Goal: Information Seeking & Learning: Compare options

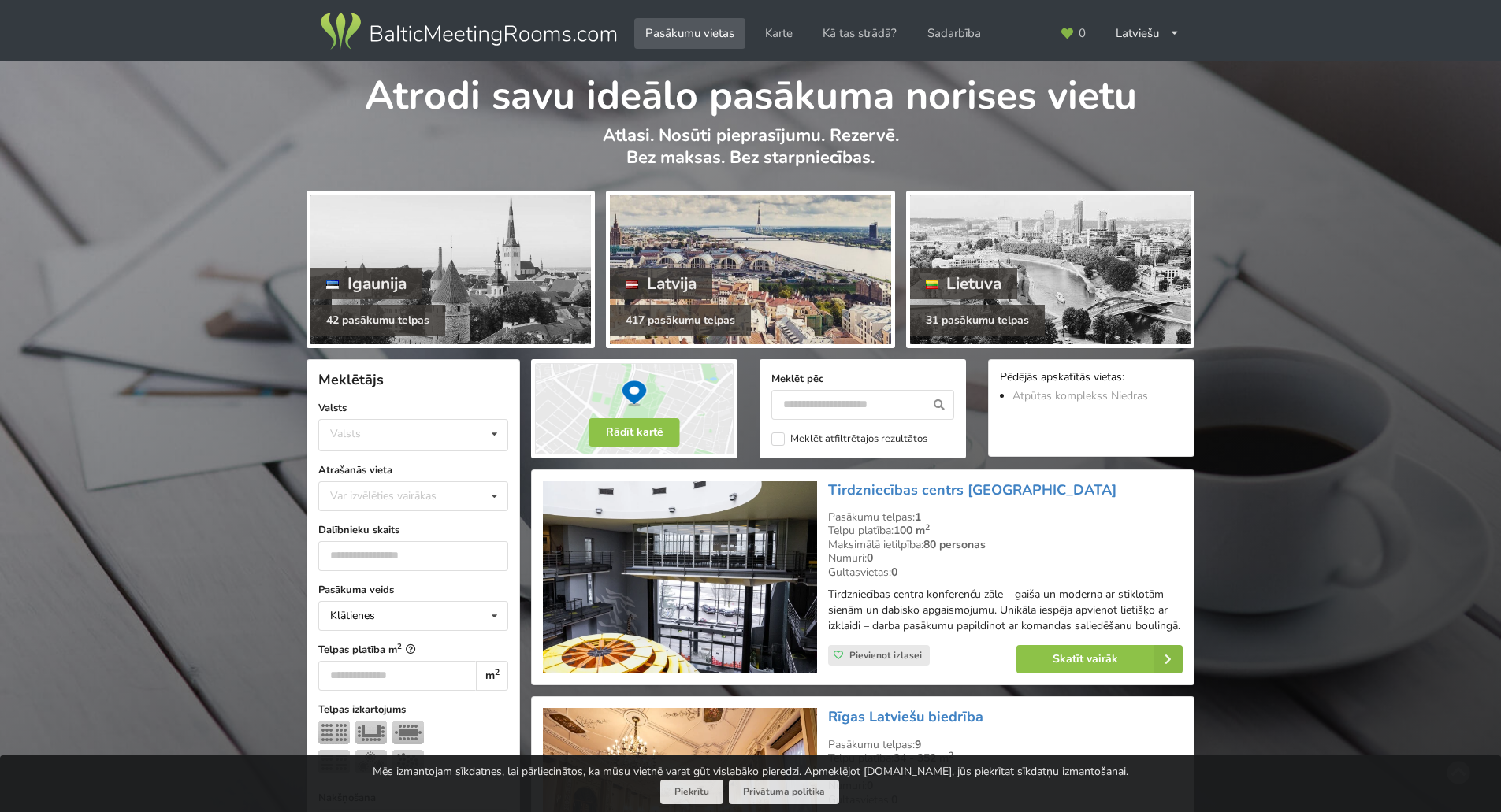
click at [827, 248] on div at bounding box center [750, 270] width 281 height 150
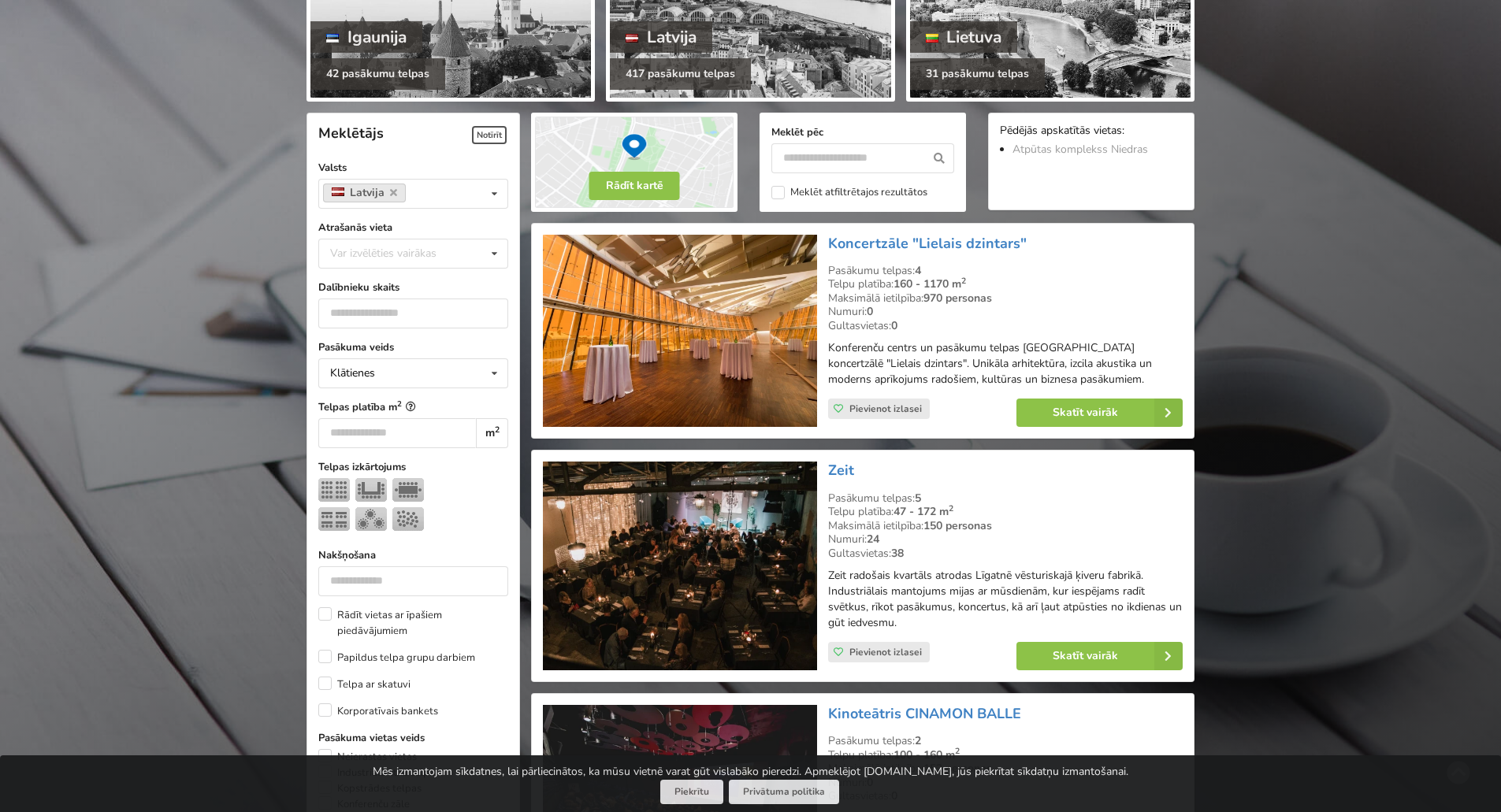
scroll to position [315, 0]
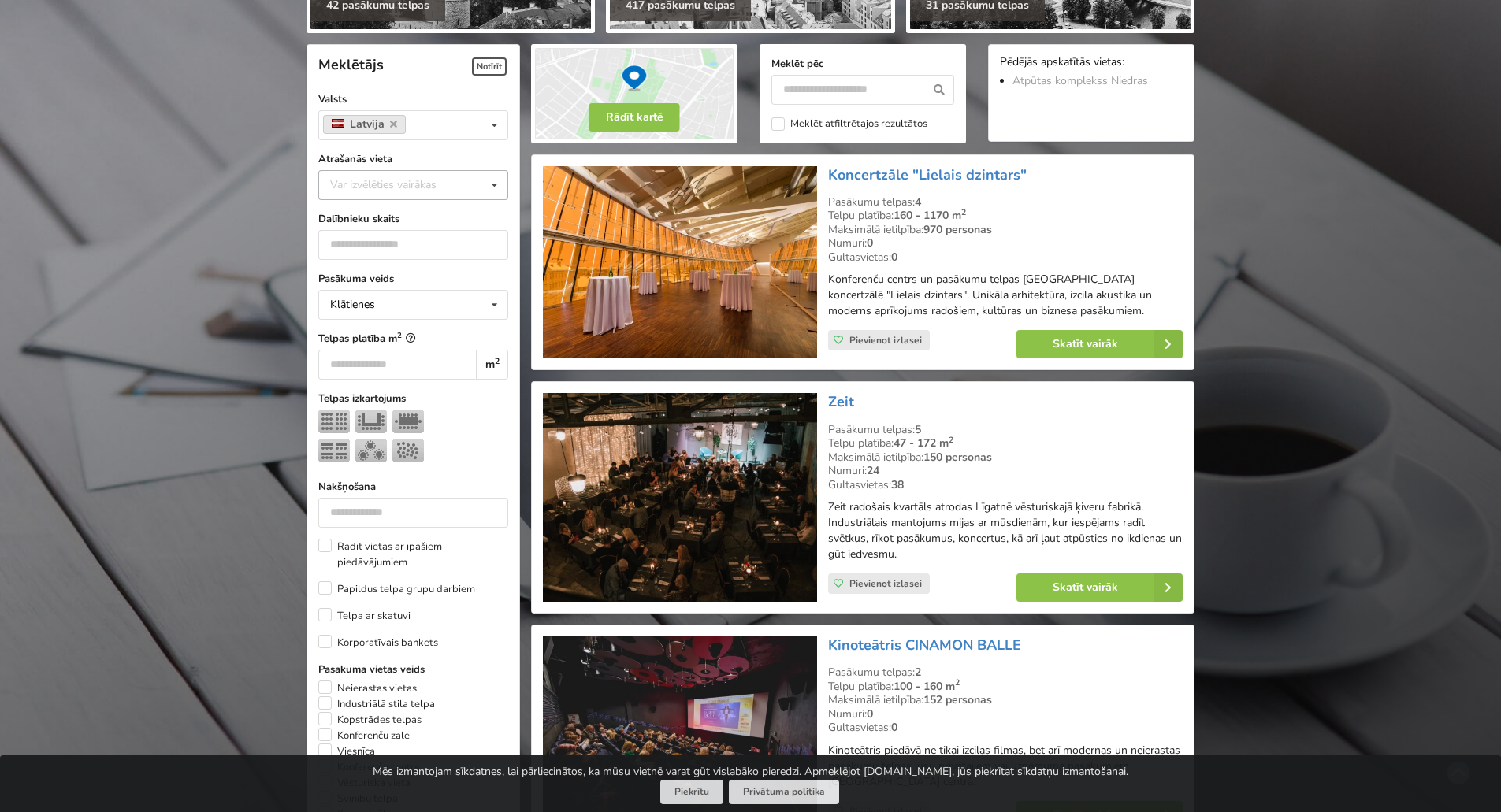
click at [495, 187] on icon at bounding box center [494, 185] width 23 height 29
click at [373, 215] on div "Pārdaugava" at bounding box center [413, 214] width 189 height 29
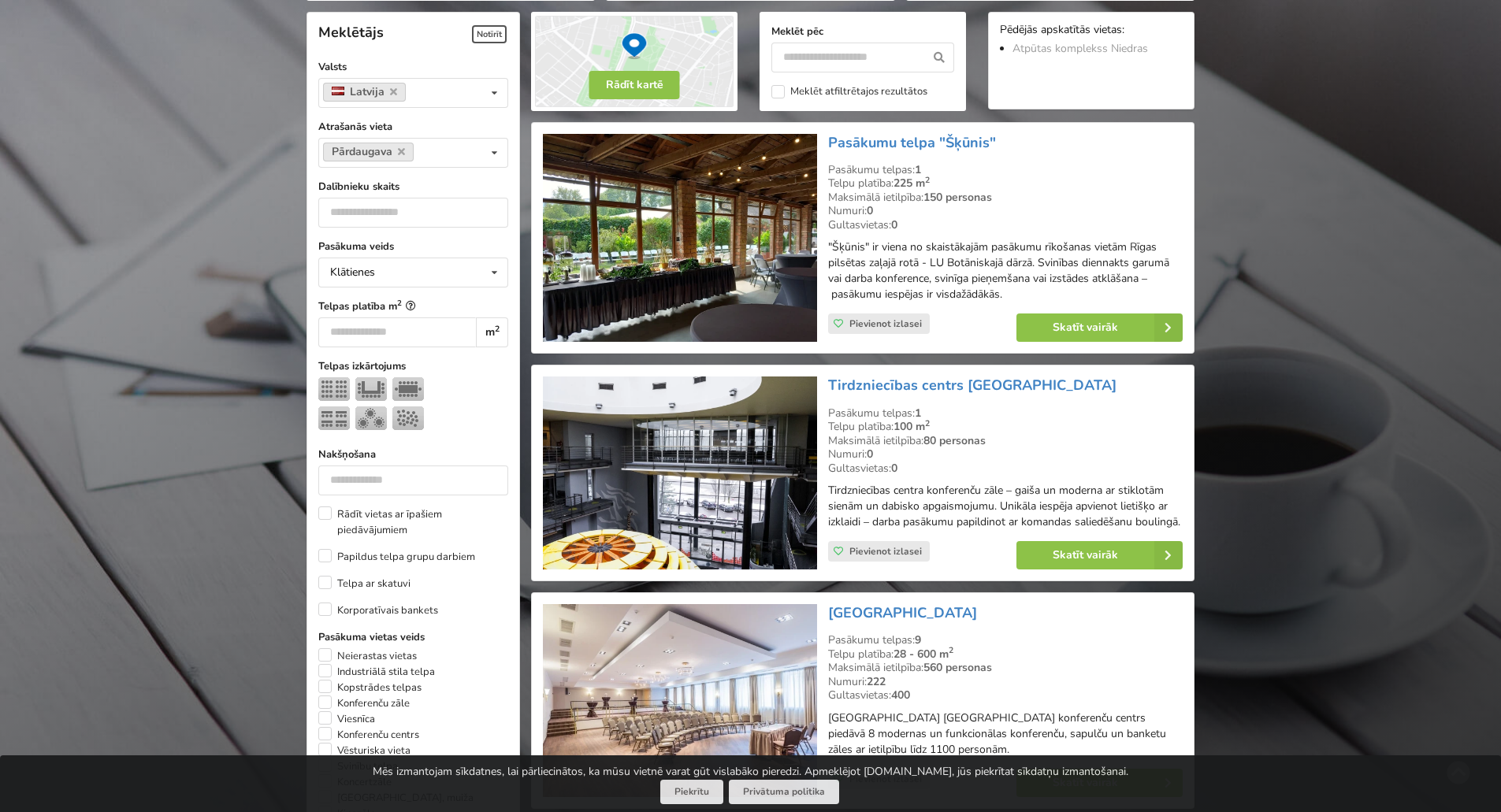
scroll to position [394, 0]
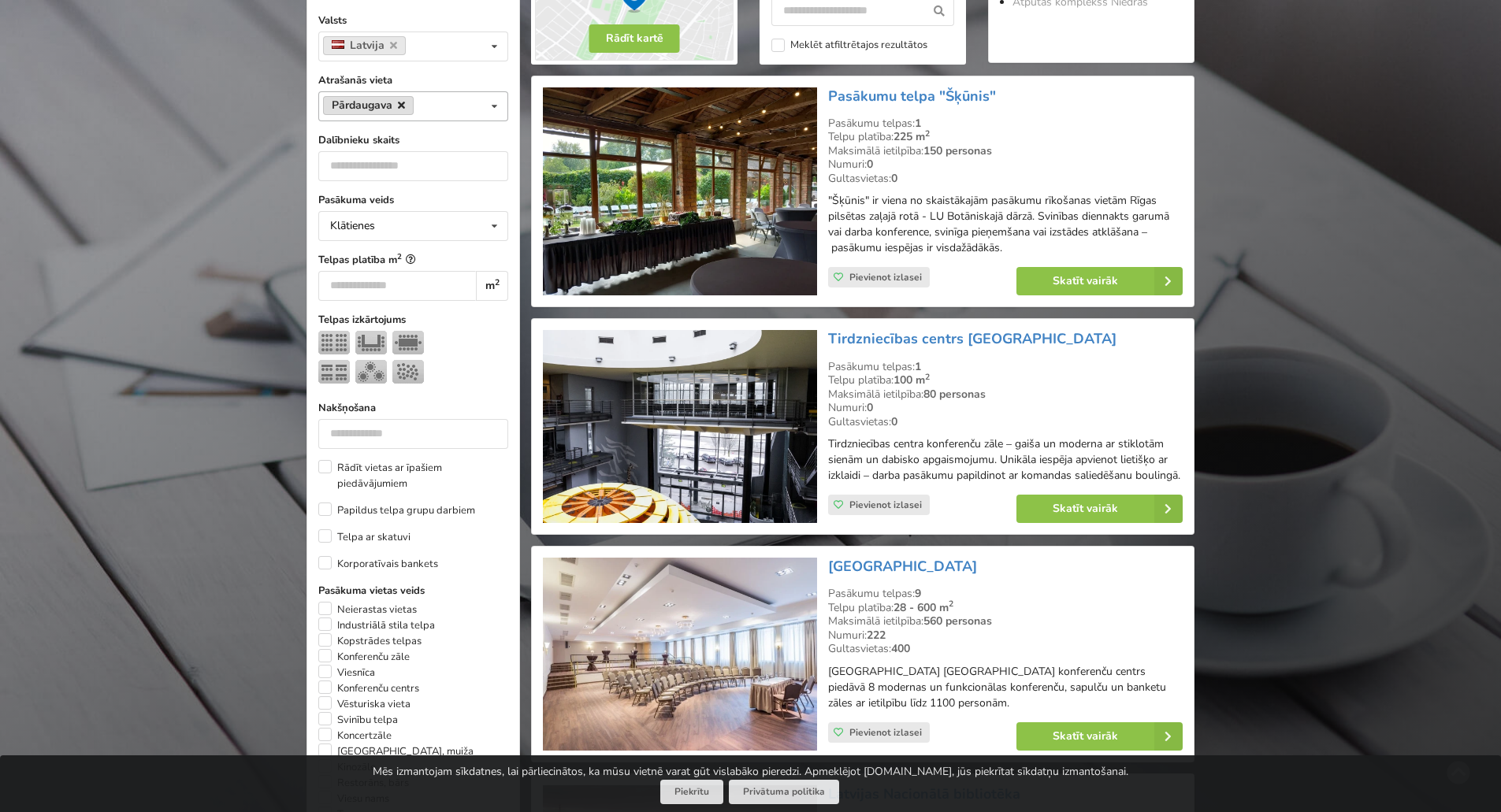
click at [398, 104] on icon at bounding box center [402, 105] width 7 height 10
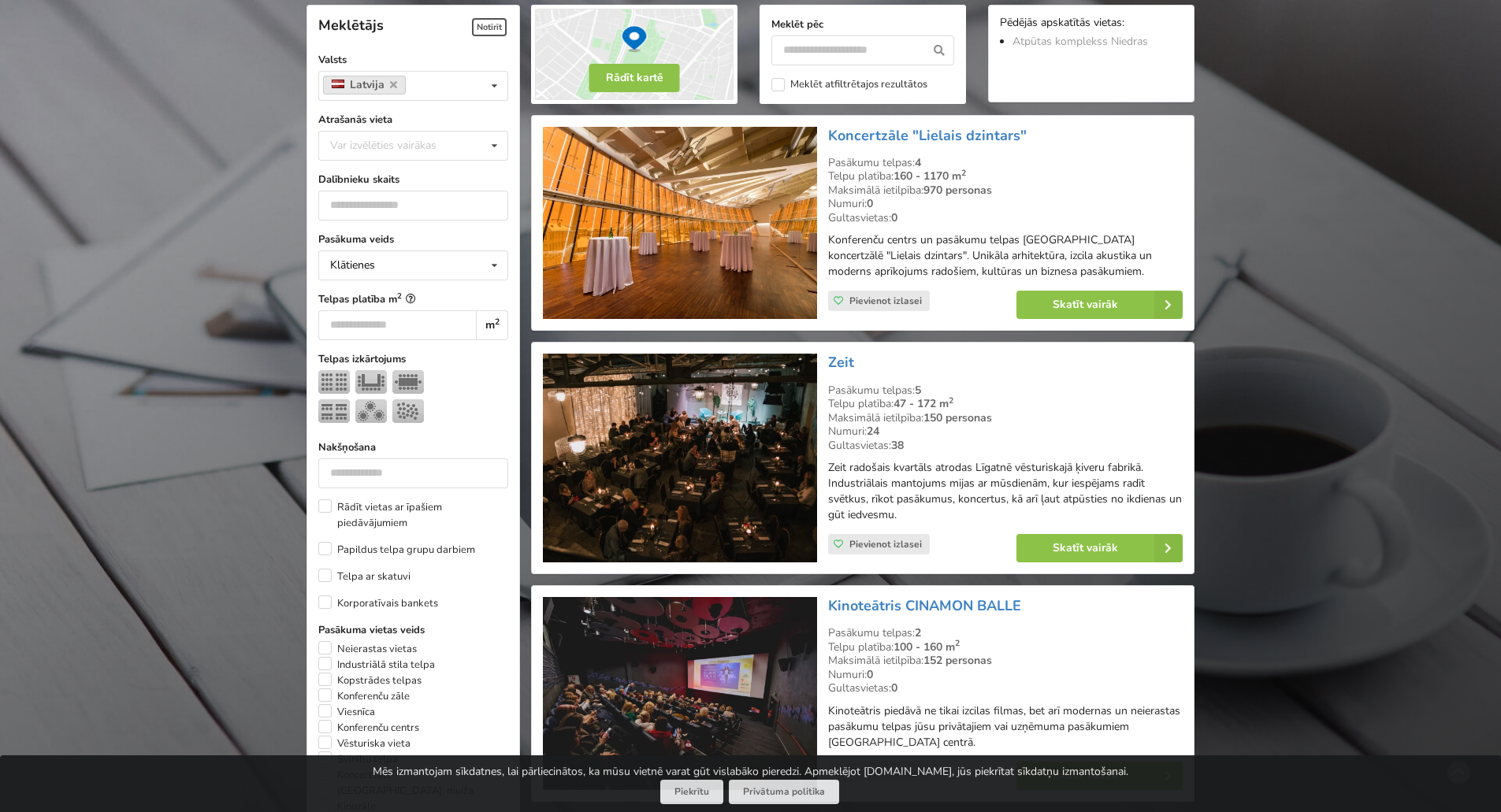
scroll to position [354, 0]
click at [490, 147] on icon at bounding box center [494, 147] width 23 height 29
click at [356, 327] on div "[GEOGRAPHIC_DATA]" at bounding box center [413, 321] width 189 height 29
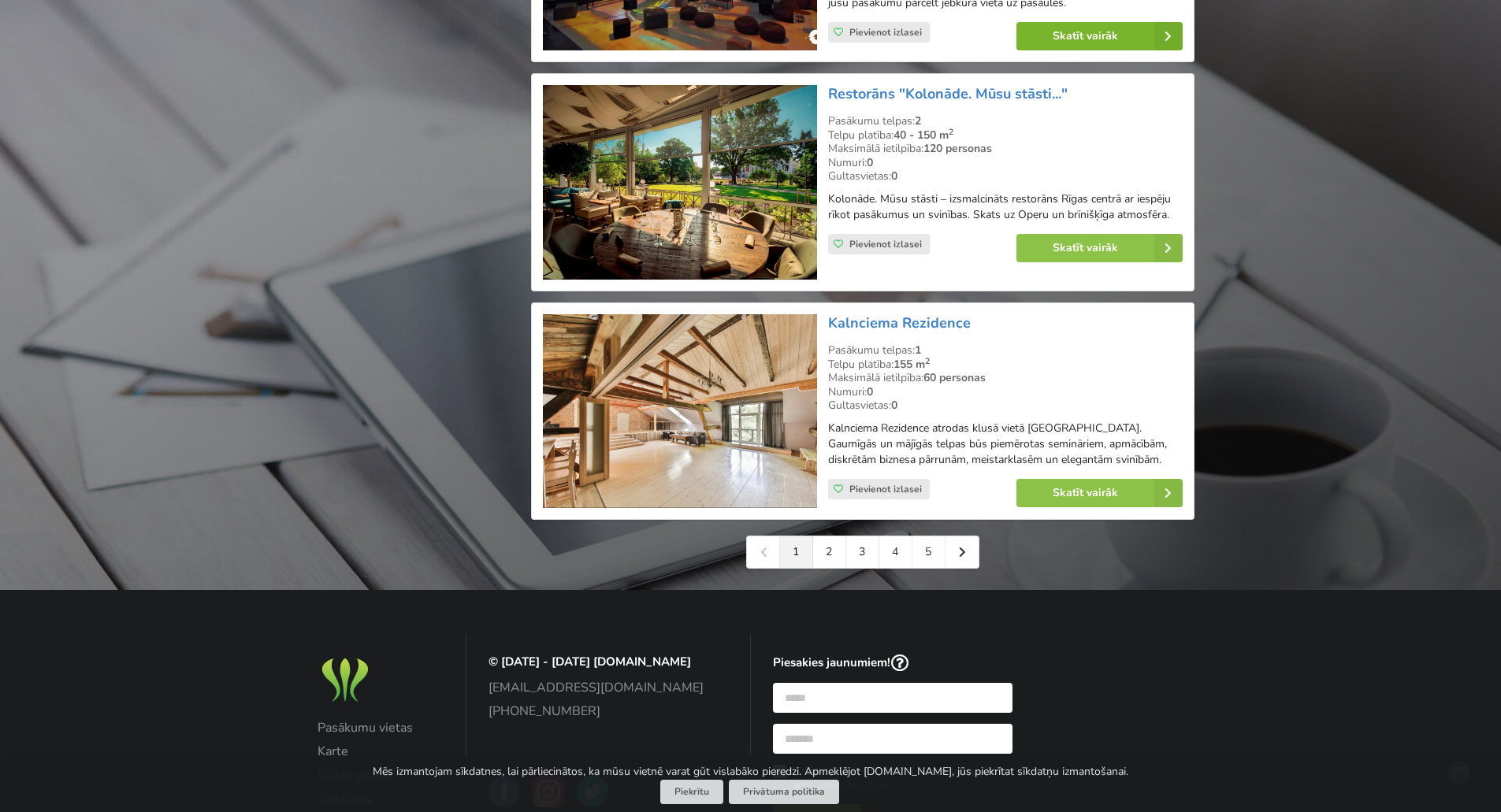
scroll to position [3347, 0]
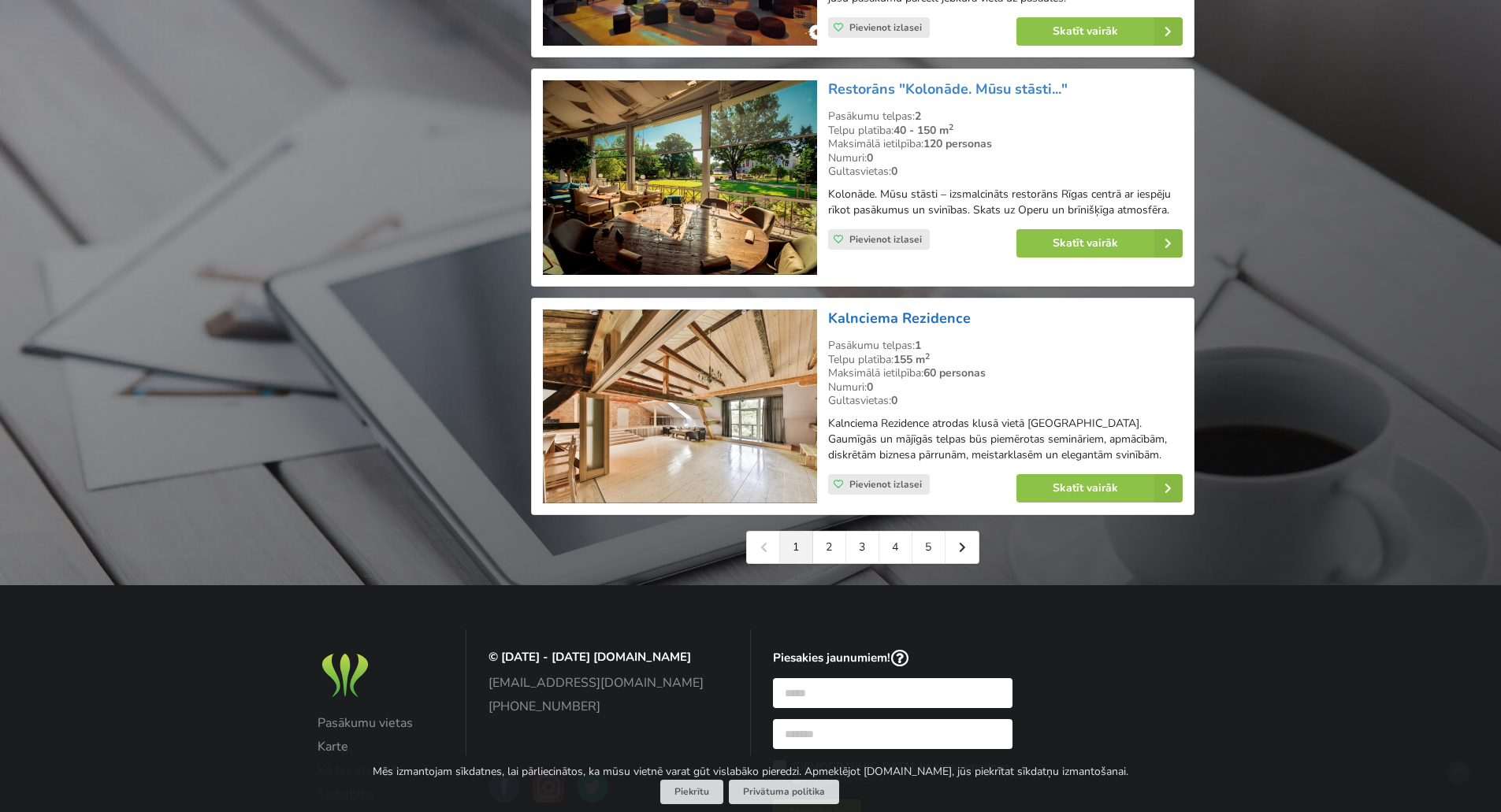
click at [918, 328] on link "Kalnciema Rezidence" at bounding box center [900, 318] width 143 height 19
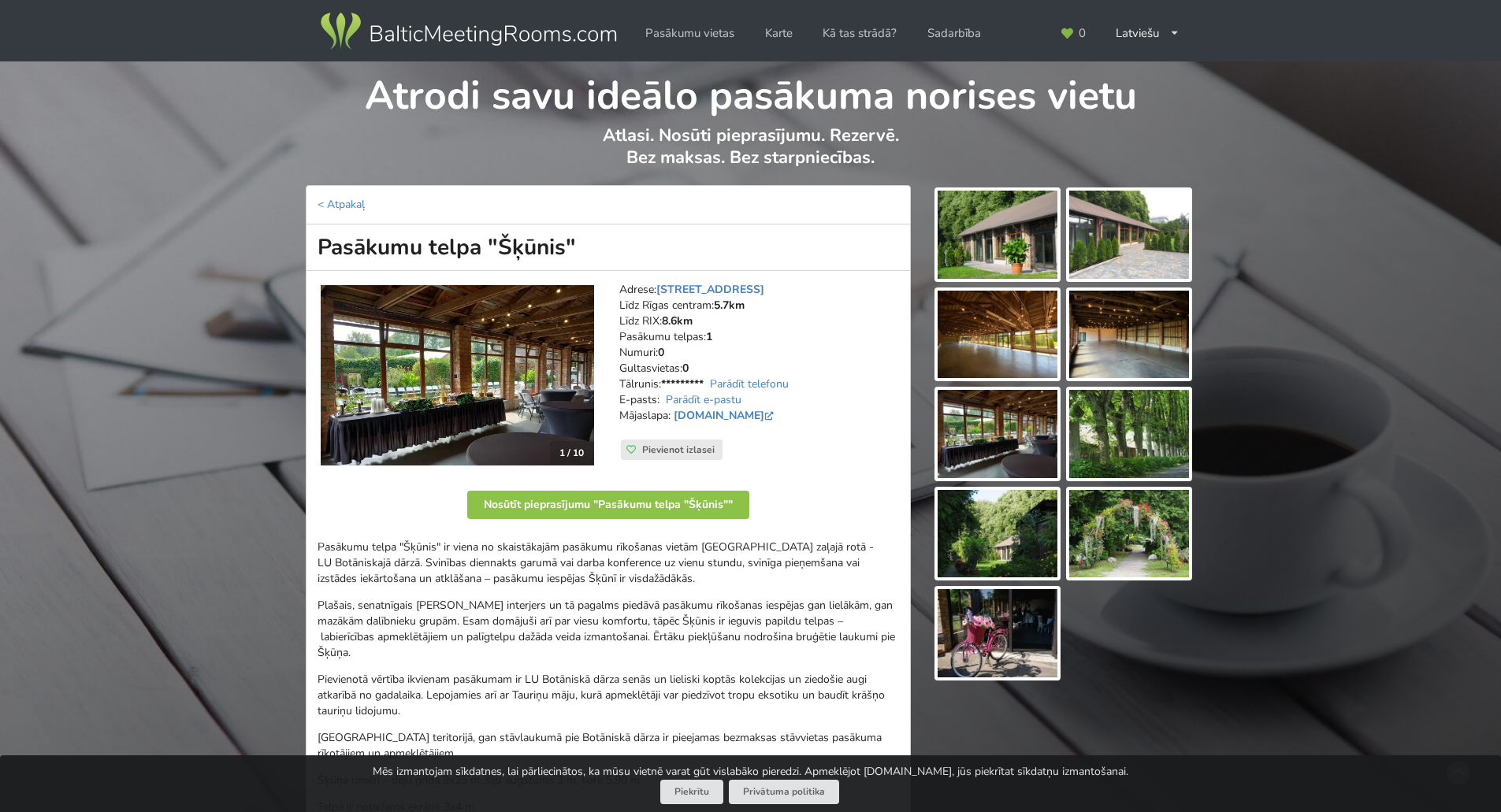
click at [986, 249] on img at bounding box center [997, 235] width 120 height 88
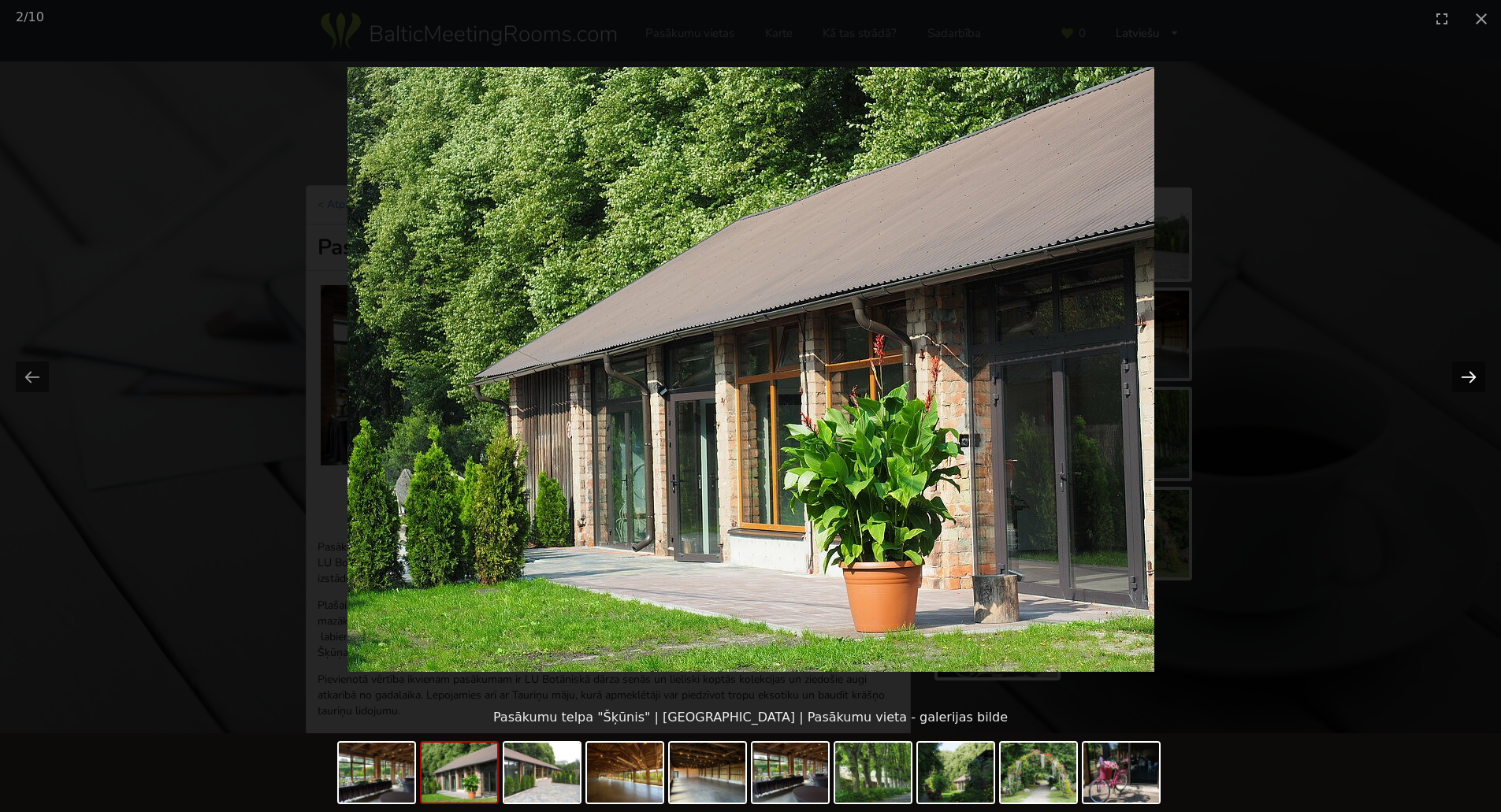
click at [1474, 376] on button "Next slide" at bounding box center [1469, 377] width 33 height 31
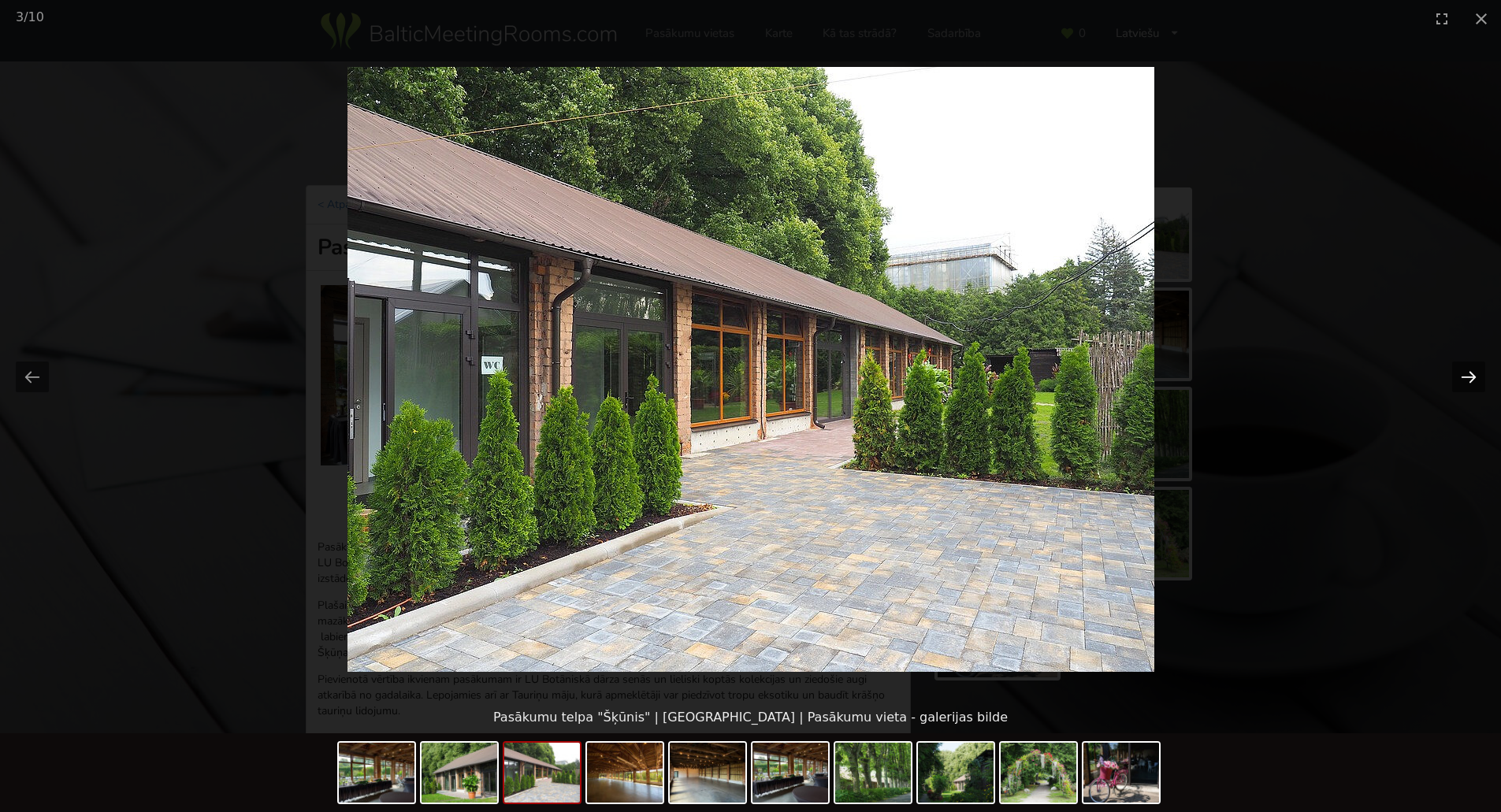
click at [1474, 376] on button "Next slide" at bounding box center [1469, 377] width 33 height 31
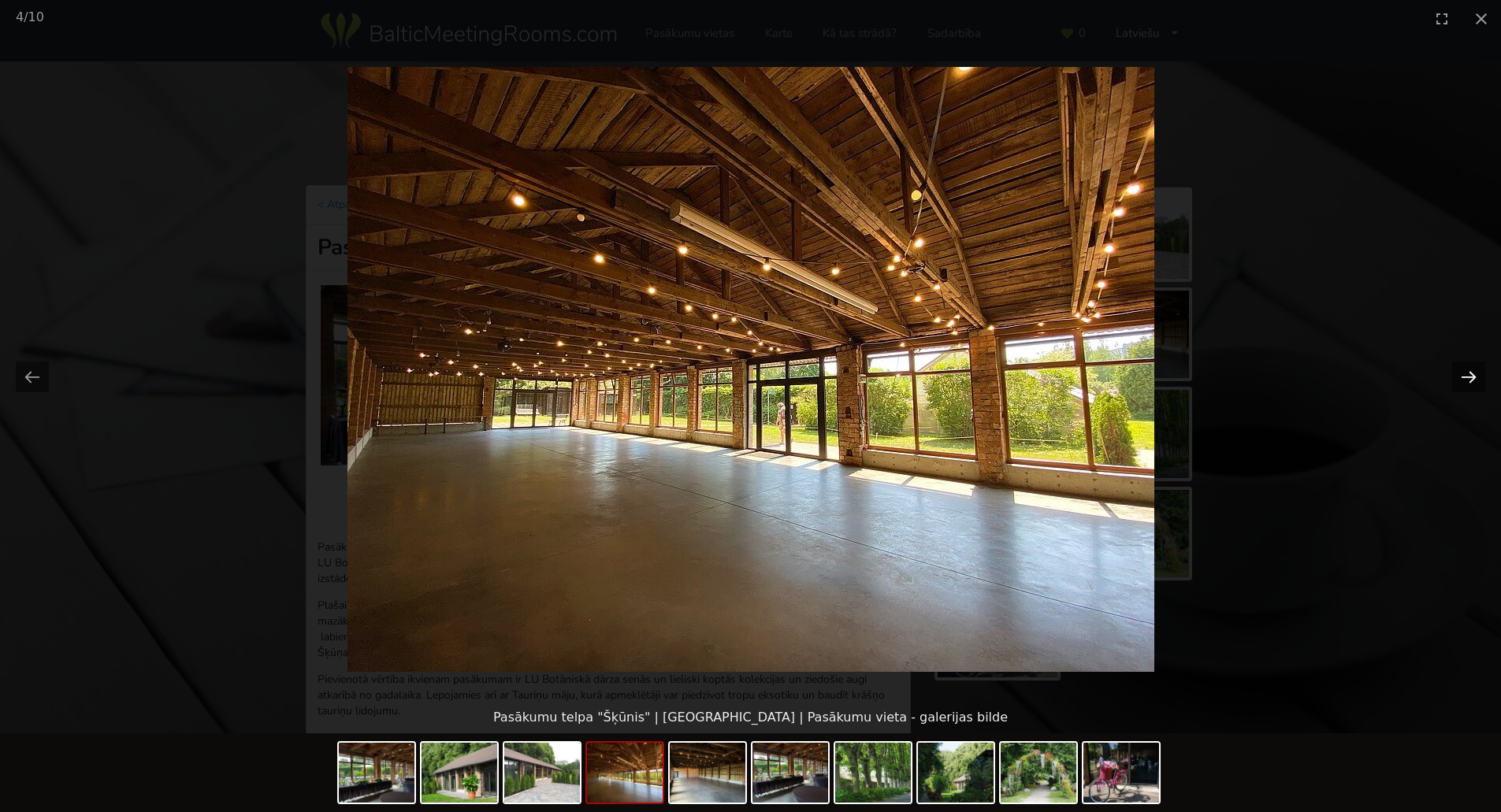
click at [1474, 376] on button "Next slide" at bounding box center [1469, 377] width 33 height 31
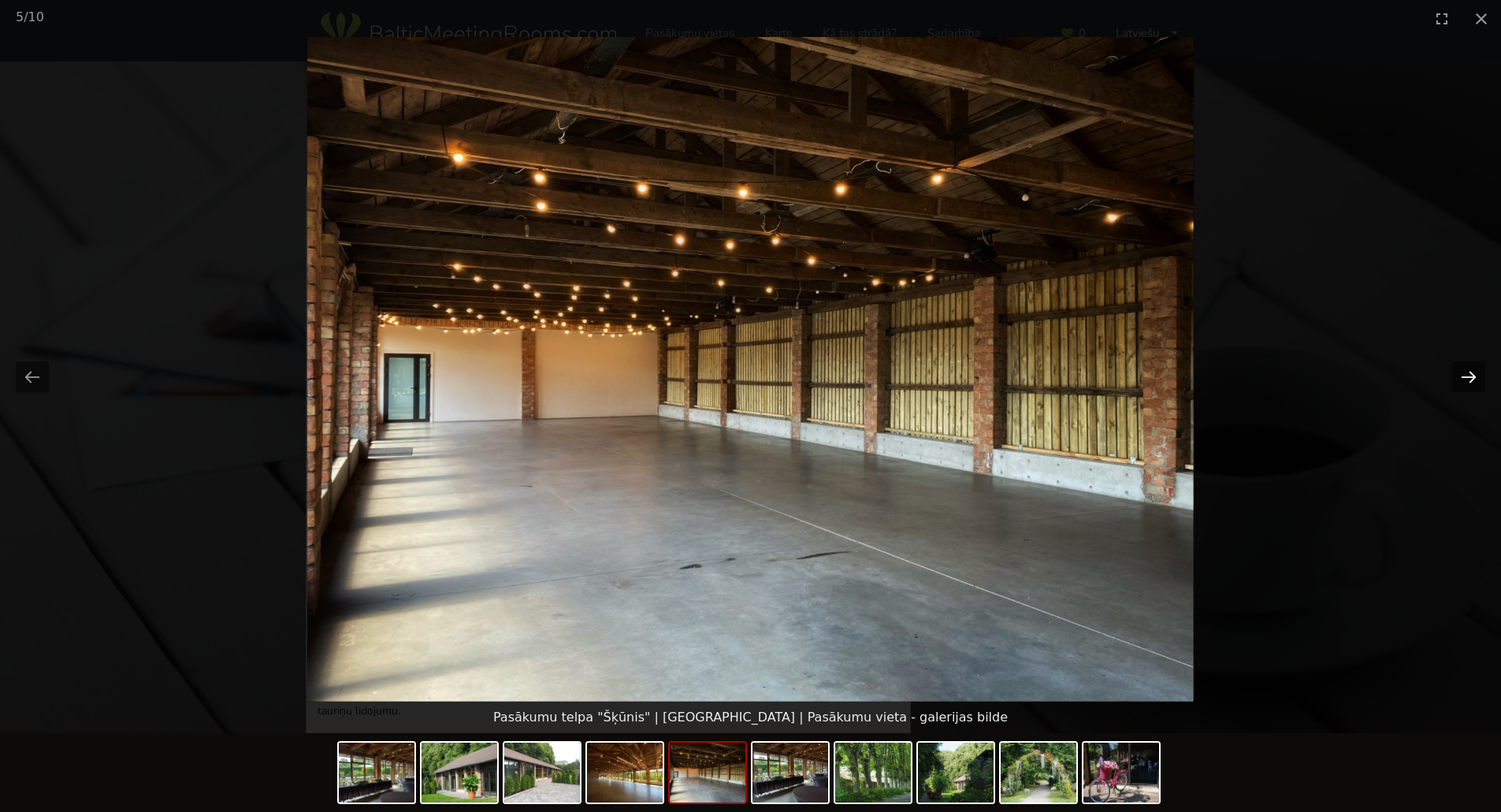
click at [1474, 376] on button "Next slide" at bounding box center [1469, 377] width 33 height 31
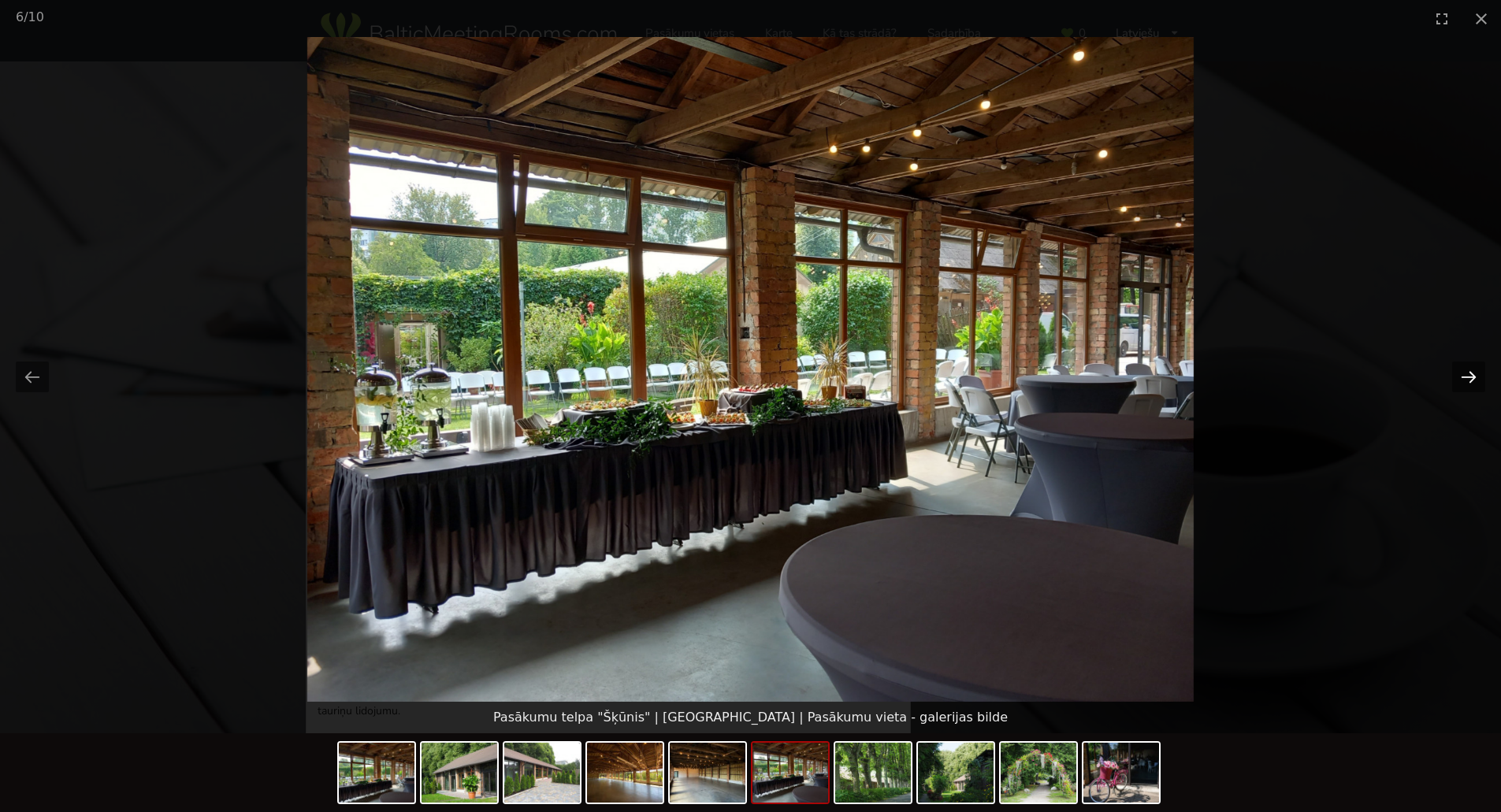
click at [1474, 376] on button "Next slide" at bounding box center [1469, 377] width 33 height 31
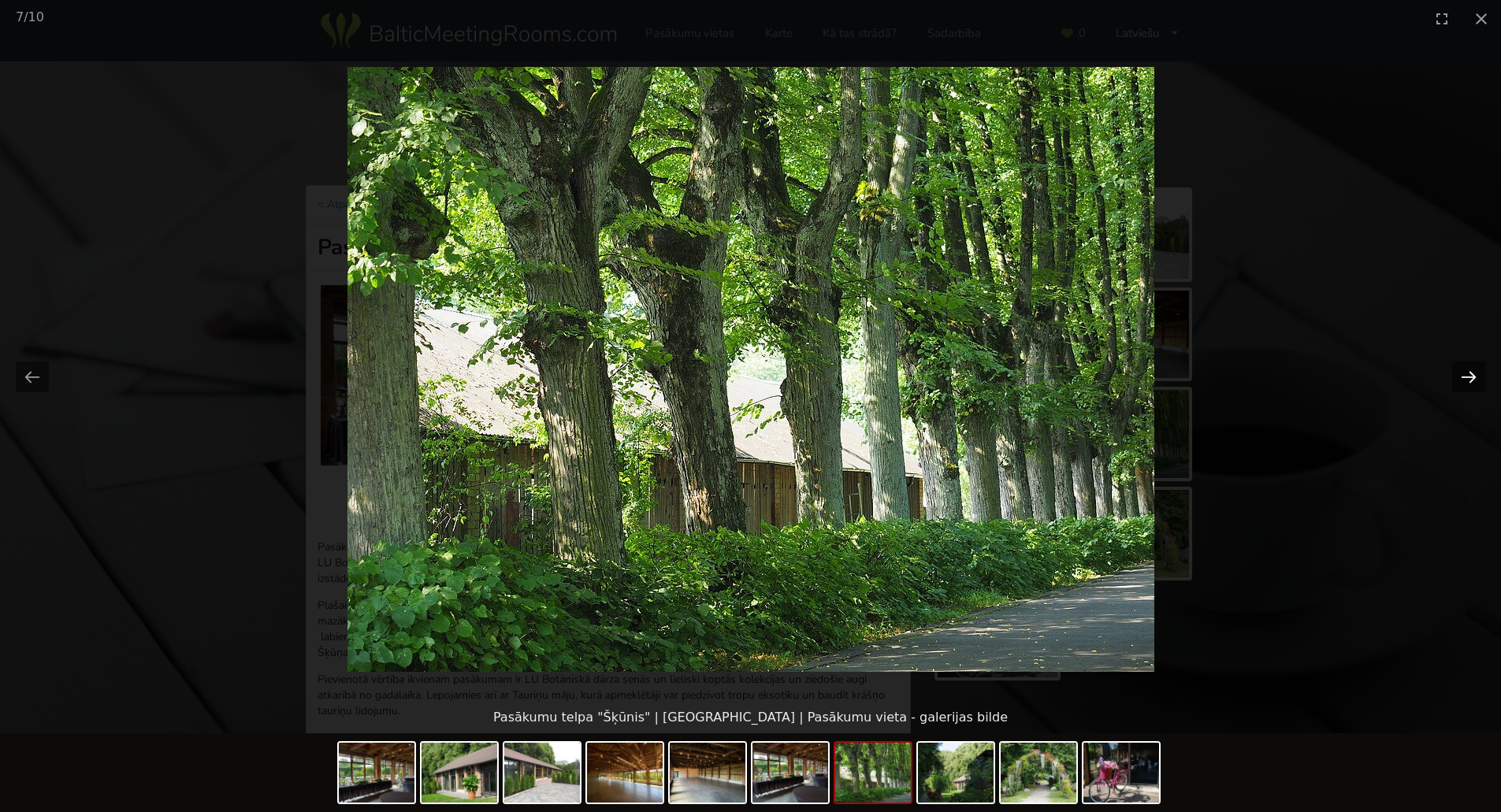
click at [1474, 376] on button "Next slide" at bounding box center [1469, 377] width 33 height 31
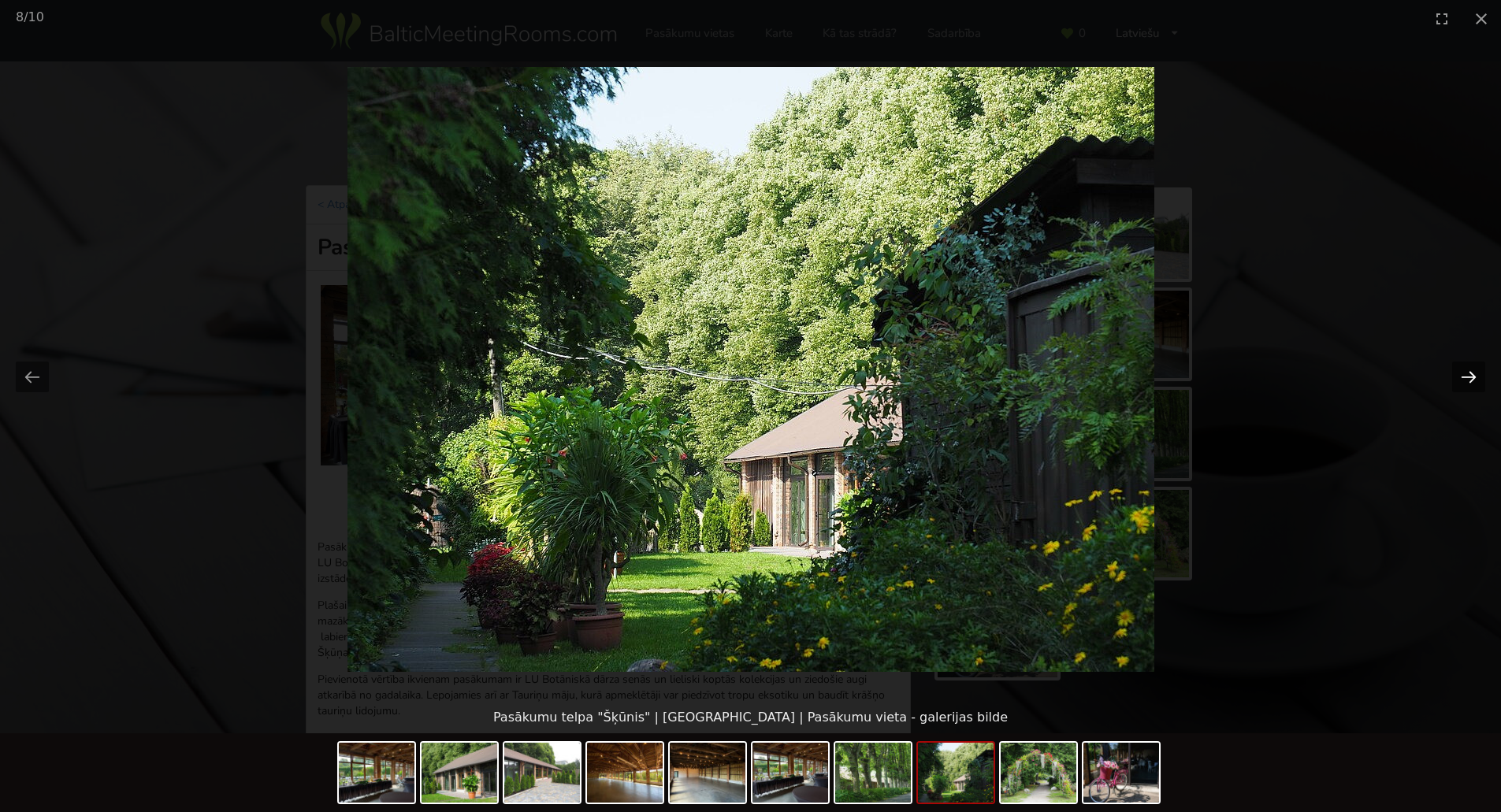
click at [1474, 376] on button "Next slide" at bounding box center [1469, 377] width 33 height 31
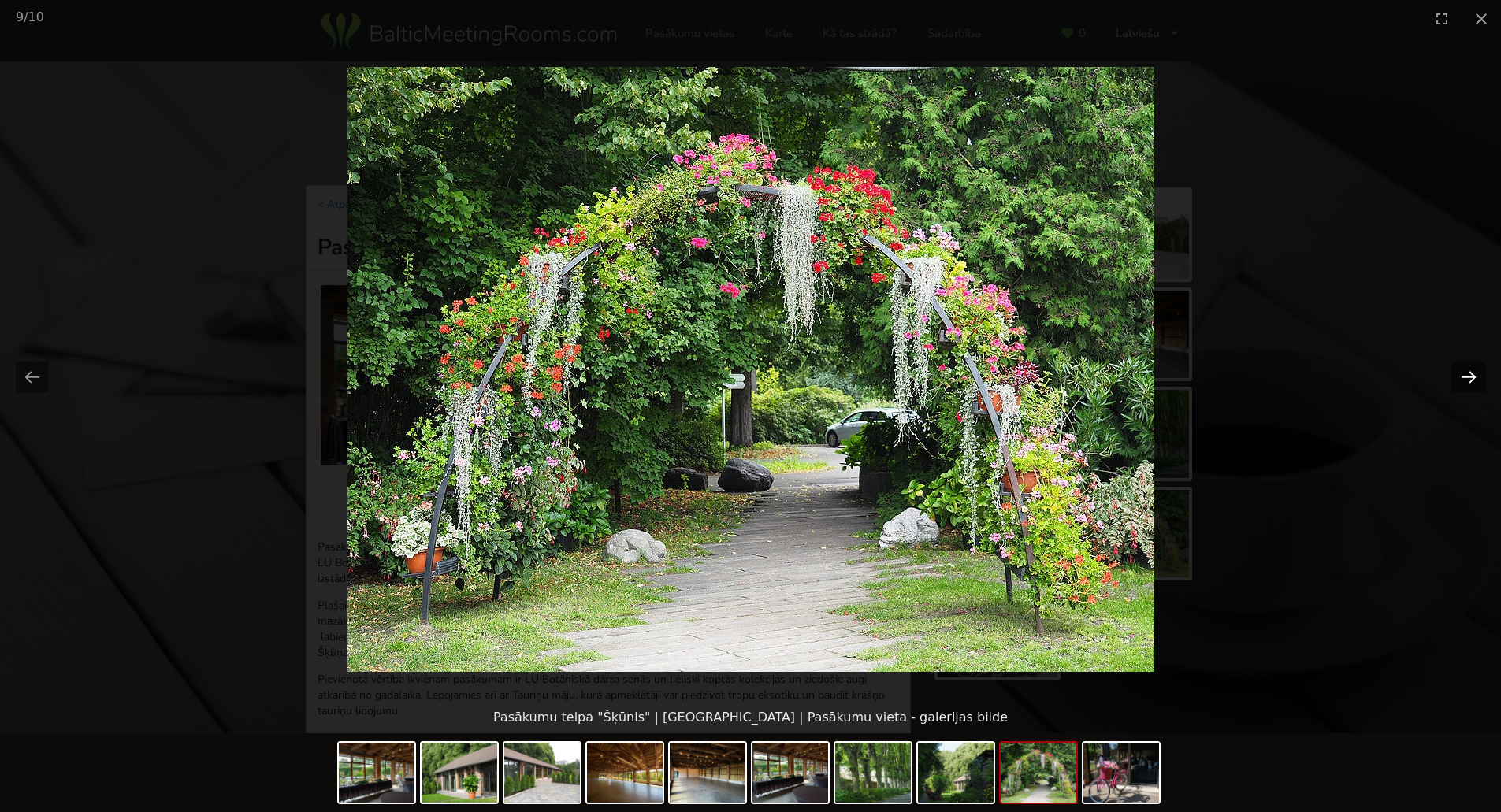
click at [1474, 376] on button "Next slide" at bounding box center [1469, 377] width 33 height 31
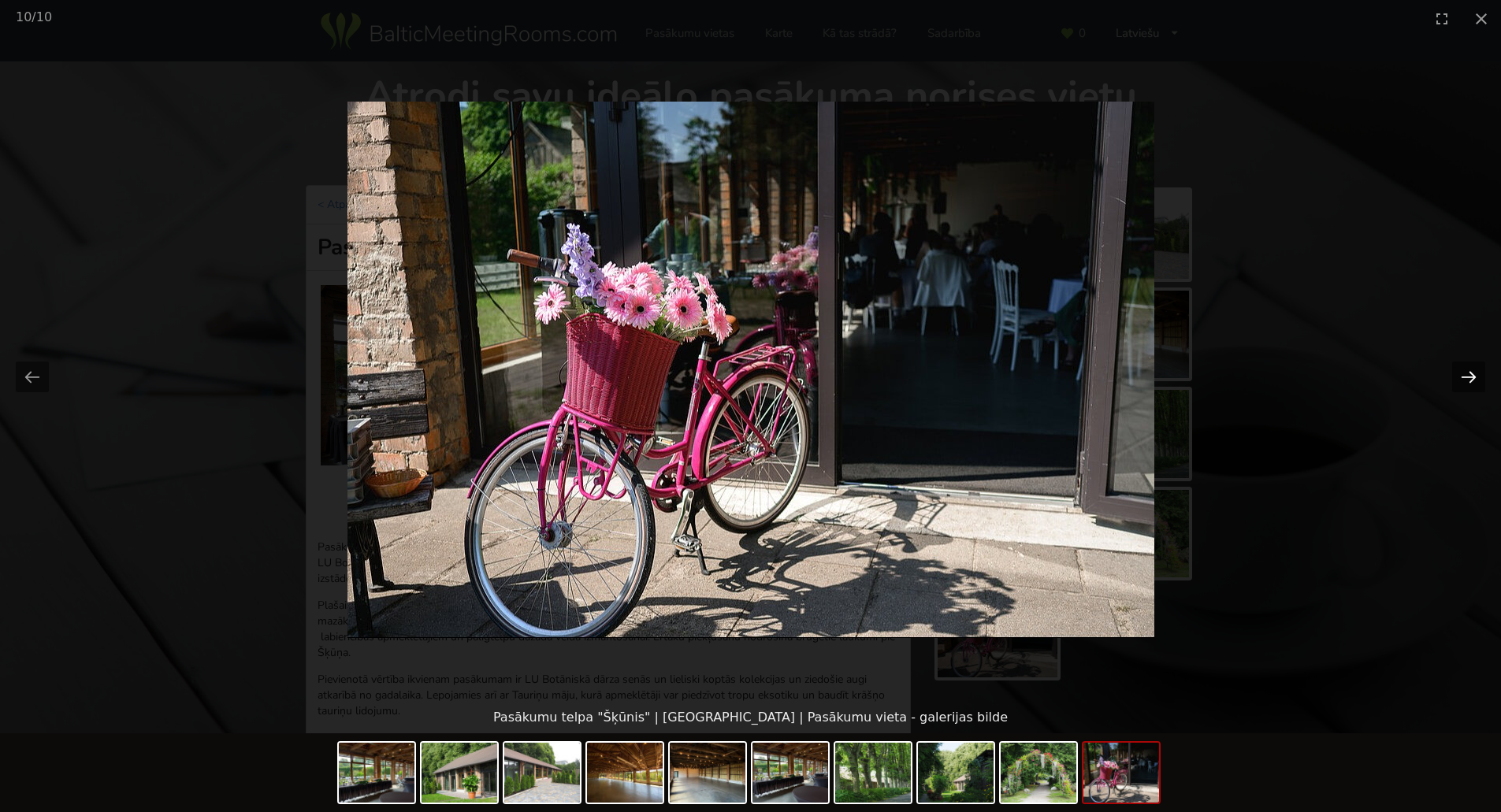
click at [1474, 376] on button "Next slide" at bounding box center [1469, 377] width 33 height 31
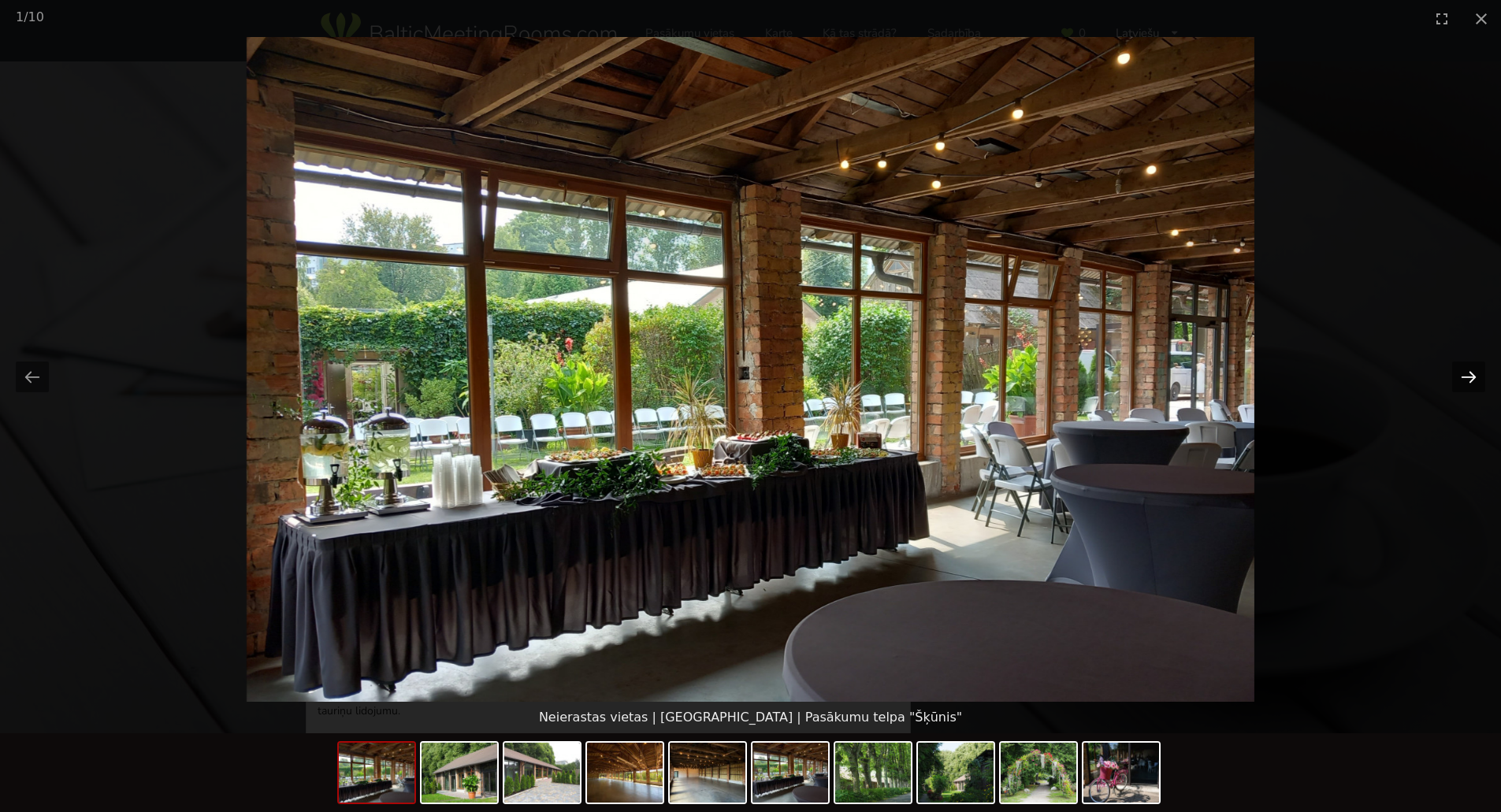
click at [1474, 376] on button "Next slide" at bounding box center [1469, 377] width 33 height 31
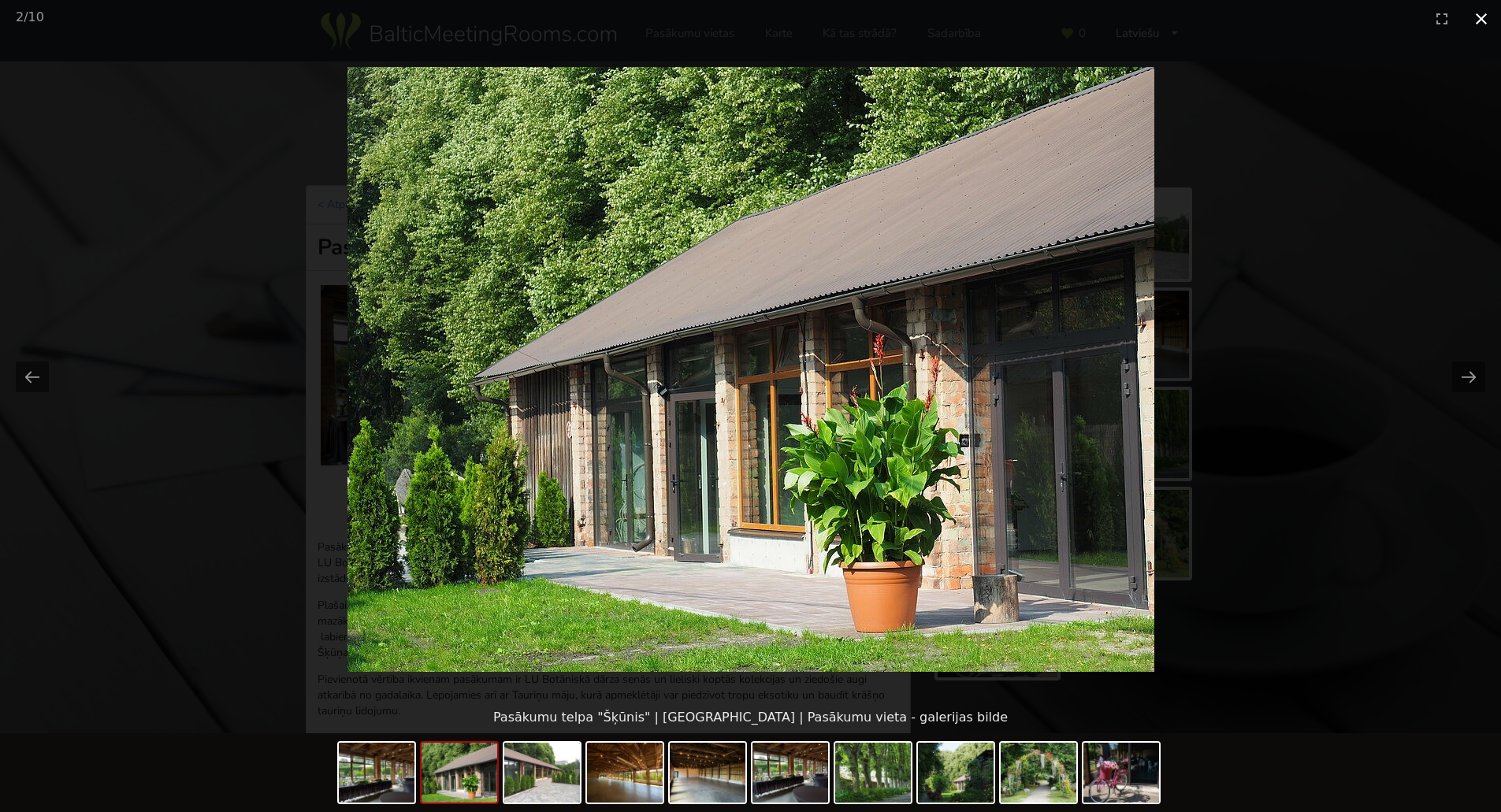
click at [1478, 21] on button "Close gallery" at bounding box center [1482, 18] width 40 height 37
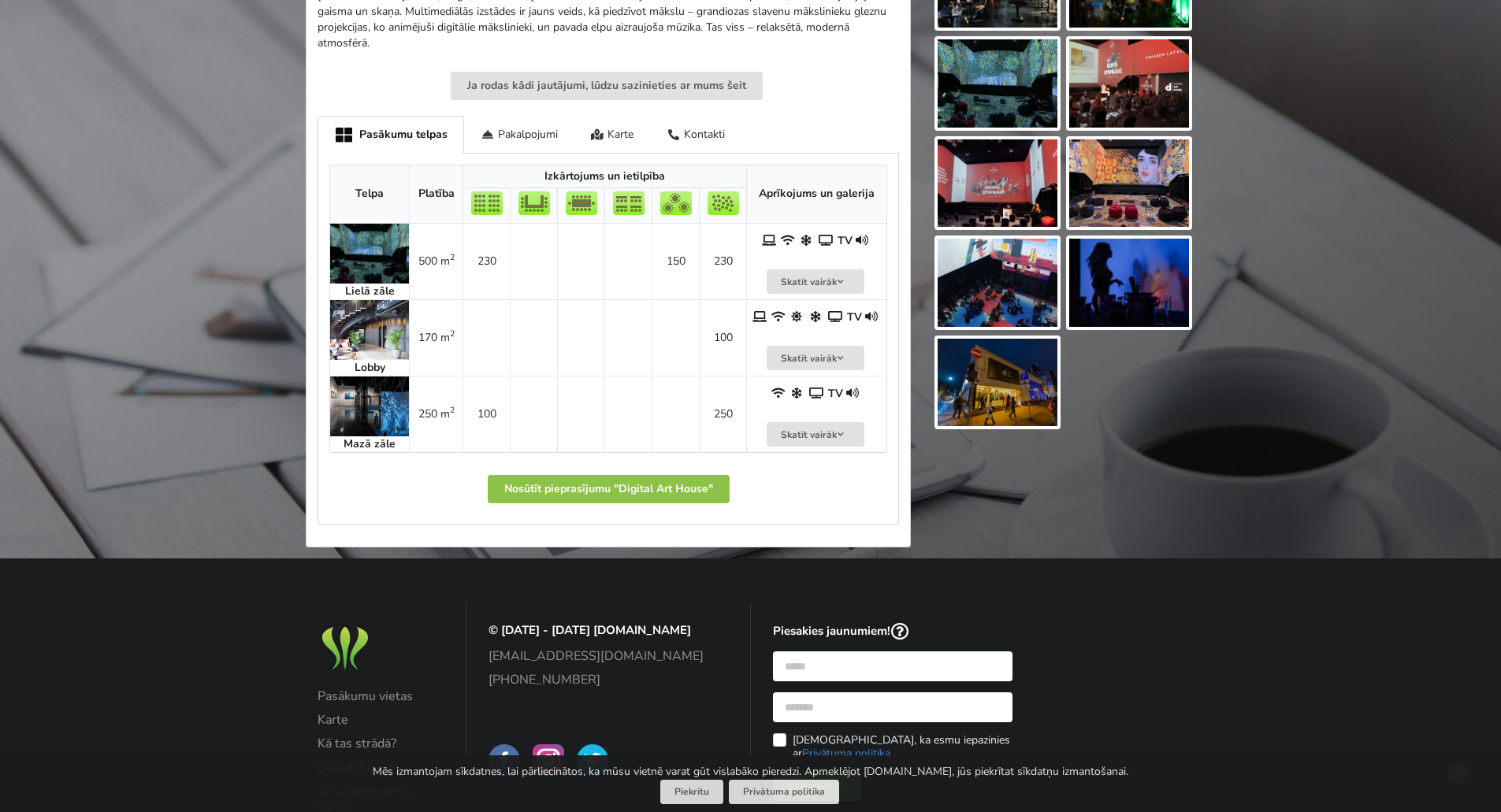
scroll to position [788, 0]
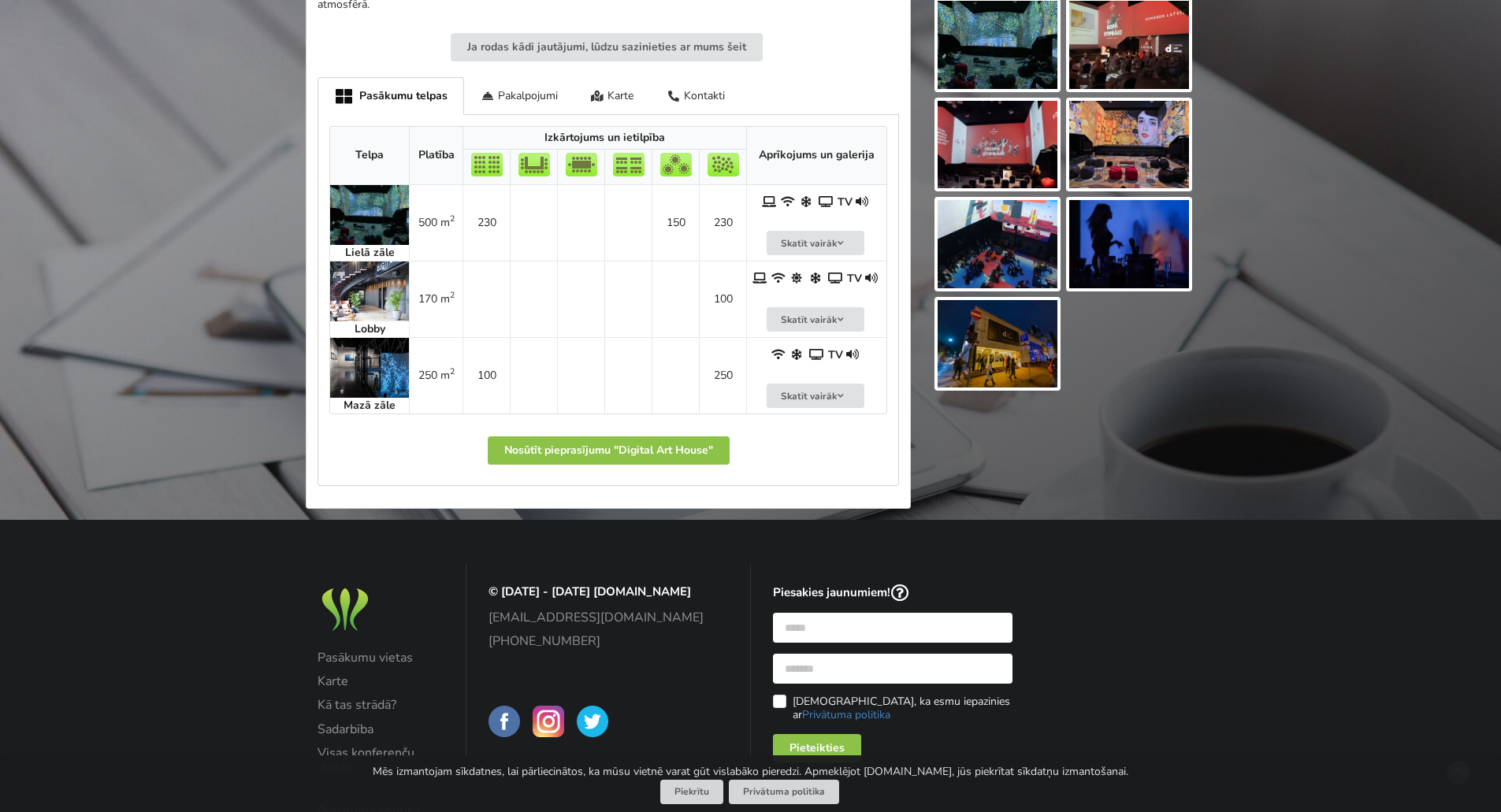
click at [371, 276] on img at bounding box center [369, 291] width 79 height 60
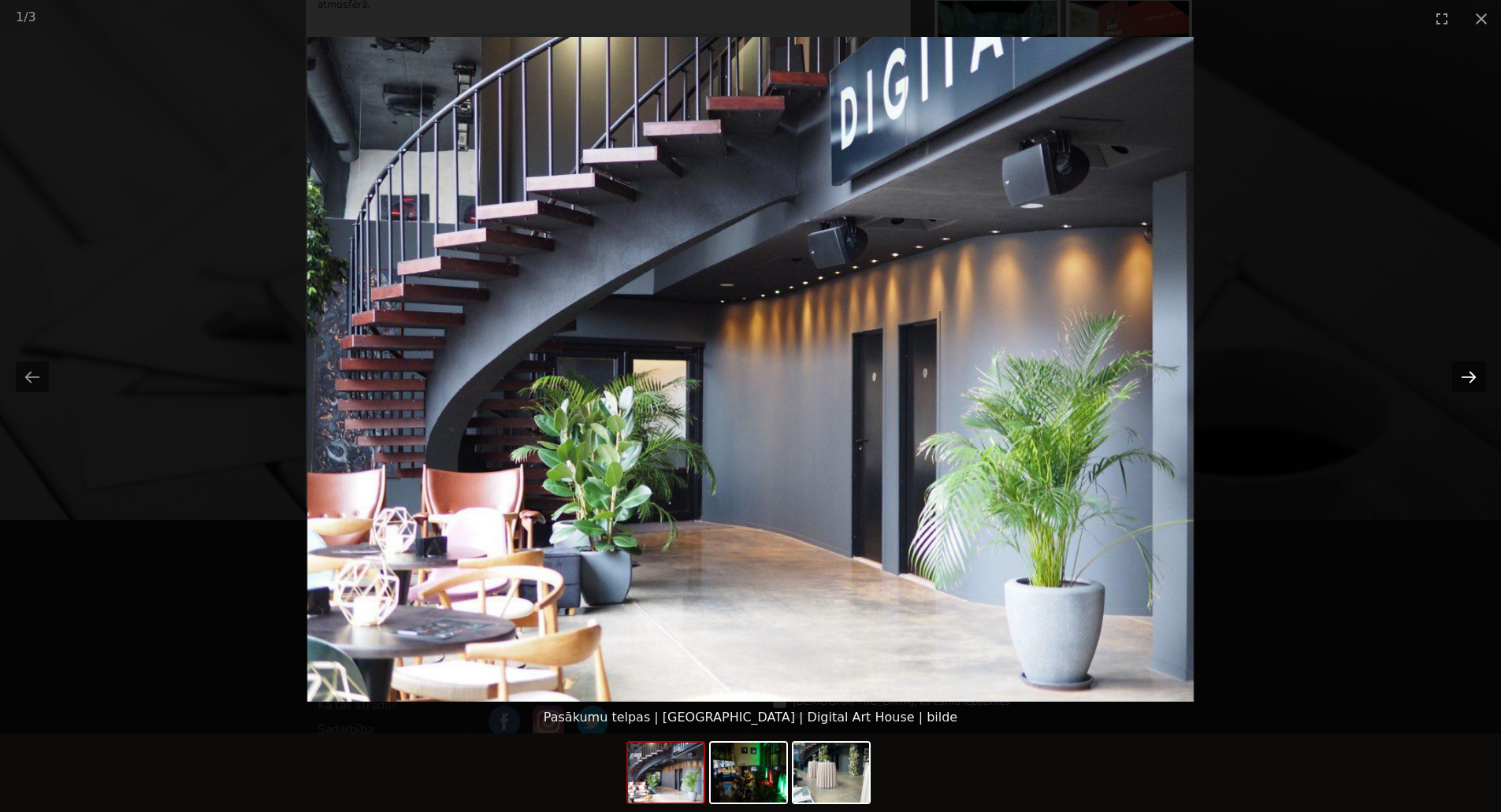
click at [1466, 376] on button "Next slide" at bounding box center [1469, 377] width 33 height 31
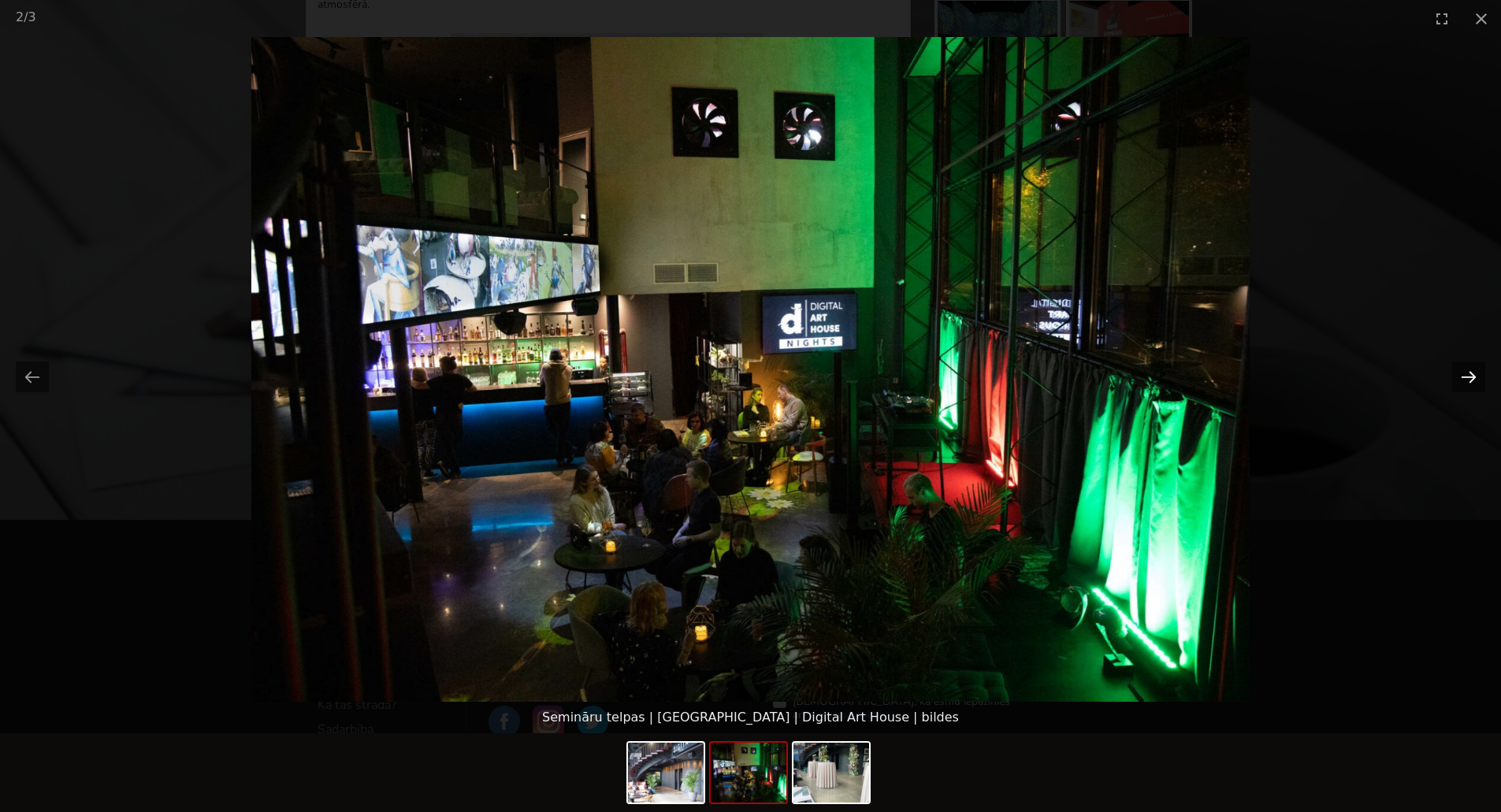
click at [1466, 376] on button "Next slide" at bounding box center [1469, 377] width 33 height 31
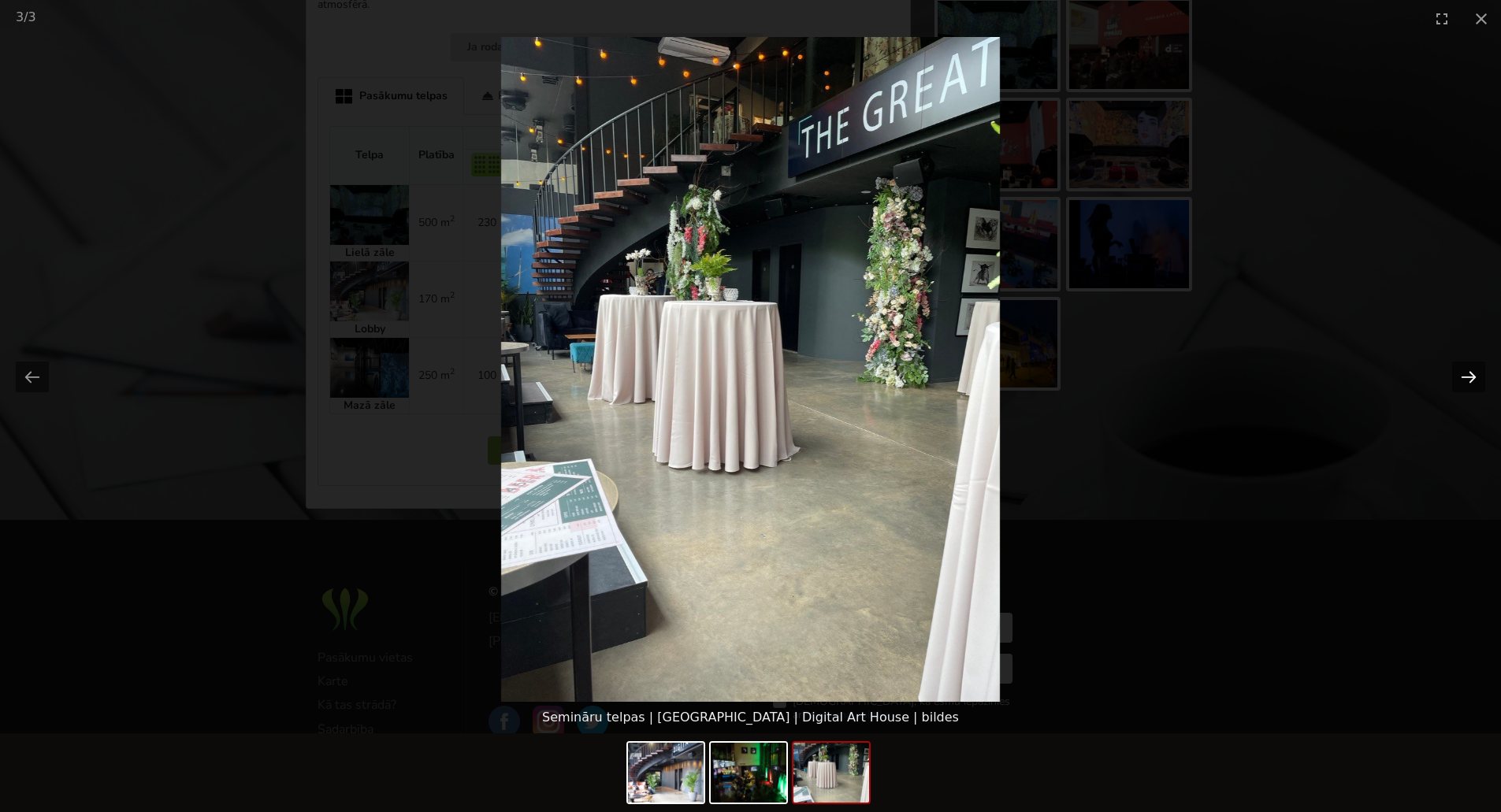
click at [1466, 376] on button "Next slide" at bounding box center [1469, 377] width 33 height 31
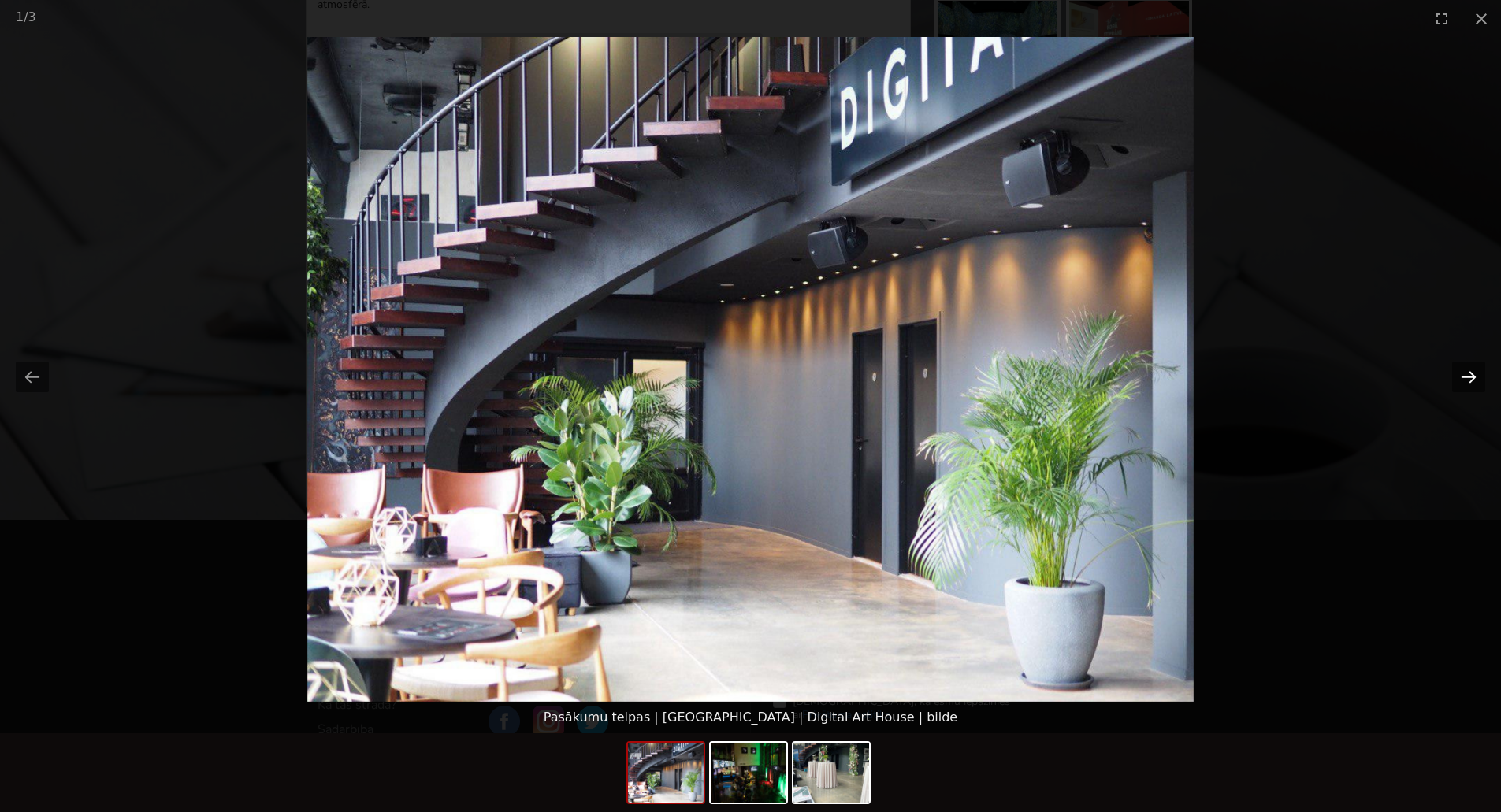
click at [1466, 376] on button "Next slide" at bounding box center [1469, 377] width 33 height 31
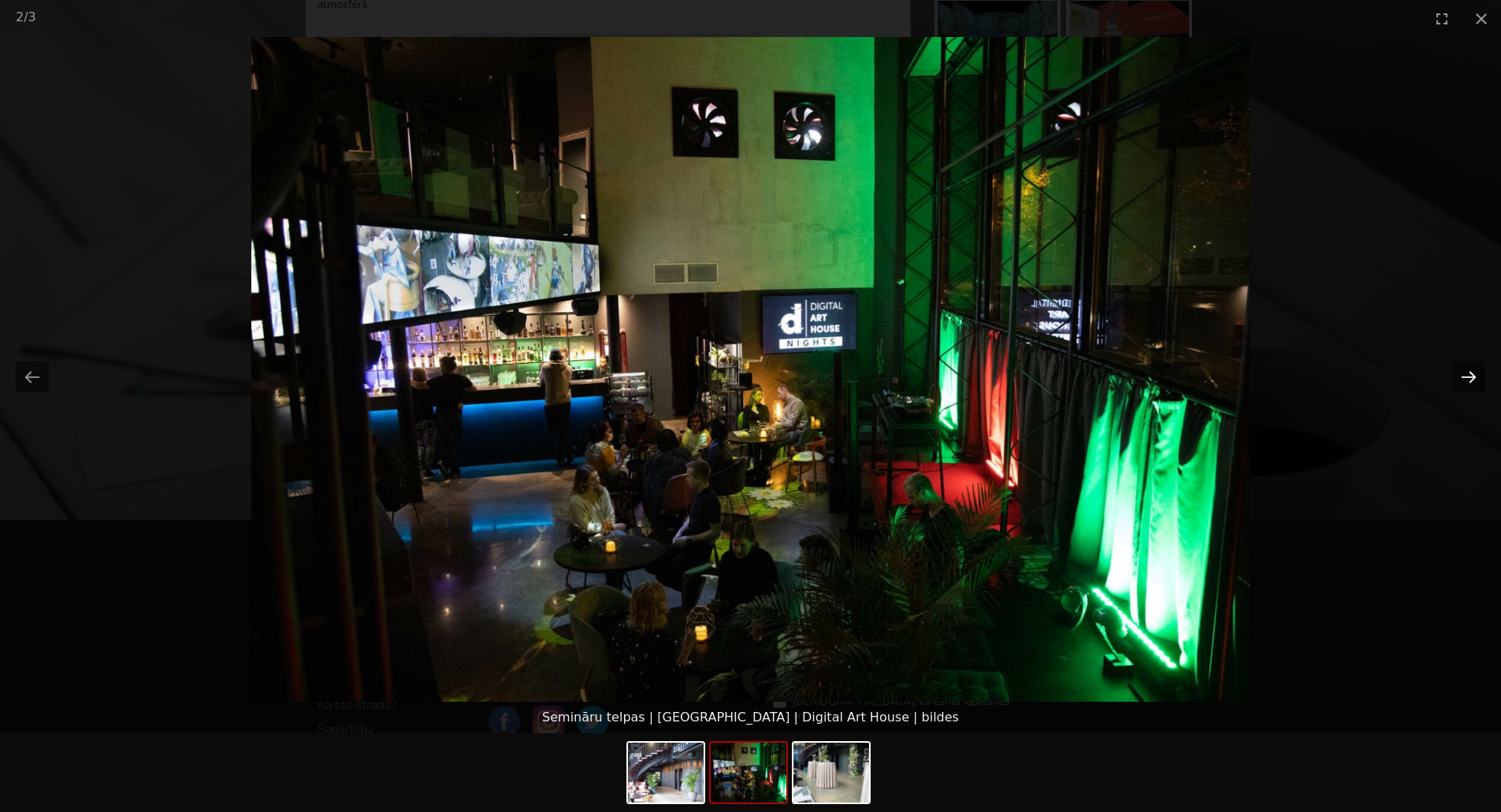
click at [1466, 376] on button "Next slide" at bounding box center [1469, 377] width 33 height 31
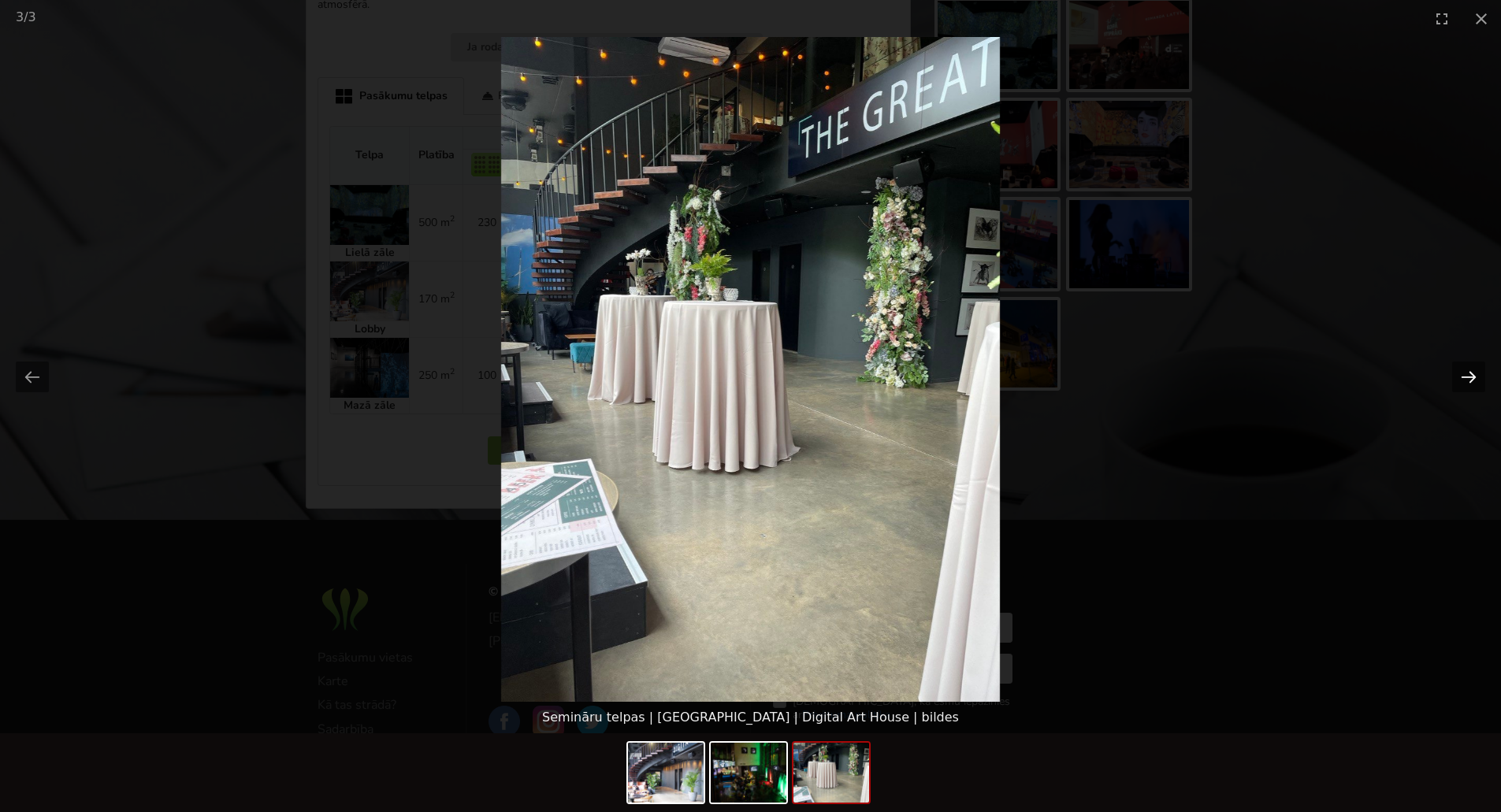
click at [1466, 376] on button "Next slide" at bounding box center [1469, 377] width 33 height 31
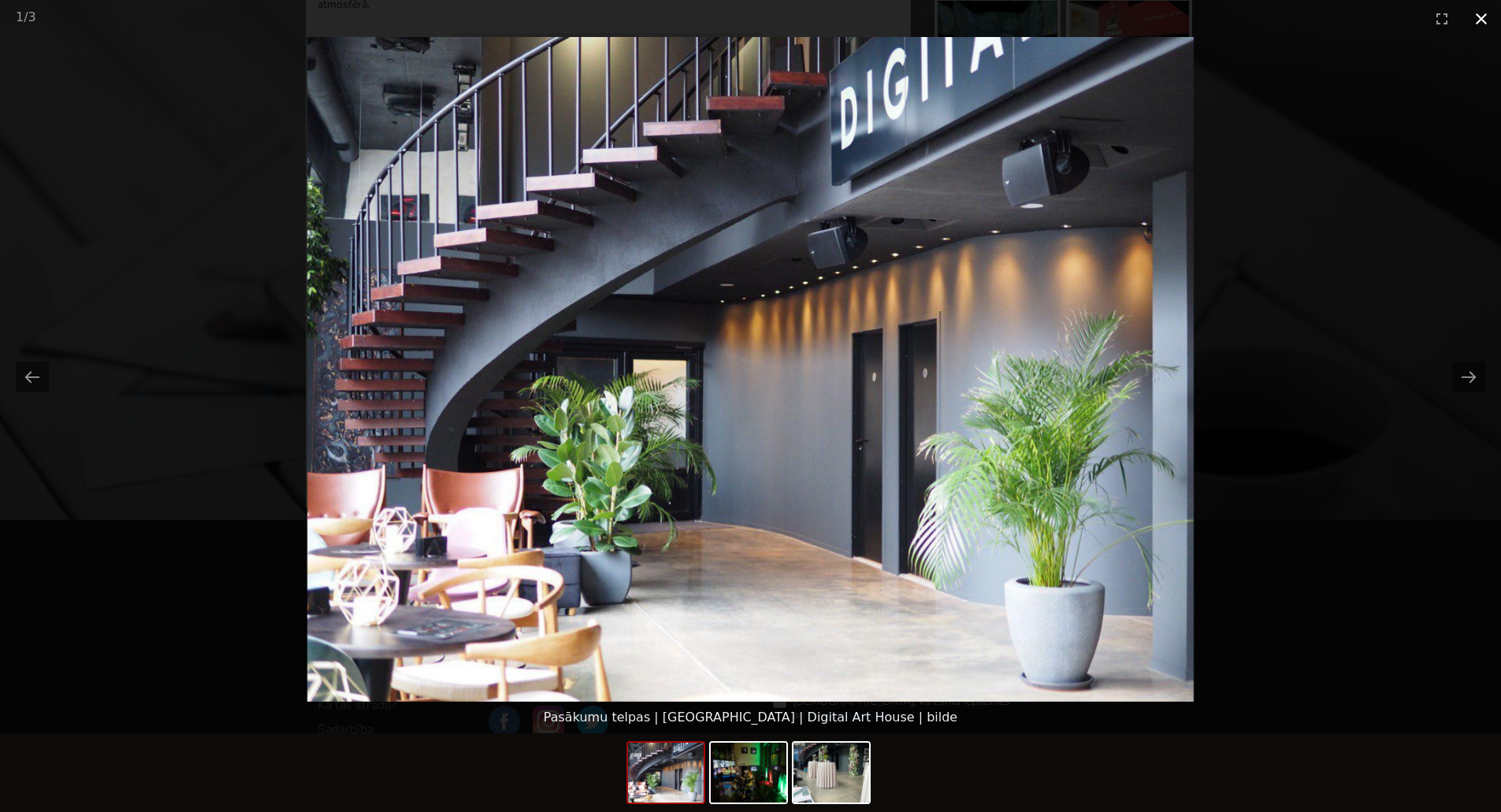
click at [1490, 9] on button "Close gallery" at bounding box center [1482, 18] width 40 height 37
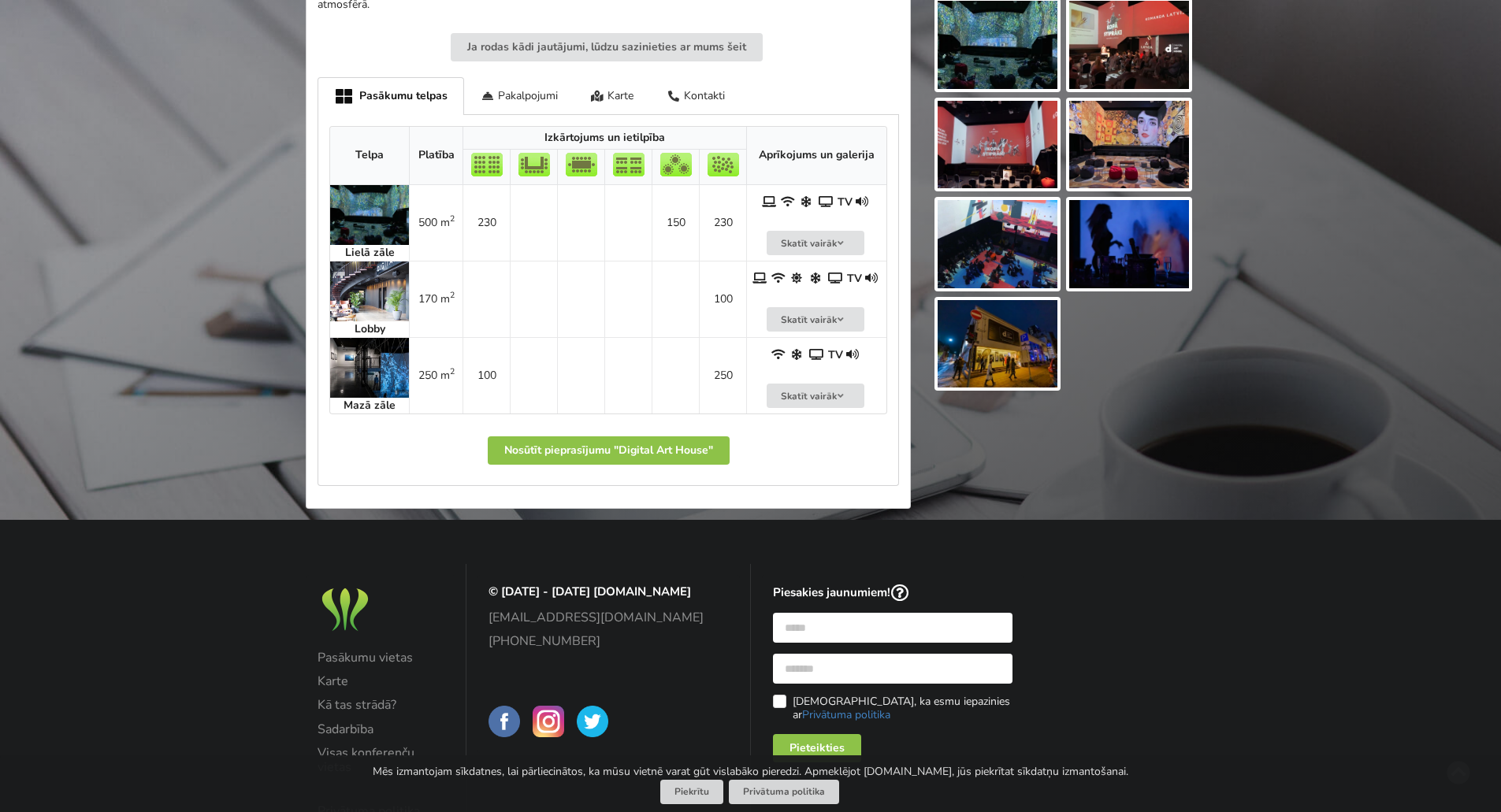
click at [367, 354] on img at bounding box center [369, 368] width 79 height 60
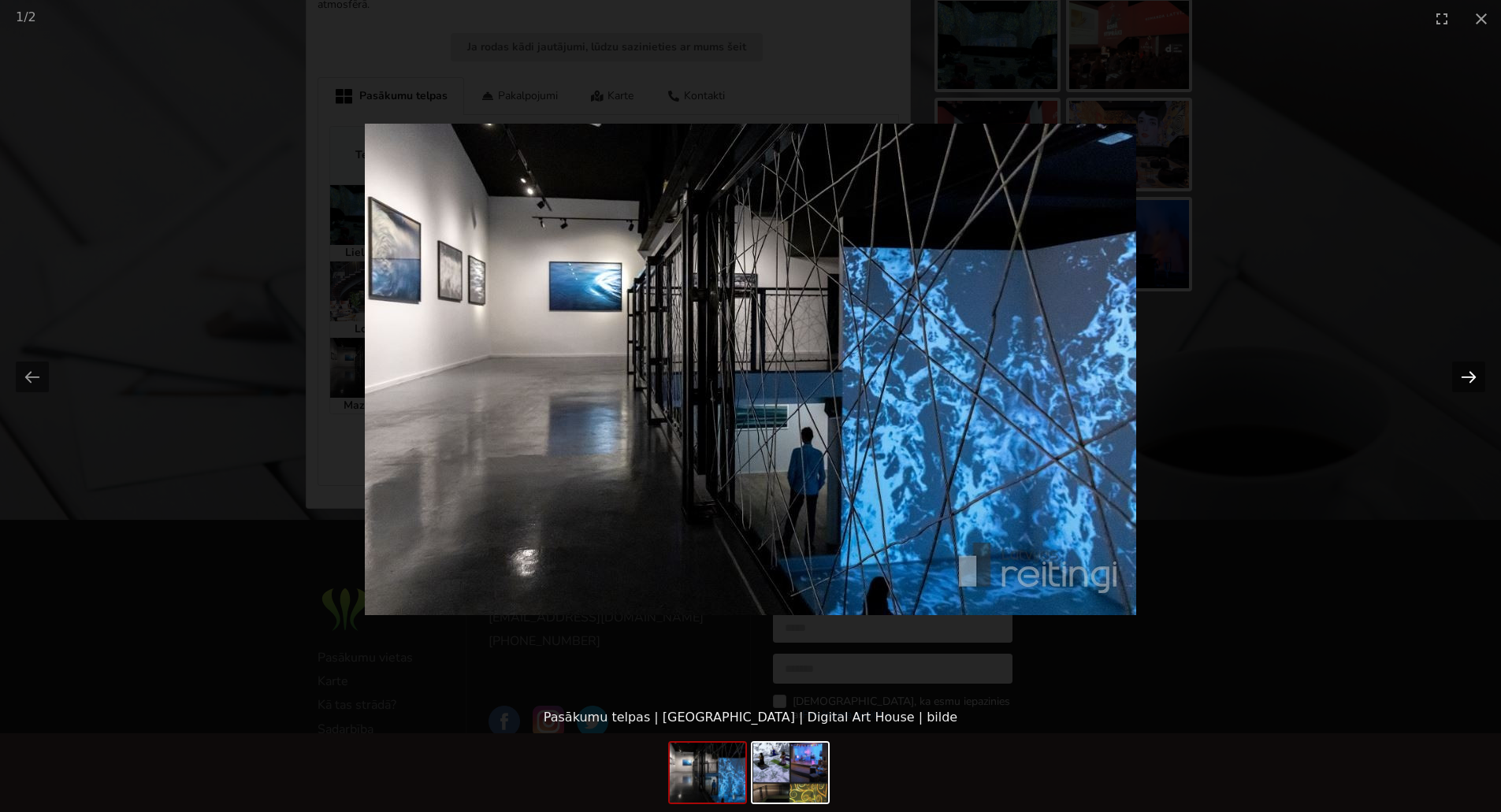
click at [1467, 381] on button "Next slide" at bounding box center [1469, 377] width 33 height 31
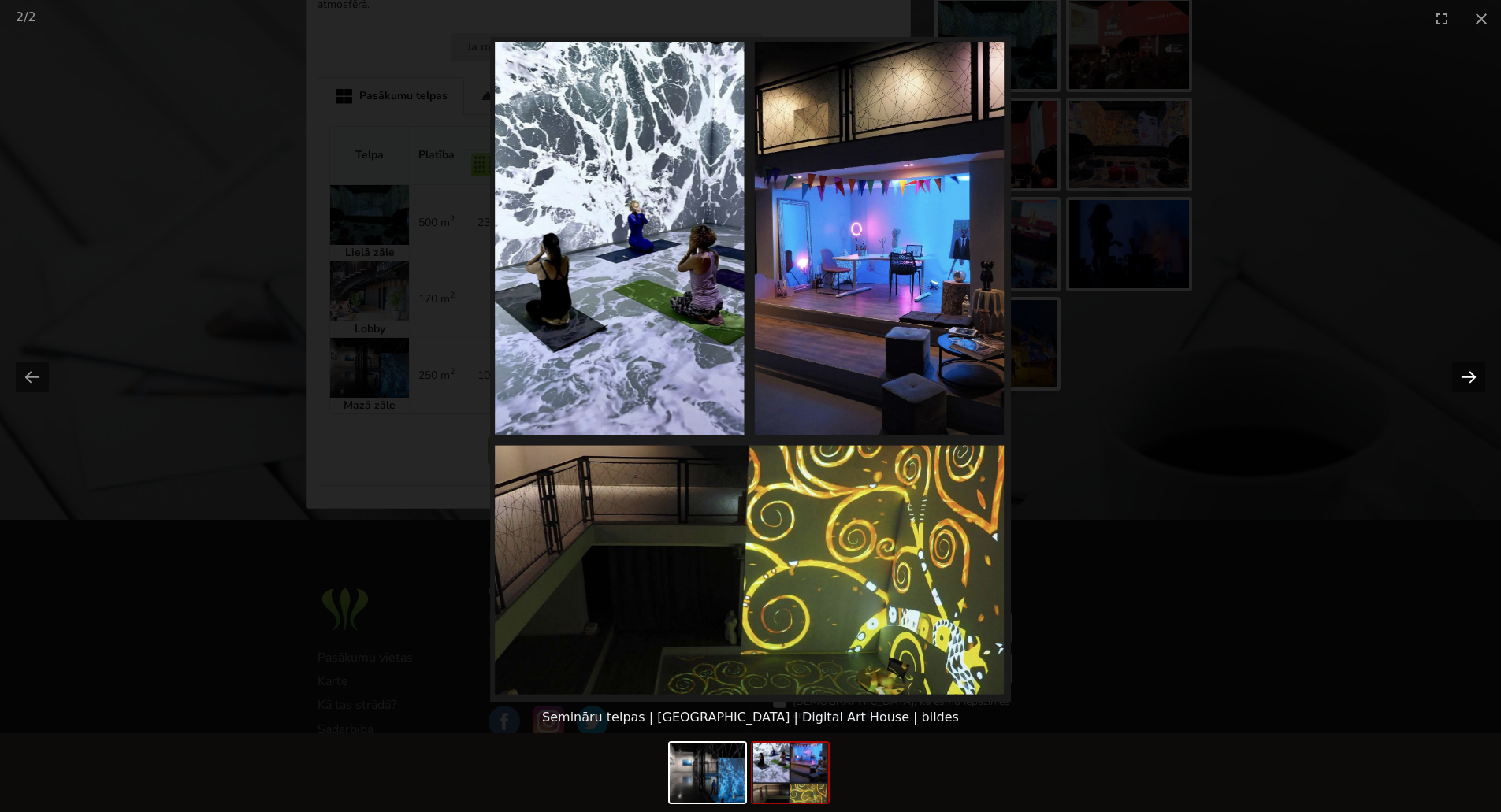
click at [1467, 381] on button "Next slide" at bounding box center [1469, 377] width 33 height 31
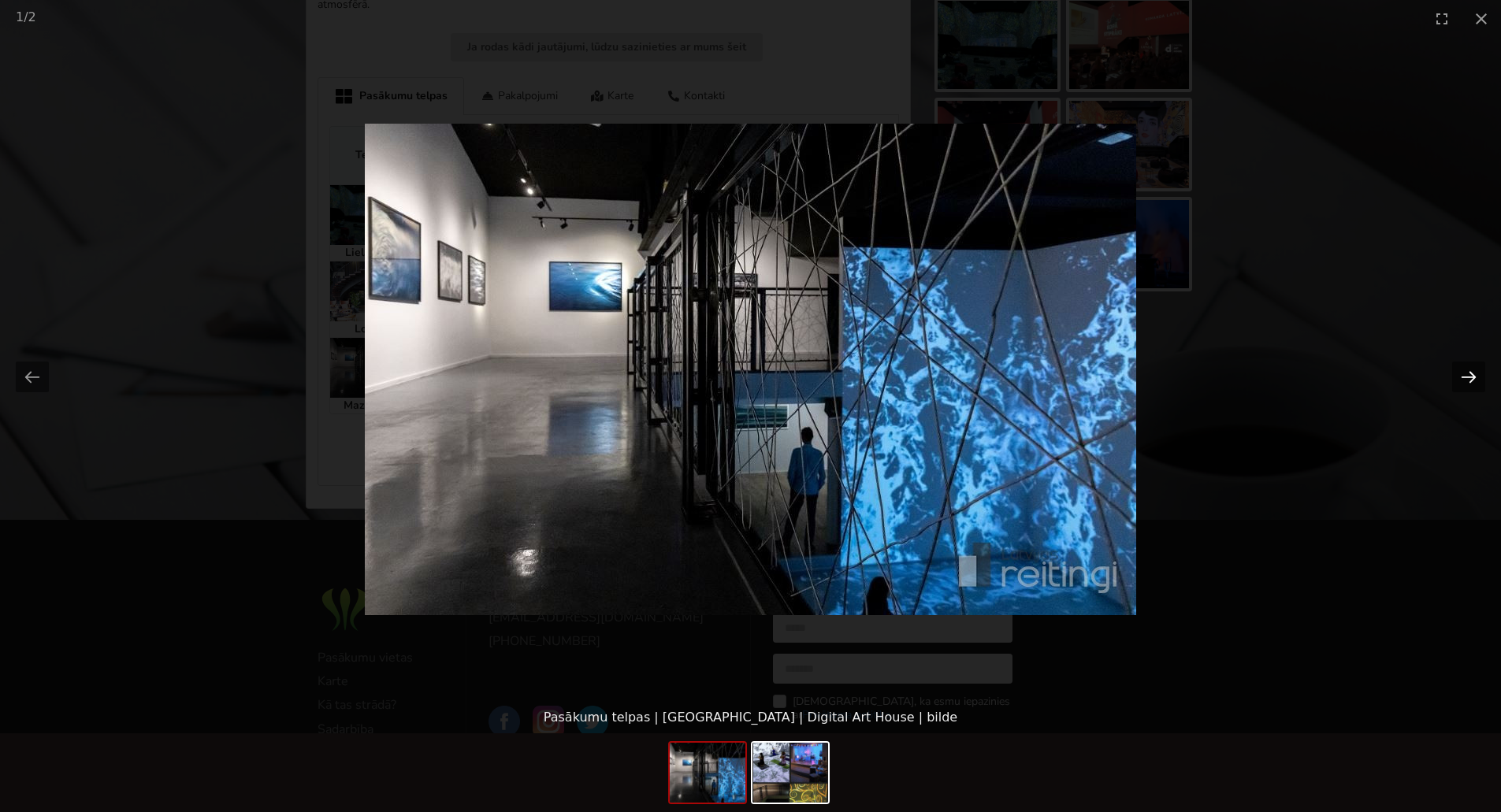
click at [1467, 381] on button "Next slide" at bounding box center [1469, 377] width 33 height 31
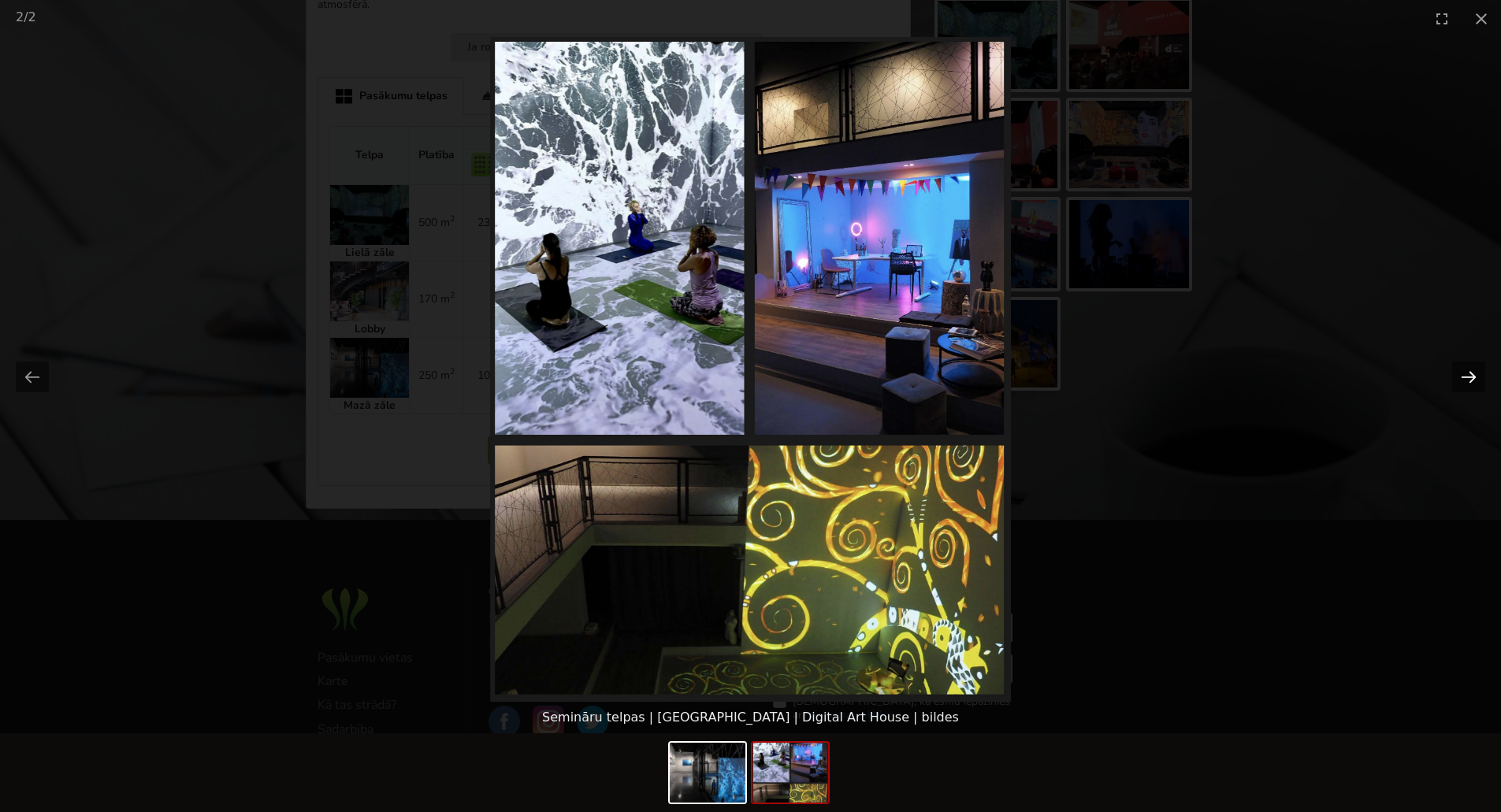
click at [1467, 381] on button "Next slide" at bounding box center [1469, 377] width 33 height 31
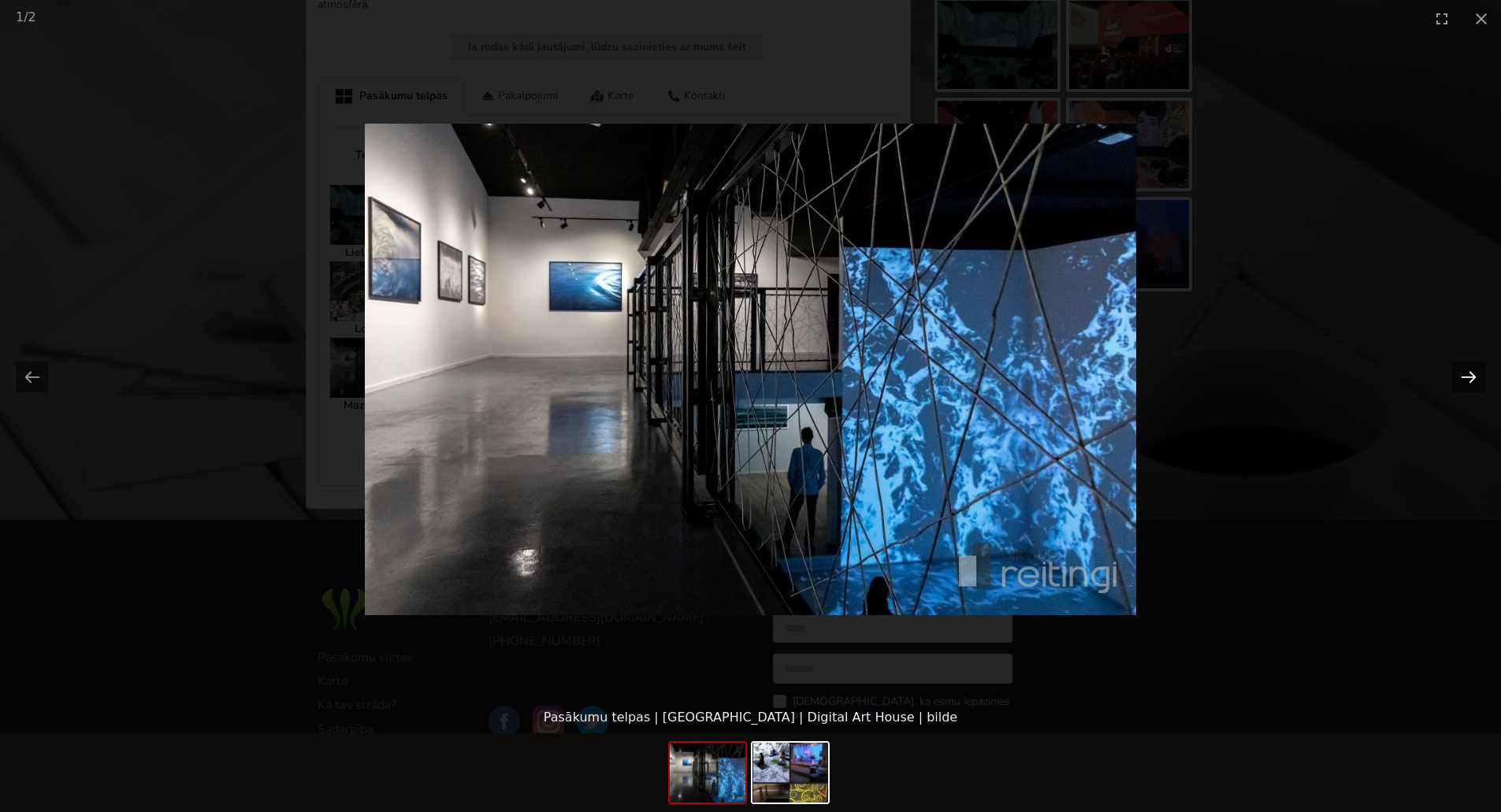
click at [1467, 381] on button "Next slide" at bounding box center [1469, 377] width 33 height 31
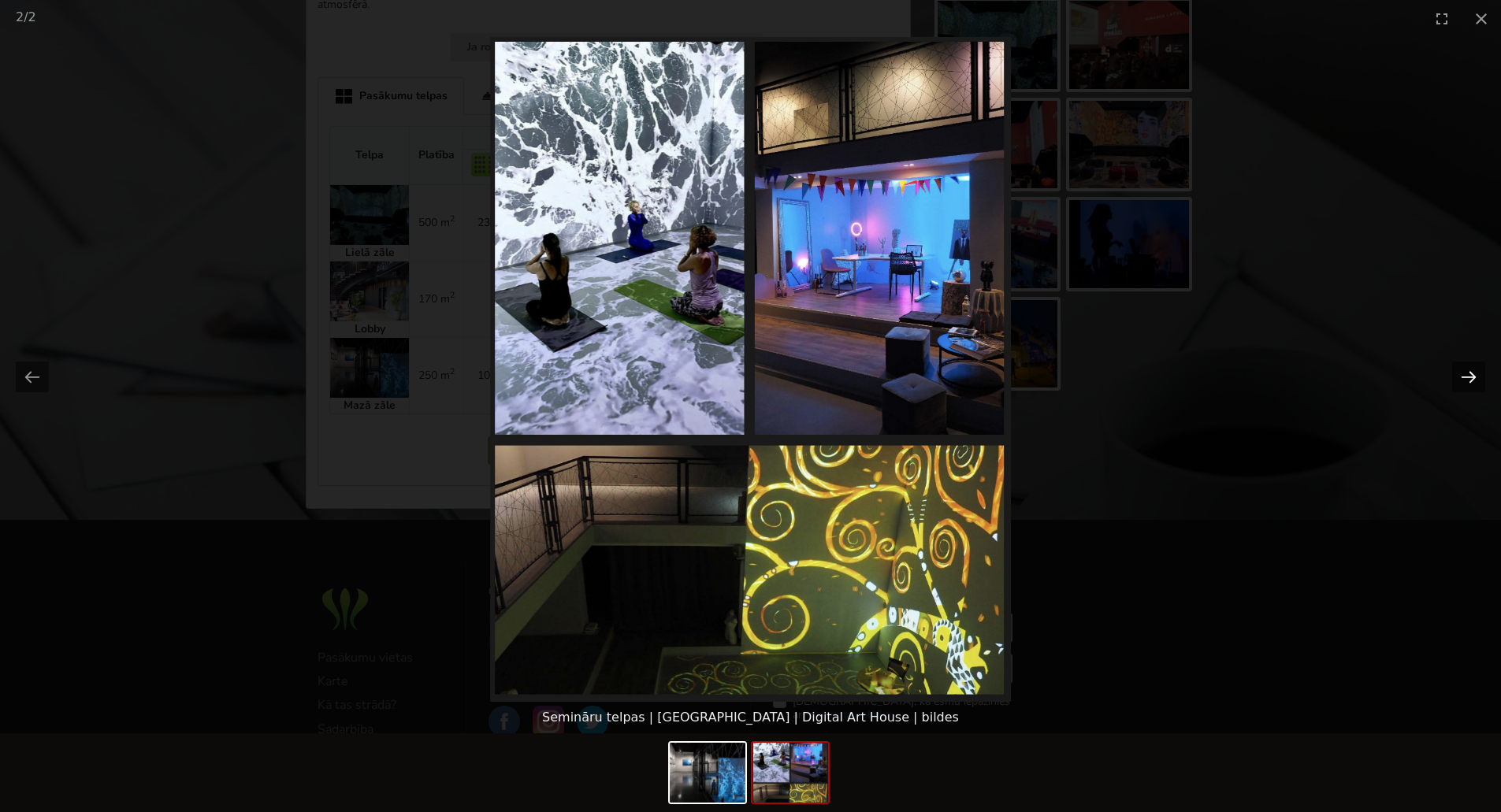
click at [1467, 381] on button "Next slide" at bounding box center [1469, 377] width 33 height 31
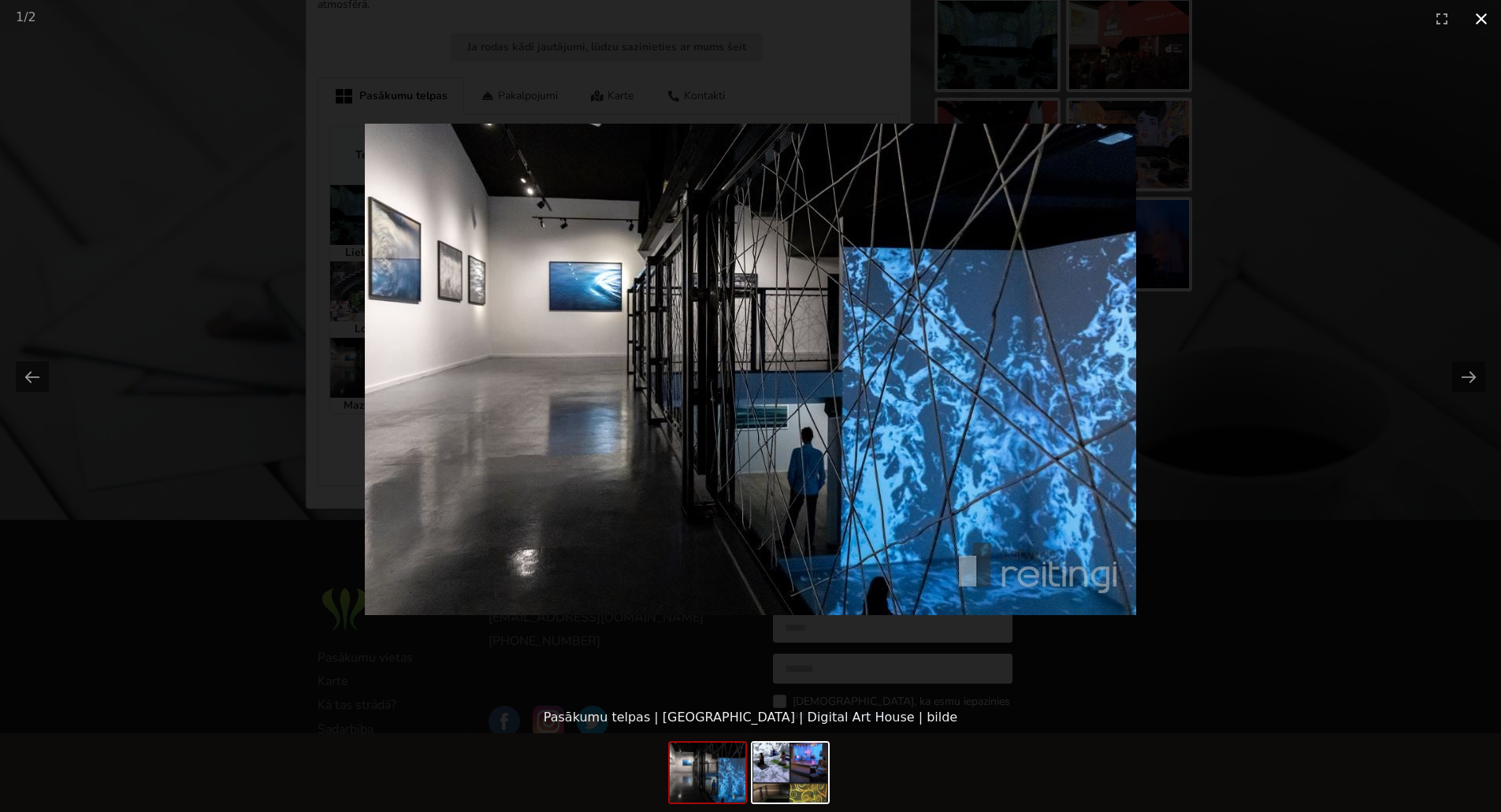
click at [1478, 14] on button "Close gallery" at bounding box center [1482, 18] width 40 height 37
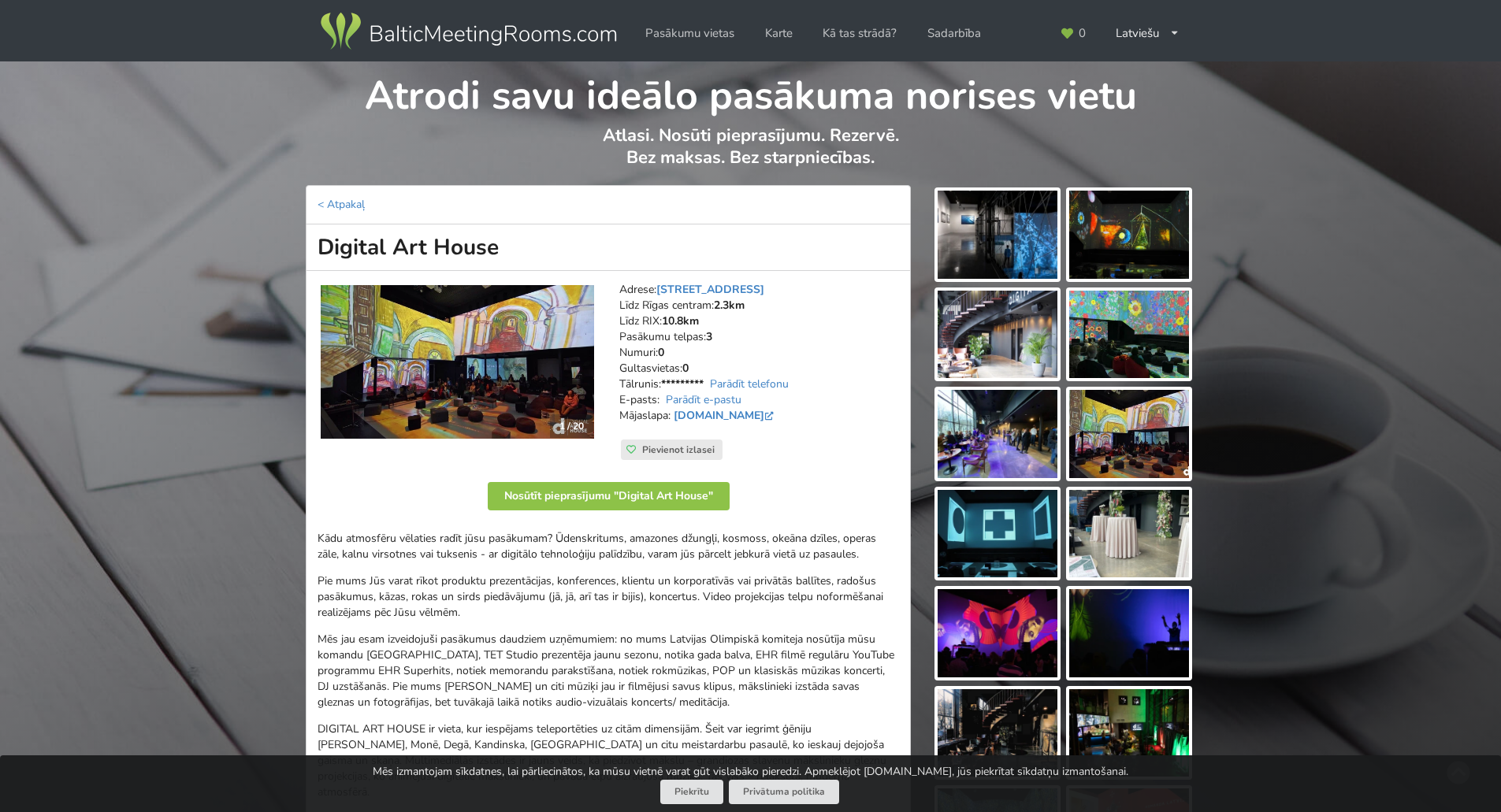
scroll to position [78, 0]
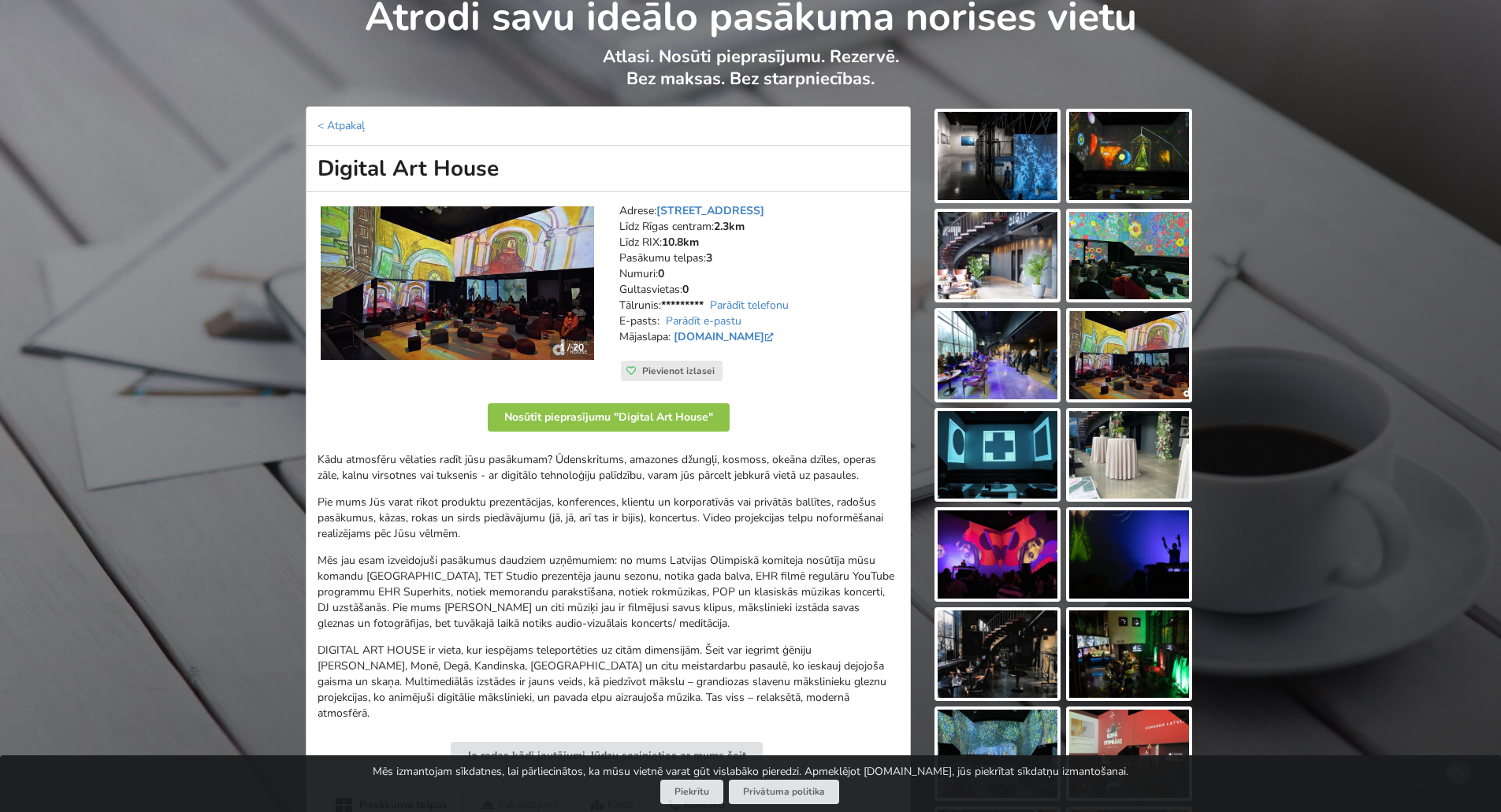
click at [1116, 244] on img at bounding box center [1129, 256] width 120 height 88
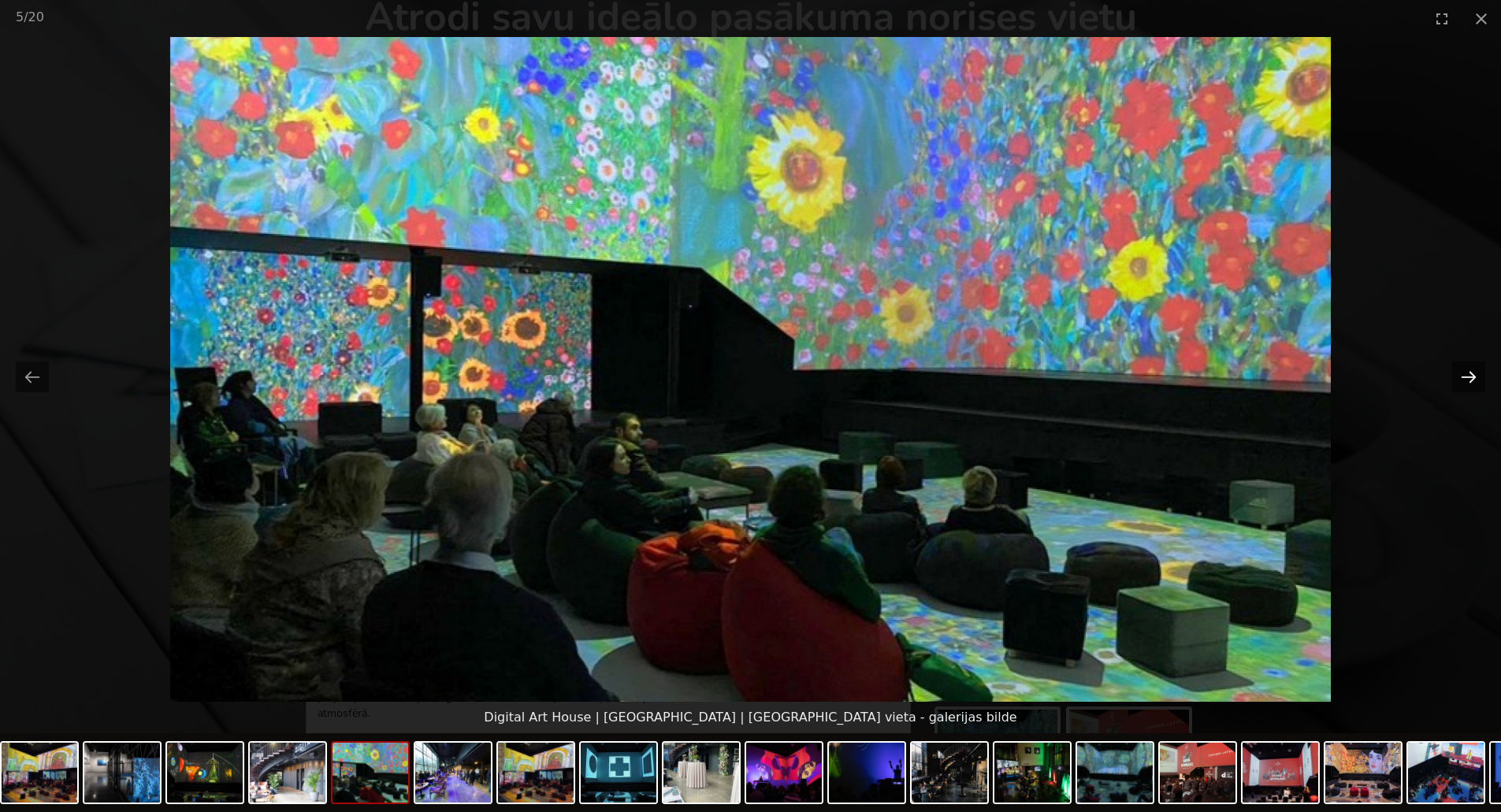
click at [1476, 376] on button "Next slide" at bounding box center [1469, 377] width 33 height 31
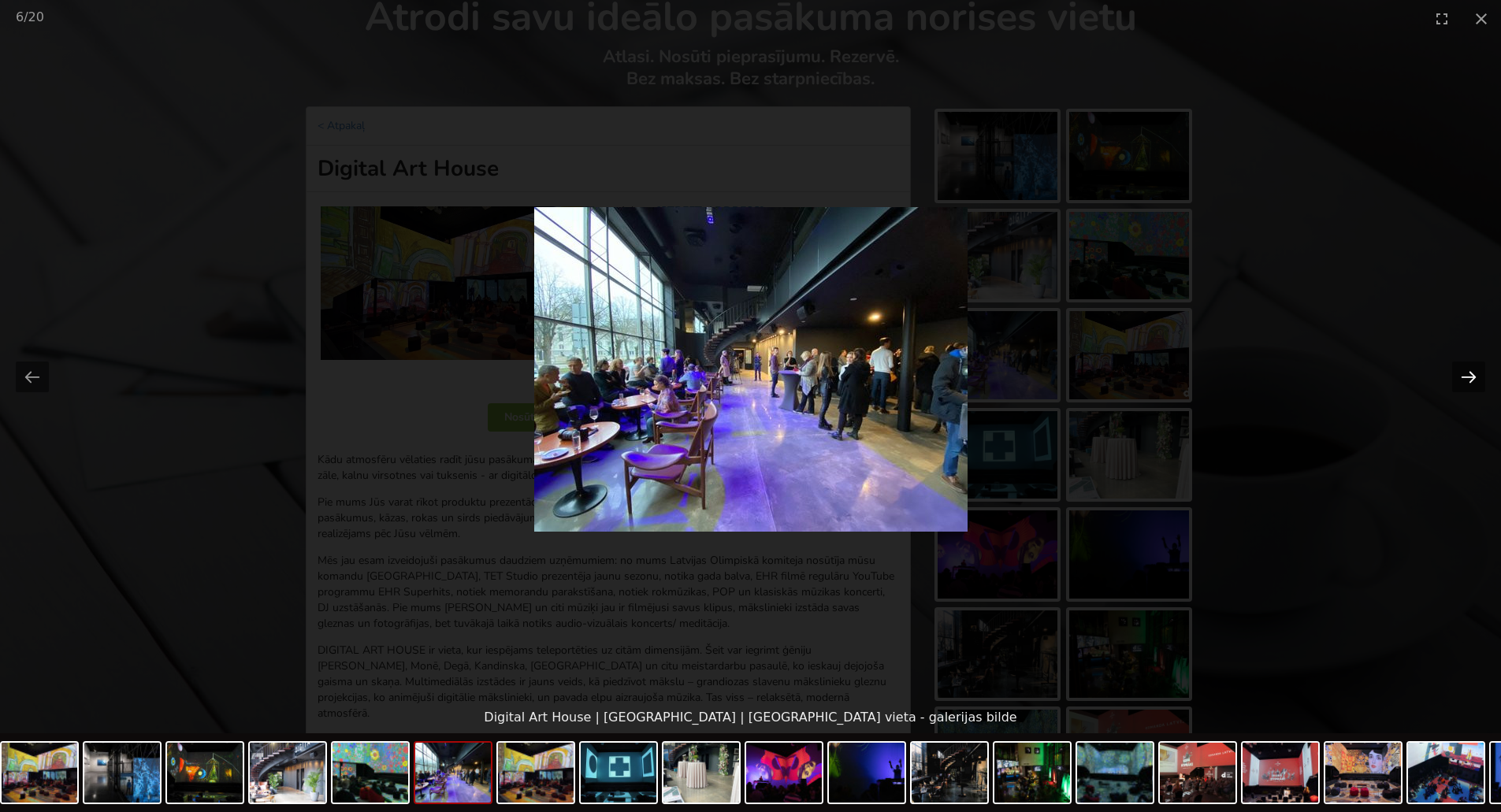
click at [1476, 376] on button "Next slide" at bounding box center [1469, 377] width 33 height 31
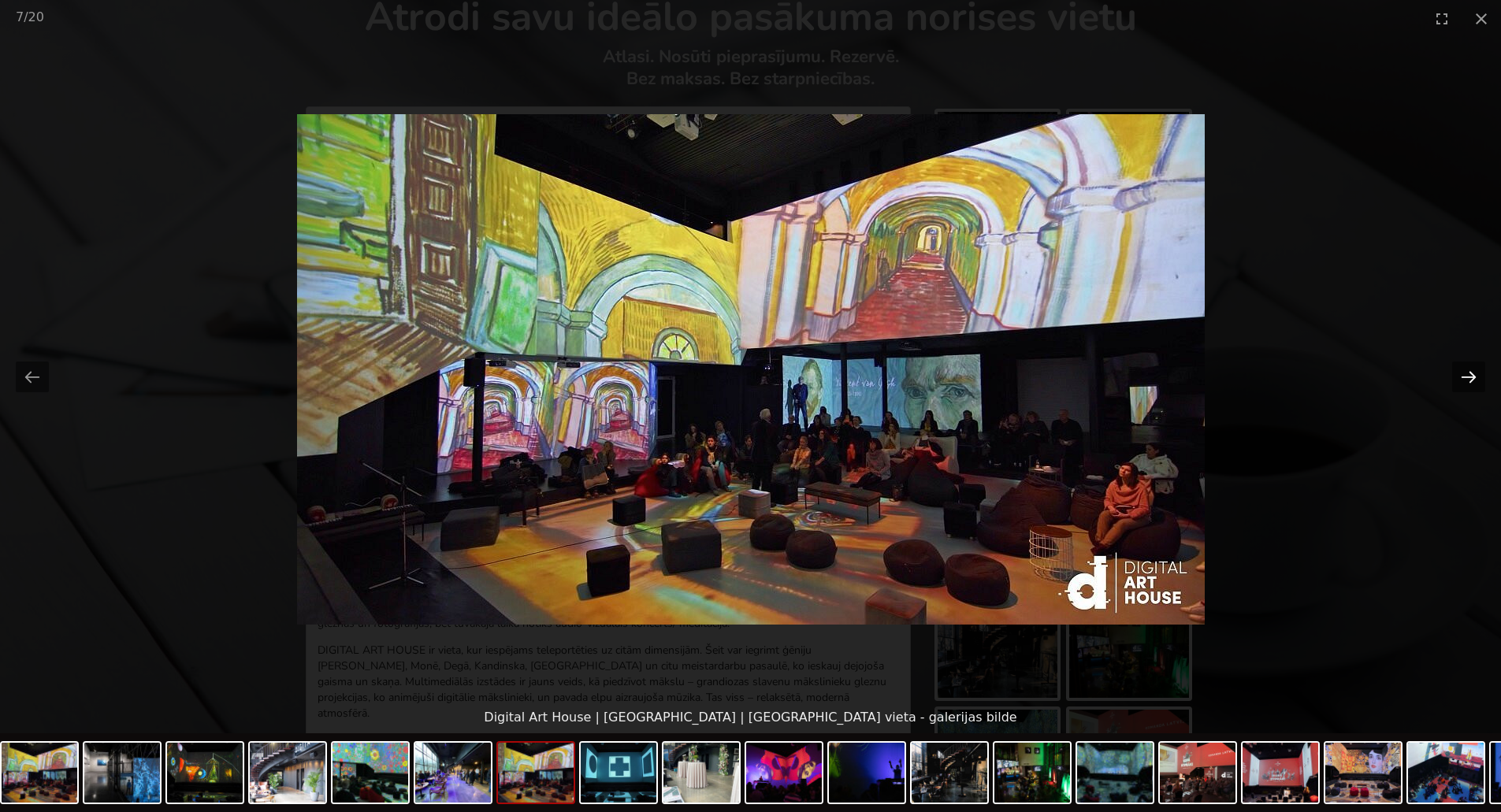
click at [1476, 376] on button "Next slide" at bounding box center [1469, 377] width 33 height 31
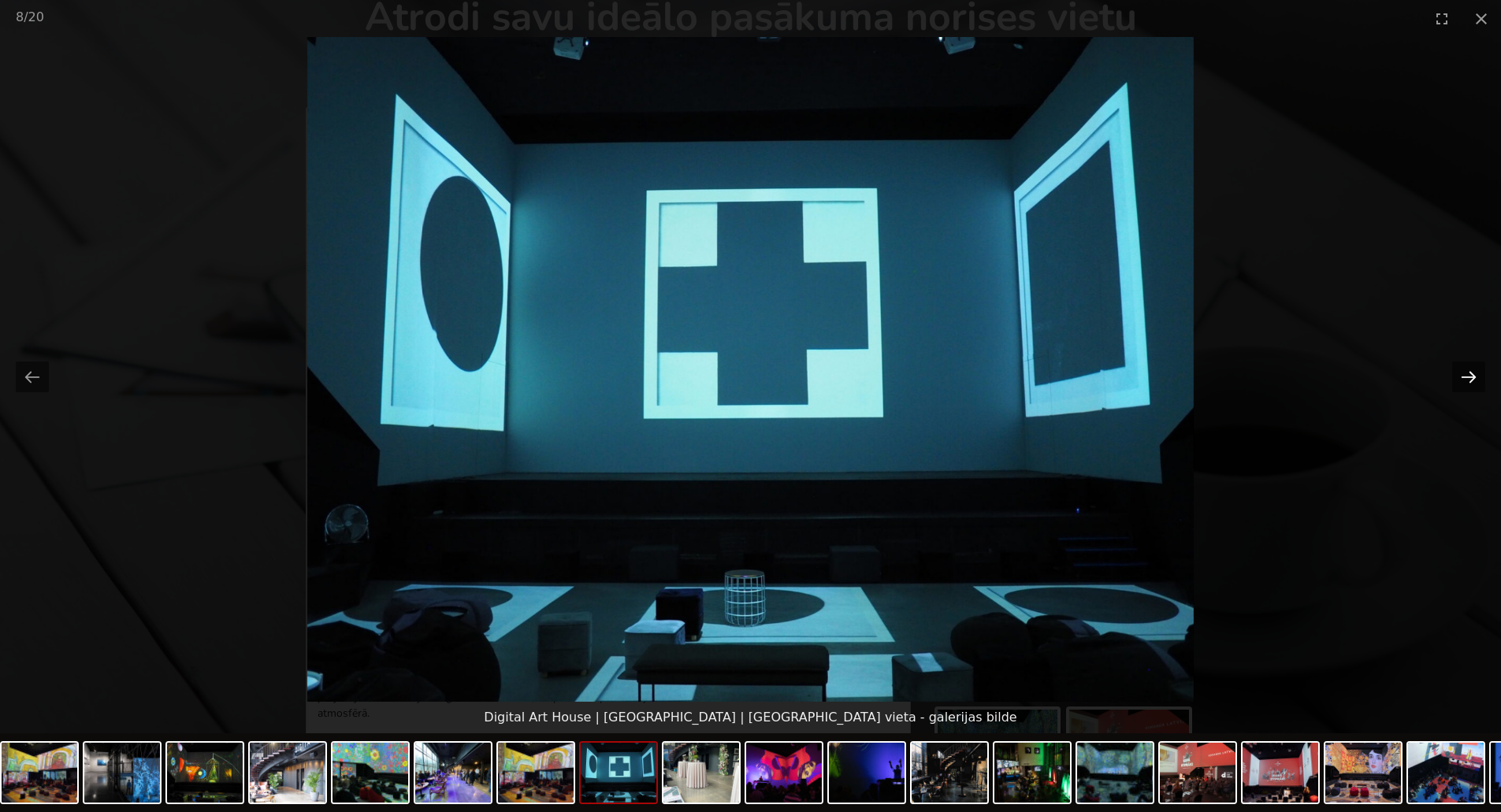
click at [1476, 376] on button "Next slide" at bounding box center [1469, 377] width 33 height 31
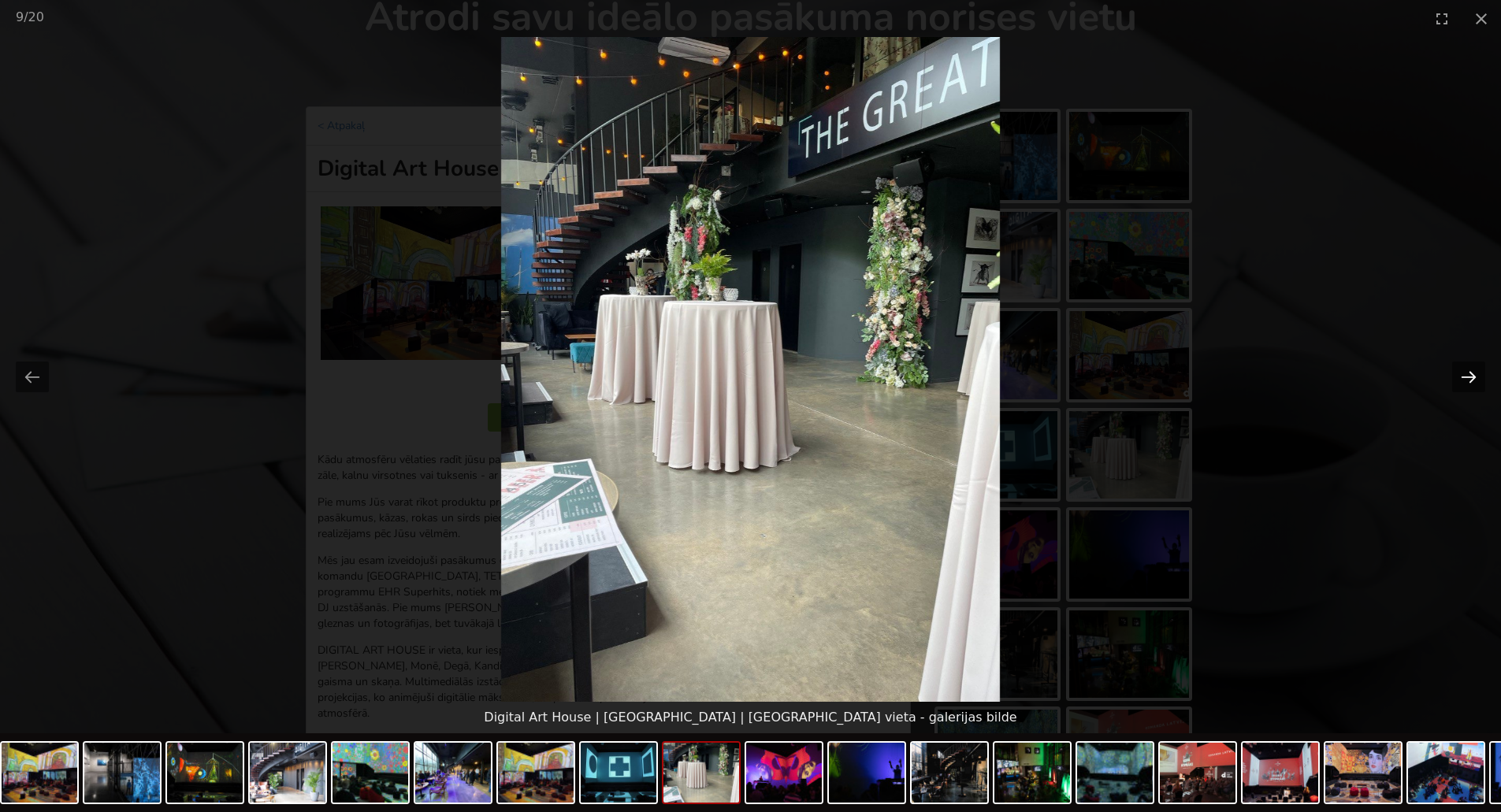
click at [1476, 376] on button "Next slide" at bounding box center [1469, 377] width 33 height 31
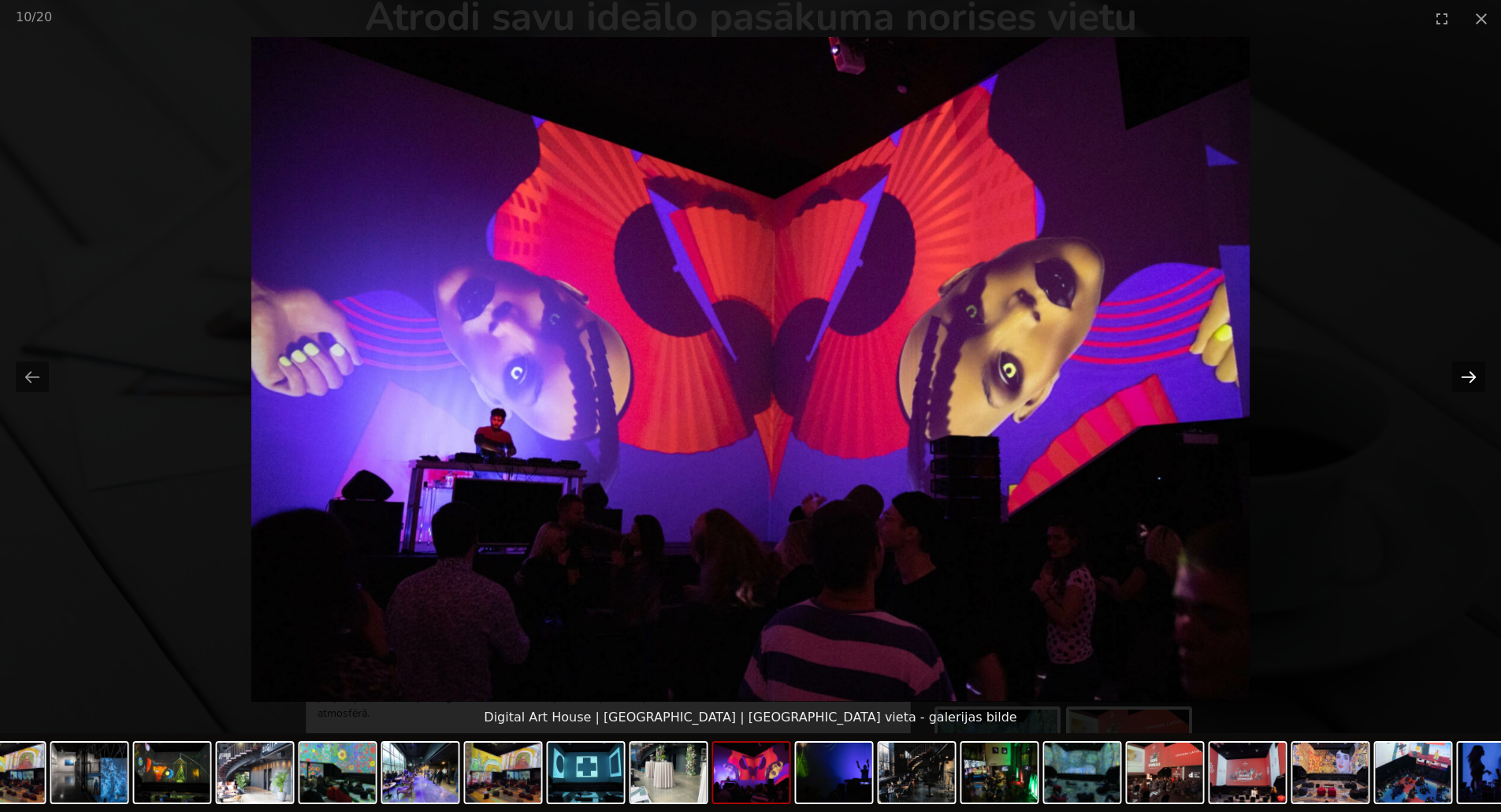
click at [1476, 376] on button "Next slide" at bounding box center [1469, 377] width 33 height 31
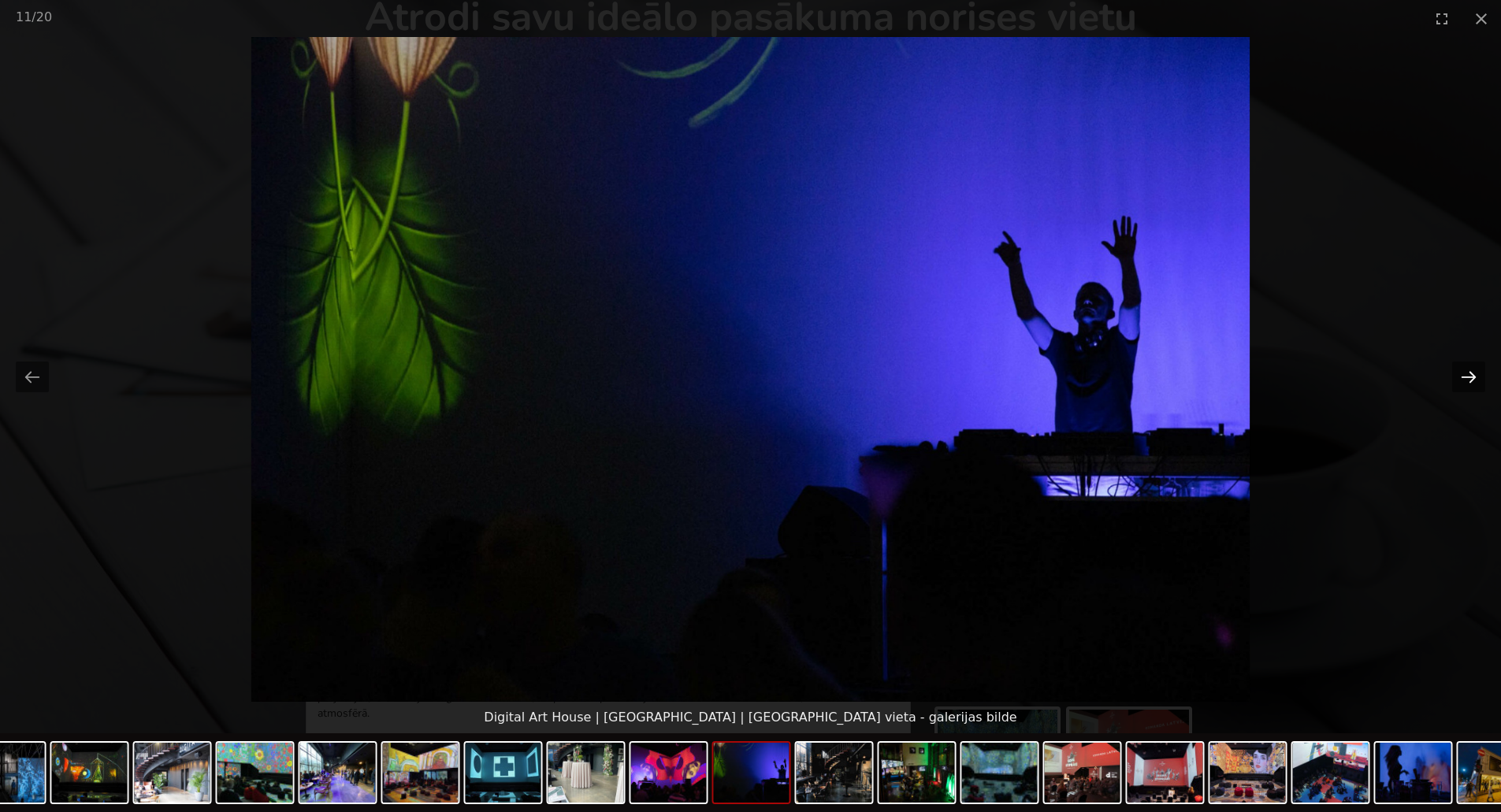
click at [1476, 376] on button "Next slide" at bounding box center [1469, 377] width 33 height 31
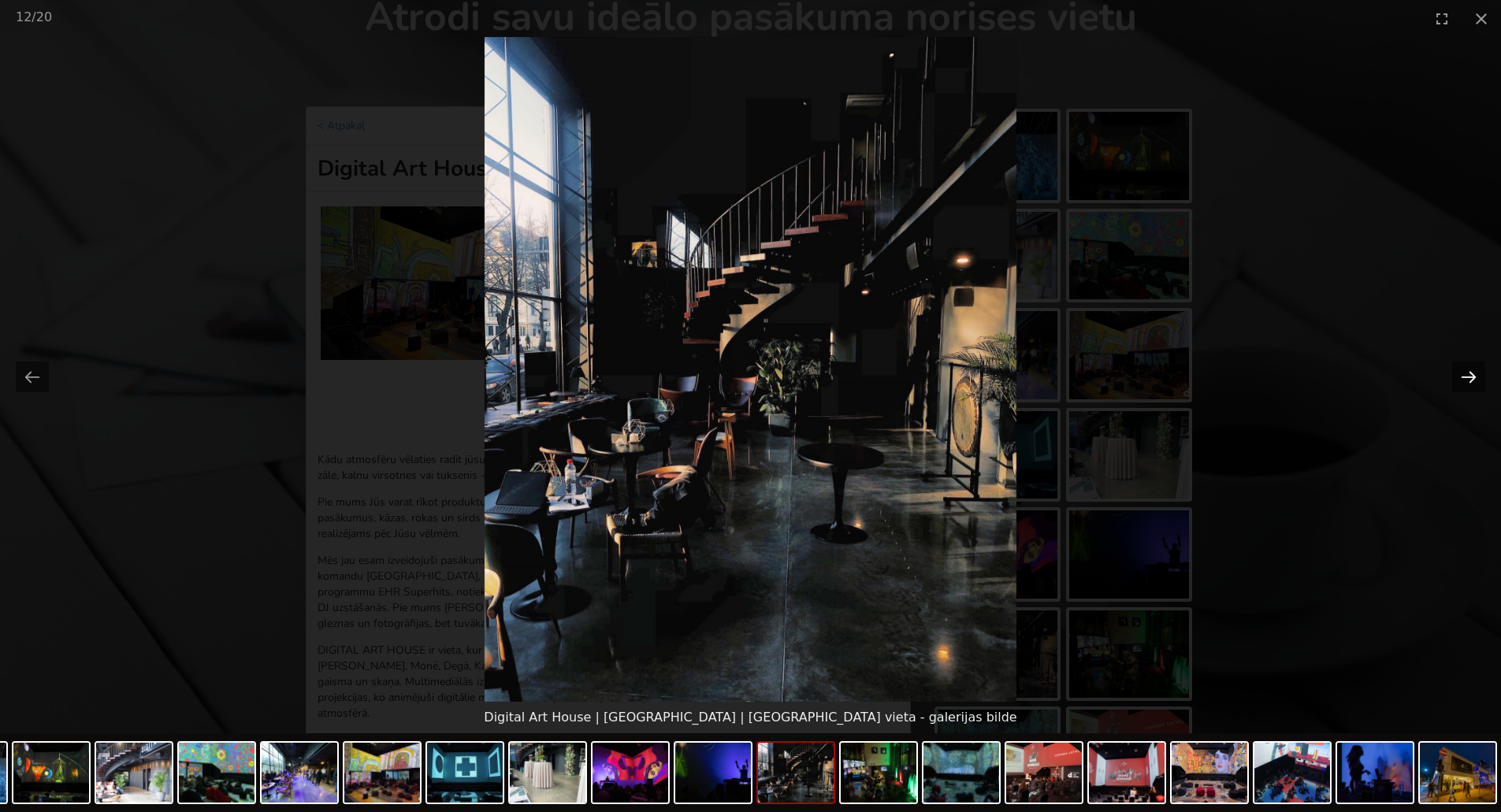
click at [1476, 376] on button "Next slide" at bounding box center [1469, 377] width 33 height 31
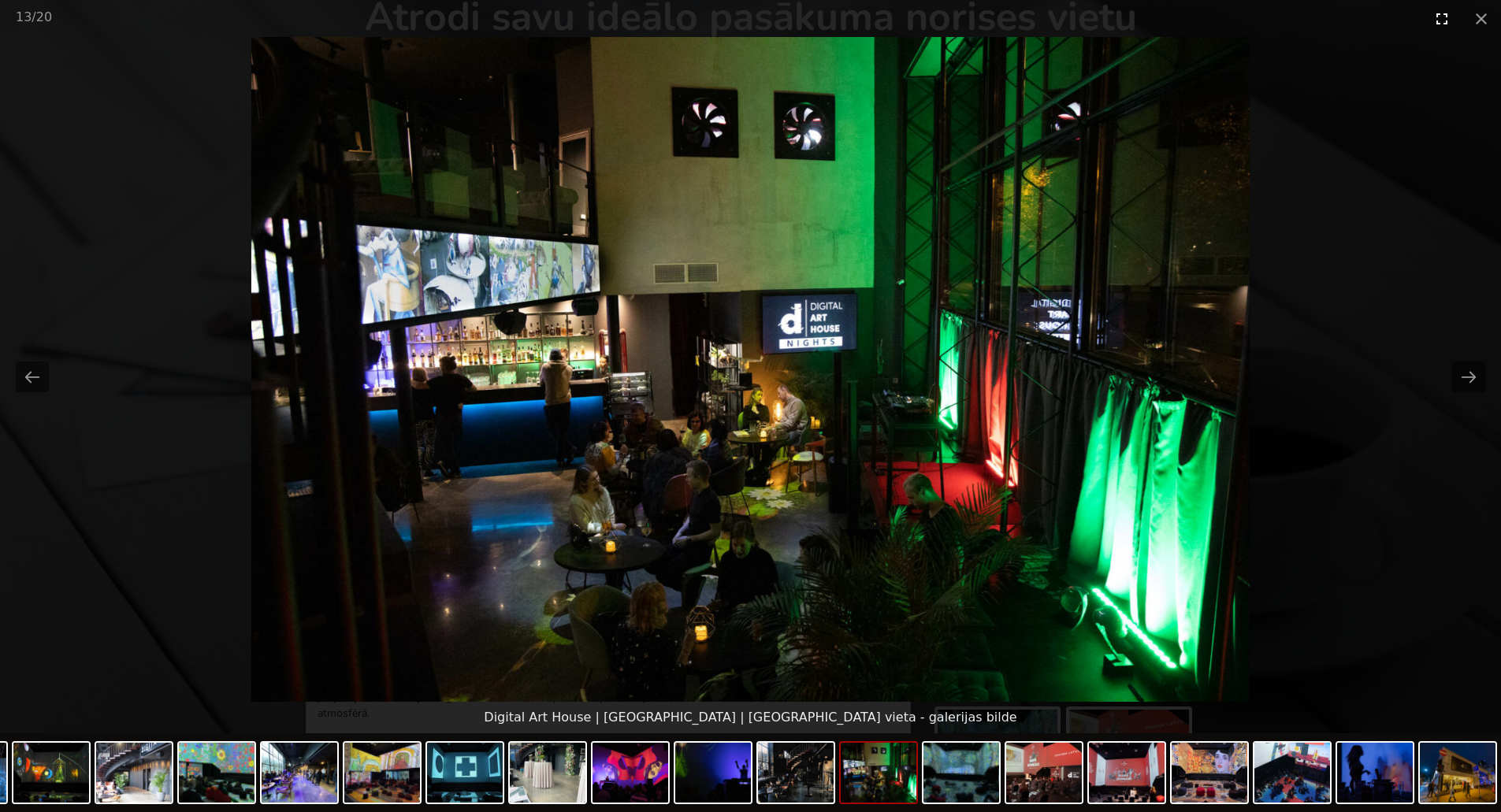
drag, startPoint x: 1483, startPoint y: 23, endPoint x: 1460, endPoint y: 33, distance: 25.1
click at [1483, 23] on button "Close gallery" at bounding box center [1482, 18] width 40 height 37
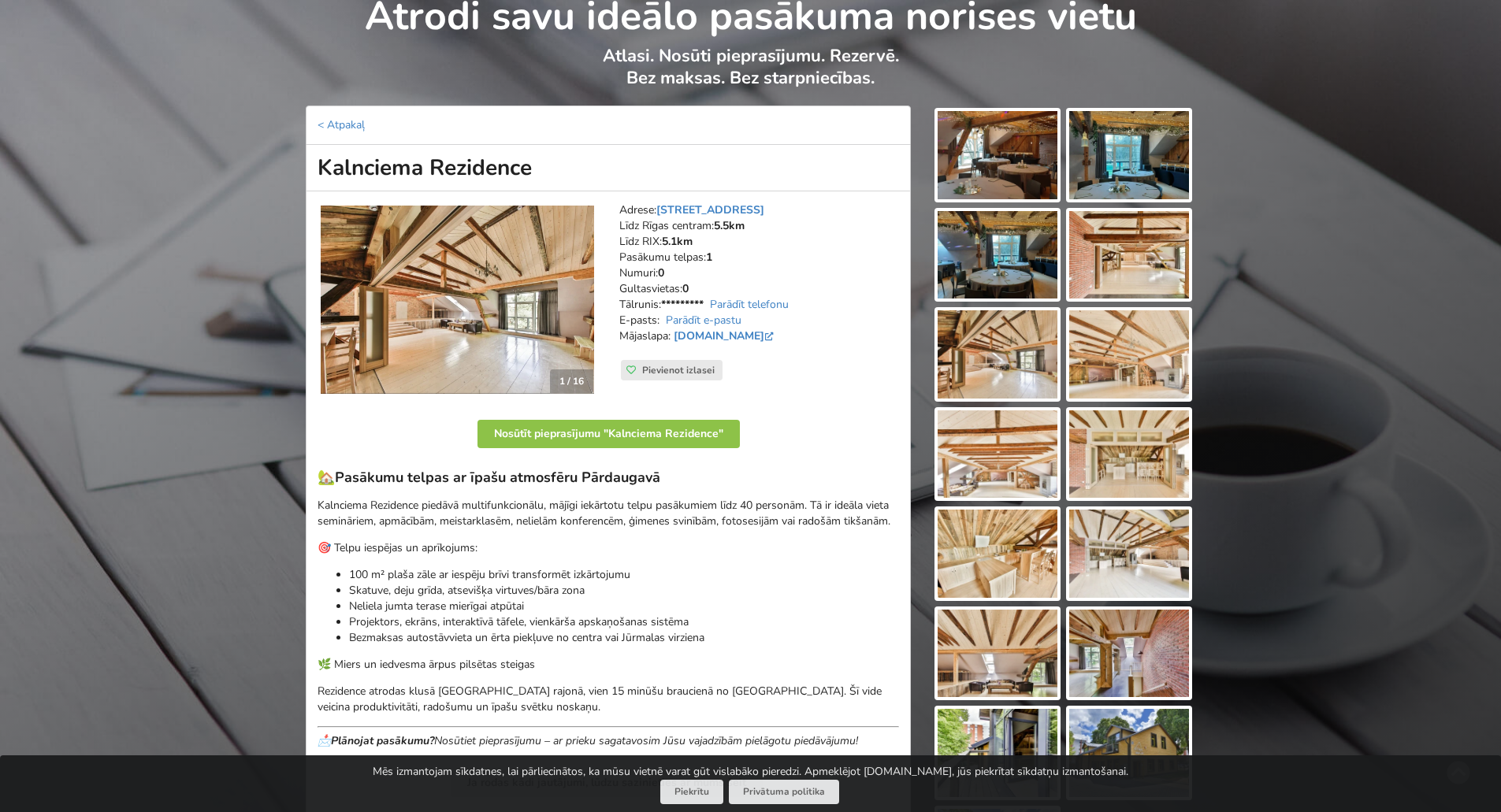
scroll to position [78, 0]
click at [1002, 357] on img at bounding box center [997, 355] width 120 height 88
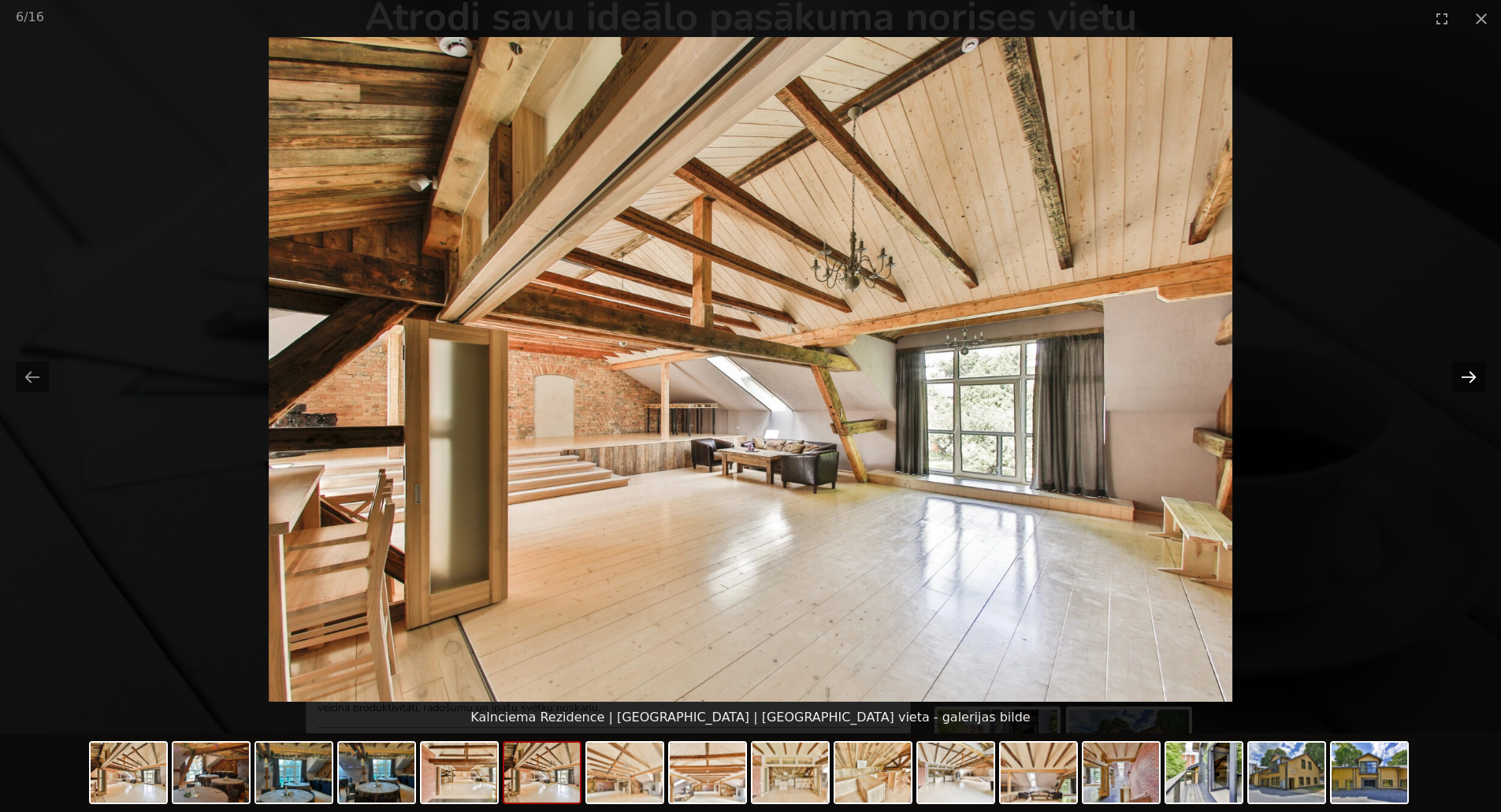
click at [1466, 382] on button "Next slide" at bounding box center [1469, 377] width 33 height 31
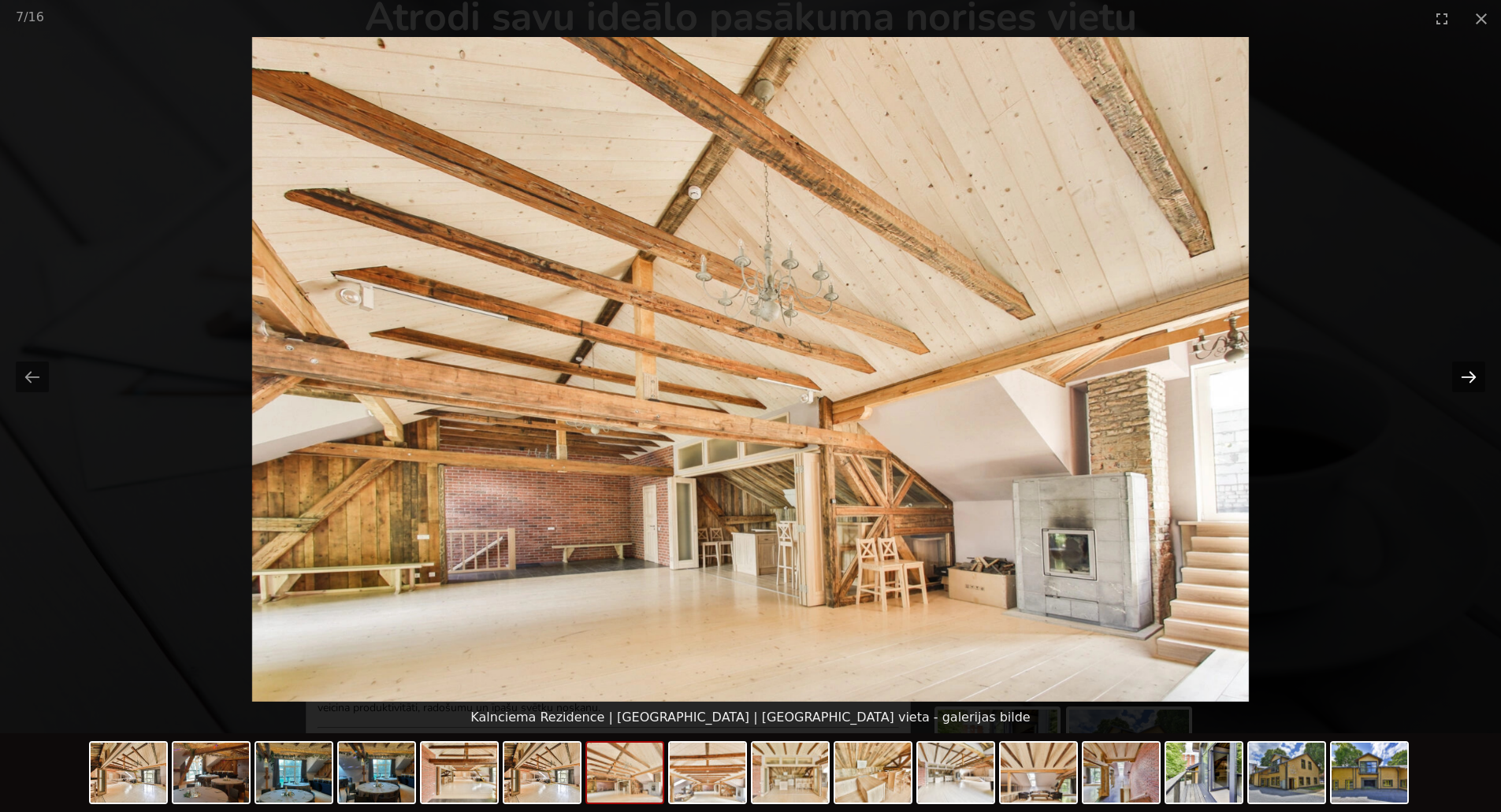
click at [1466, 382] on button "Next slide" at bounding box center [1469, 377] width 33 height 31
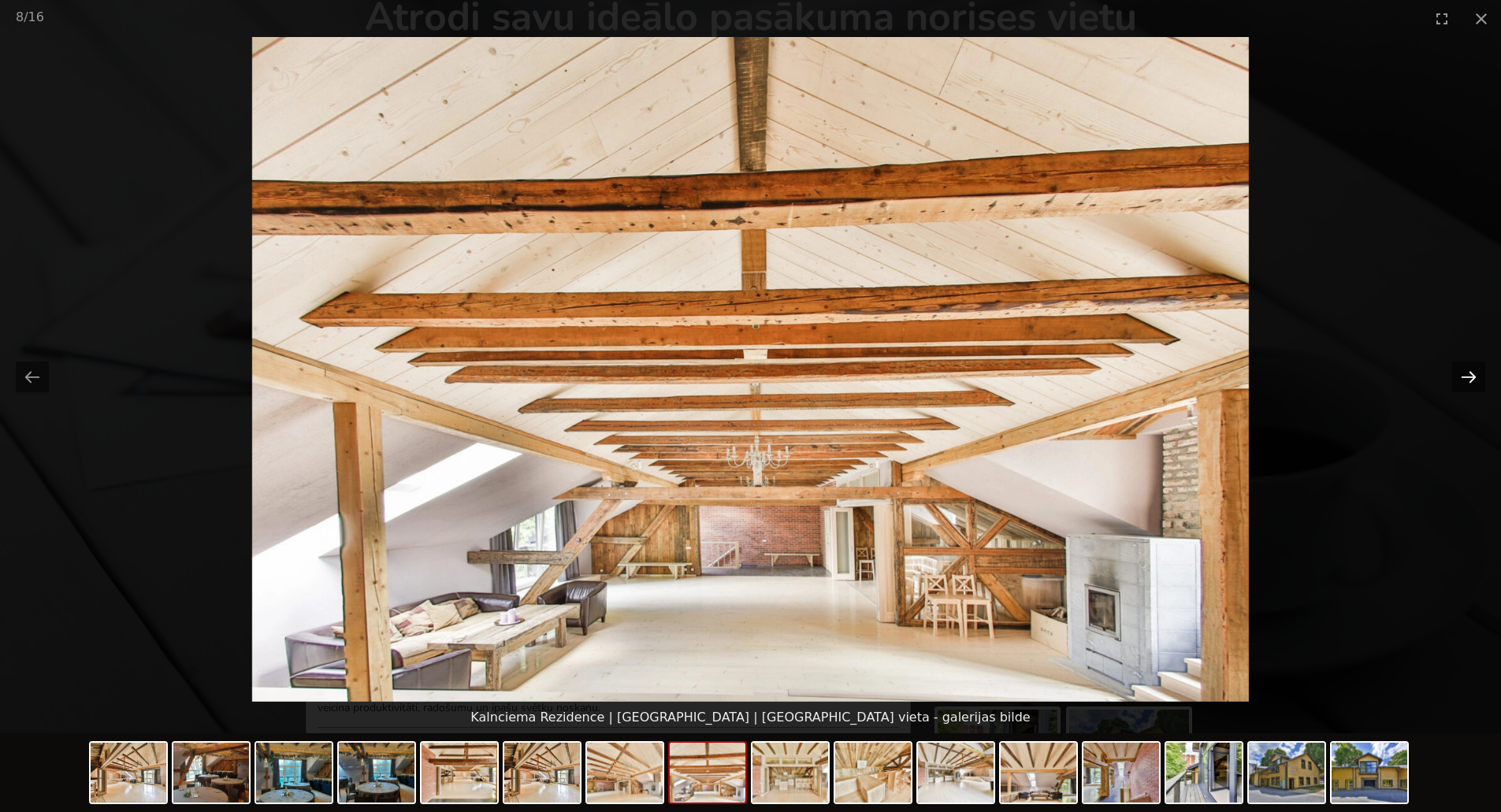
click at [1466, 382] on button "Next slide" at bounding box center [1469, 377] width 33 height 31
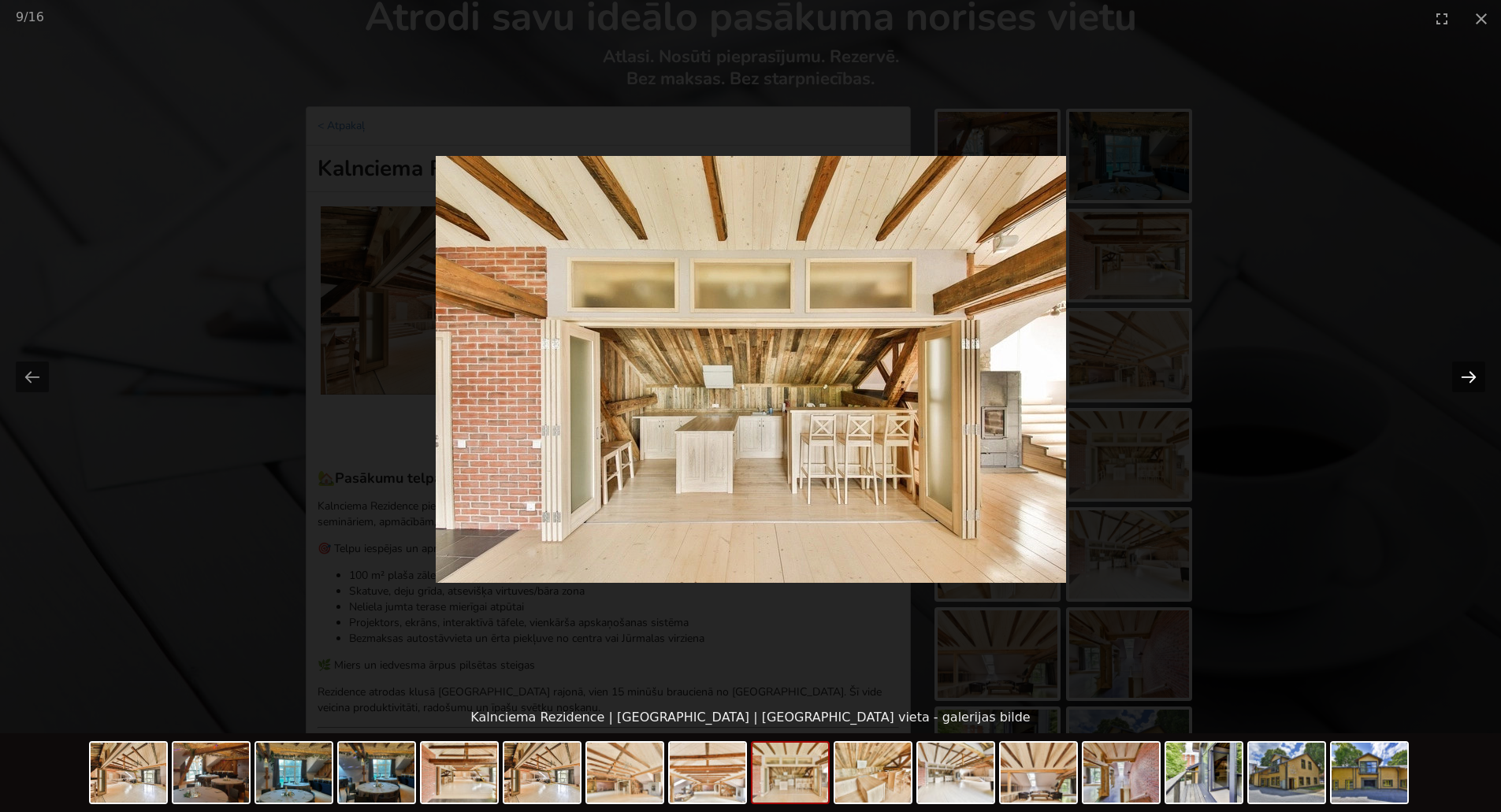
click at [1466, 382] on button "Next slide" at bounding box center [1469, 377] width 33 height 31
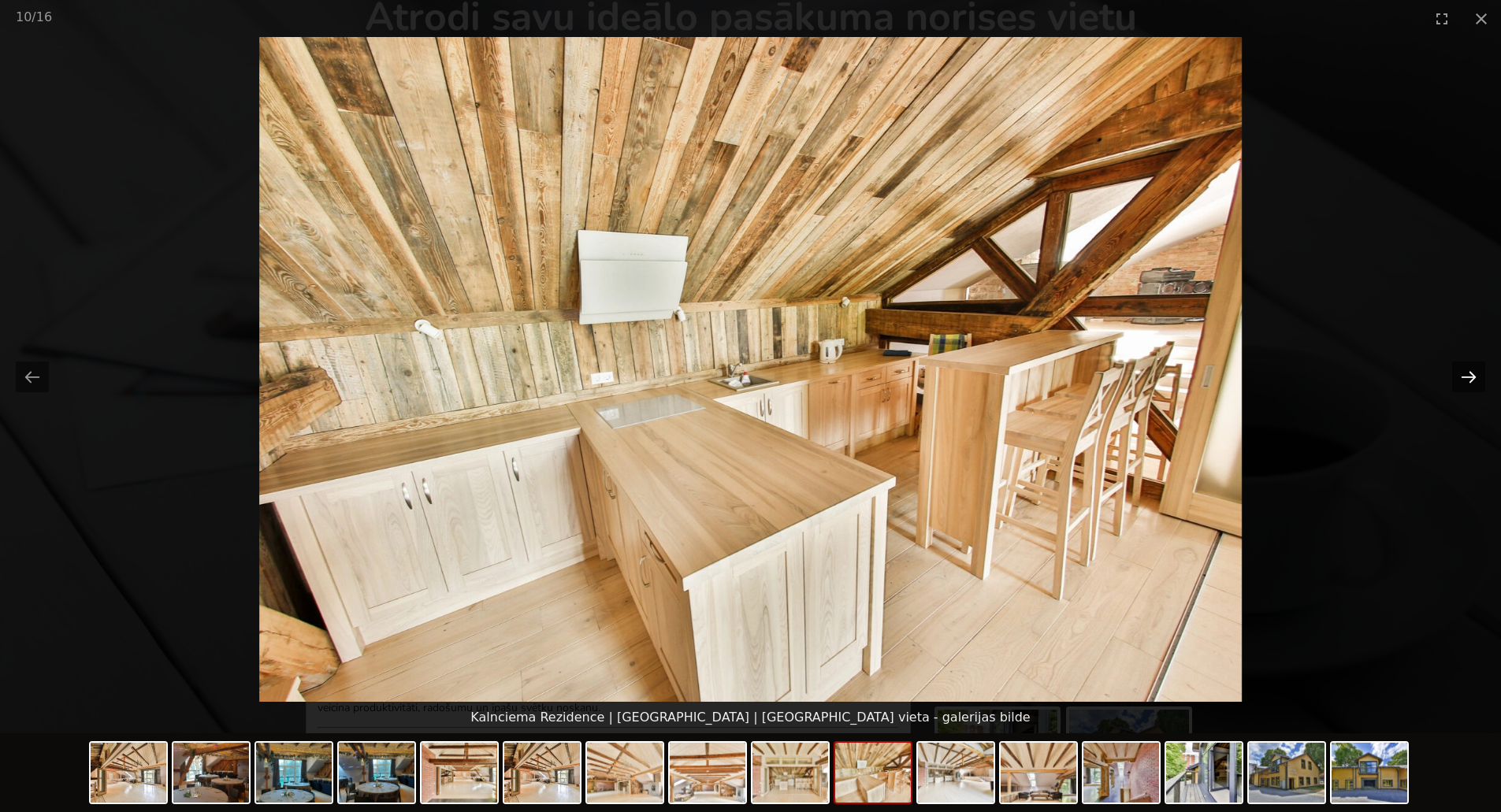
click at [1466, 382] on button "Next slide" at bounding box center [1469, 377] width 33 height 31
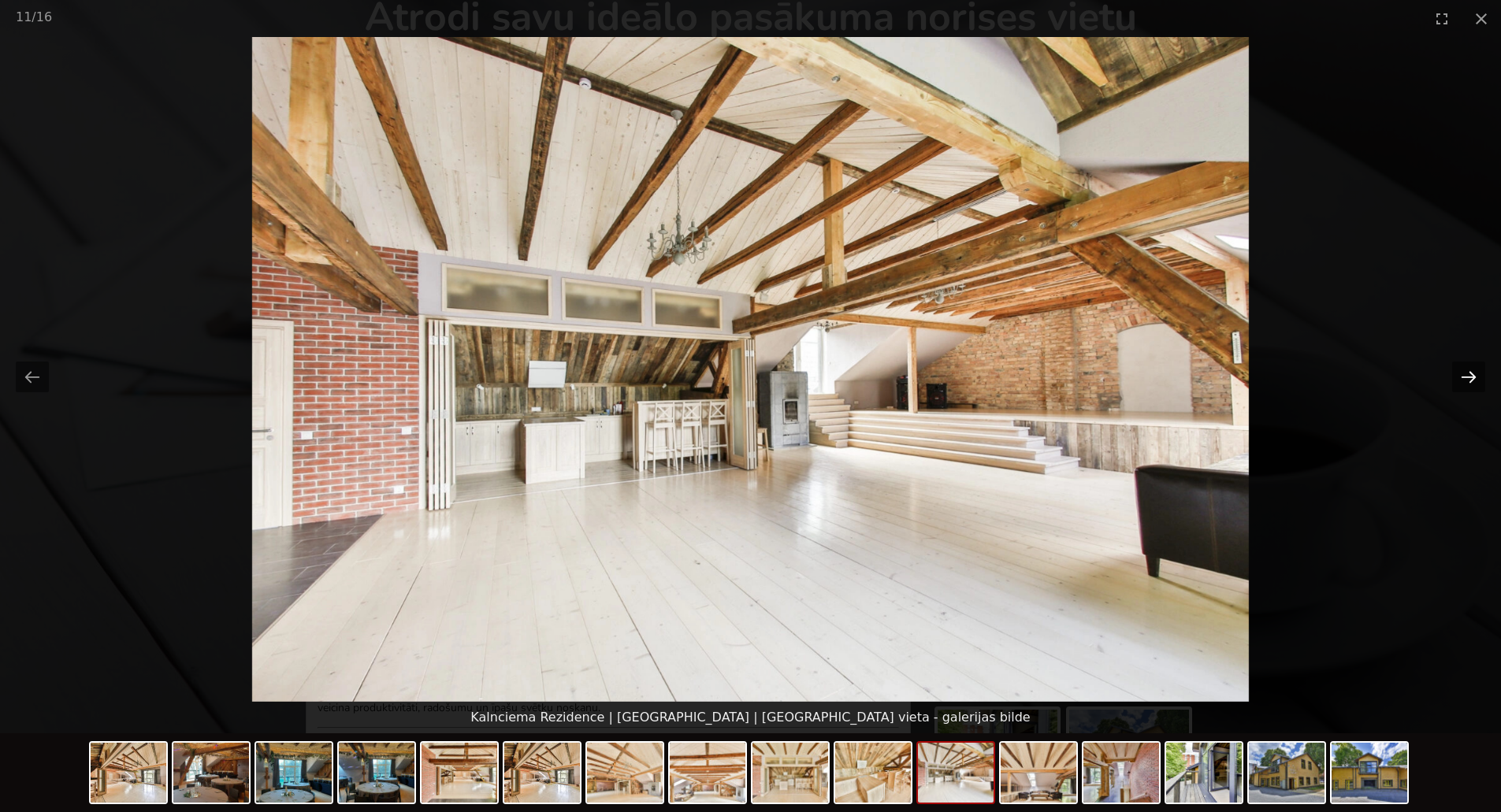
click at [1466, 382] on button "Next slide" at bounding box center [1469, 377] width 33 height 31
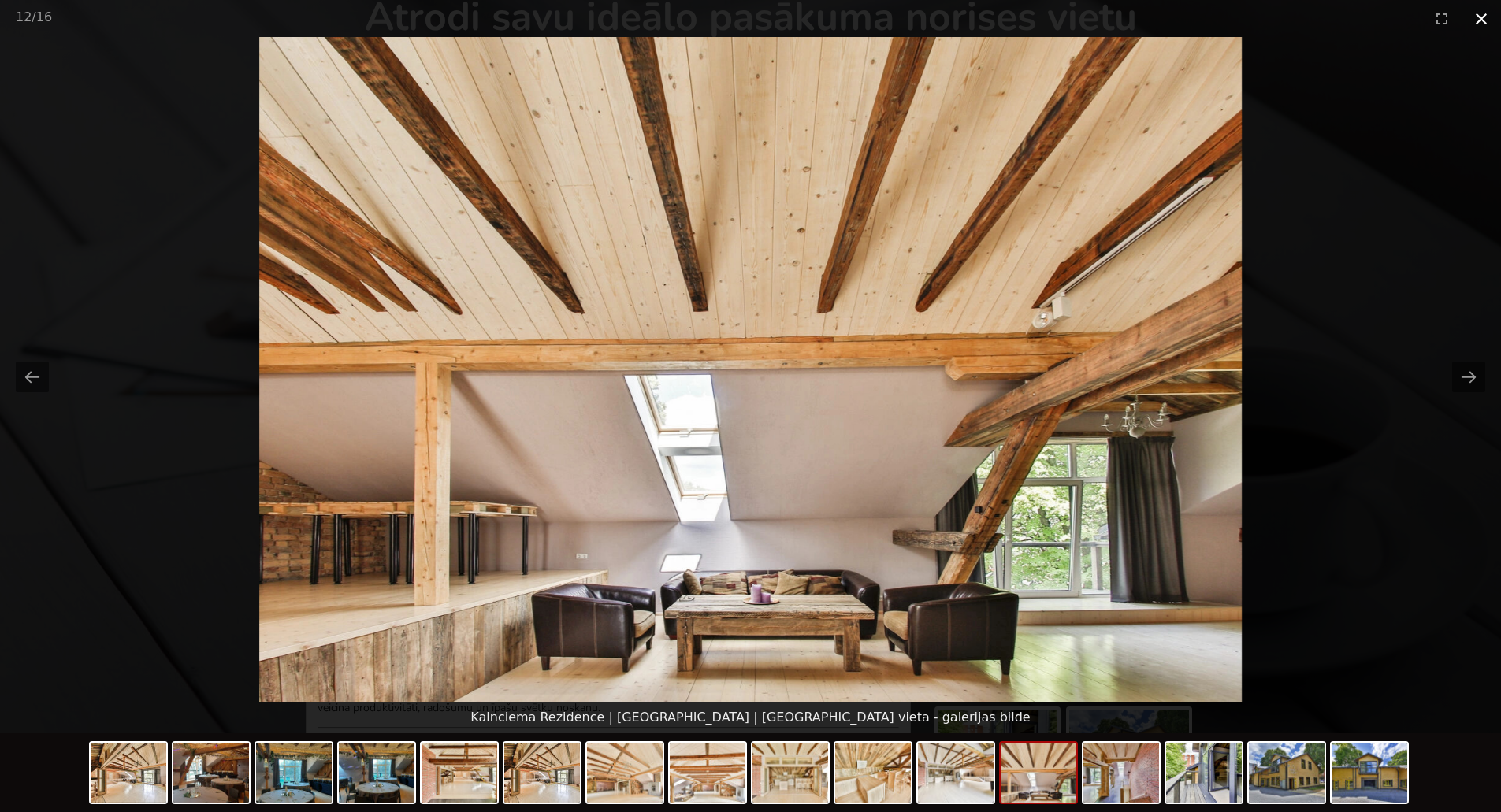
click at [1482, 23] on button "Close gallery" at bounding box center [1482, 18] width 40 height 37
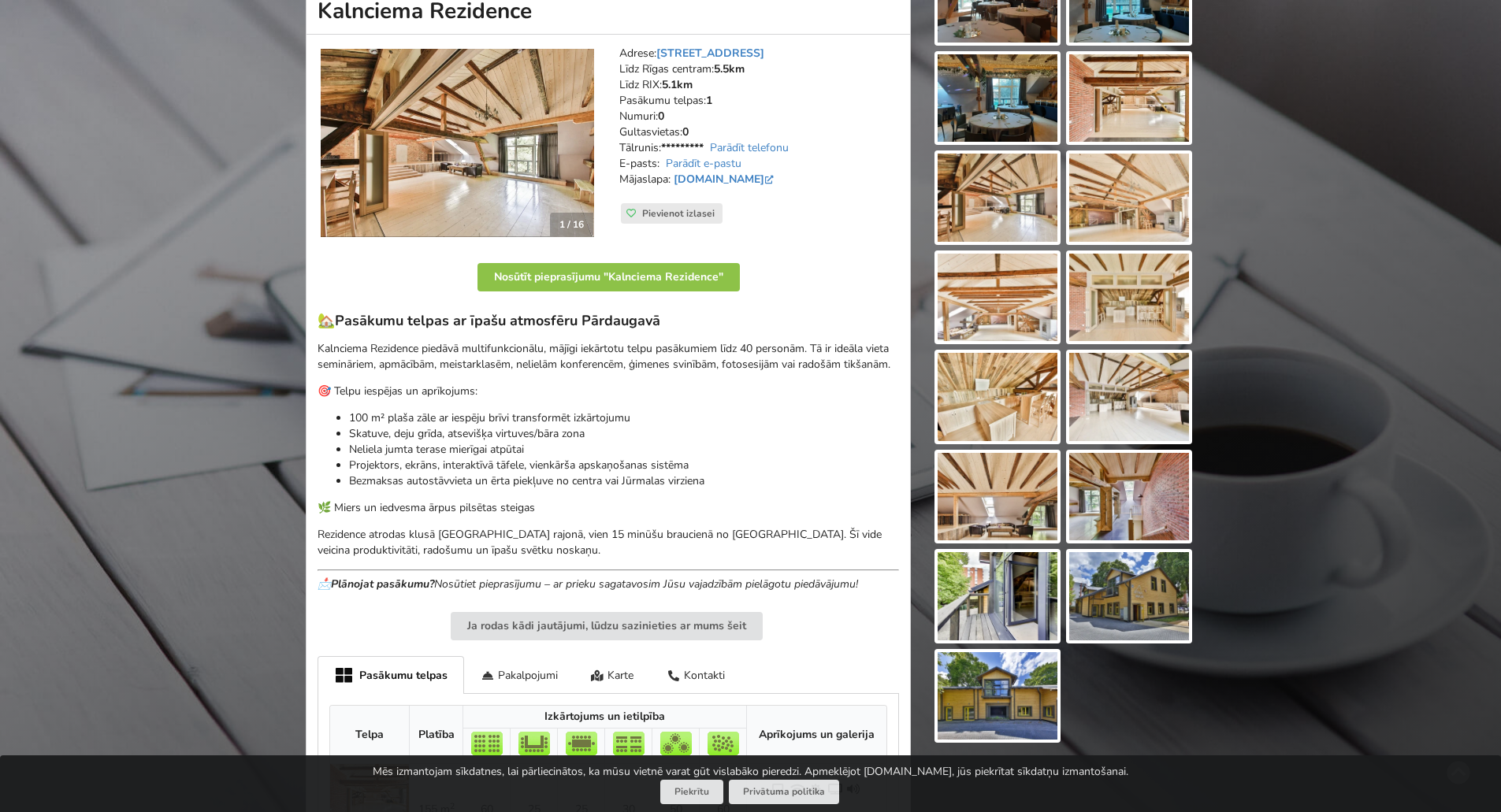
scroll to position [158, 0]
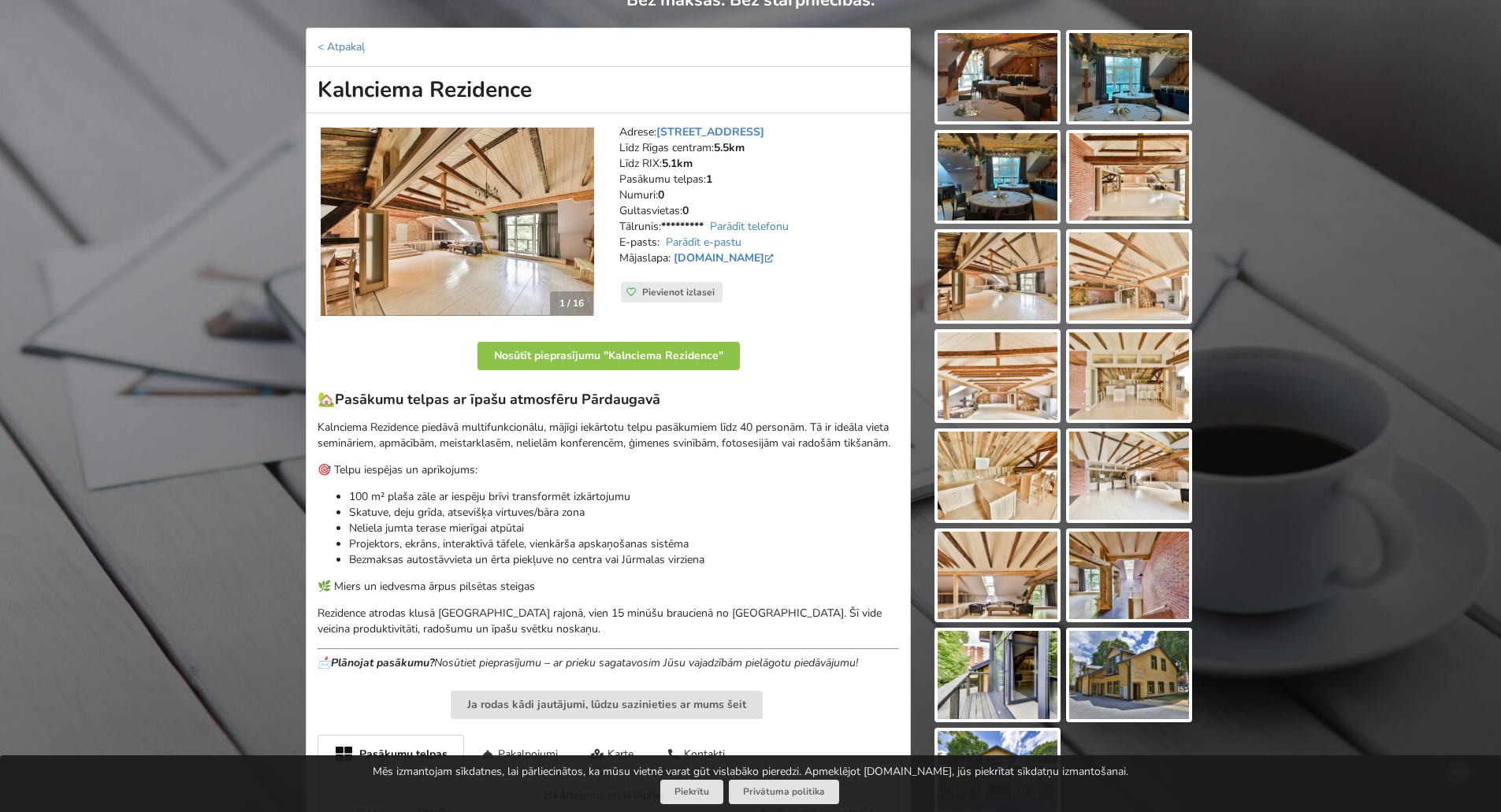
drag, startPoint x: 335, startPoint y: 88, endPoint x: 543, endPoint y: 88, distance: 208.0
click at [543, 88] on h1 "Kalnciema Rezidence" at bounding box center [608, 90] width 606 height 47
copy h1 "Kalnciema Rezidence"
drag, startPoint x: 608, startPoint y: 133, endPoint x: 806, endPoint y: 130, distance: 198.0
click at [806, 130] on div "Adrese: Kalnciema iela 104, Rīga Līdz Rīgas centram: 5.5km Līdz RIX: 5.1km Pasā…" at bounding box center [759, 222] width 301 height 217
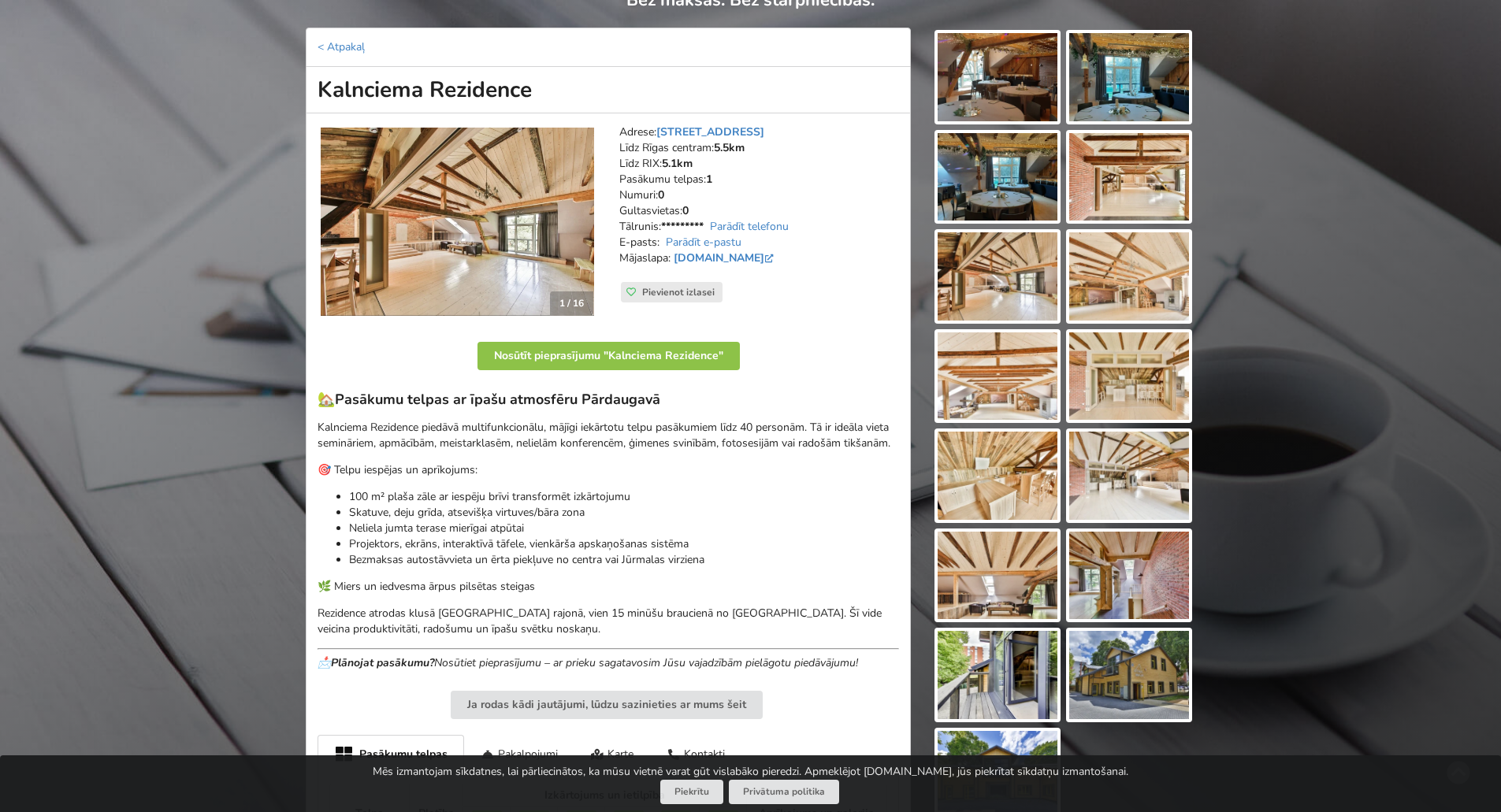
copy address "Adrese: Kalnciema iela 104, Rīga"
click at [339, 45] on link "< Atpakaļ" at bounding box center [341, 47] width 47 height 15
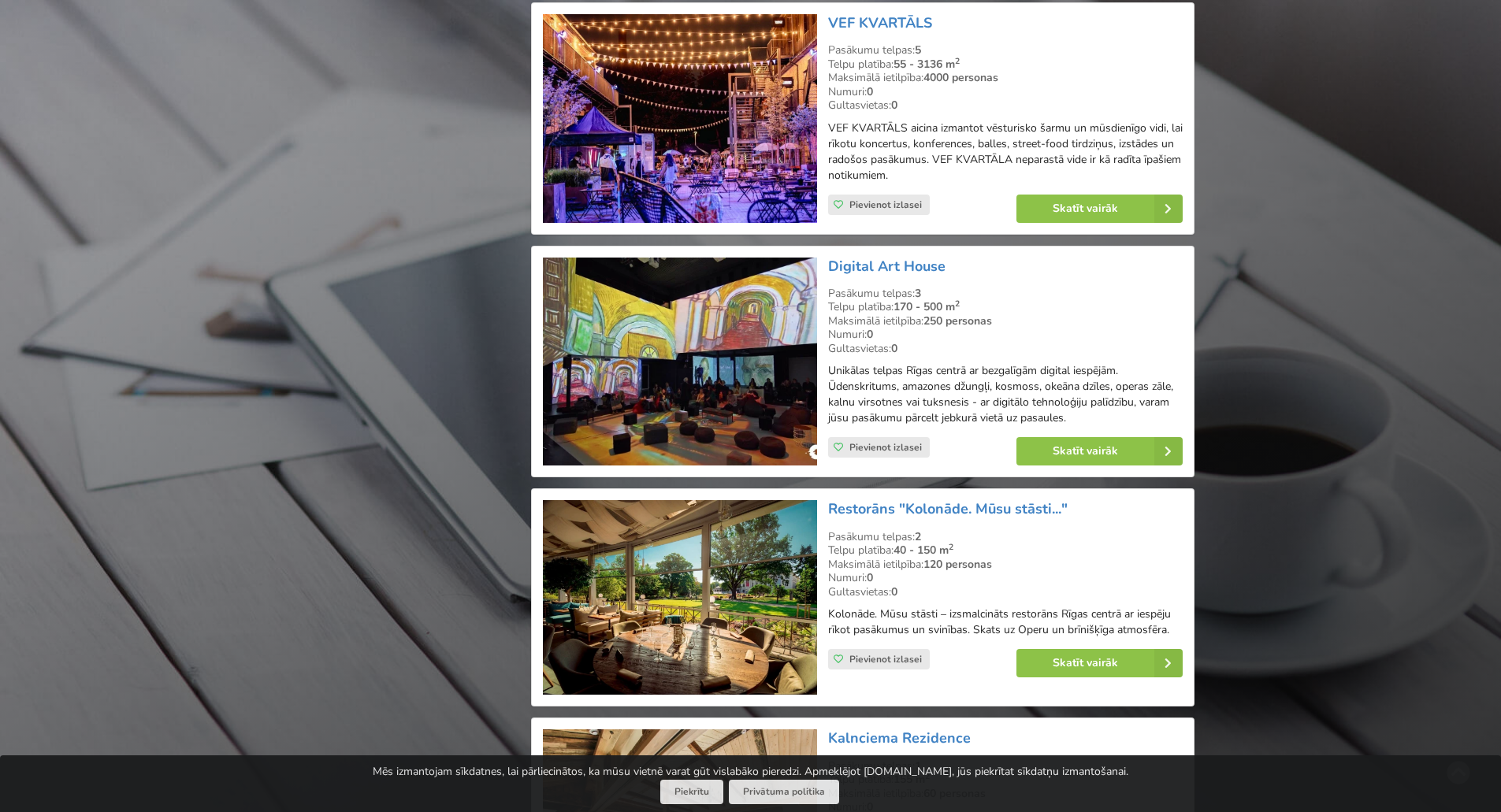
scroll to position [2954, 0]
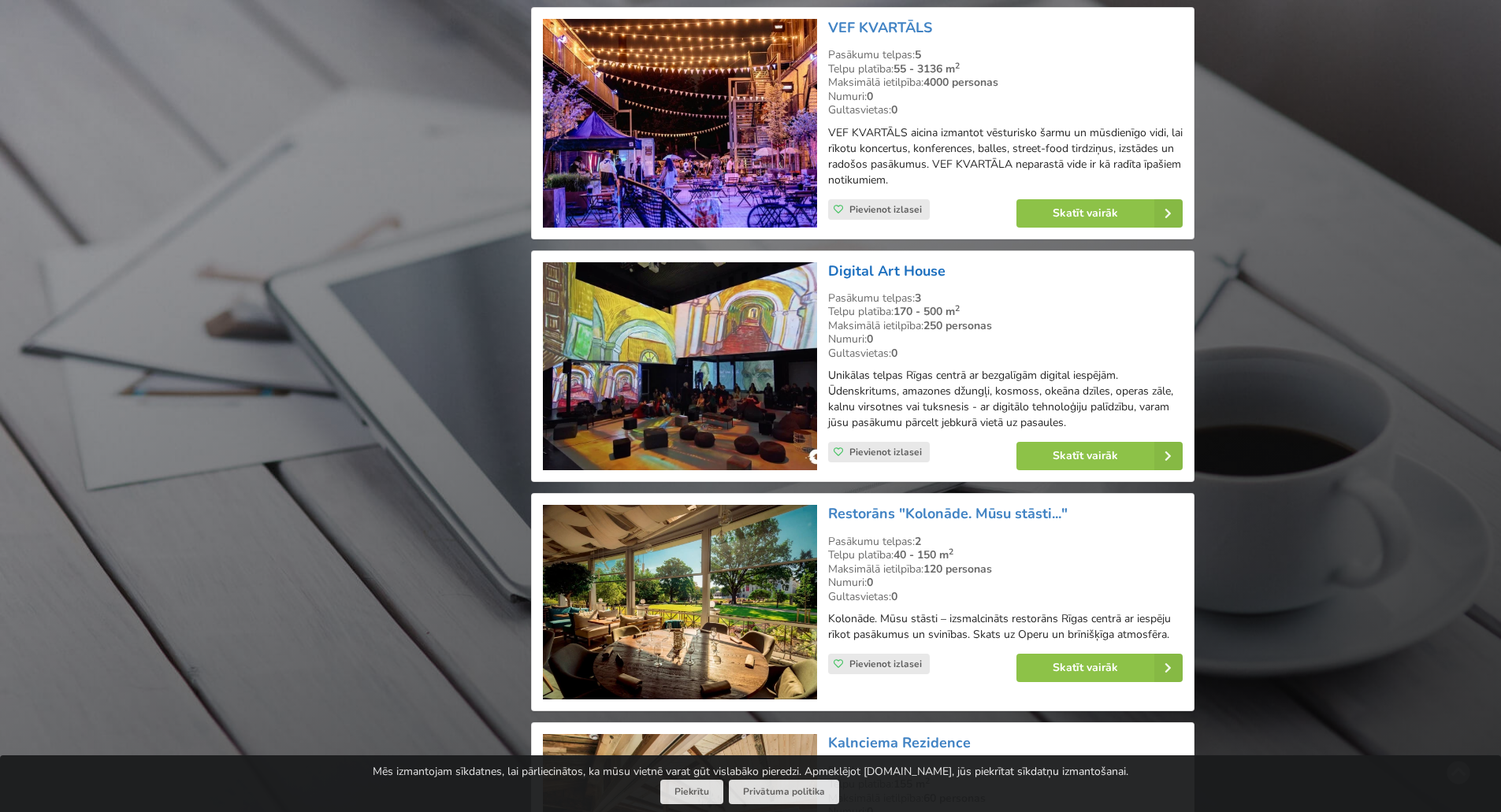
click at [844, 262] on link "Digital Art House" at bounding box center [887, 271] width 117 height 19
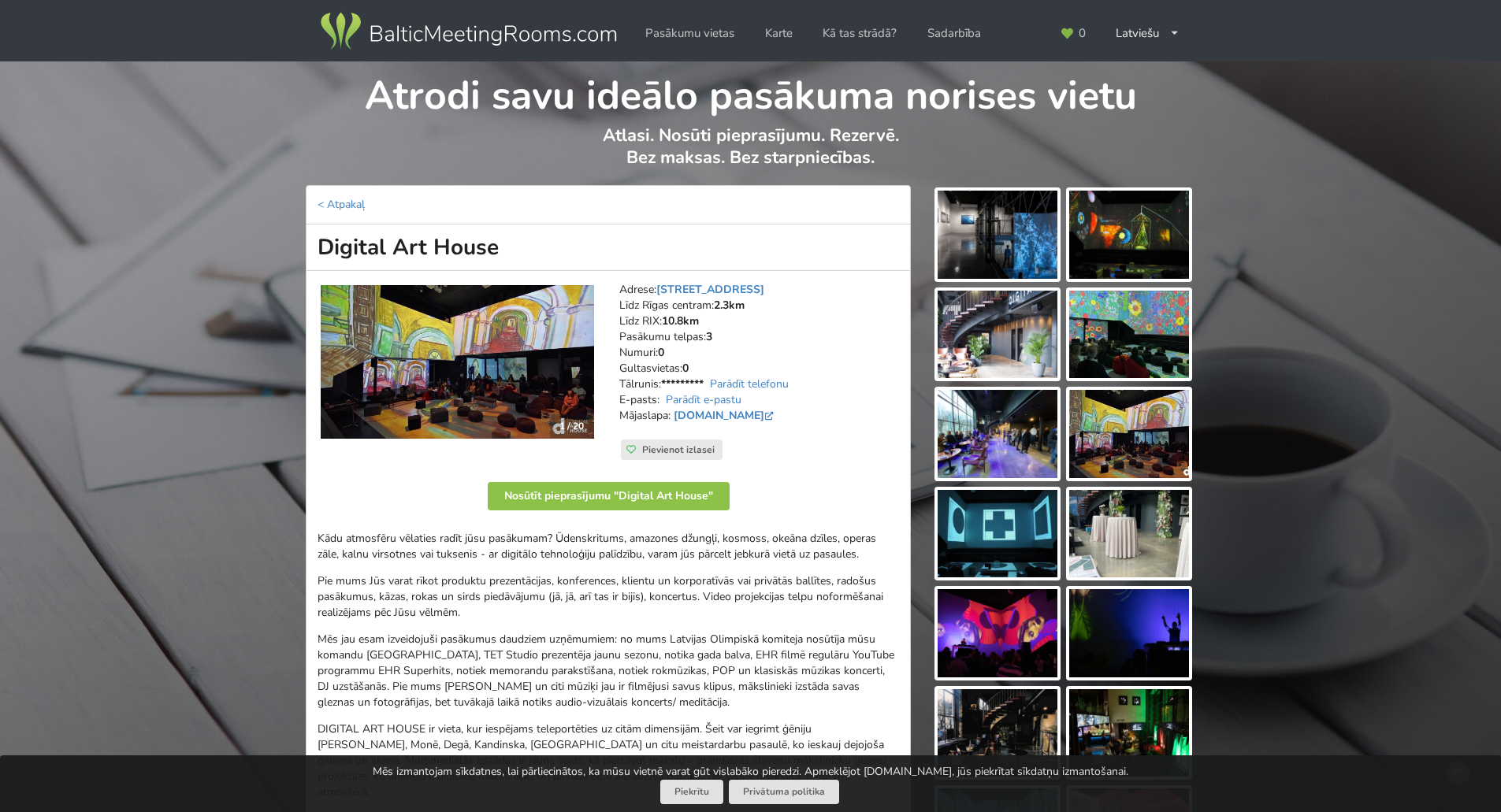
drag, startPoint x: 320, startPoint y: 242, endPoint x: 574, endPoint y: 243, distance: 254.0
click at [574, 243] on h1 "Digital Art House" at bounding box center [608, 248] width 606 height 47
copy h1 "Digital Art House"
drag, startPoint x: 618, startPoint y: 288, endPoint x: 776, endPoint y: 288, distance: 158.0
click at [776, 288] on div "Adrese: [STREET_ADDRESS] Rīgas centram: 2.3km Līdz RIX: 10.8km Pasākumu telpas:…" at bounding box center [759, 371] width 301 height 200
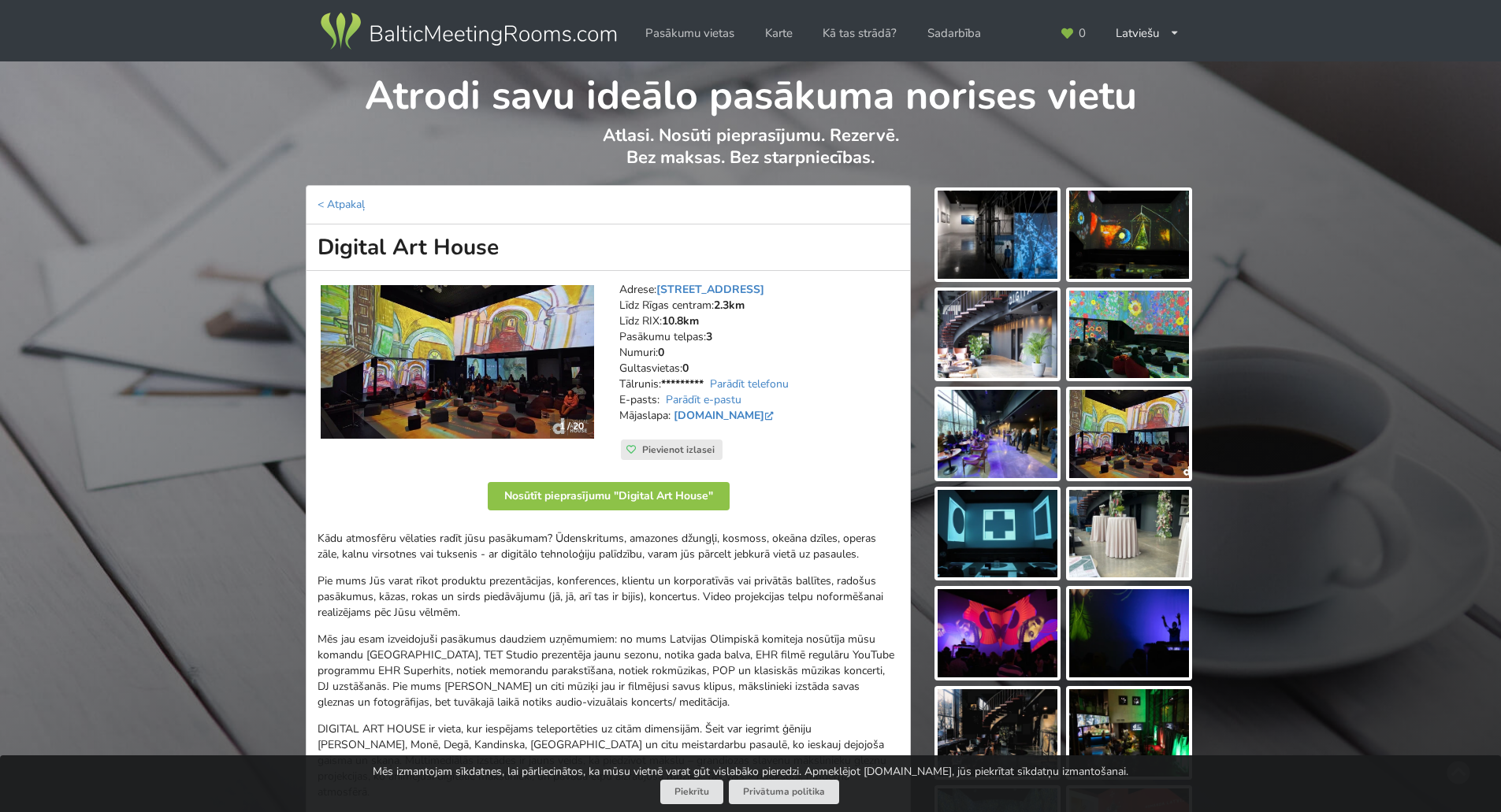
copy address "Adrese: [STREET_ADDRESS]"
drag, startPoint x: 320, startPoint y: 197, endPoint x: 327, endPoint y: 201, distance: 8.1
click at [320, 197] on link "< Atpakaļ" at bounding box center [341, 204] width 47 height 15
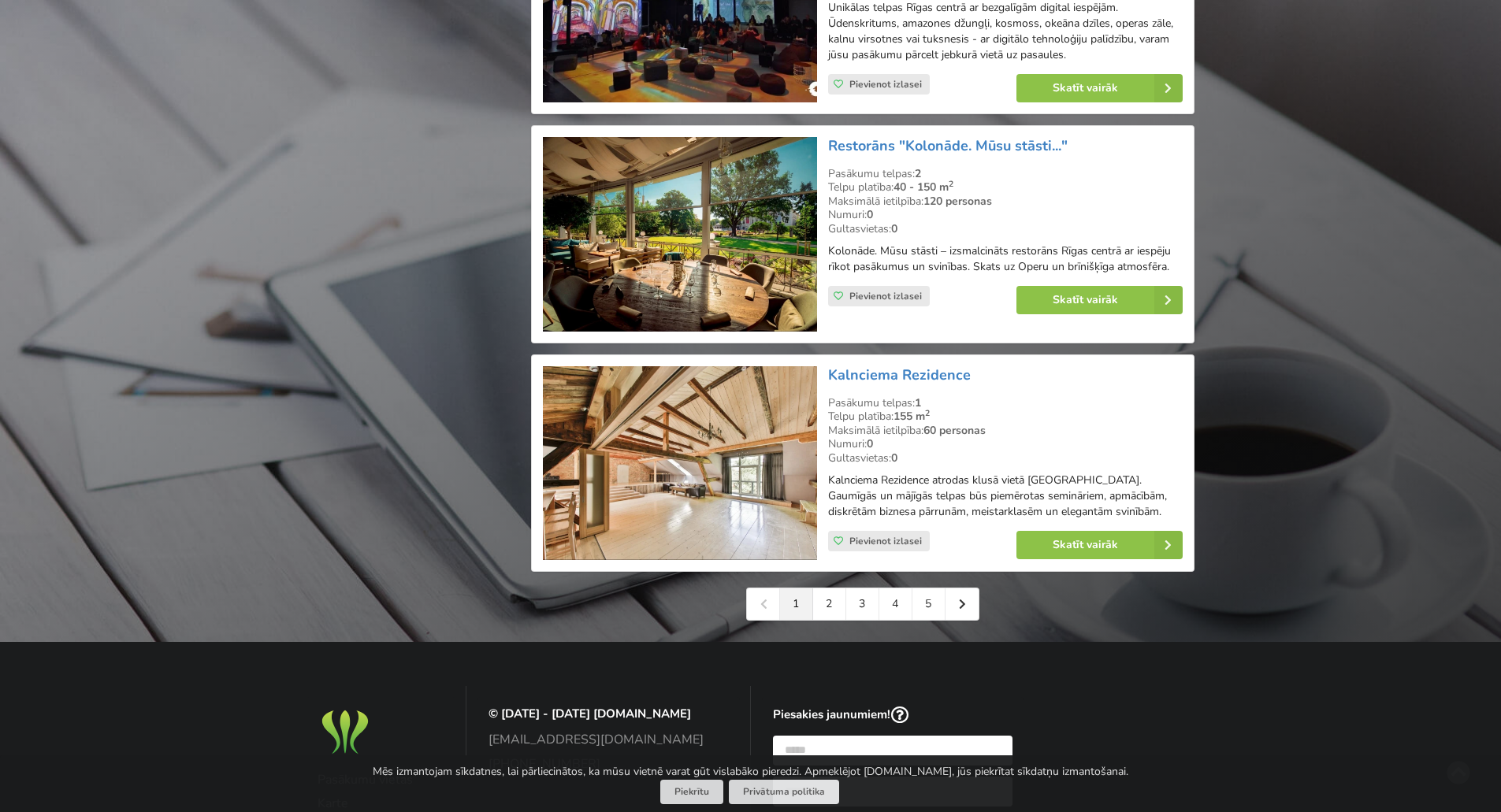
scroll to position [3427, 0]
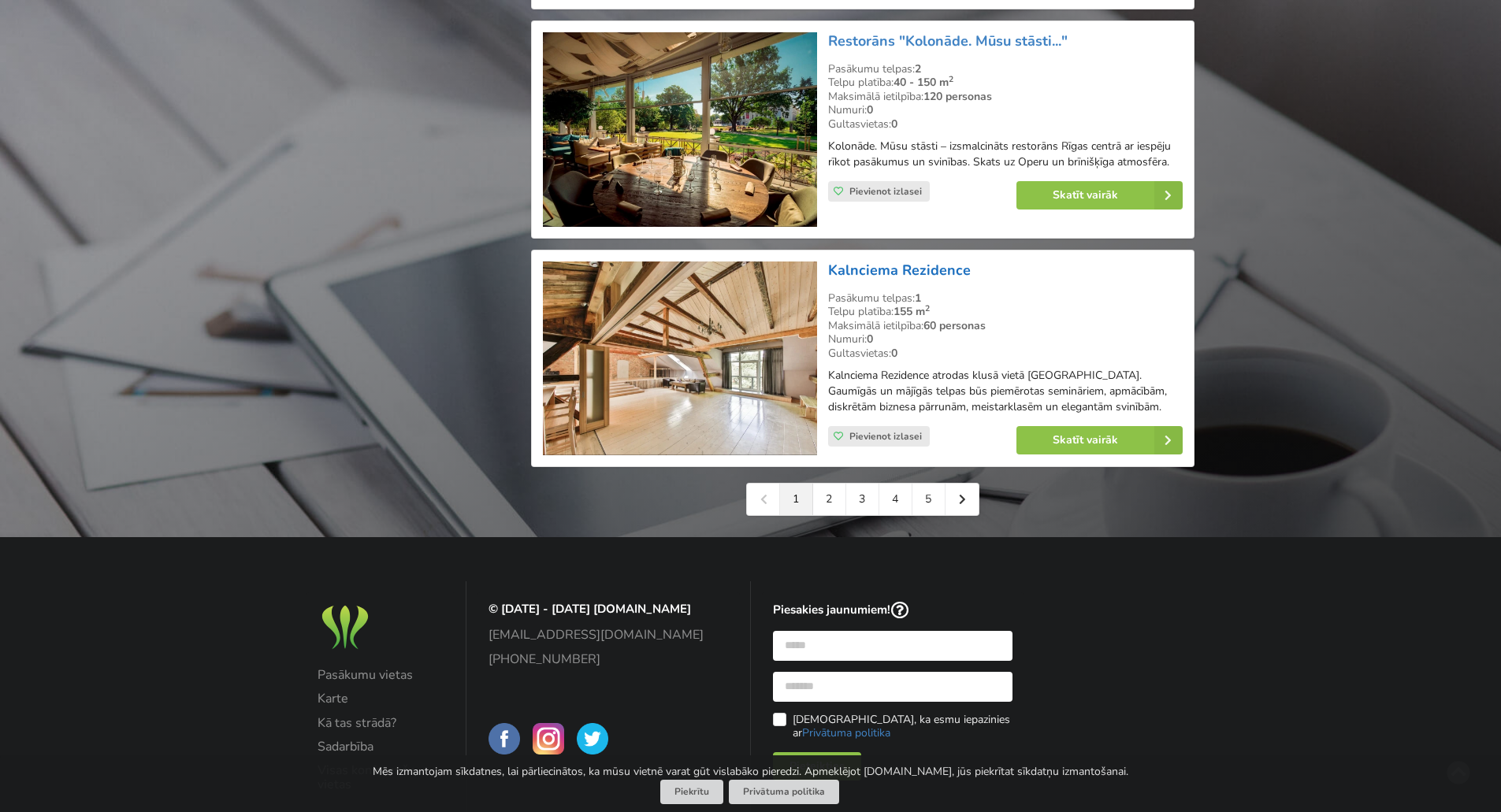
click at [882, 261] on link "Kalnciema Rezidence" at bounding box center [900, 270] width 143 height 19
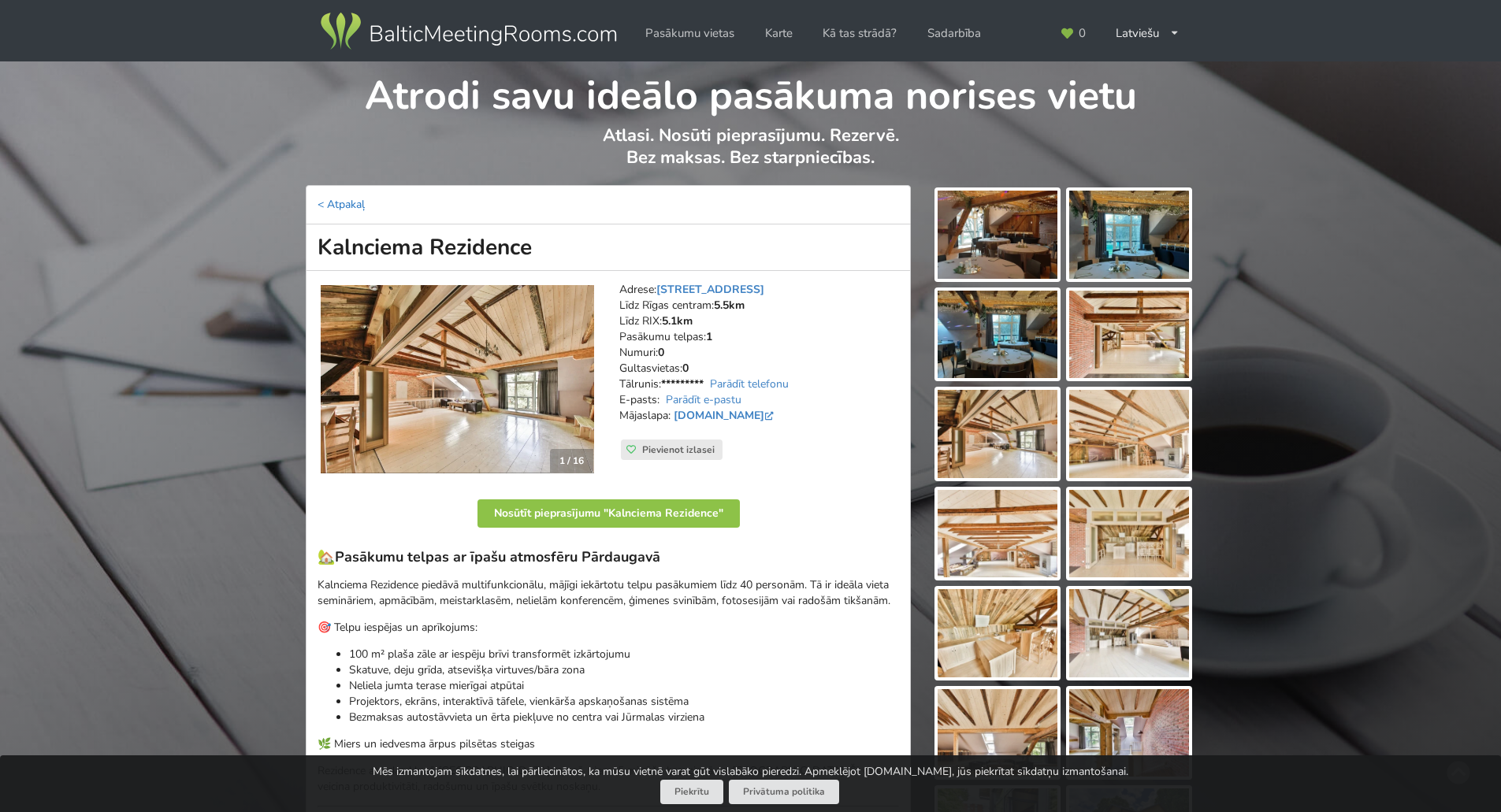
click at [353, 203] on link "< Atpakaļ" at bounding box center [341, 204] width 47 height 15
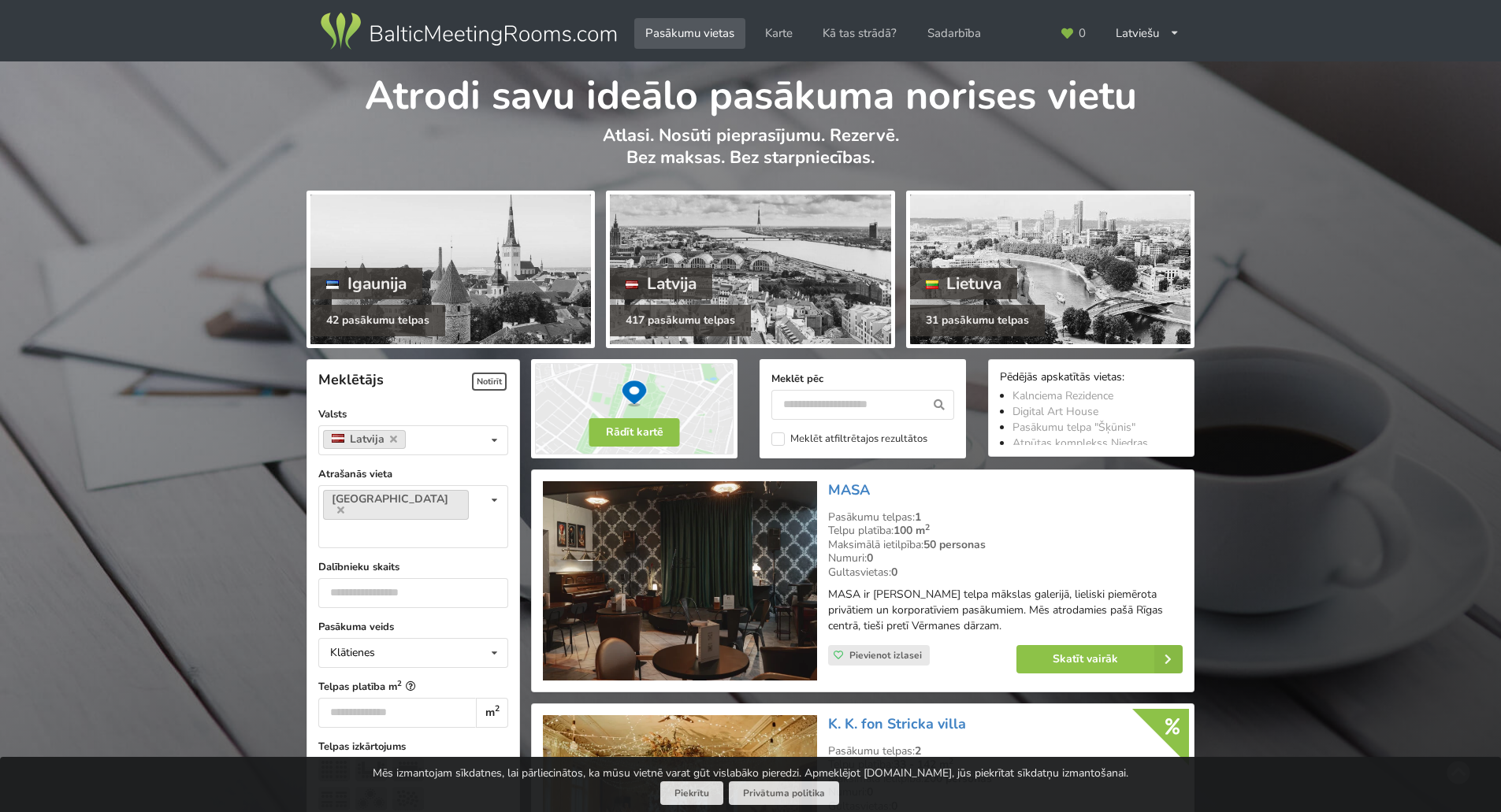
scroll to position [3427, 0]
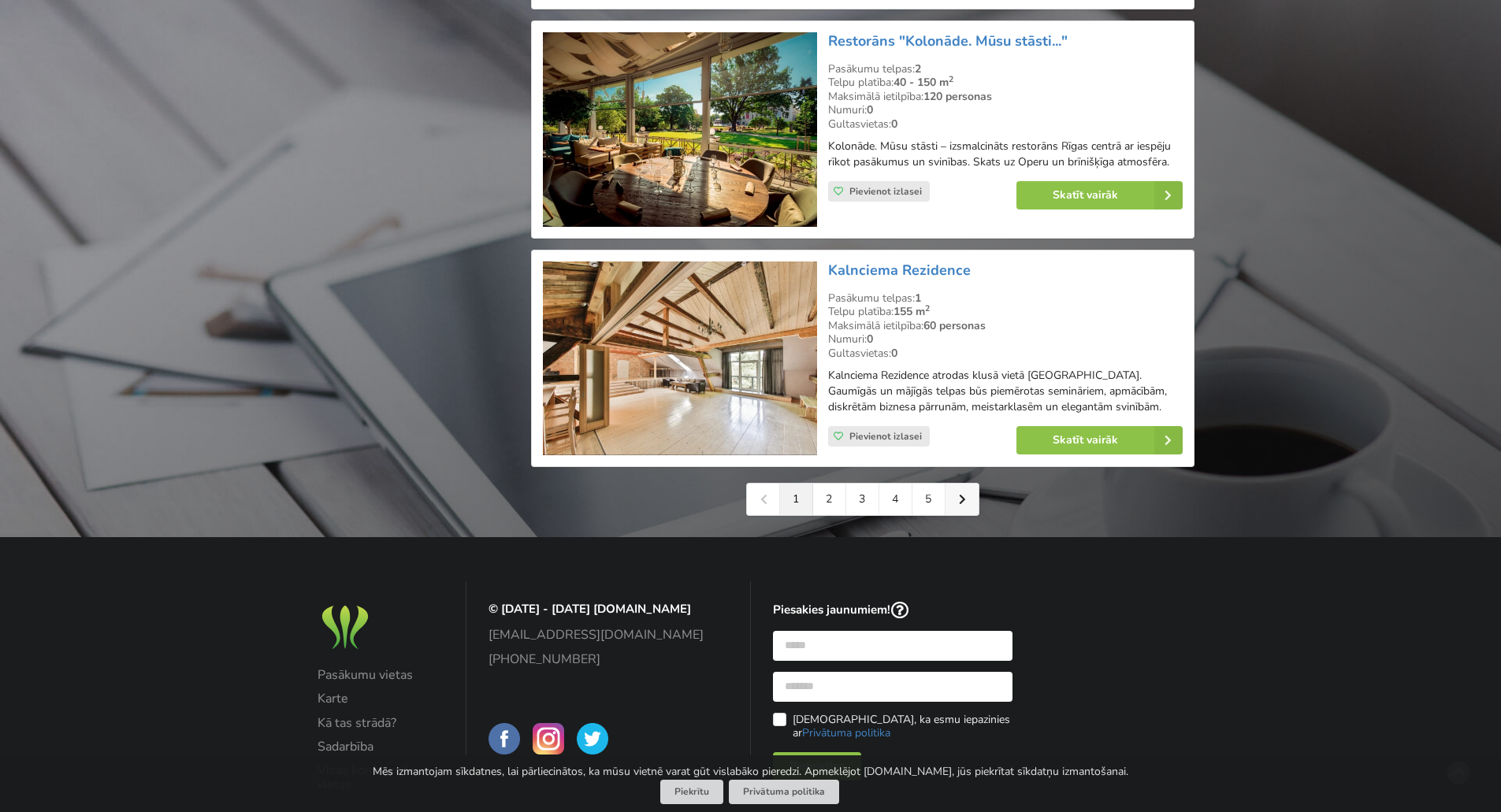
click at [968, 488] on link at bounding box center [962, 499] width 33 height 32
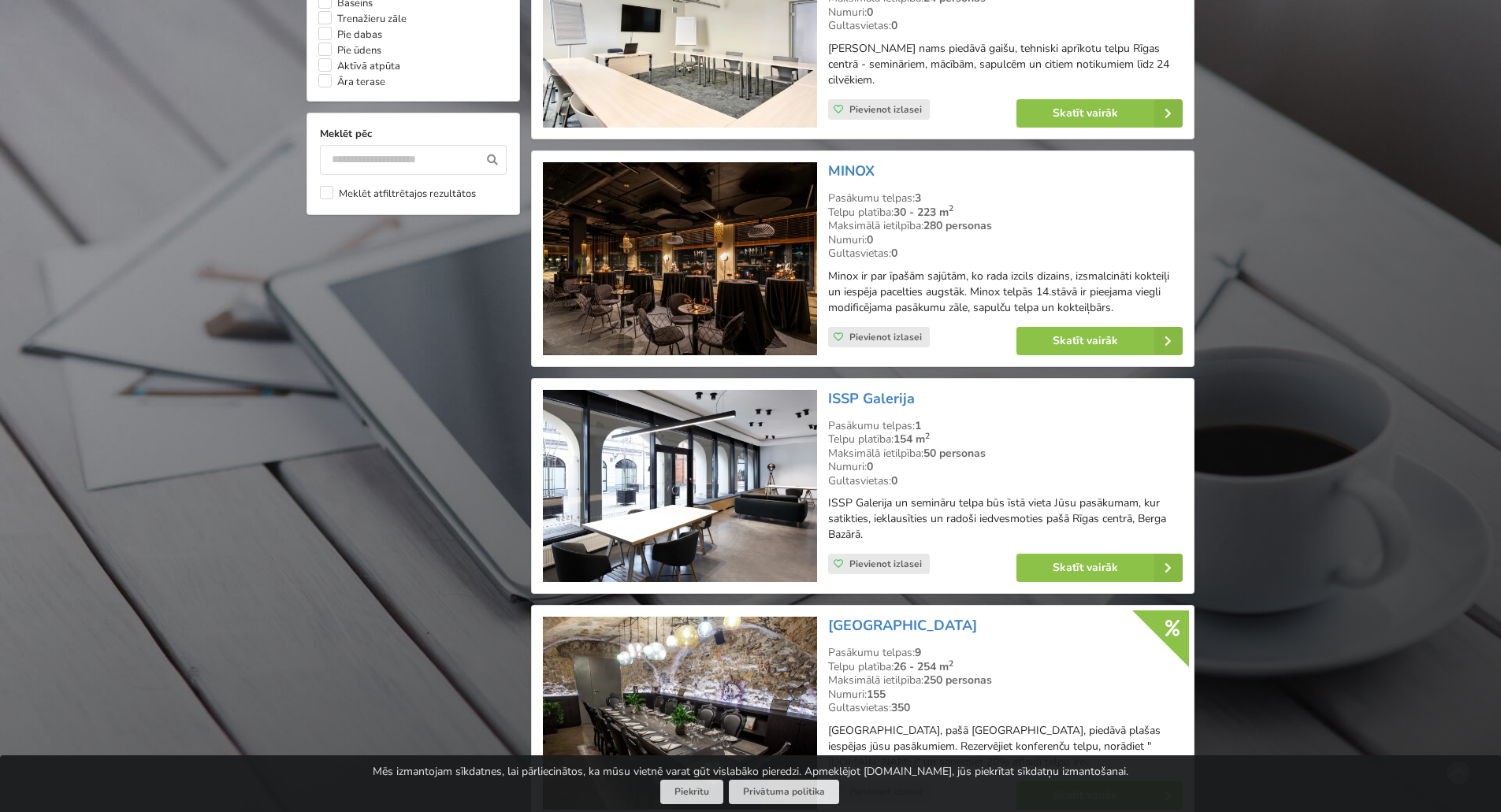
scroll to position [1575, 0]
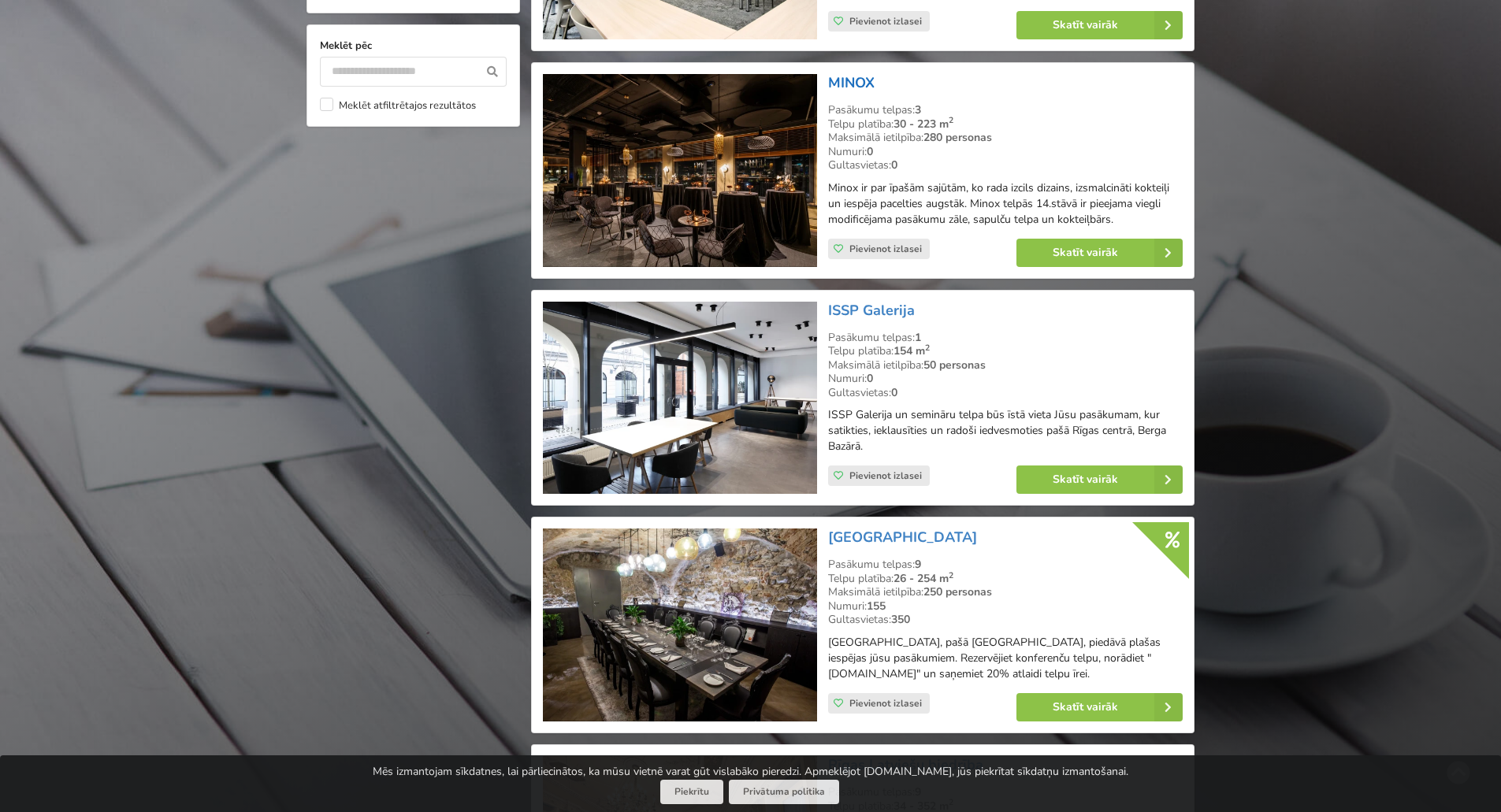
click at [858, 92] on link "MINOX" at bounding box center [852, 82] width 47 height 19
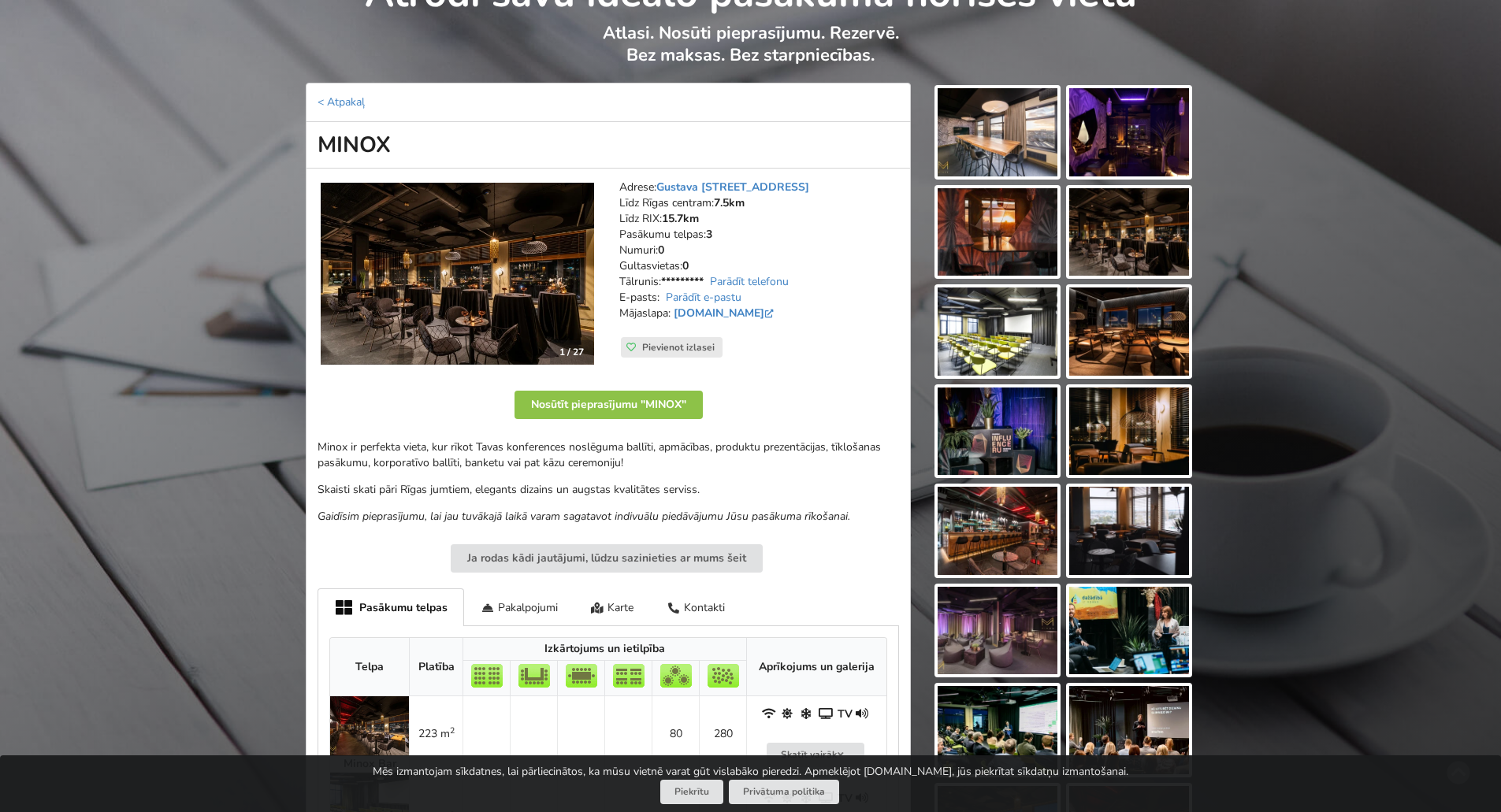
scroll to position [78, 0]
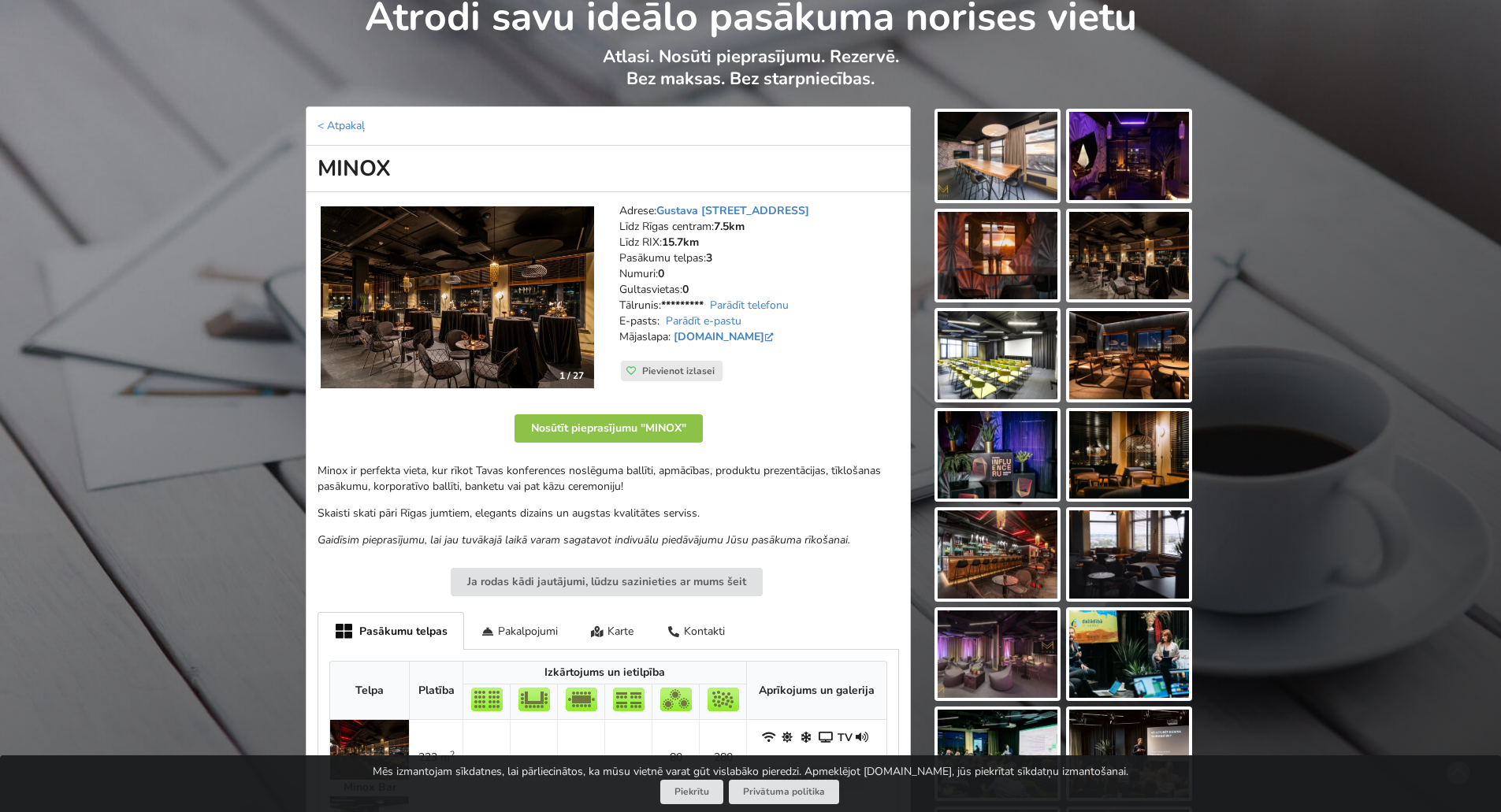
drag, startPoint x: 315, startPoint y: 168, endPoint x: 482, endPoint y: 172, distance: 167.0
click at [482, 172] on h1 "MINOX" at bounding box center [608, 170] width 606 height 47
copy h1 "MINOX"
drag, startPoint x: 619, startPoint y: 211, endPoint x: 861, endPoint y: 209, distance: 242.0
click at [861, 209] on address "Adrese: Gustava Zemgala gatve 74, Rīga Līdz Rīgas centram: 7.5km Līdz RIX: 15.7…" at bounding box center [759, 281] width 280 height 158
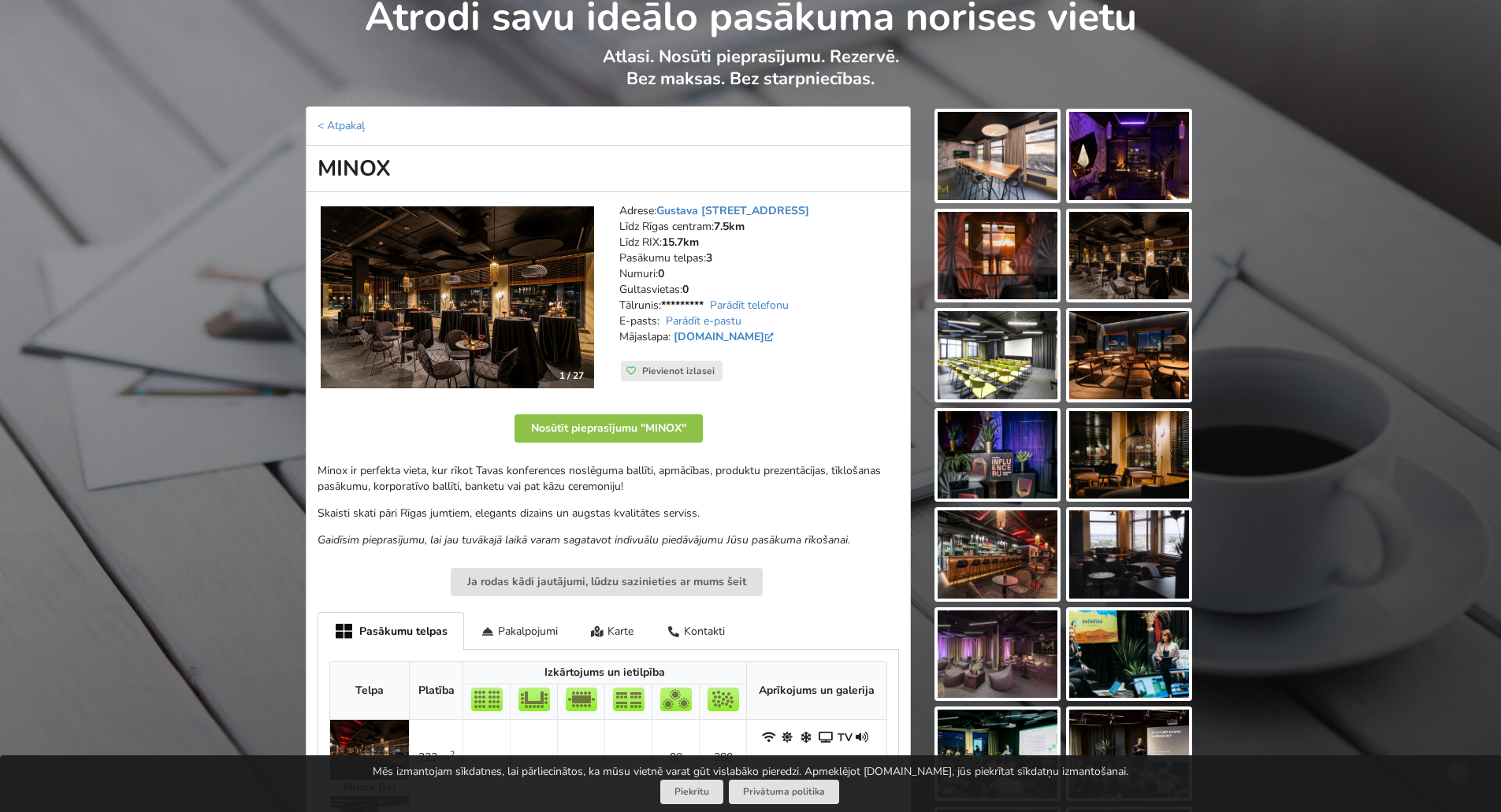
copy address "Adrese: Gustava Zemgala gatve 74, Rīga"
click at [861, 209] on address "Adrese: Gustava Zemgala gatve 74, Rīga Līdz Rīgas centram: 7.5km Līdz RIX: 15.7…" at bounding box center [759, 281] width 280 height 158
click at [337, 119] on link "< Atpakaļ" at bounding box center [341, 125] width 47 height 15
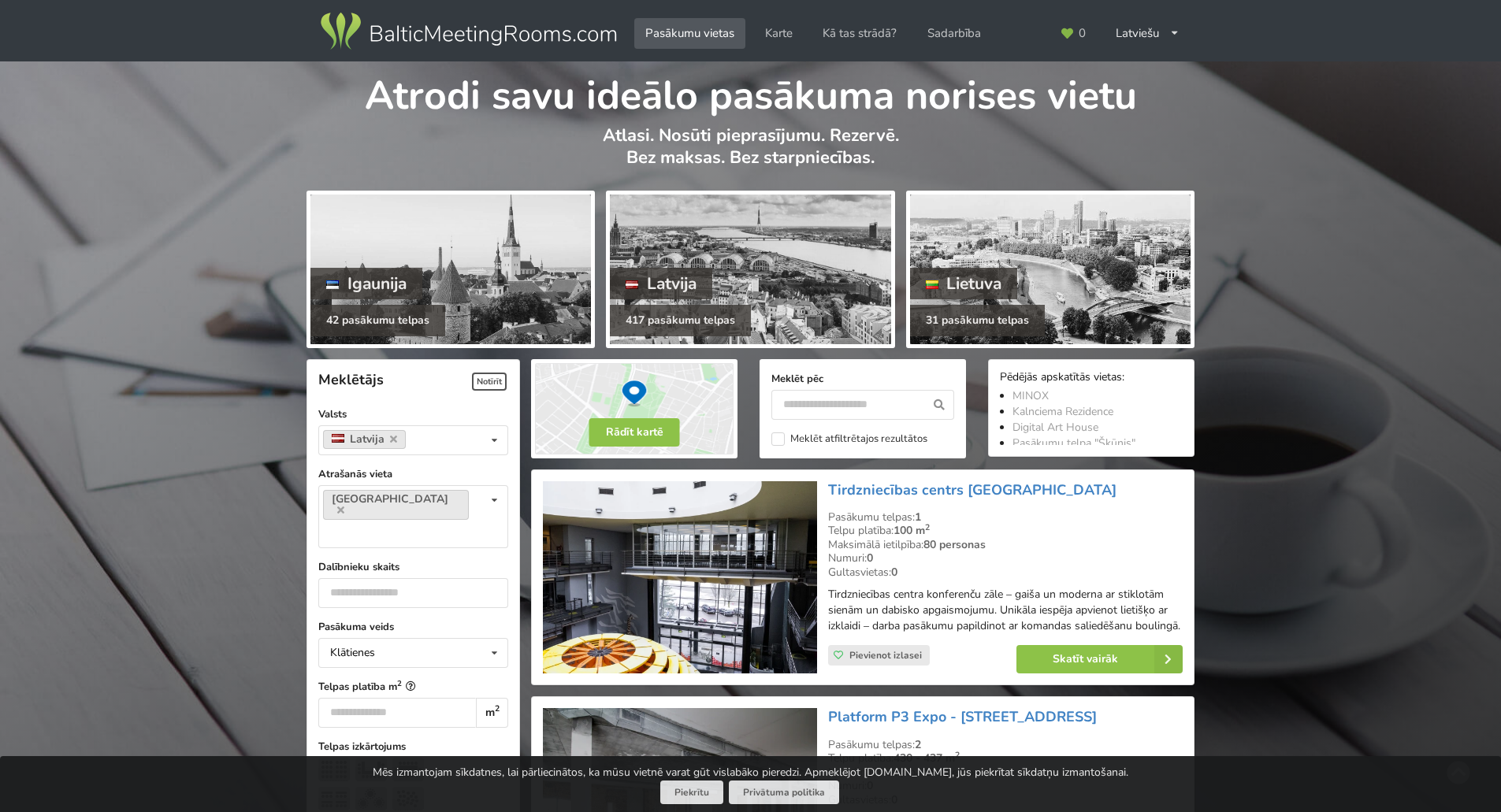
scroll to position [1575, 0]
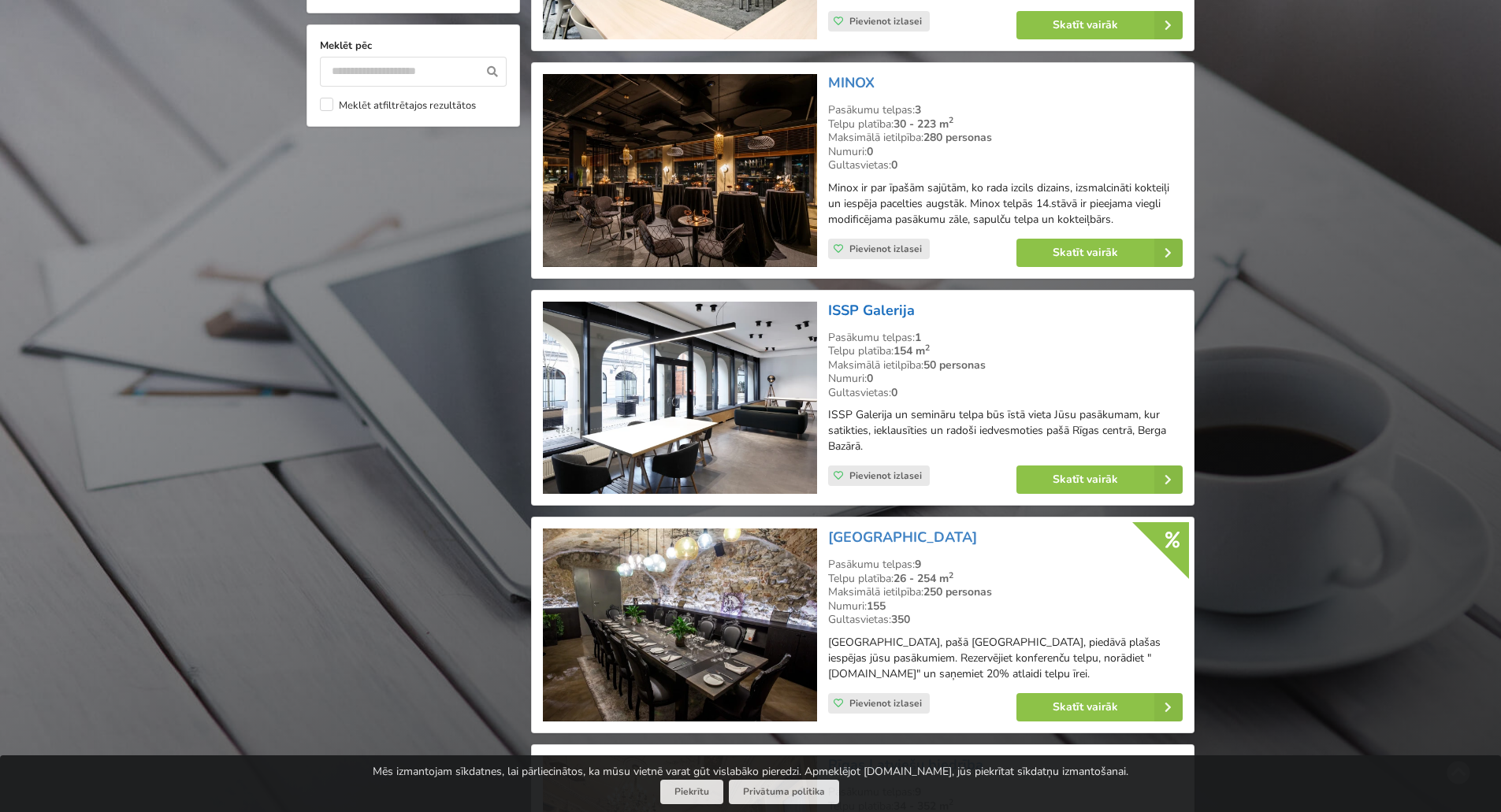
click at [866, 320] on link "ISSP Galerija" at bounding box center [872, 310] width 87 height 19
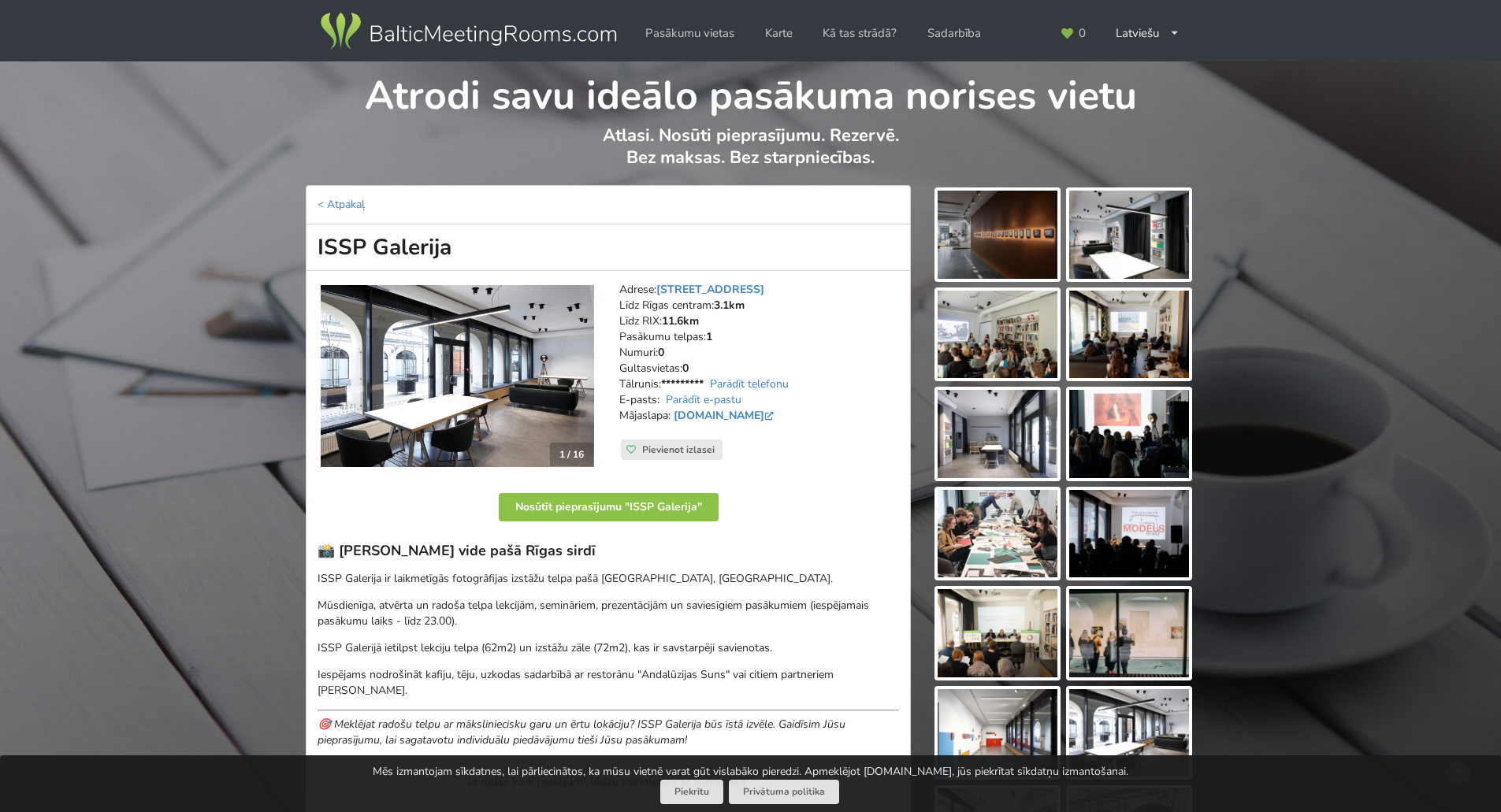
click at [960, 208] on img at bounding box center [997, 235] width 120 height 88
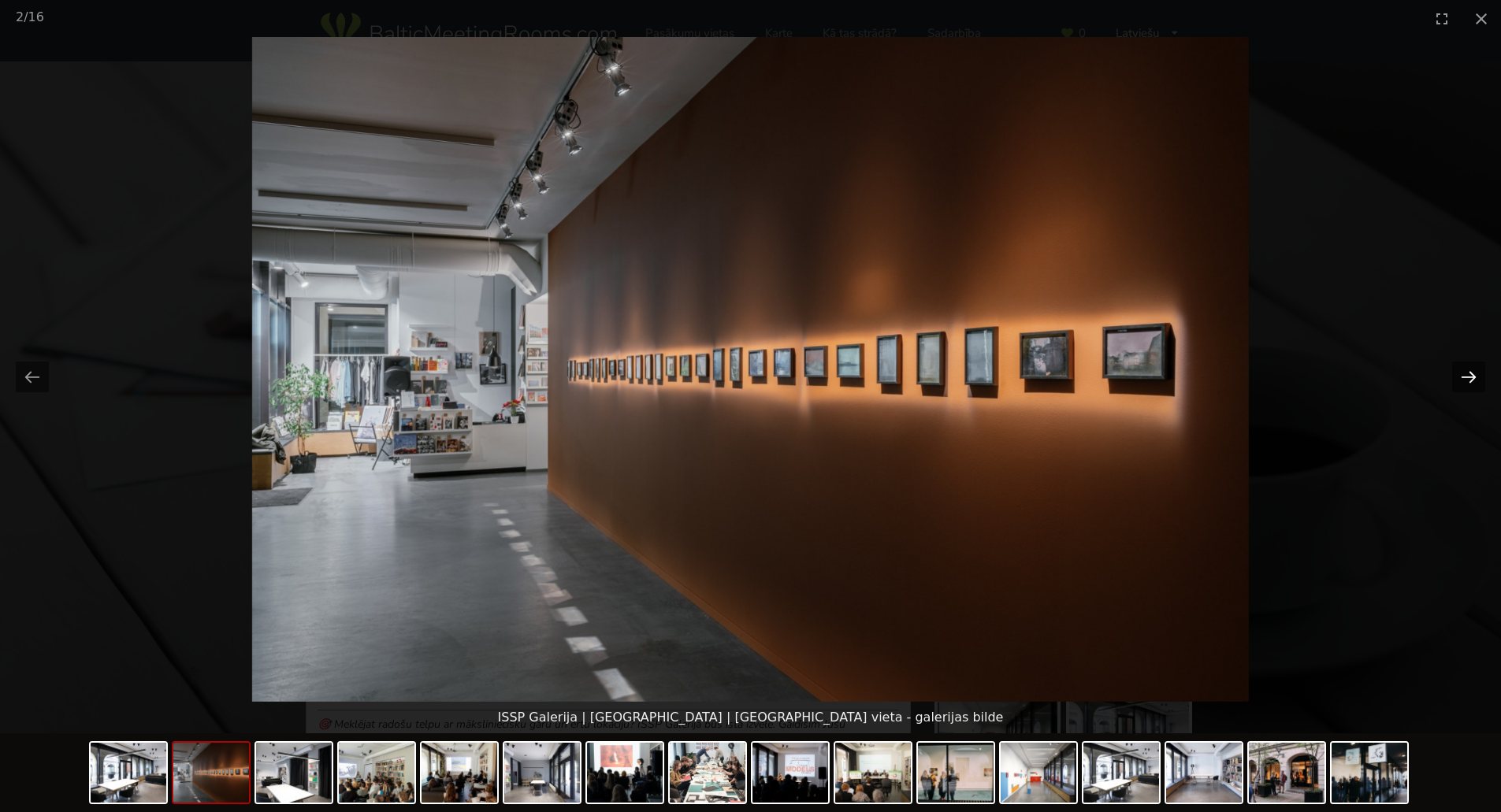
click at [1460, 383] on button "Next slide" at bounding box center [1469, 377] width 33 height 31
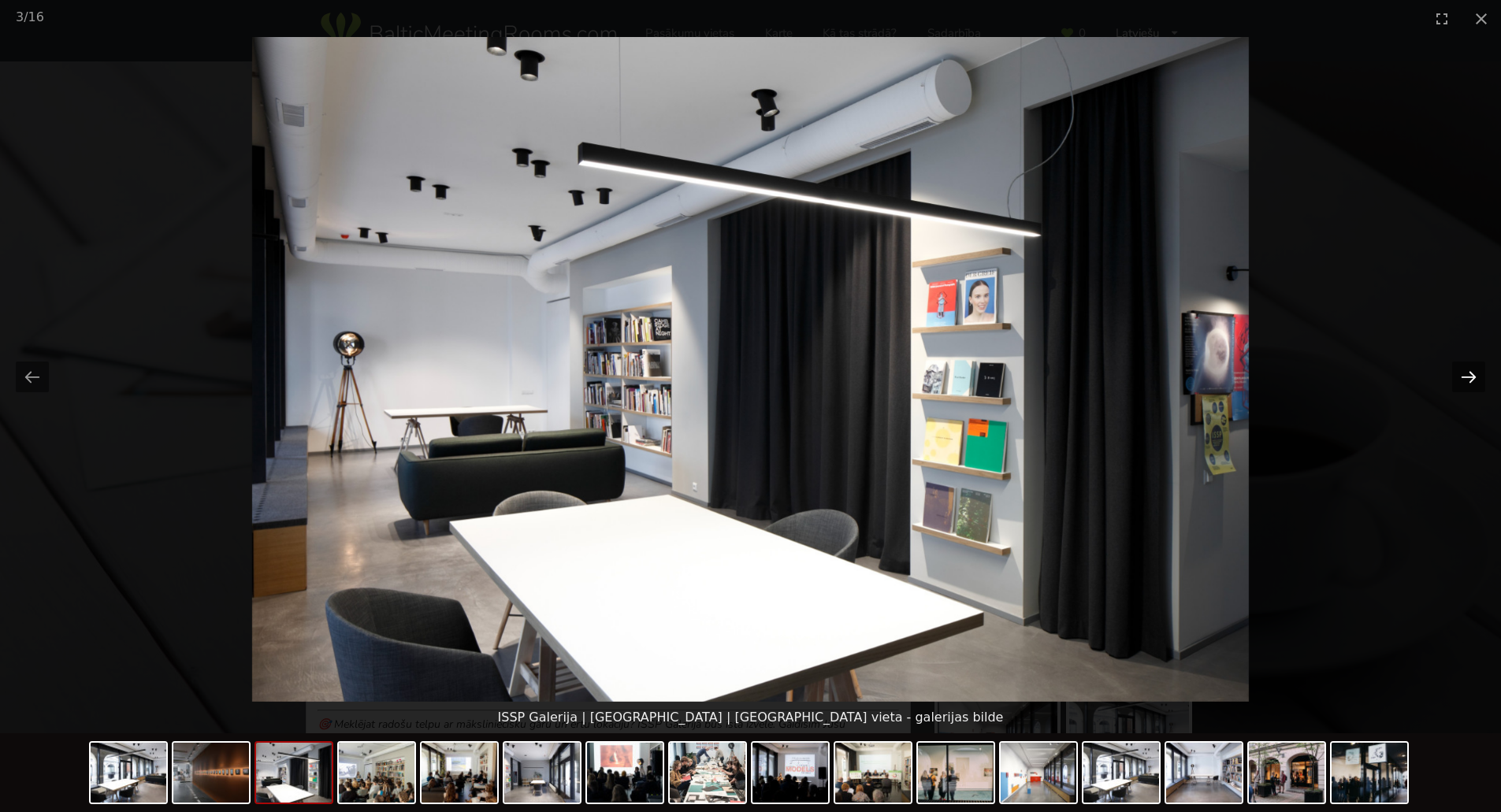
click at [1460, 383] on button "Next slide" at bounding box center [1469, 377] width 33 height 31
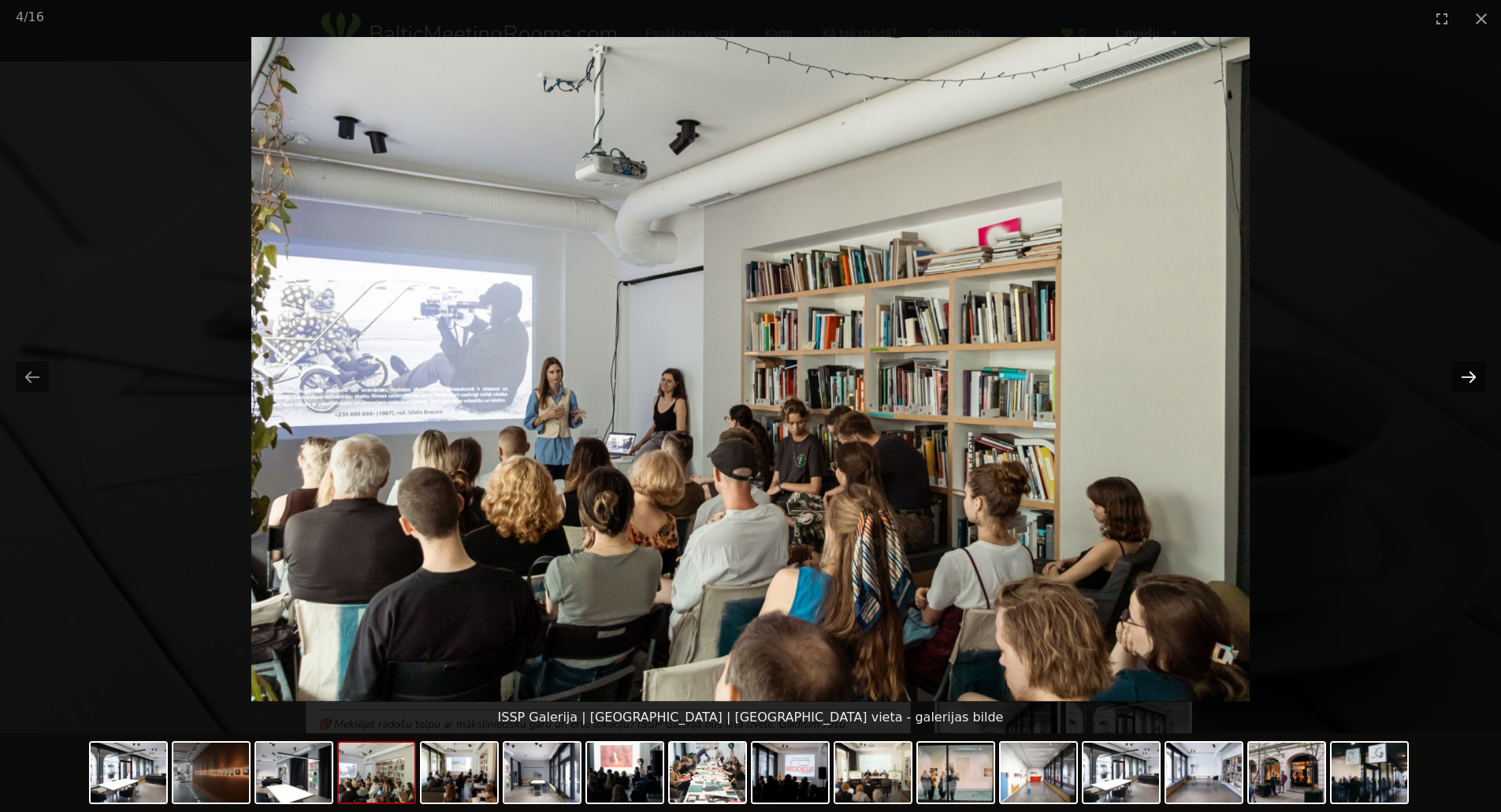
click at [1460, 383] on button "Next slide" at bounding box center [1469, 377] width 33 height 31
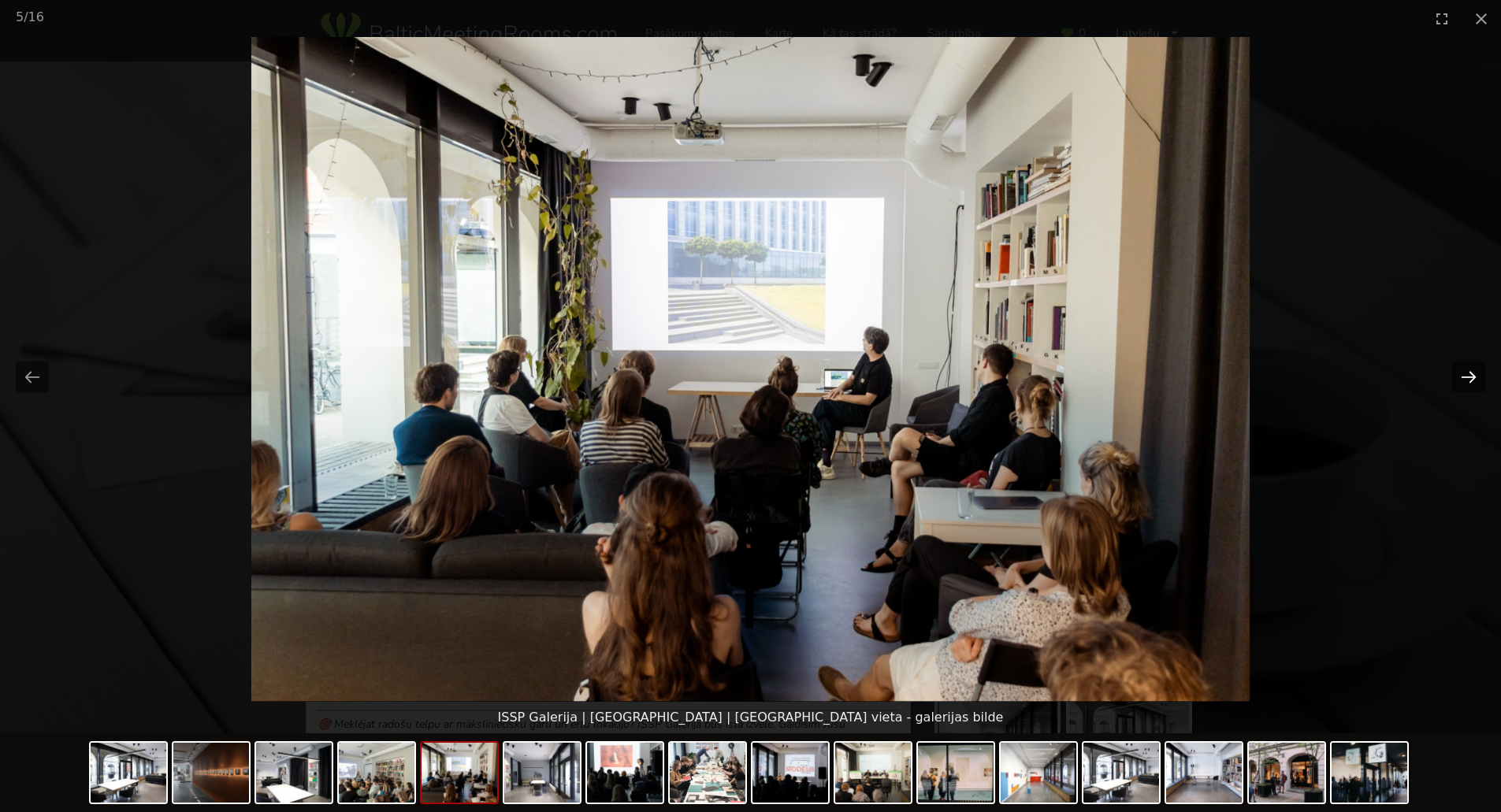
click at [1460, 383] on button "Next slide" at bounding box center [1469, 377] width 33 height 31
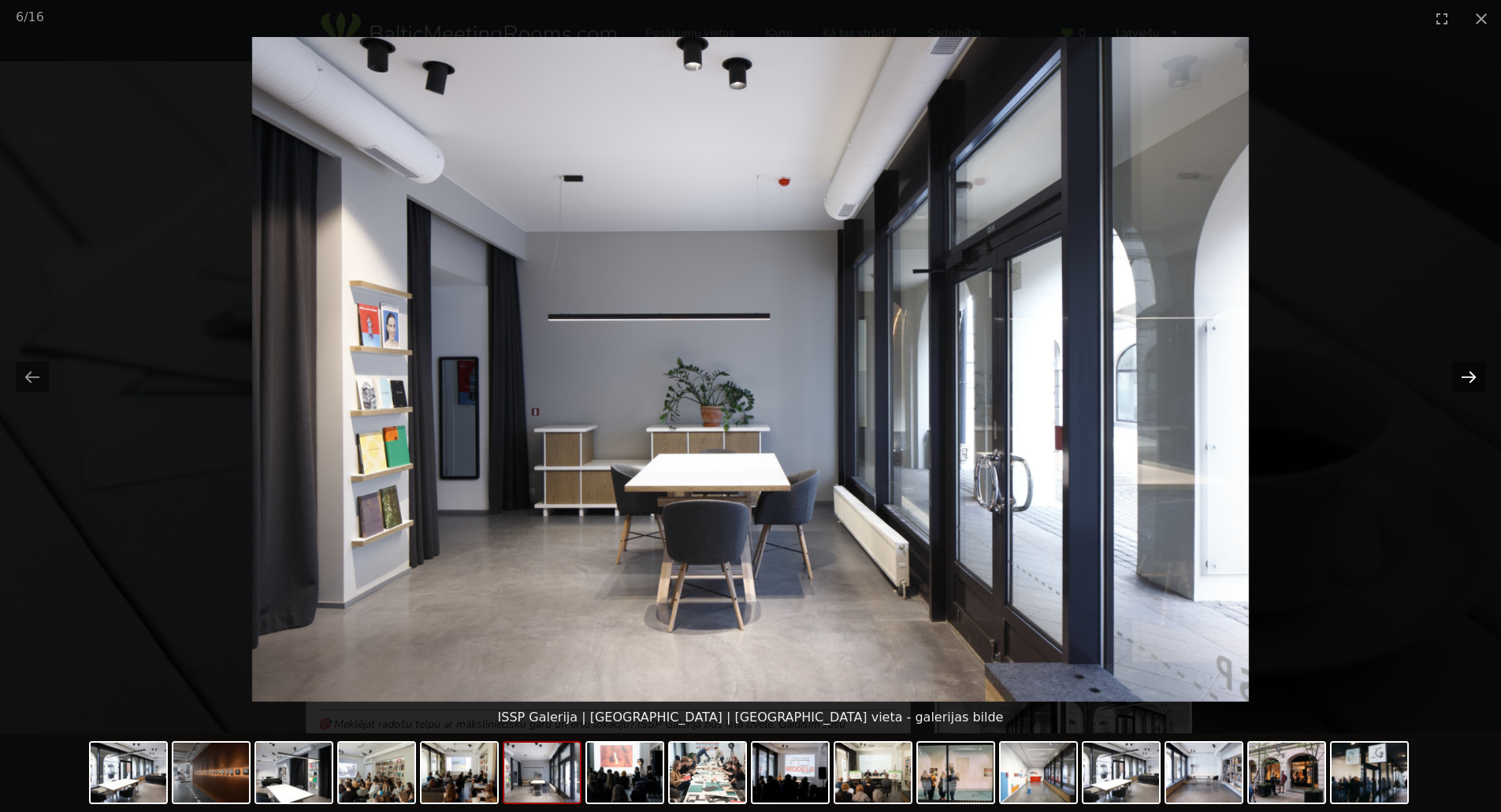
click at [1460, 383] on button "Next slide" at bounding box center [1469, 377] width 33 height 31
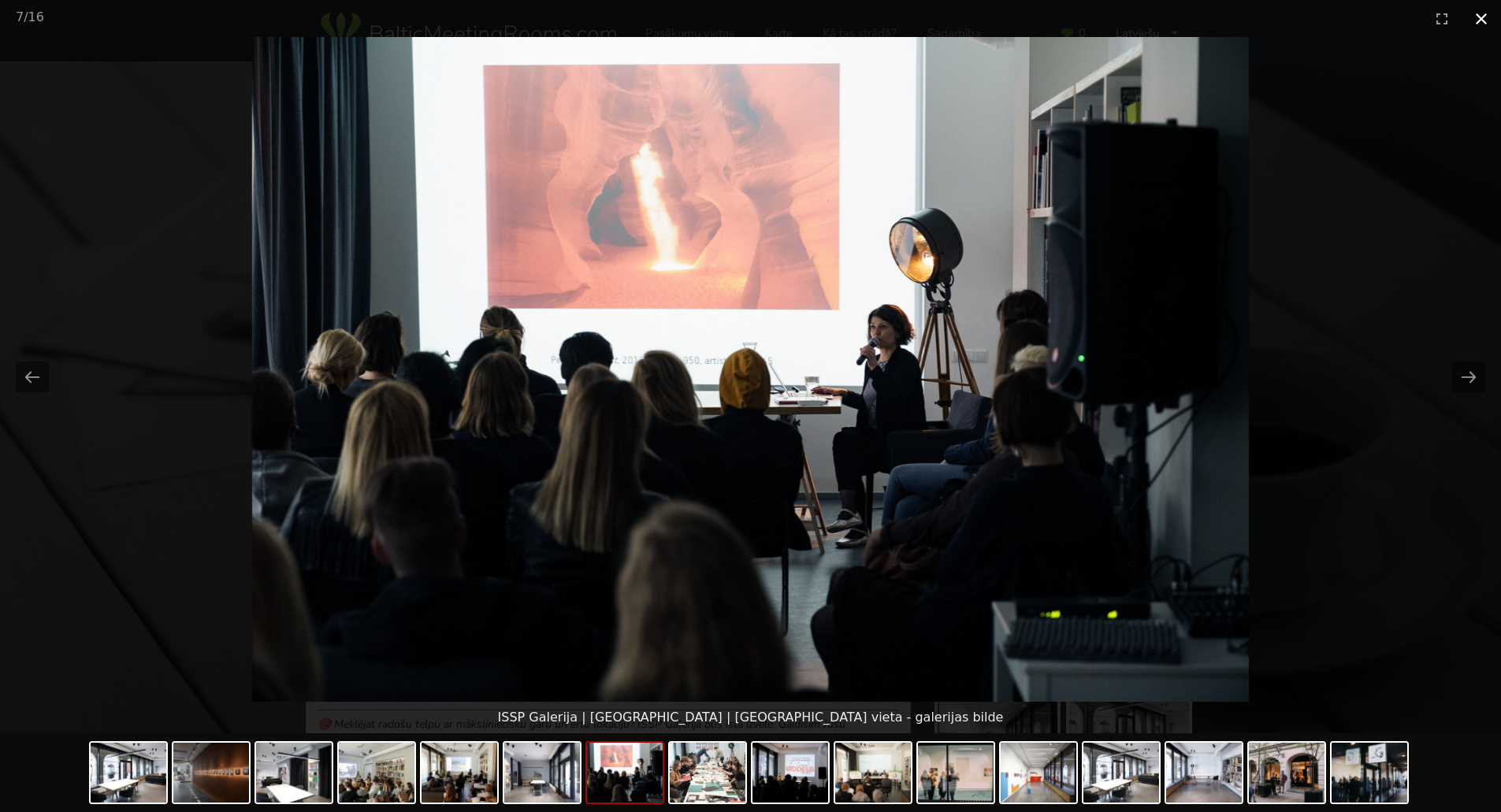
click at [1480, 14] on button "Close gallery" at bounding box center [1482, 18] width 40 height 37
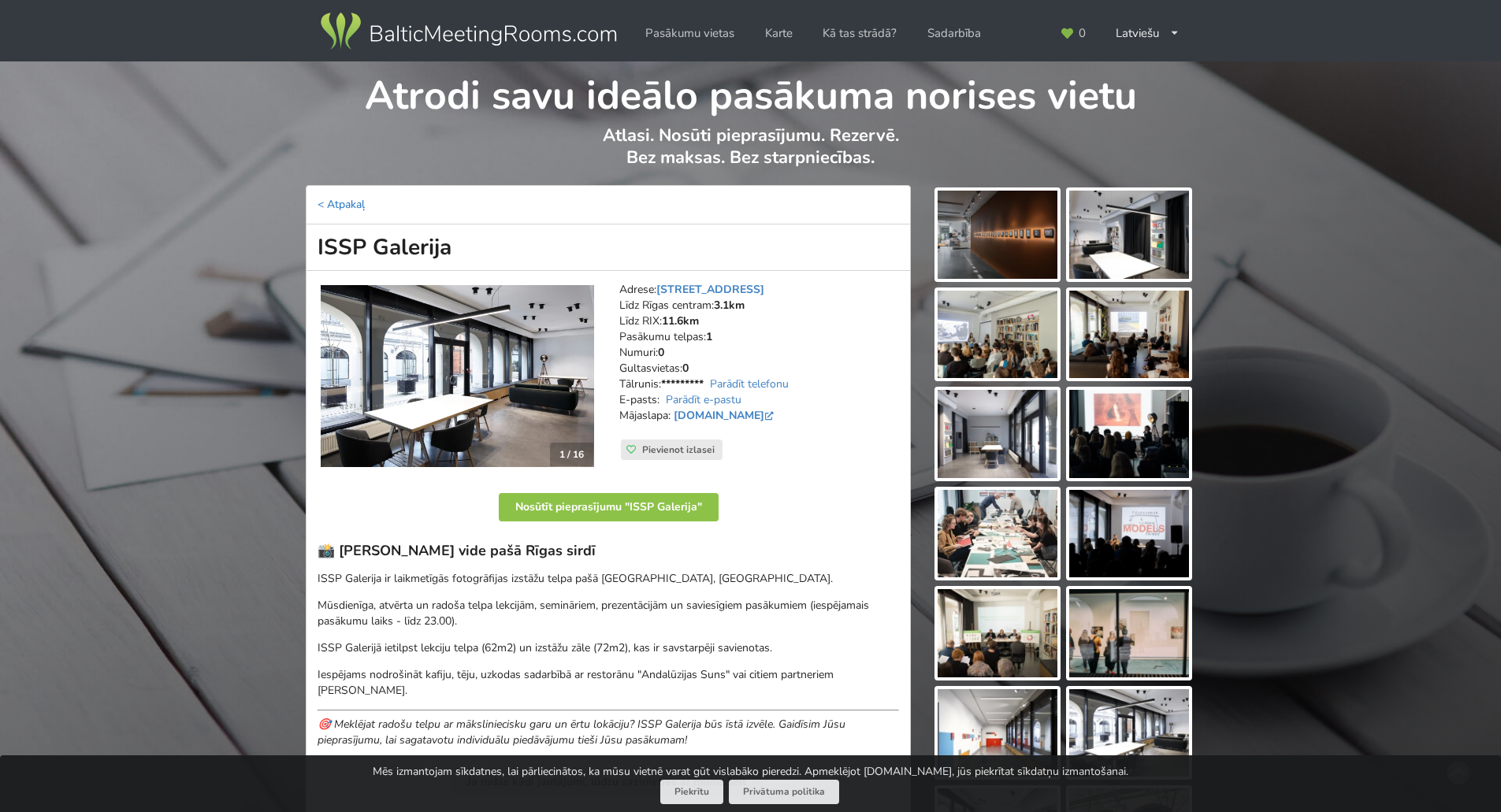
click at [347, 197] on link "< Atpakaļ" at bounding box center [341, 204] width 47 height 15
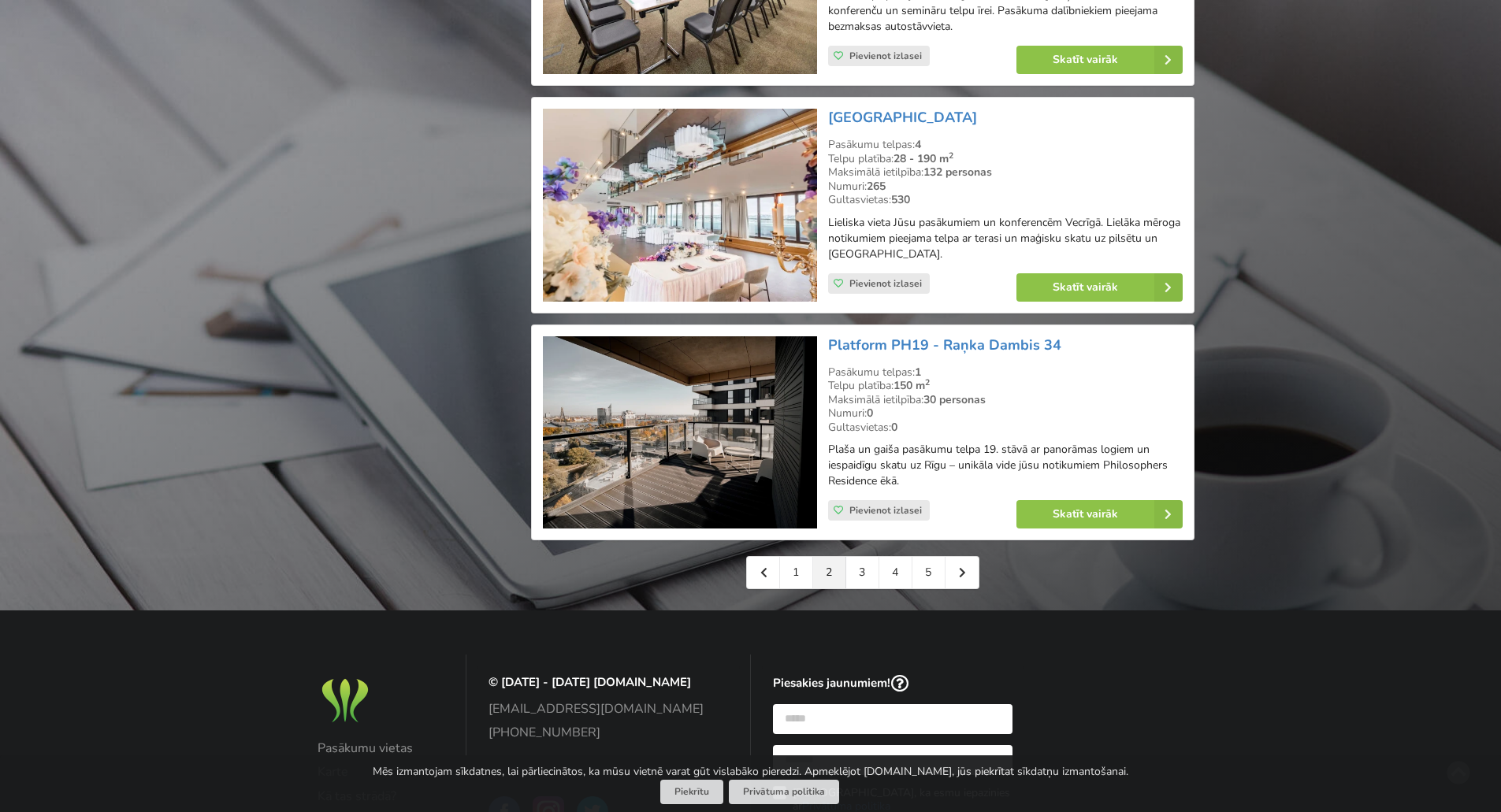
scroll to position [3388, 0]
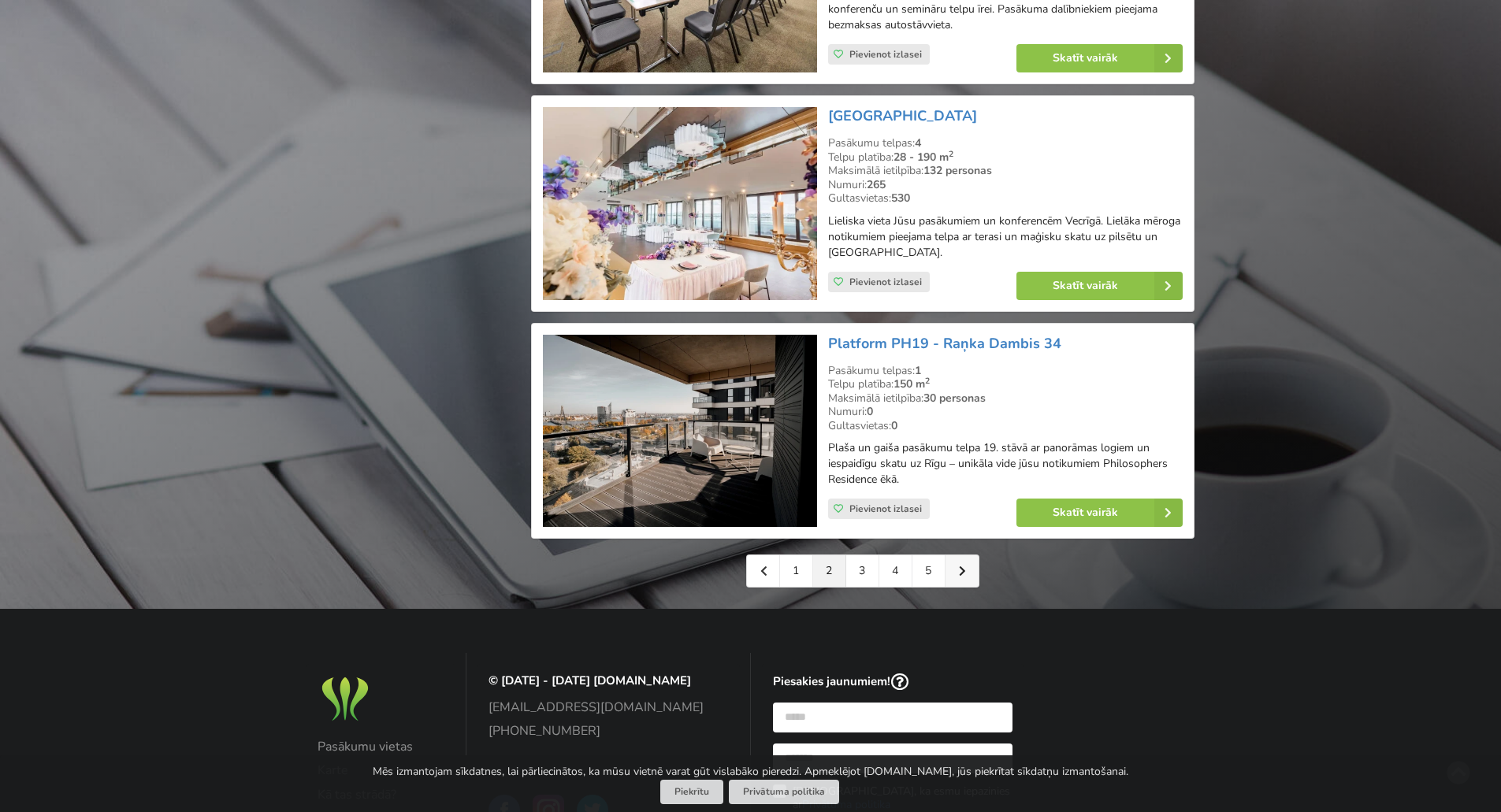
click at [967, 562] on link at bounding box center [962, 571] width 33 height 32
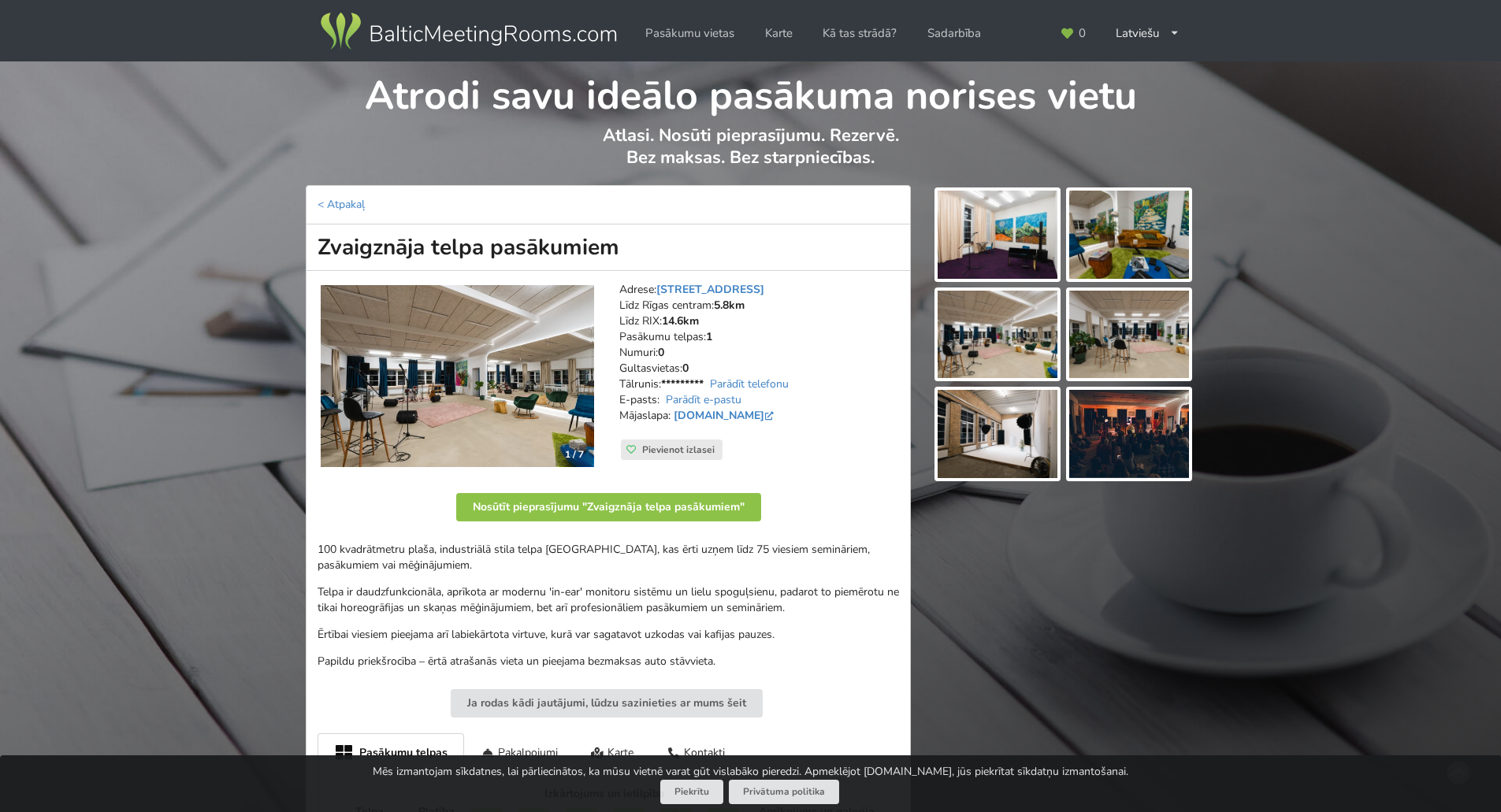
click at [982, 236] on img at bounding box center [997, 235] width 120 height 88
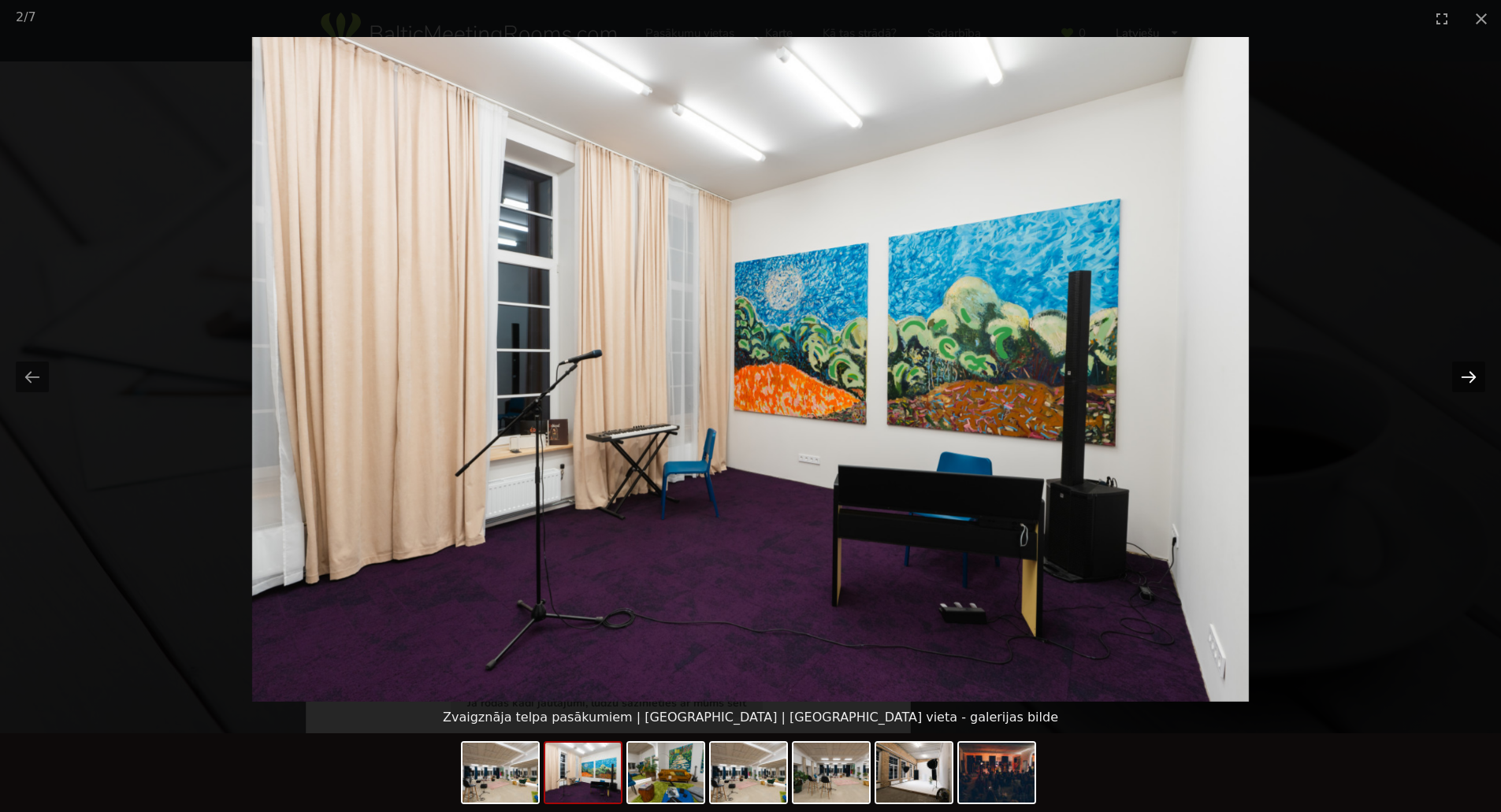
click at [1477, 377] on button "Next slide" at bounding box center [1469, 377] width 33 height 31
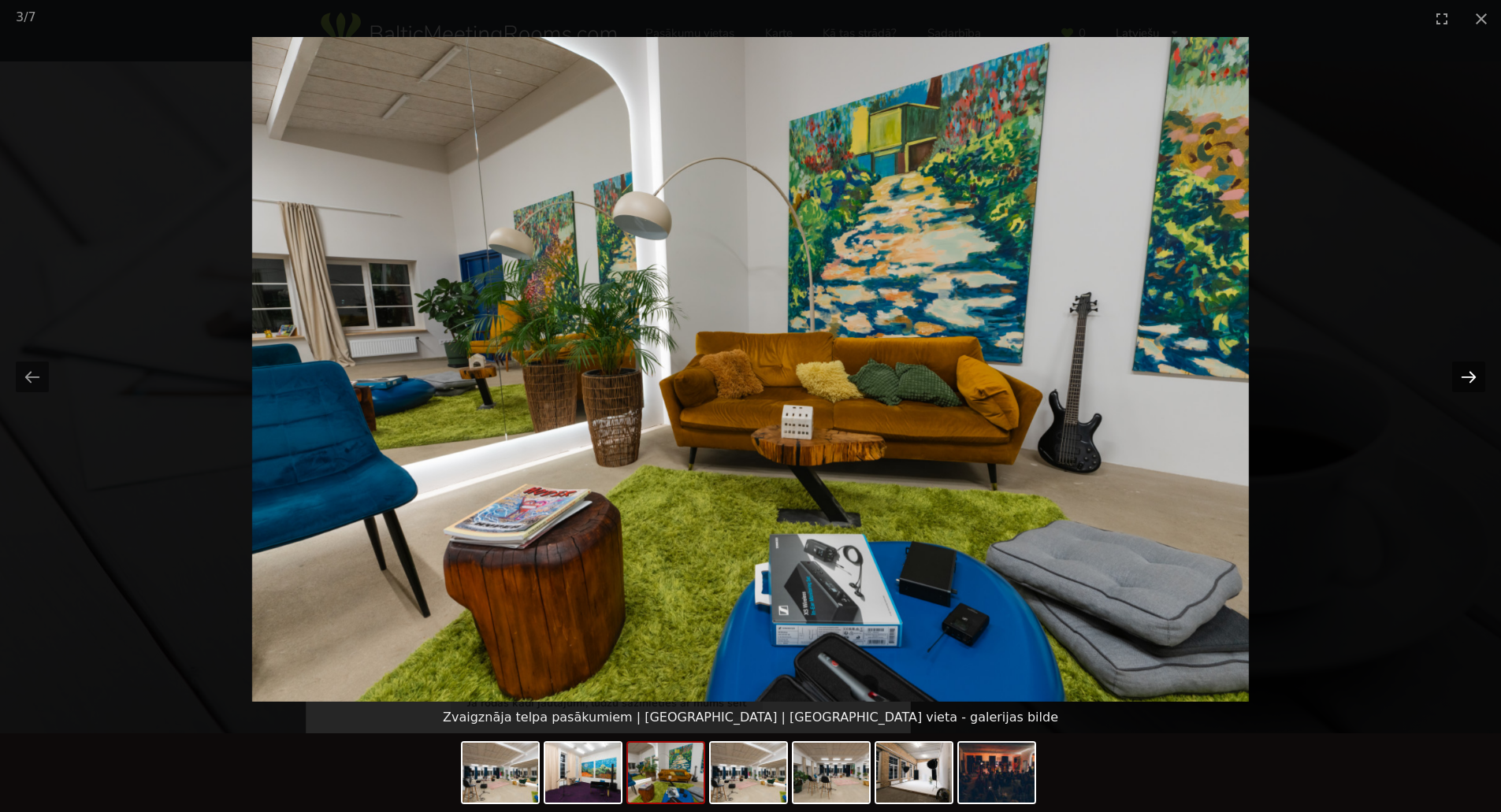
click at [1477, 377] on button "Next slide" at bounding box center [1469, 377] width 33 height 31
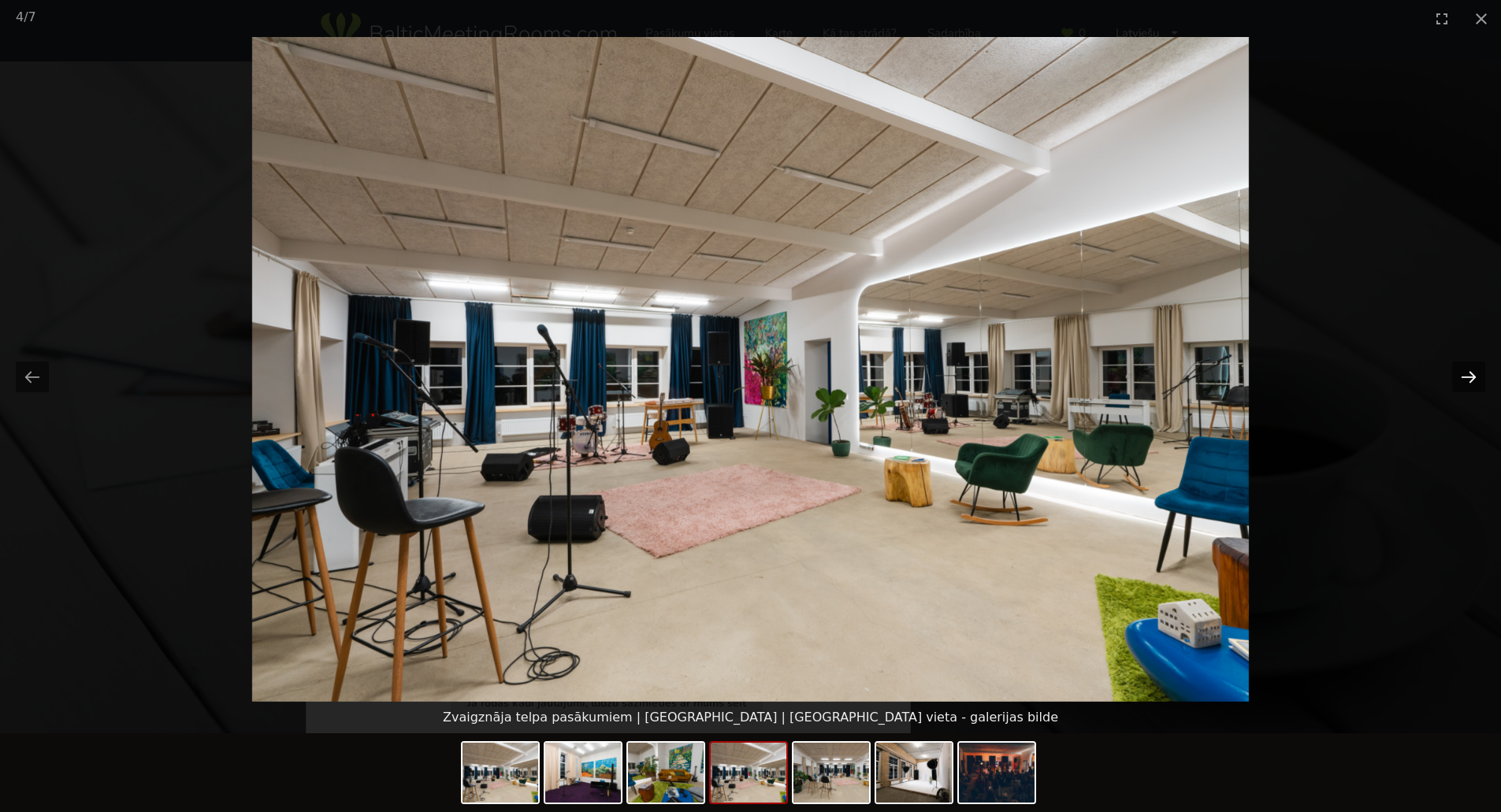
click at [1477, 377] on button "Next slide" at bounding box center [1469, 377] width 33 height 31
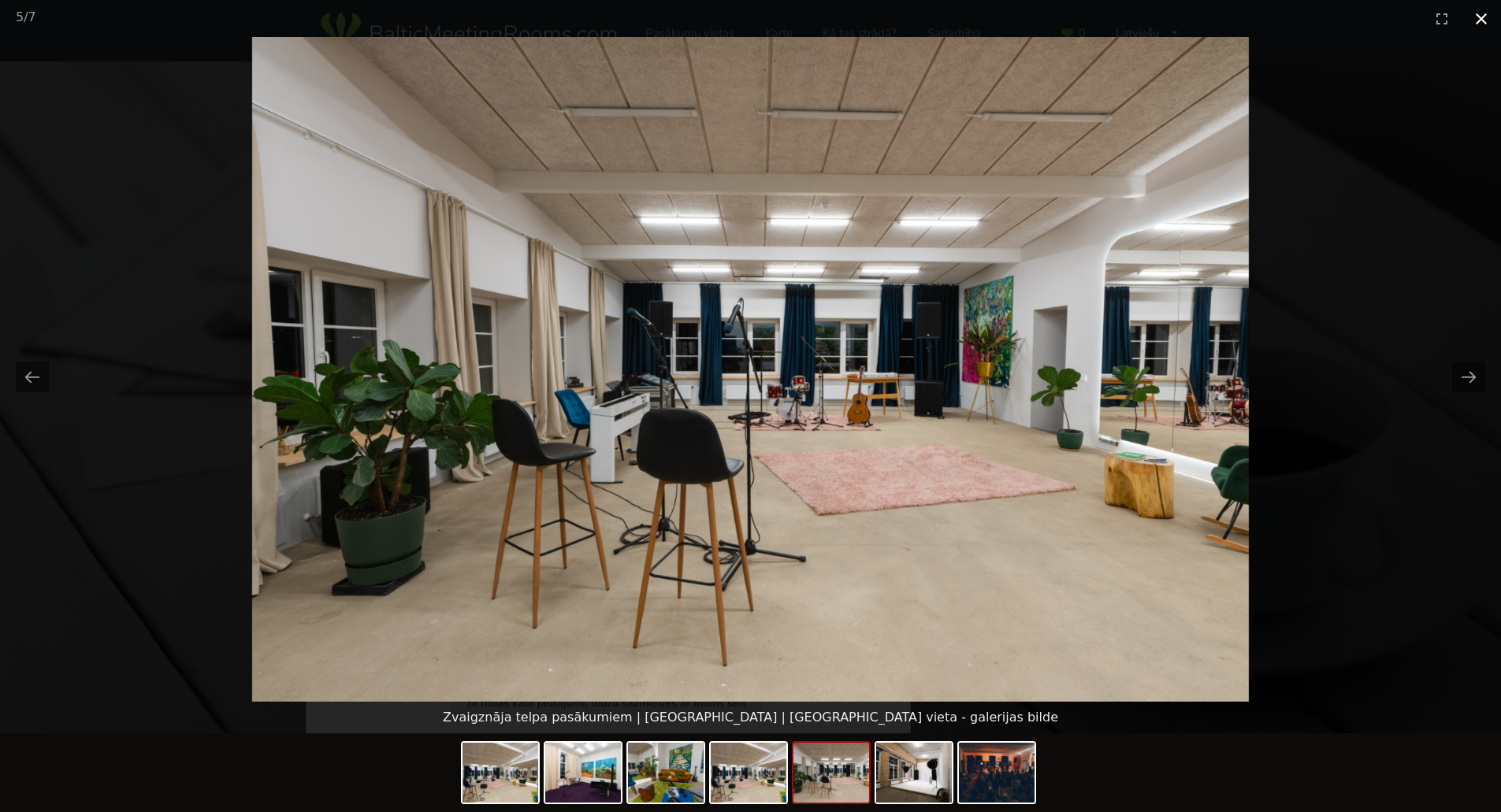
click at [1488, 15] on button "Close gallery" at bounding box center [1482, 18] width 40 height 37
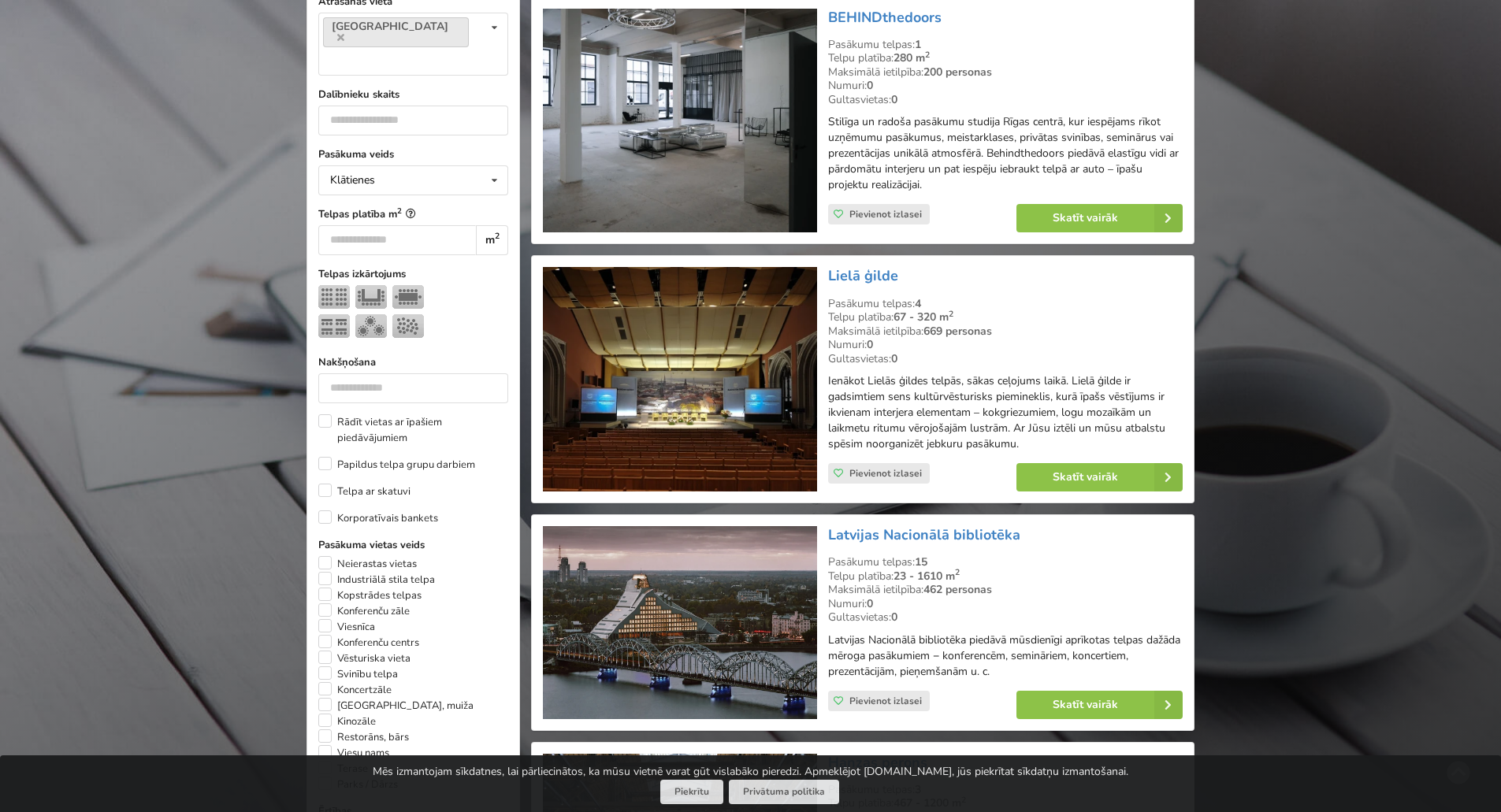
scroll to position [394, 0]
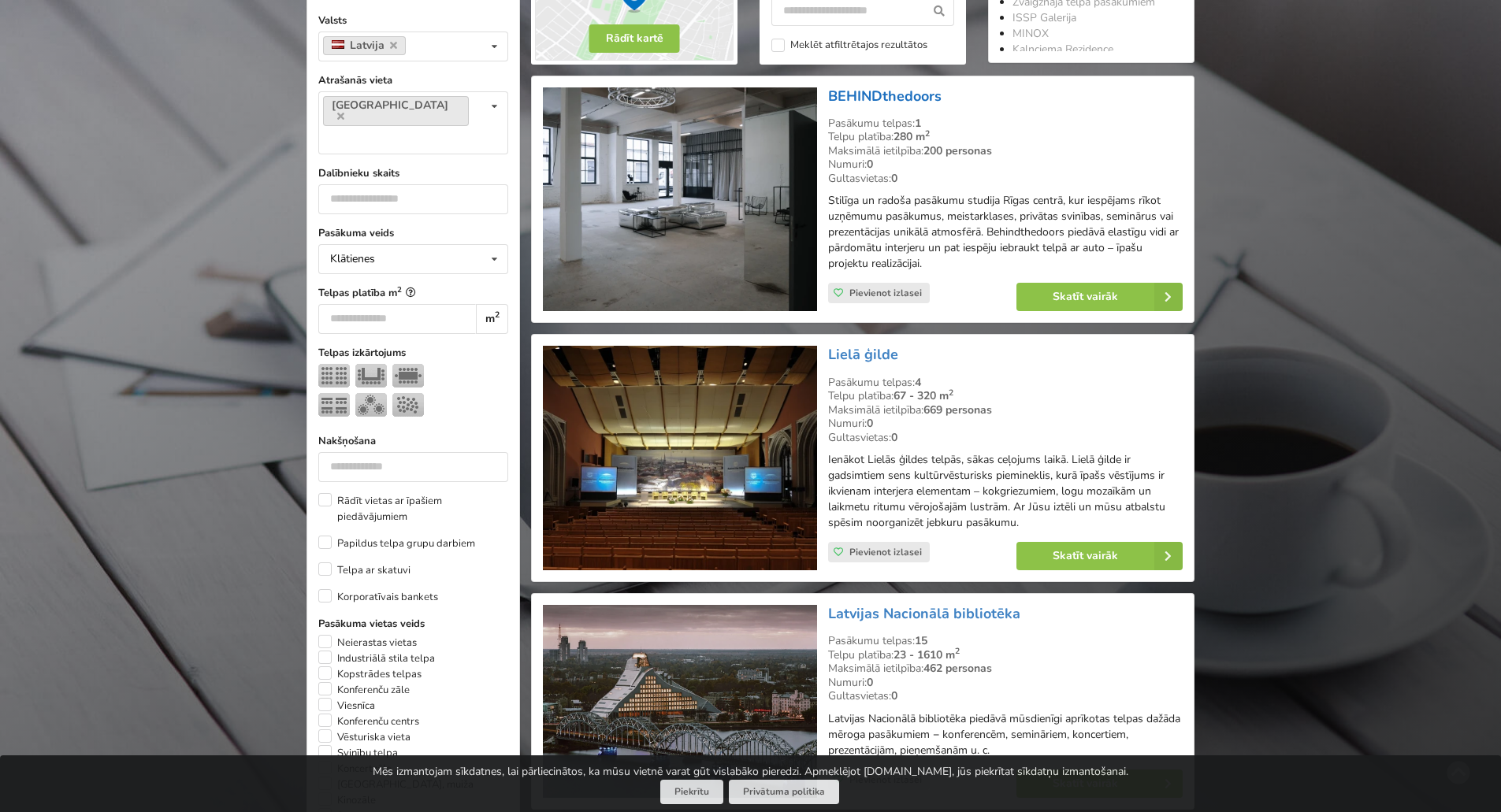
click at [876, 97] on link "BEHINDthedoors" at bounding box center [885, 96] width 114 height 19
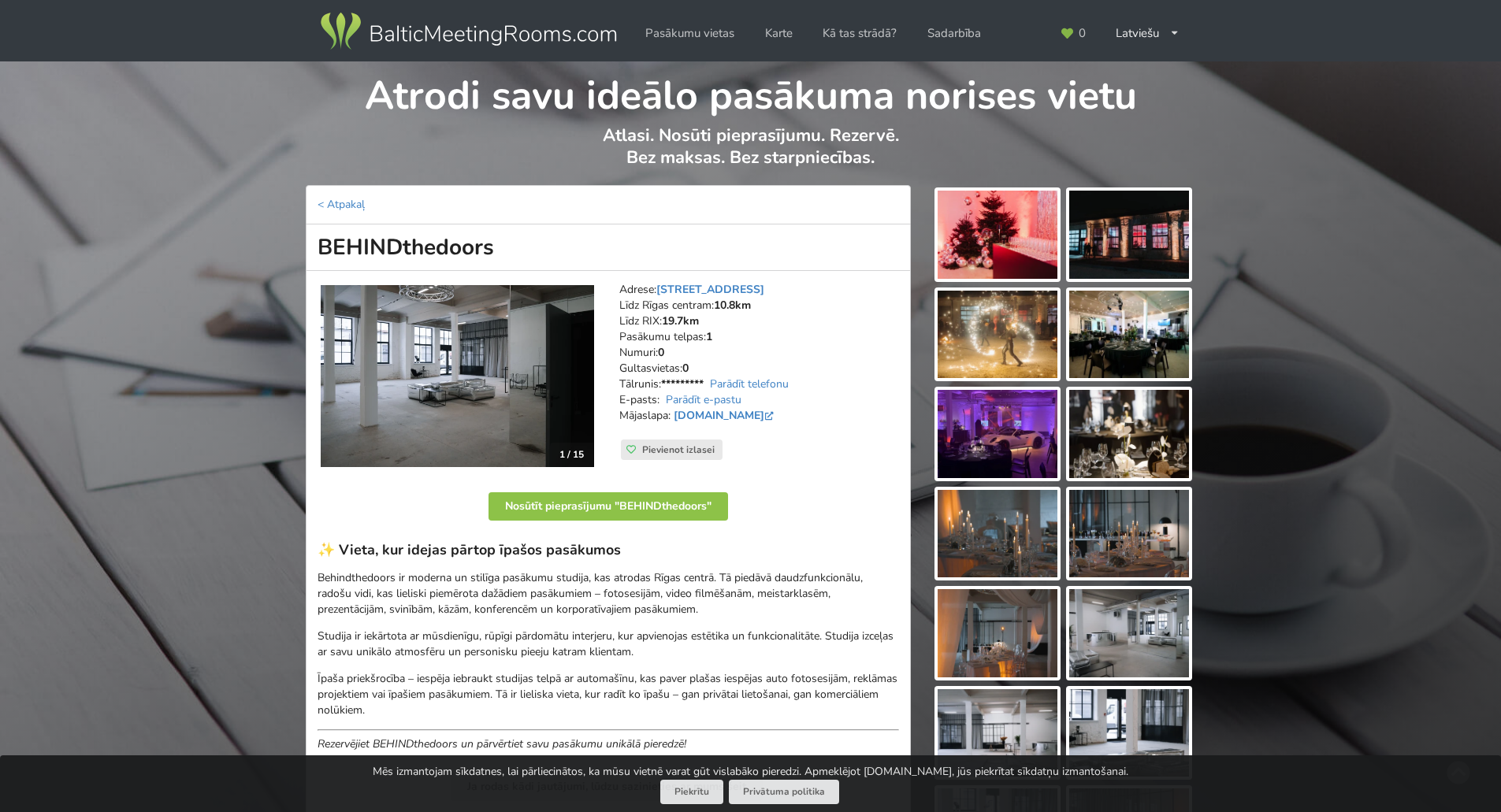
scroll to position [78, 0]
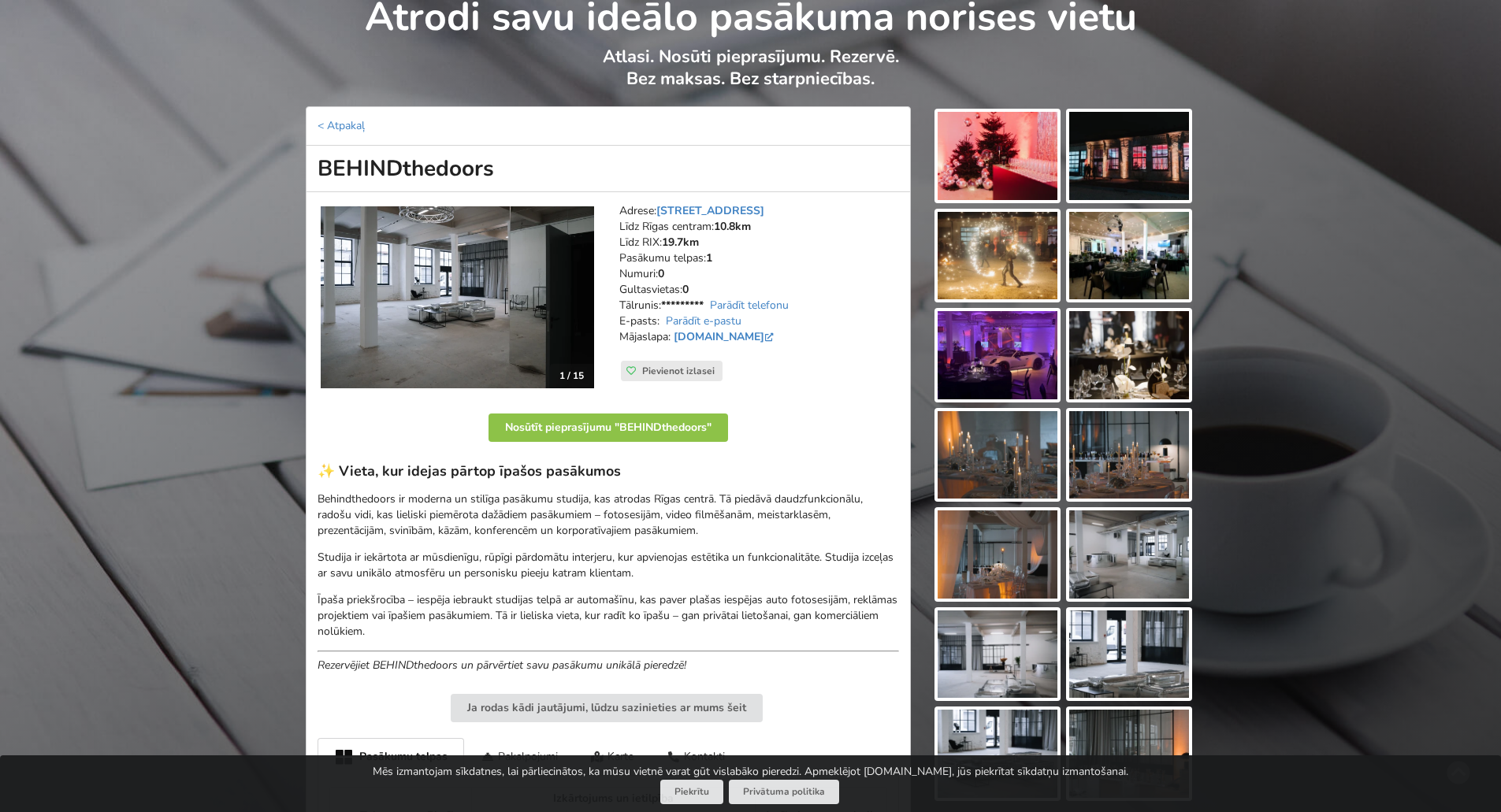
click at [1119, 154] on img at bounding box center [1129, 156] width 120 height 88
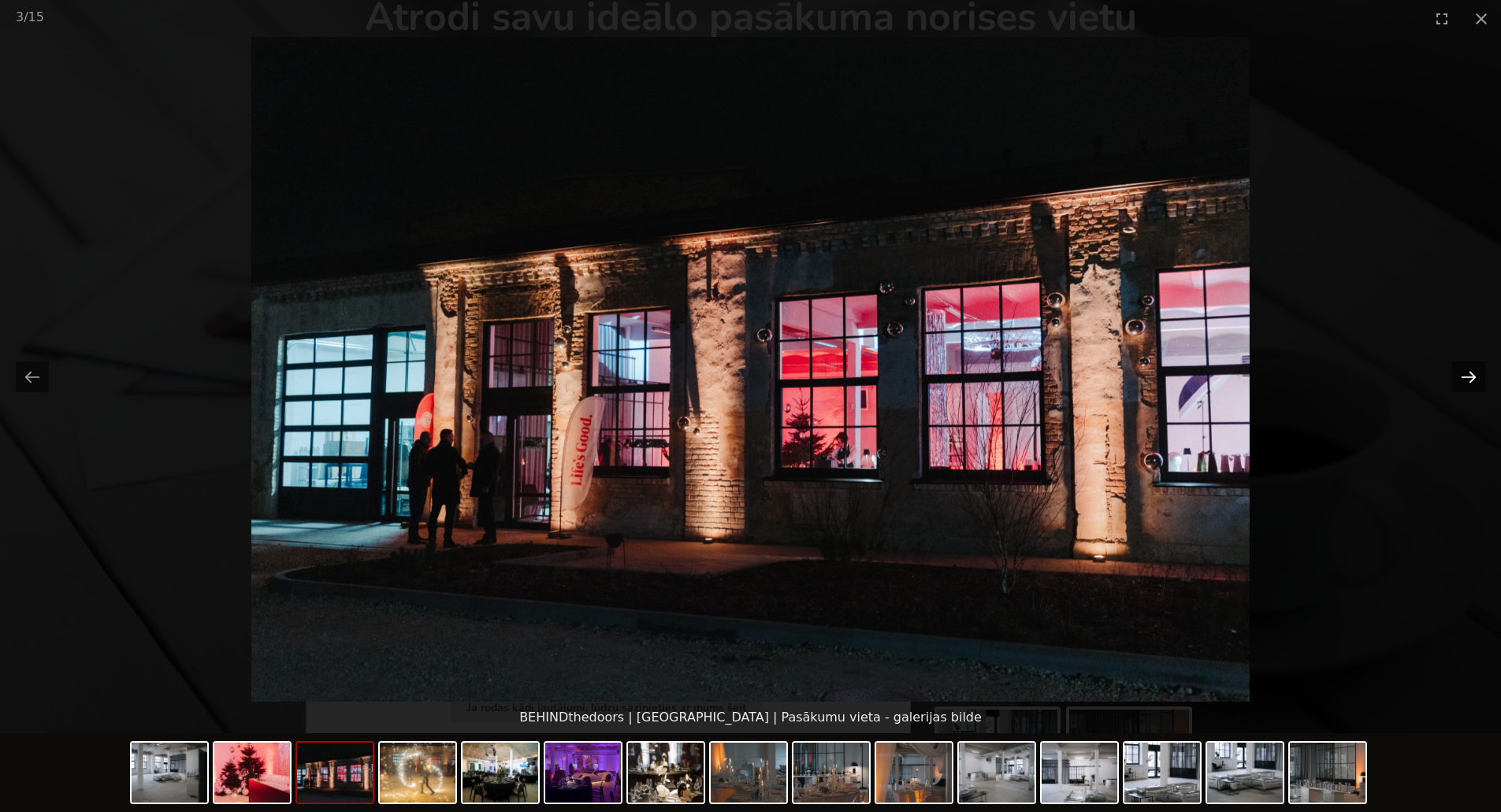
click at [1466, 378] on button "Next slide" at bounding box center [1469, 377] width 33 height 31
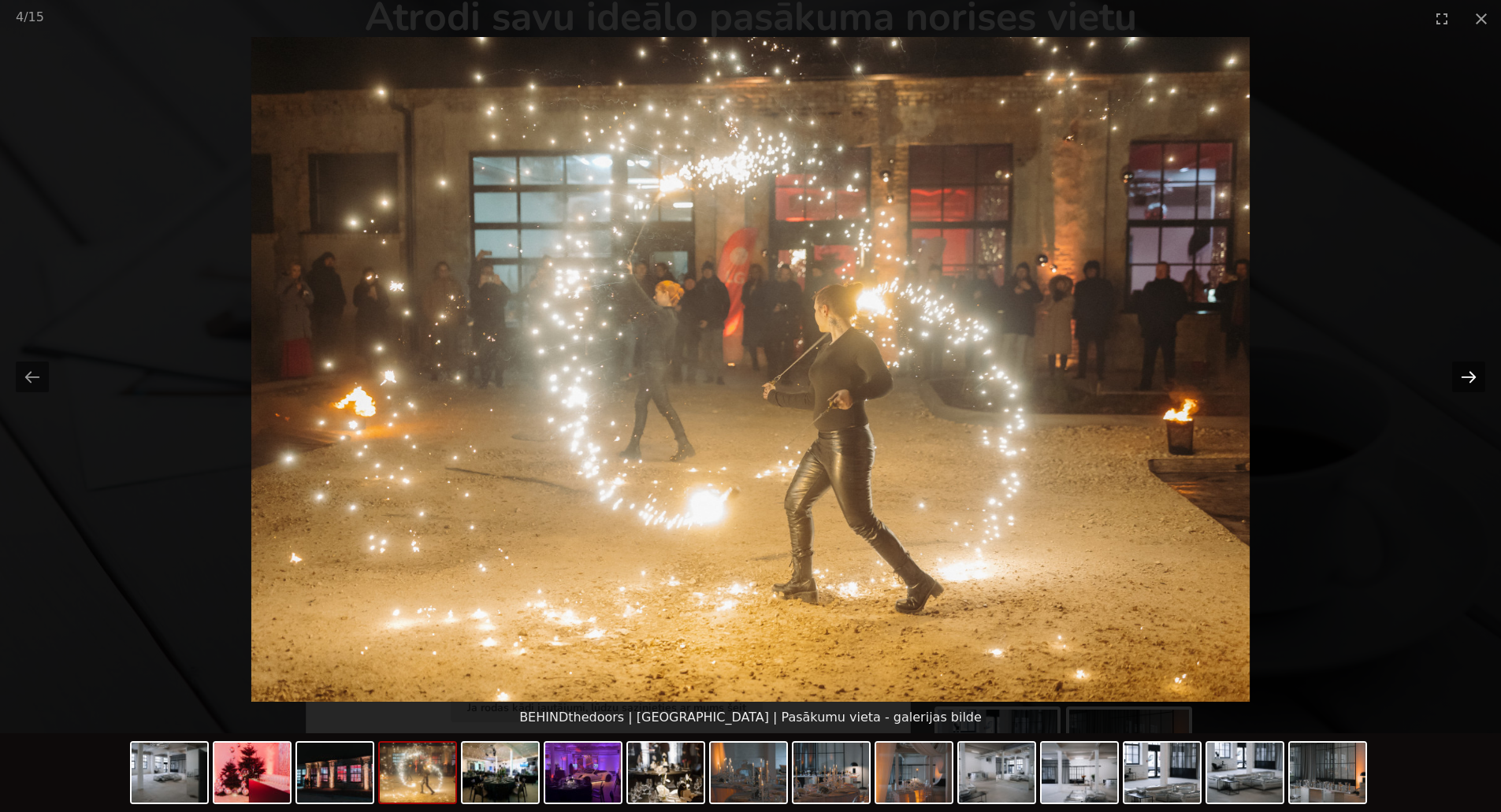
click at [1466, 378] on button "Next slide" at bounding box center [1469, 377] width 33 height 31
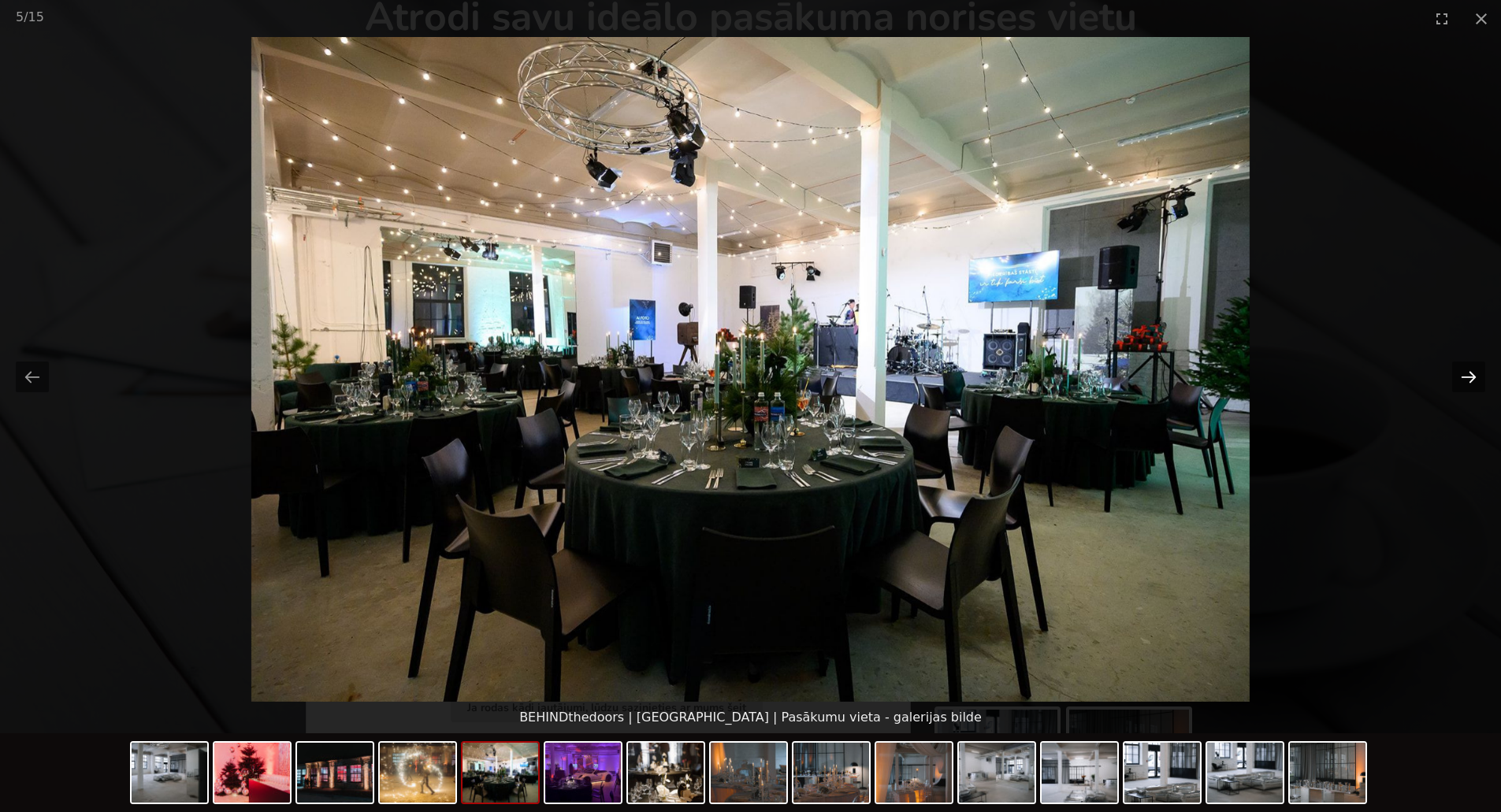
click at [1466, 378] on button "Next slide" at bounding box center [1469, 377] width 33 height 31
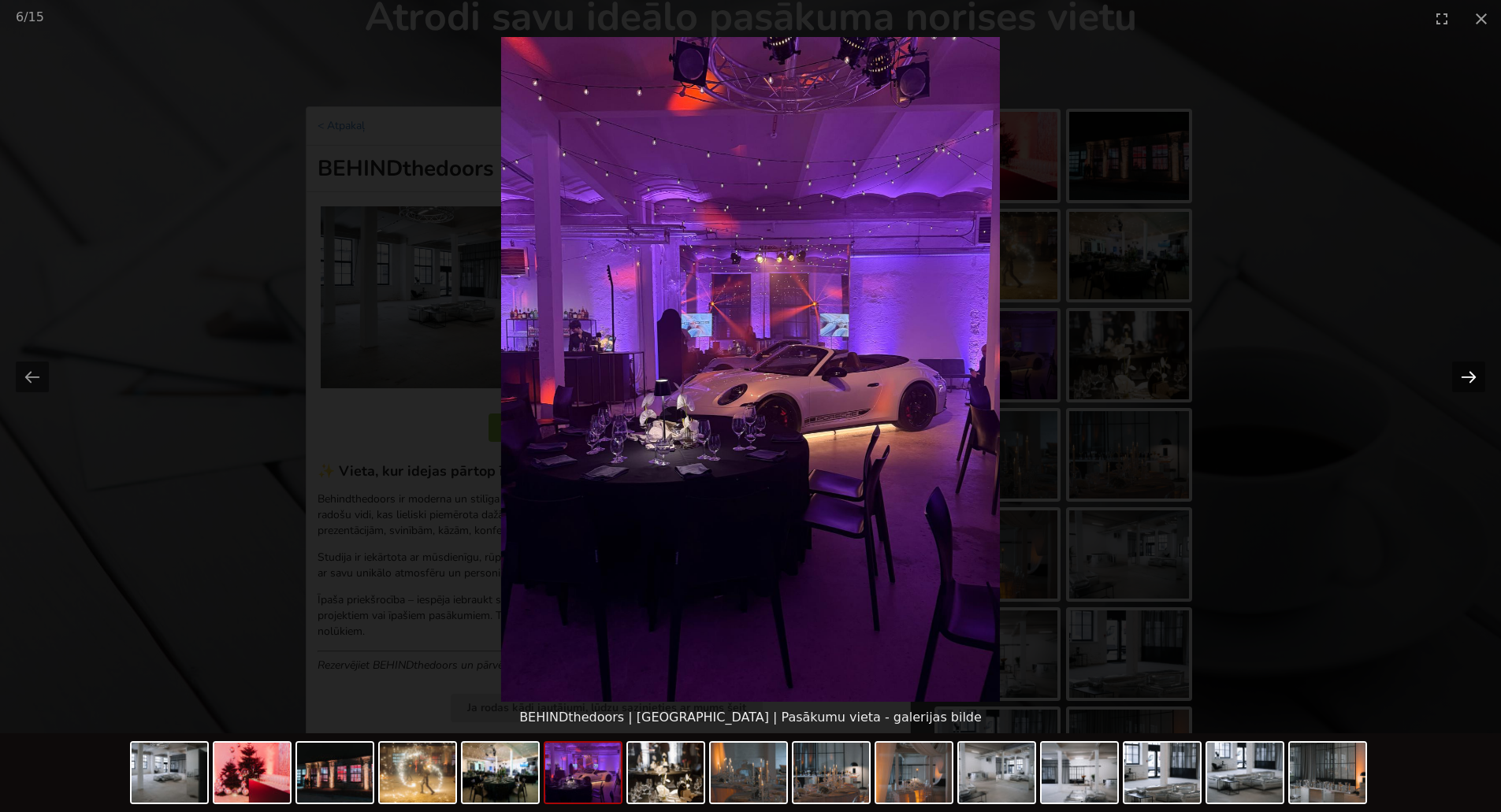
click at [1466, 378] on button "Next slide" at bounding box center [1469, 377] width 33 height 31
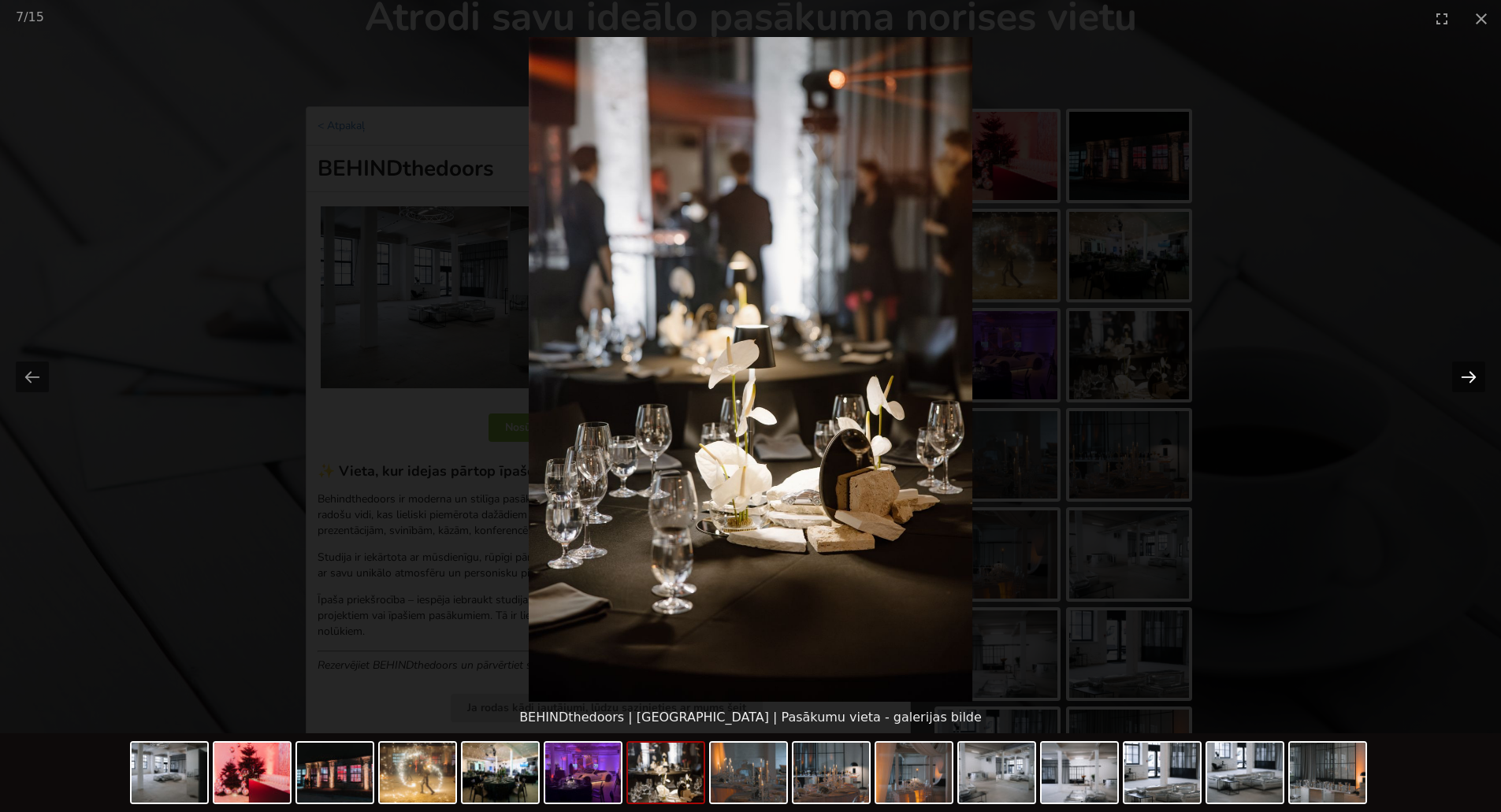
click at [1466, 378] on button "Next slide" at bounding box center [1469, 377] width 33 height 31
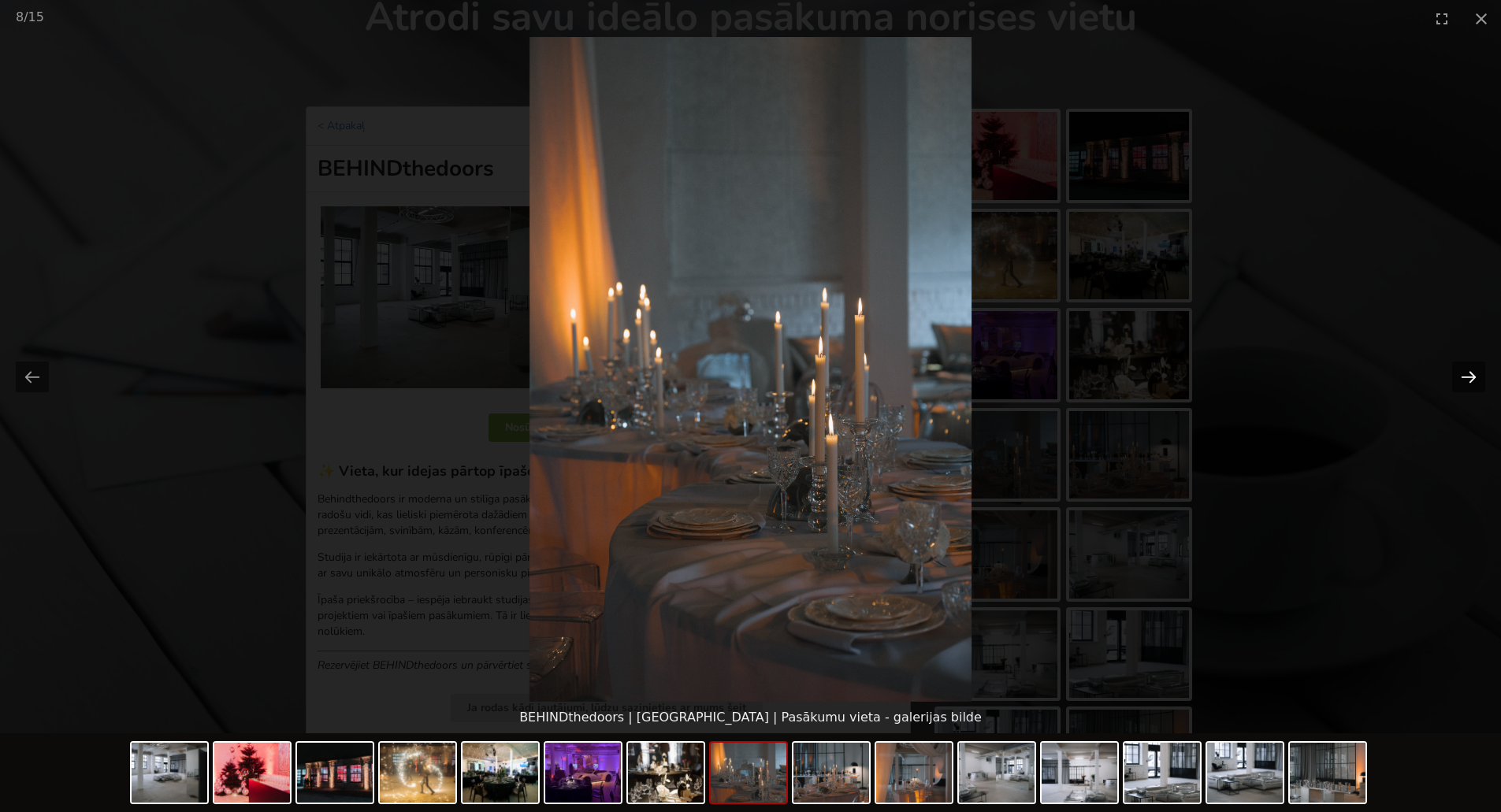
click at [1466, 378] on button "Next slide" at bounding box center [1469, 377] width 33 height 31
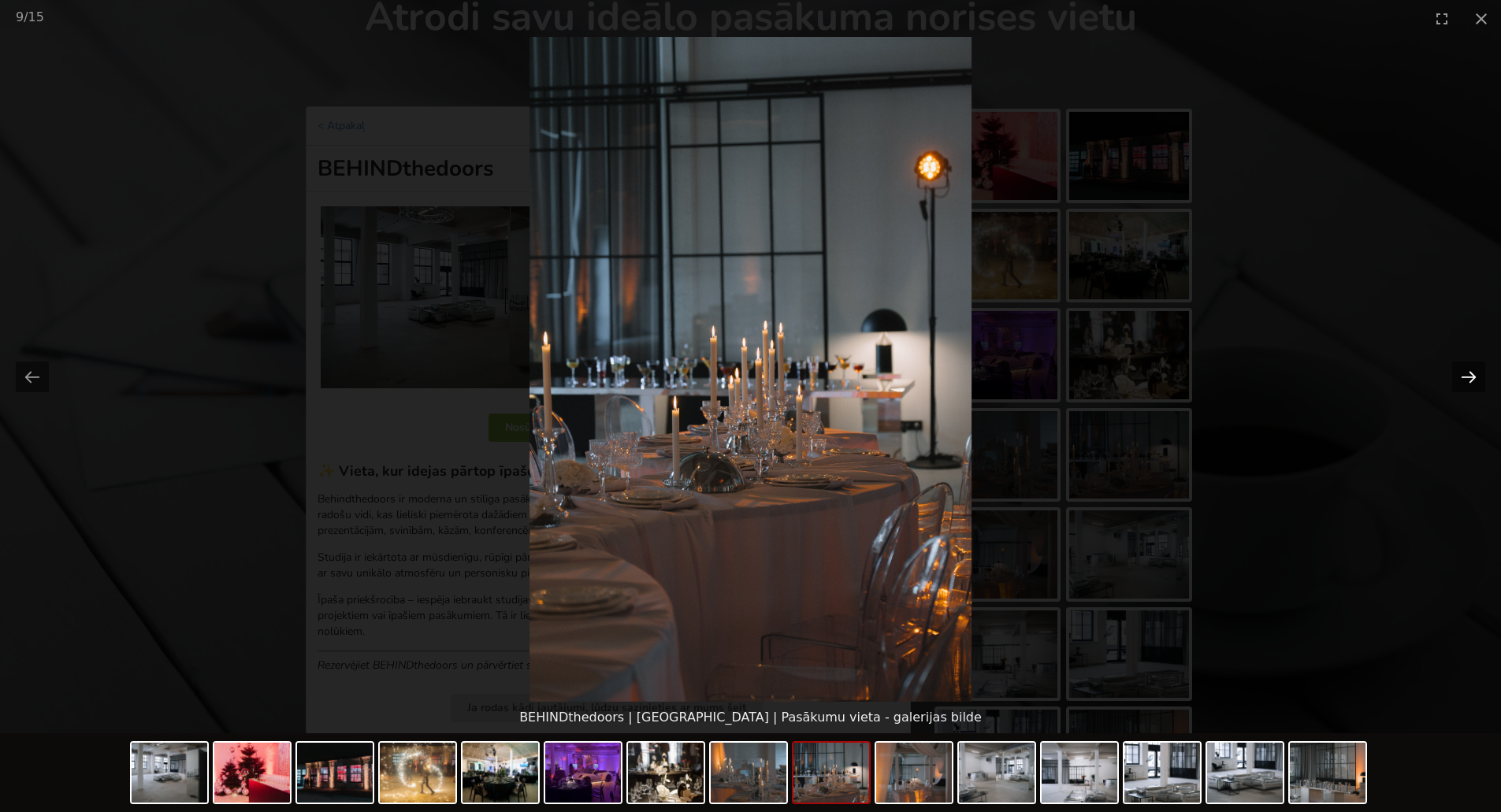
click at [1466, 378] on button "Next slide" at bounding box center [1469, 377] width 33 height 31
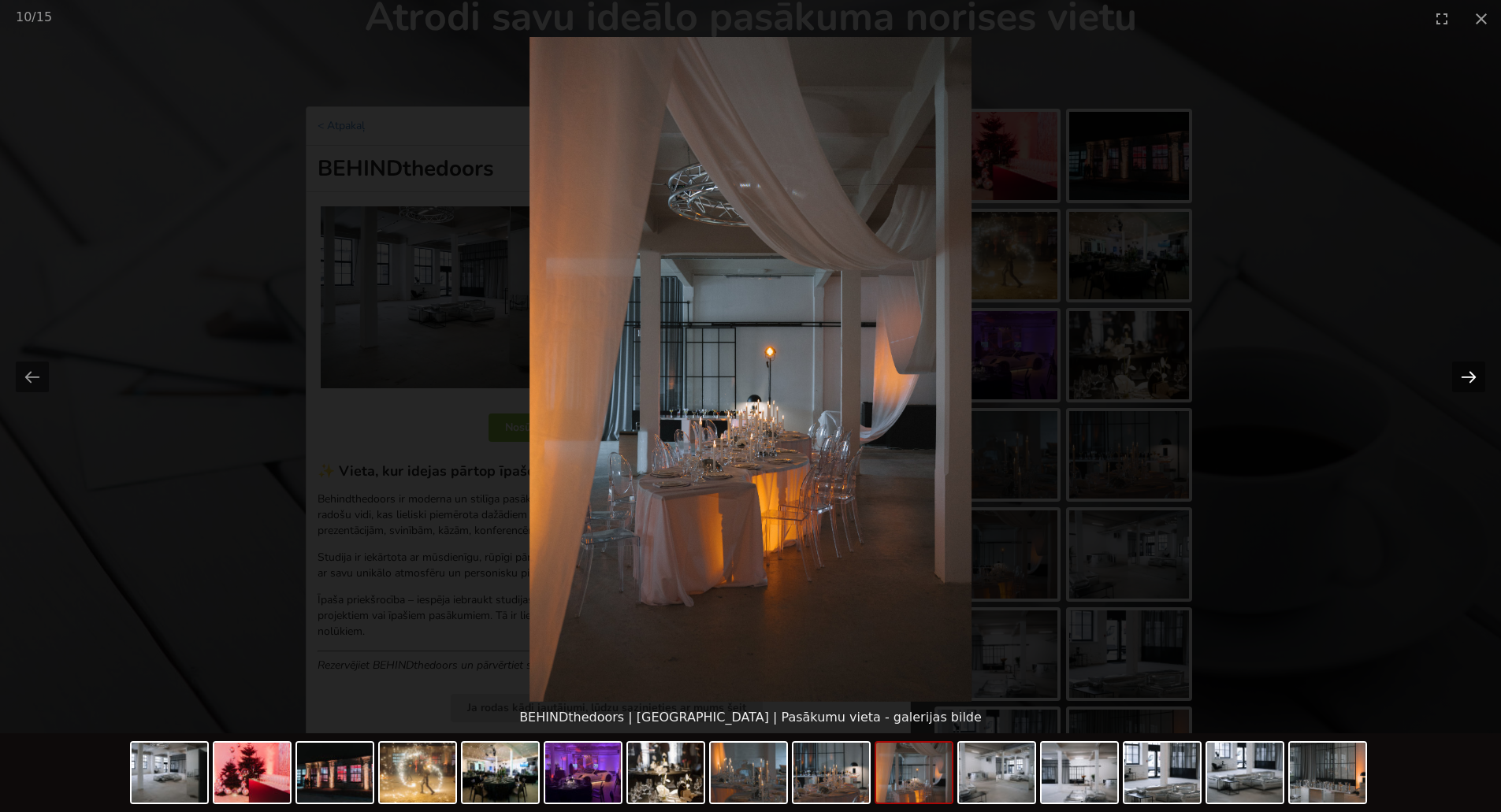
click at [1466, 378] on button "Next slide" at bounding box center [1469, 377] width 33 height 31
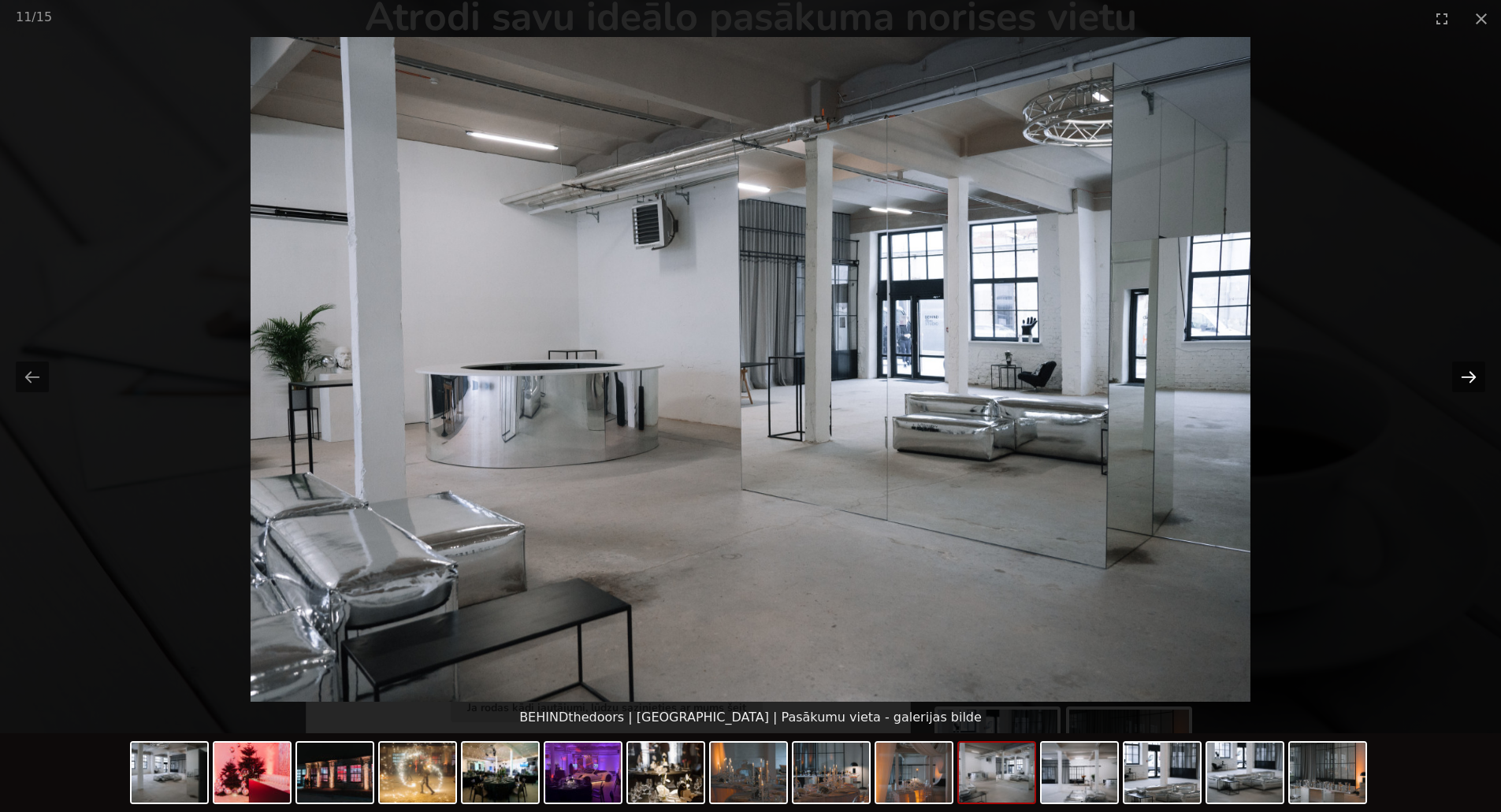
click at [1466, 378] on button "Next slide" at bounding box center [1469, 377] width 33 height 31
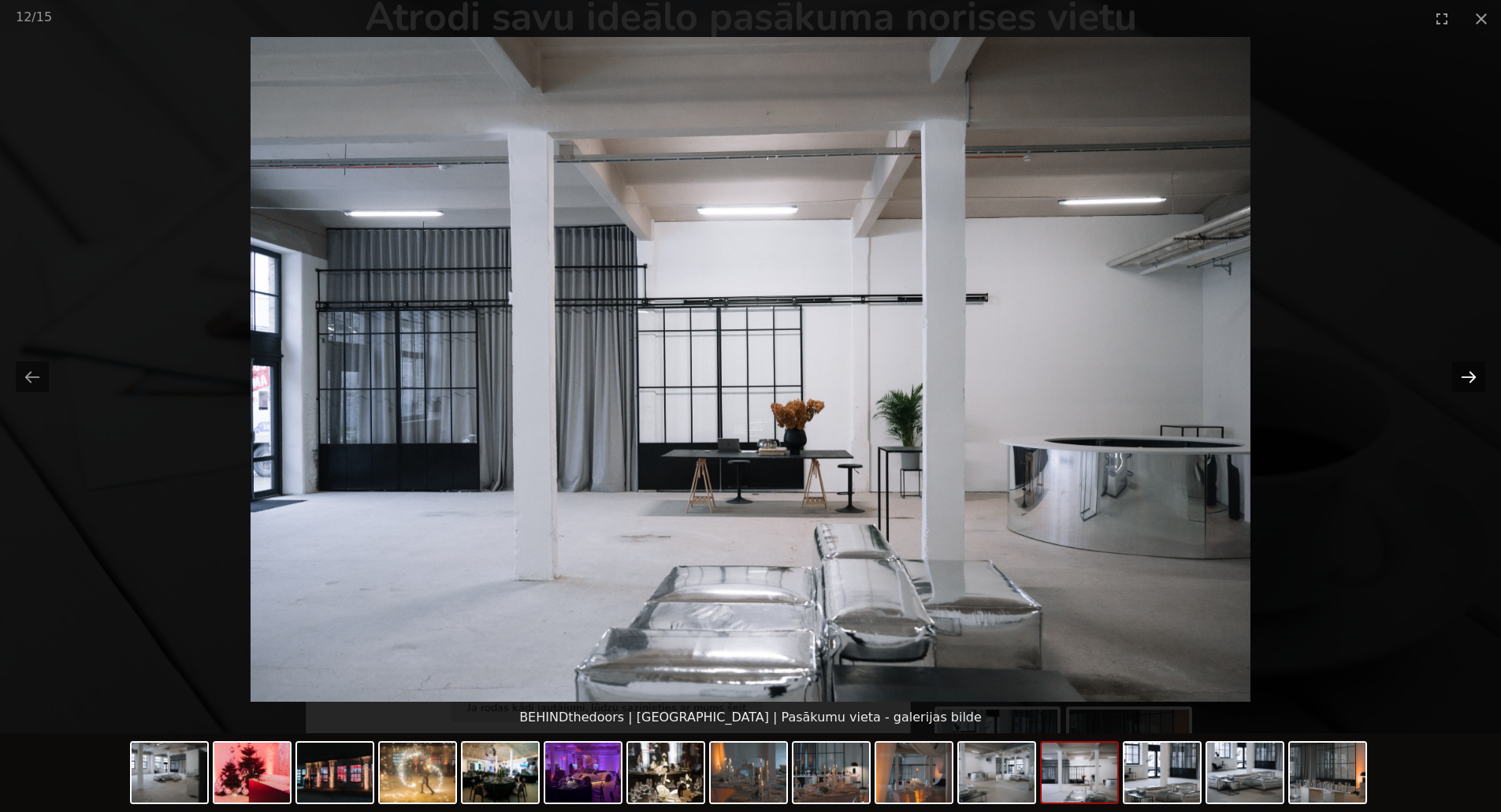
click at [1466, 378] on button "Next slide" at bounding box center [1469, 377] width 33 height 31
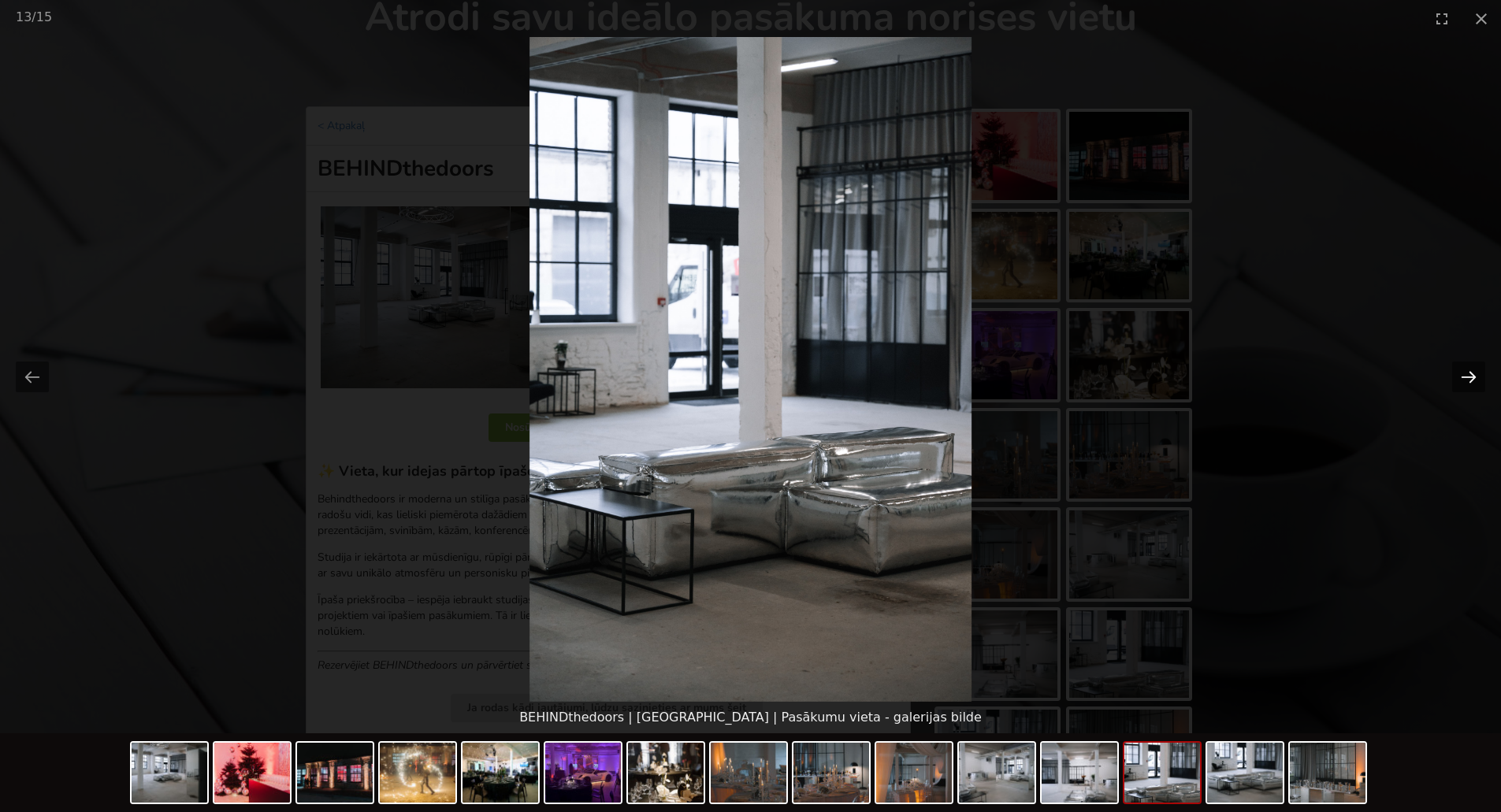
click at [1466, 378] on button "Next slide" at bounding box center [1469, 377] width 33 height 31
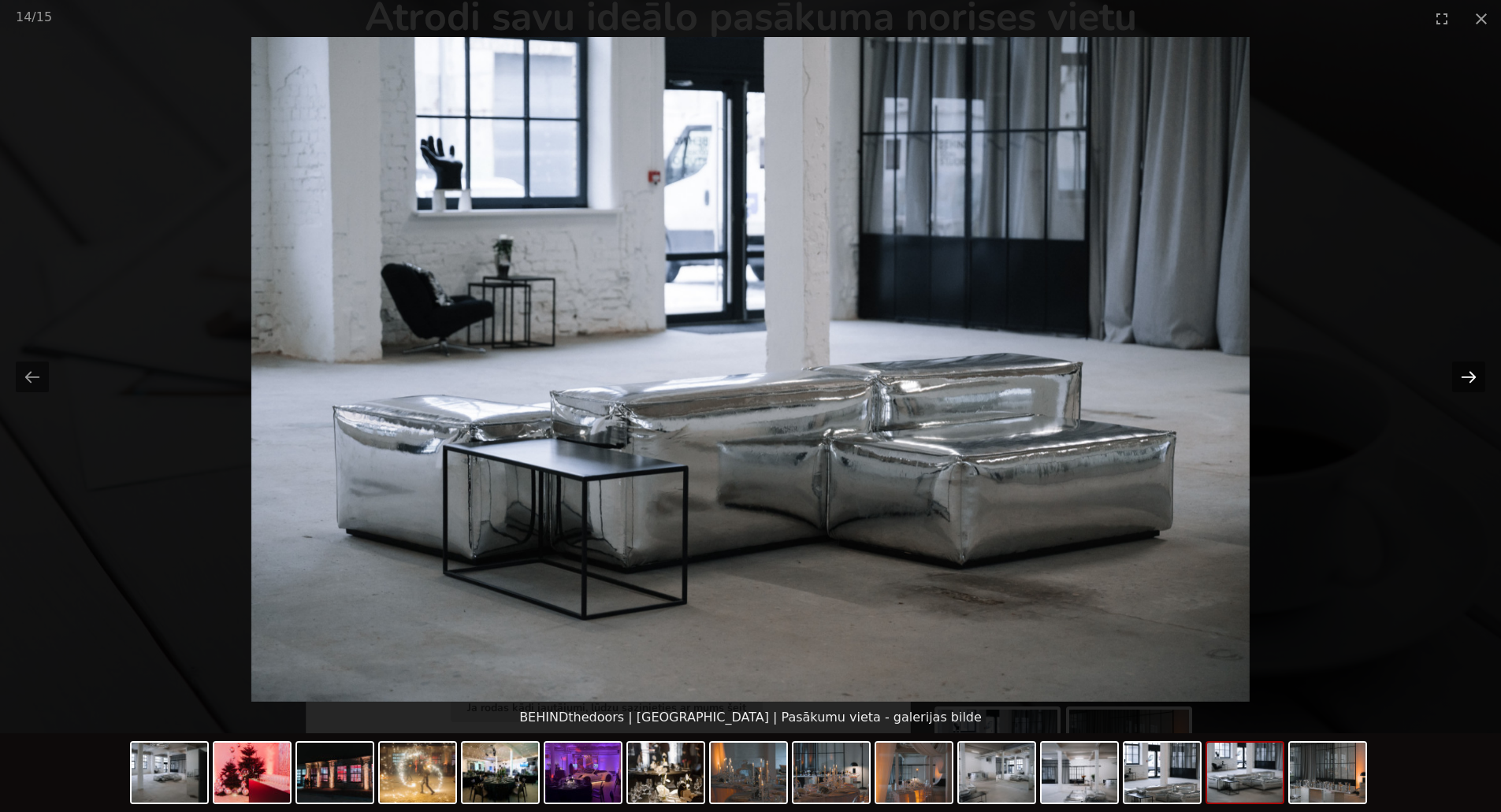
click at [1466, 378] on button "Next slide" at bounding box center [1469, 377] width 33 height 31
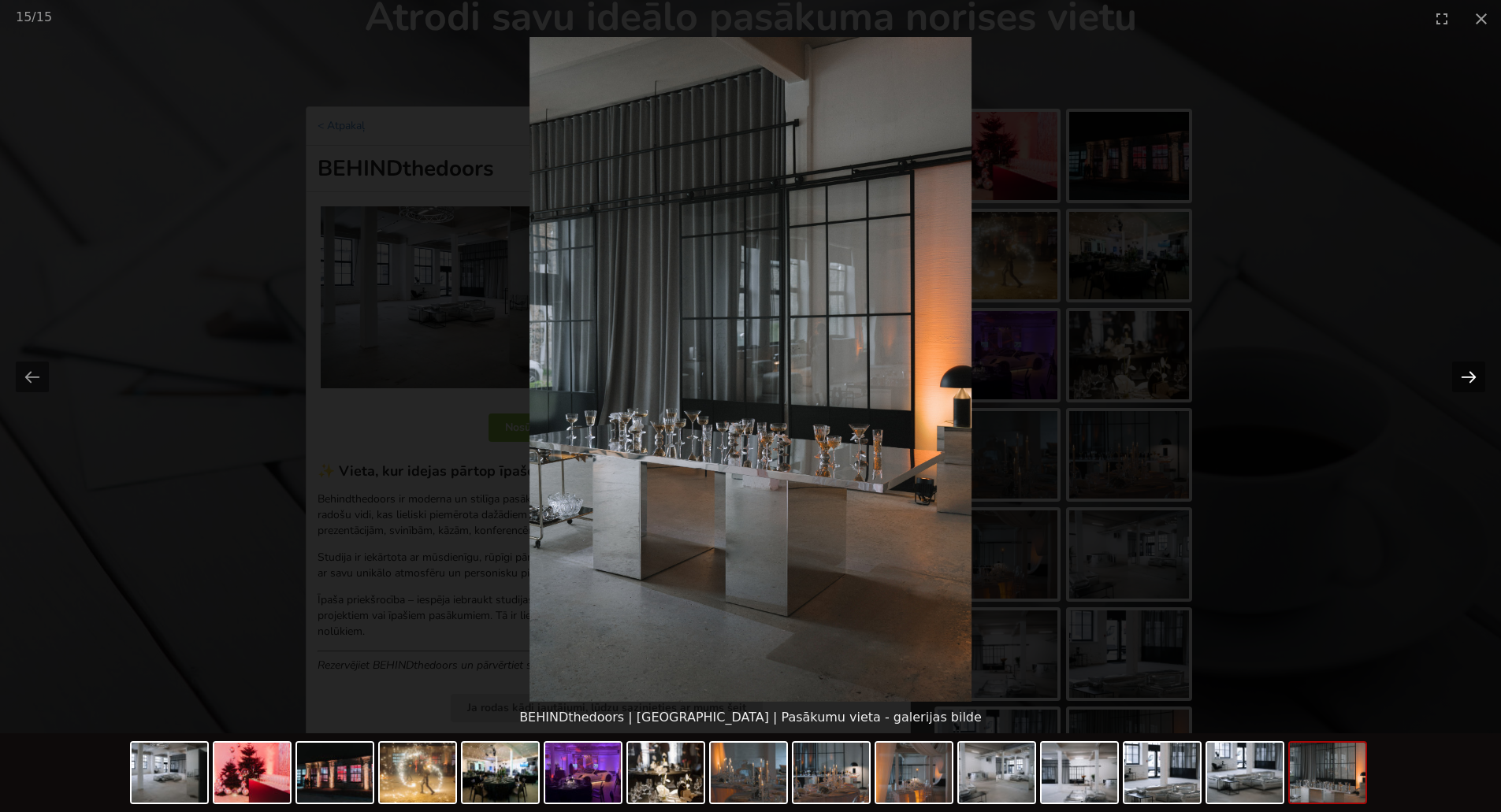
click at [1466, 378] on button "Next slide" at bounding box center [1469, 377] width 33 height 31
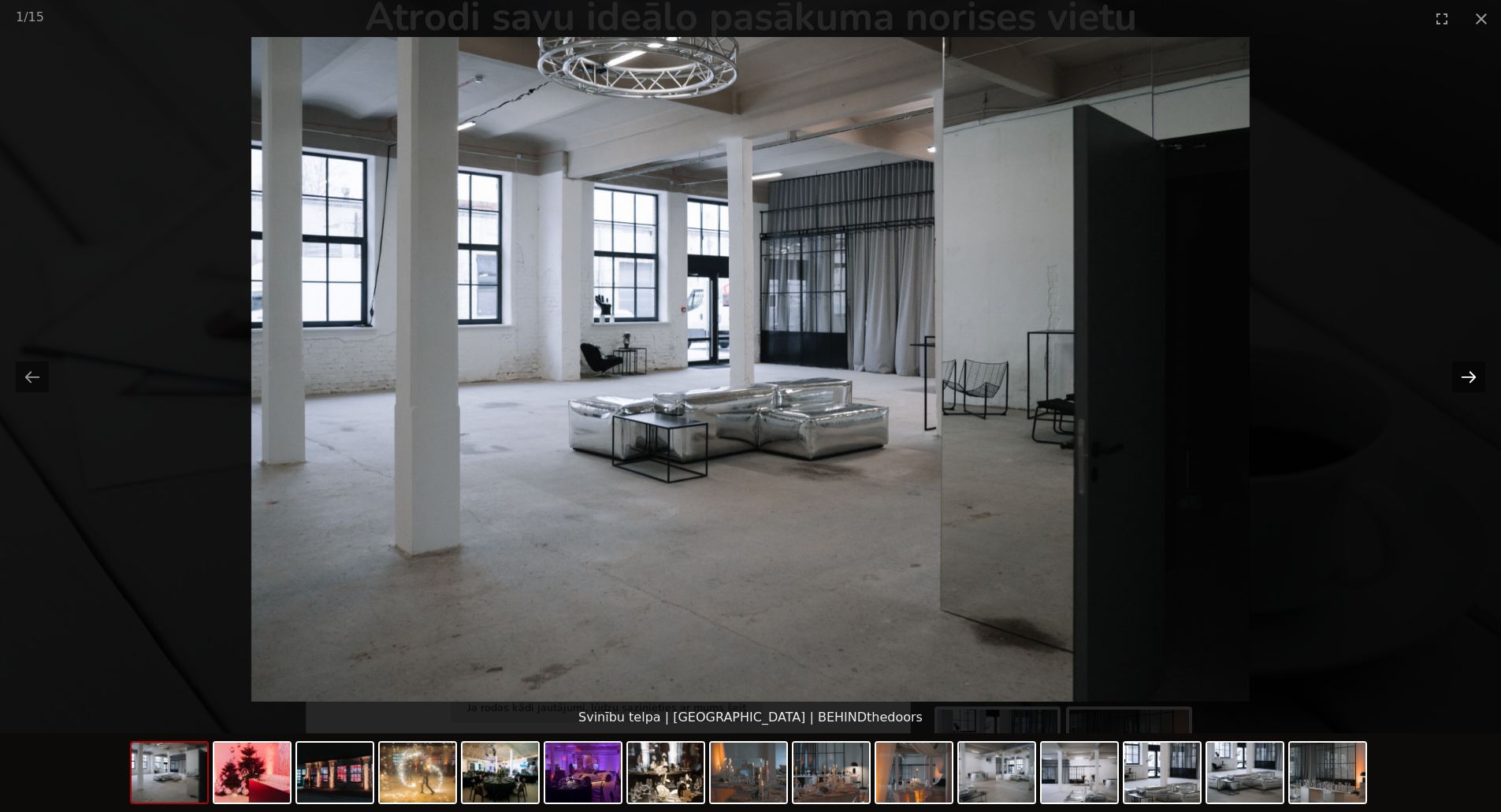
click at [1466, 378] on button "Next slide" at bounding box center [1469, 377] width 33 height 31
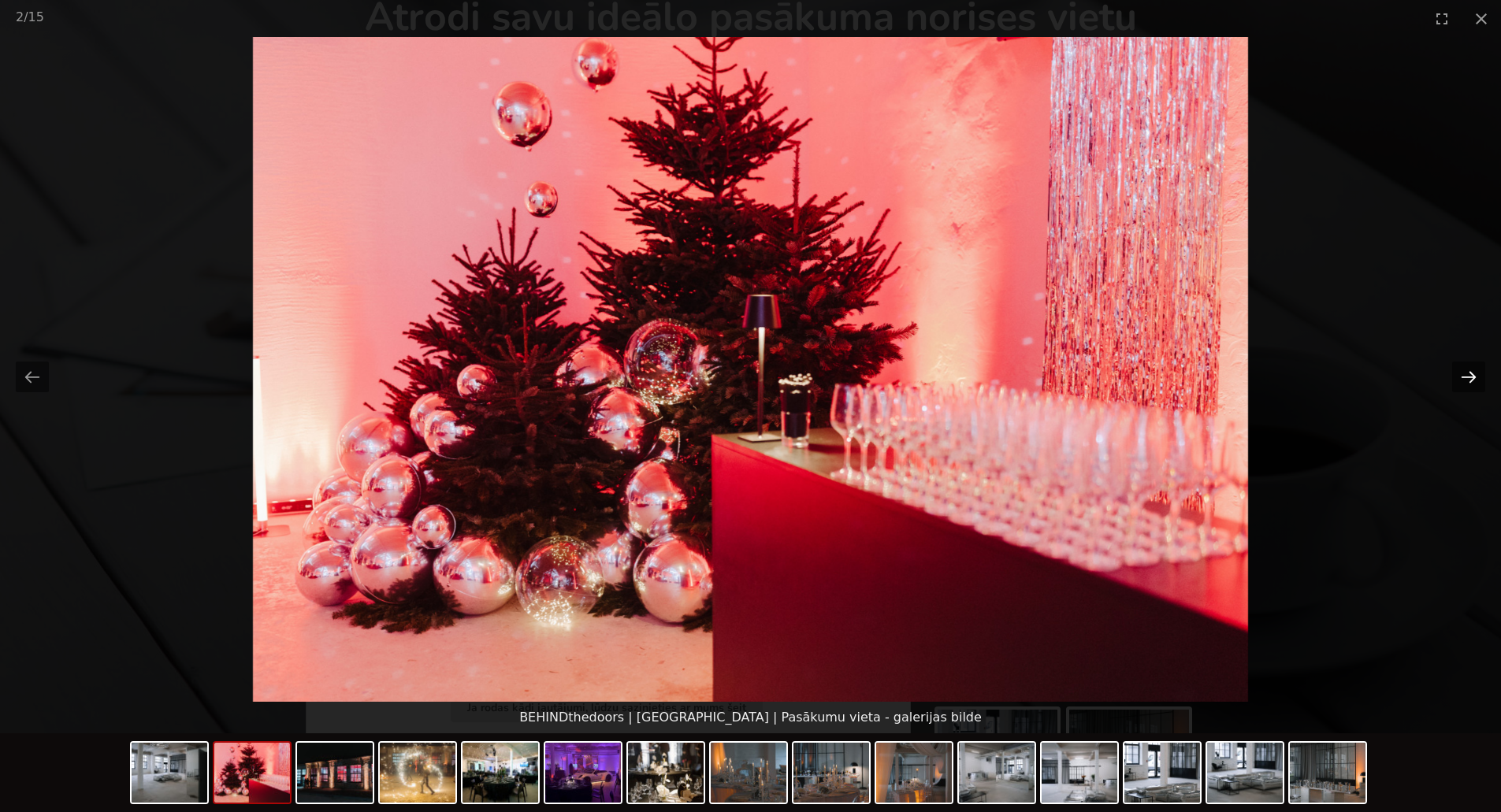
click at [1466, 378] on button "Next slide" at bounding box center [1469, 377] width 33 height 31
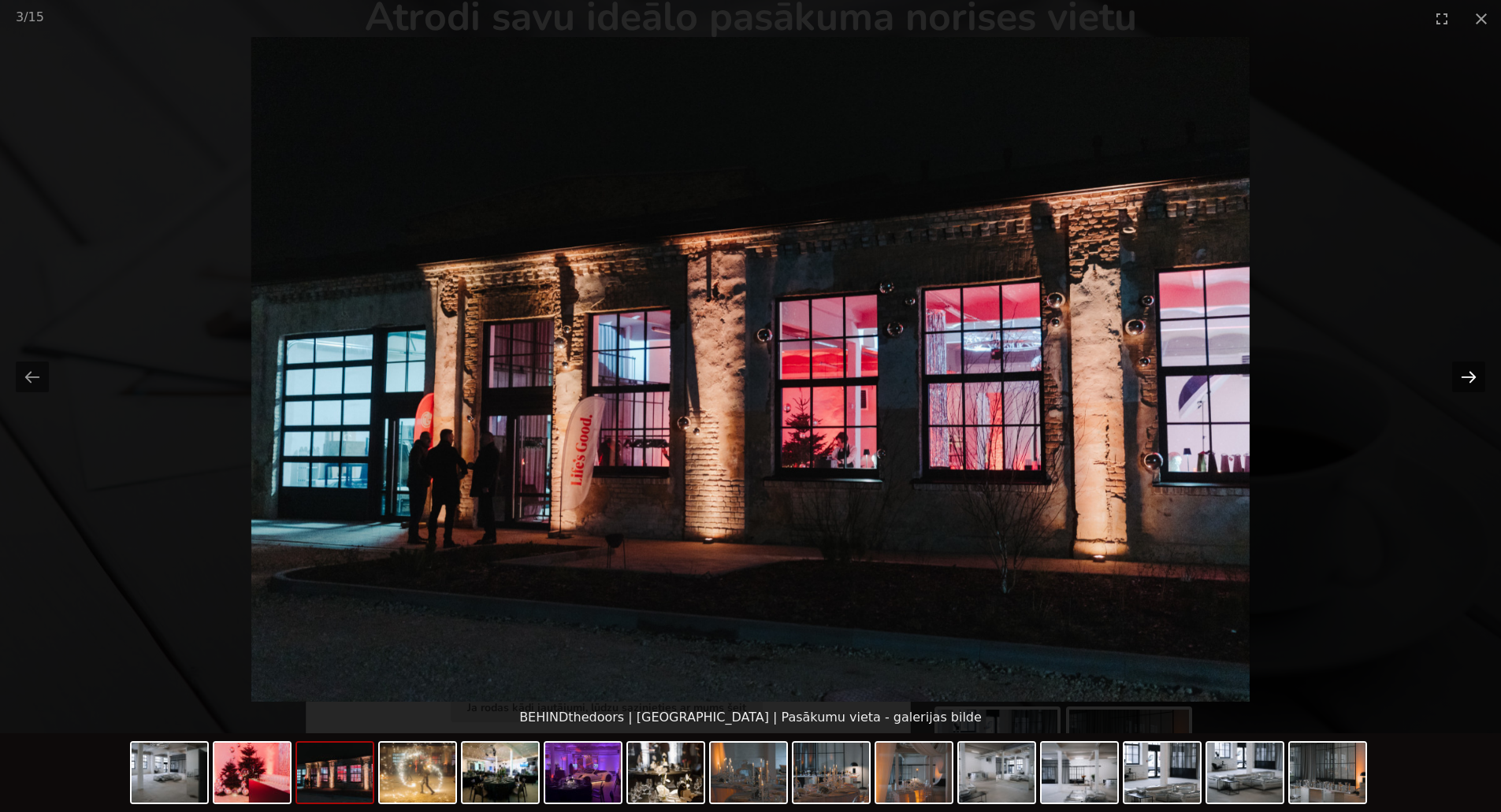
click at [1466, 378] on button "Next slide" at bounding box center [1469, 377] width 33 height 31
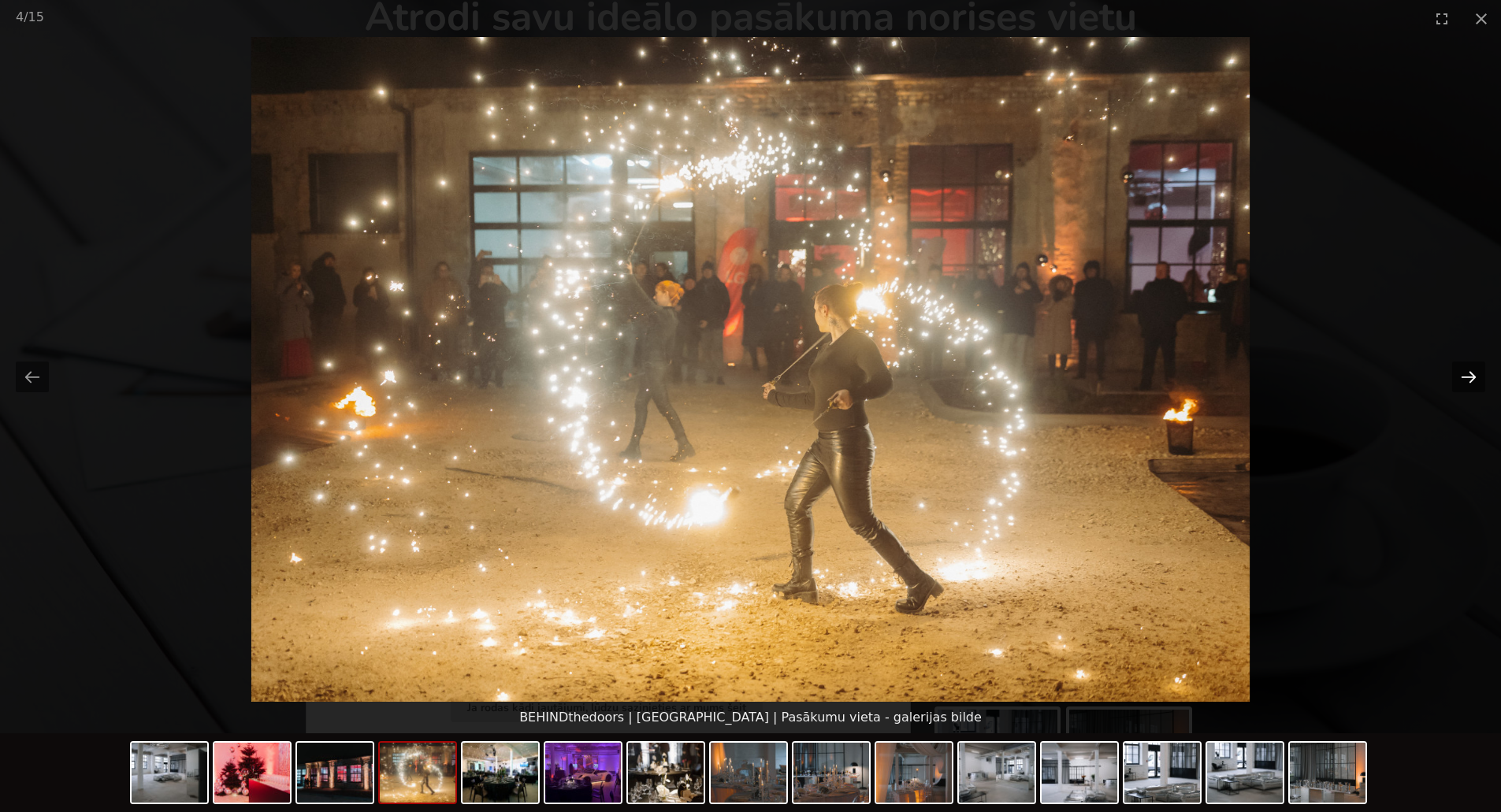
click at [1466, 378] on button "Next slide" at bounding box center [1469, 377] width 33 height 31
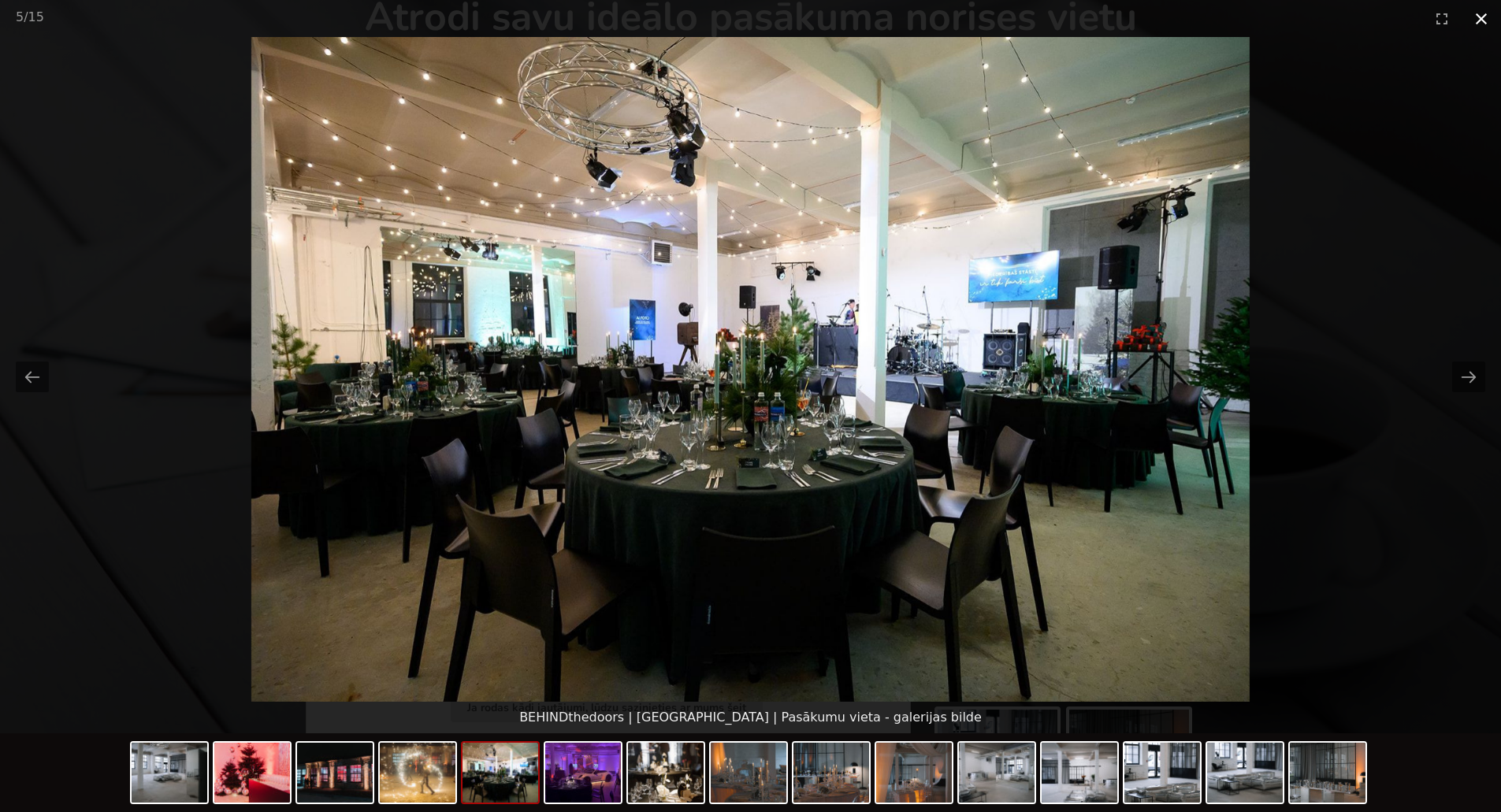
click at [1479, 24] on button "Close gallery" at bounding box center [1482, 18] width 40 height 37
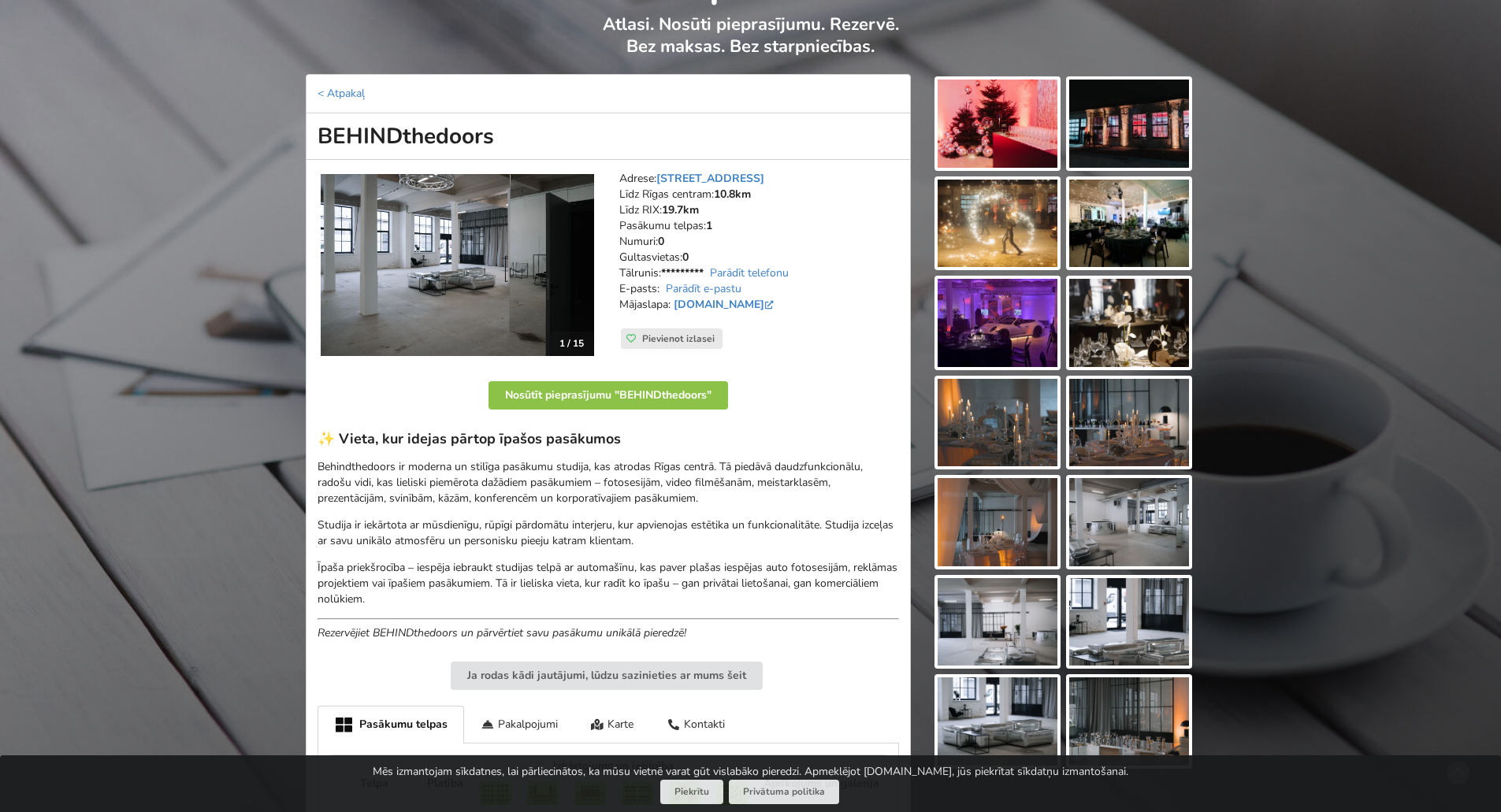
scroll to position [0, 0]
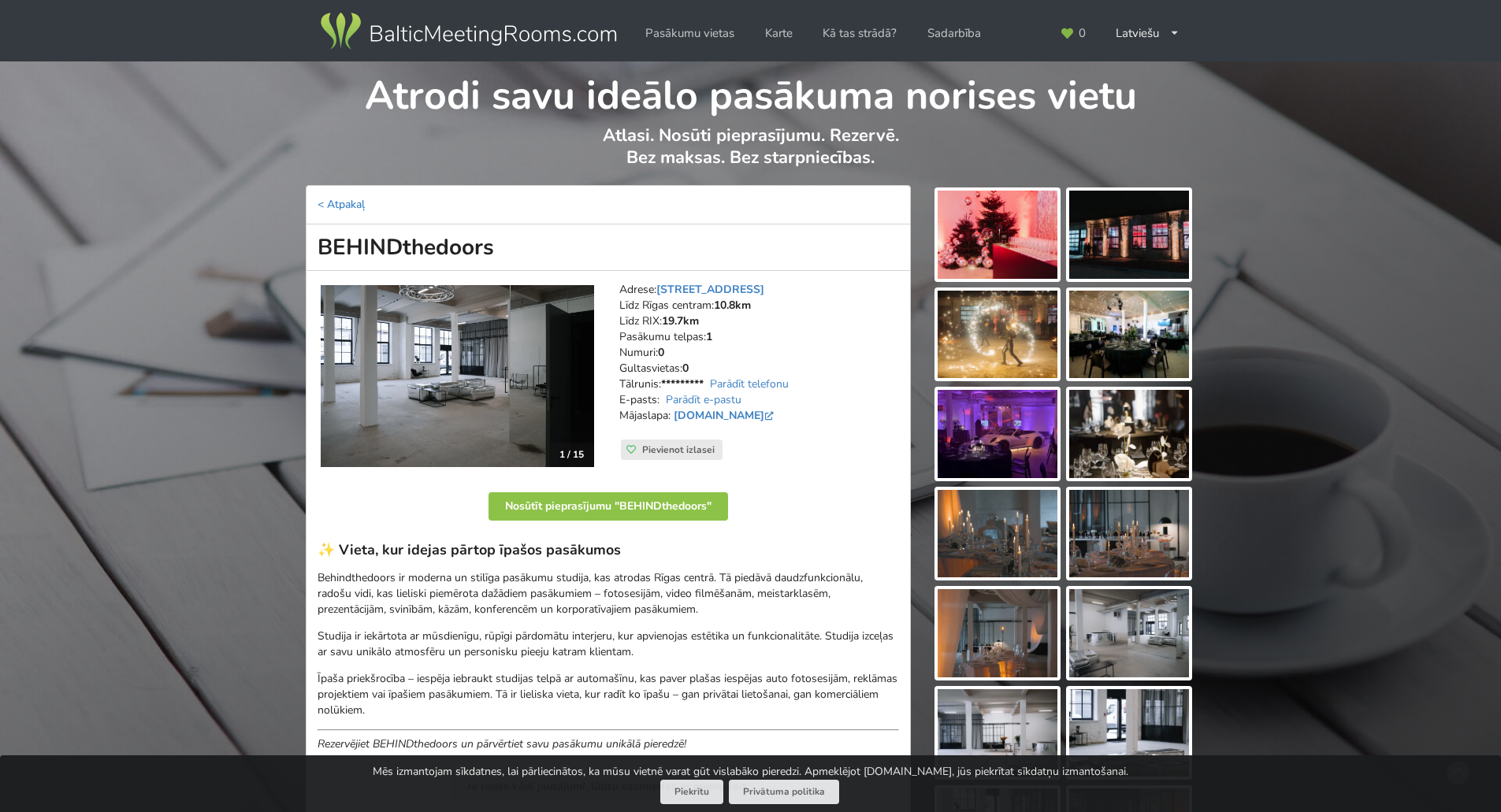
click at [345, 197] on link "< Atpakaļ" at bounding box center [341, 204] width 47 height 15
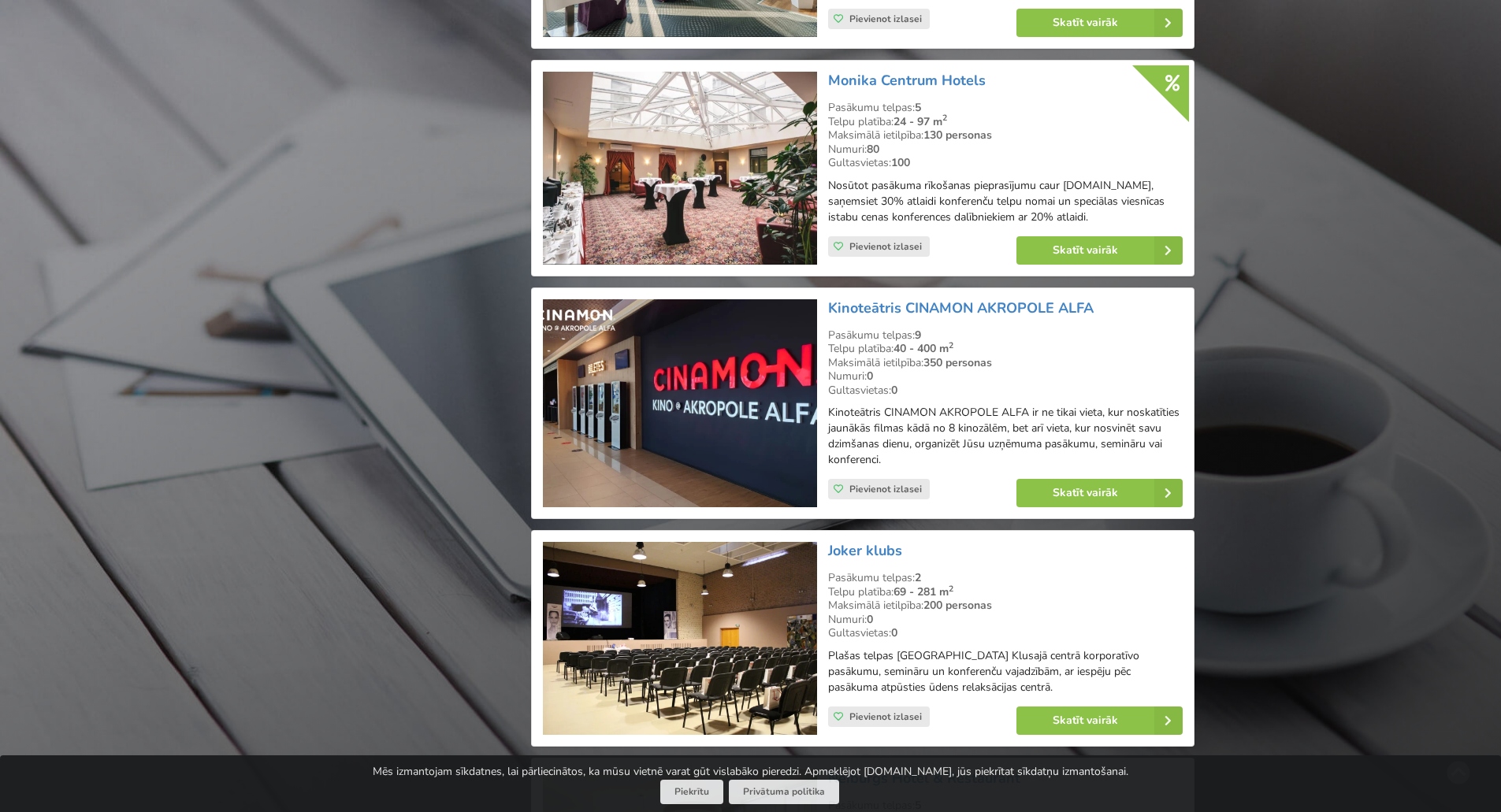
scroll to position [3073, 0]
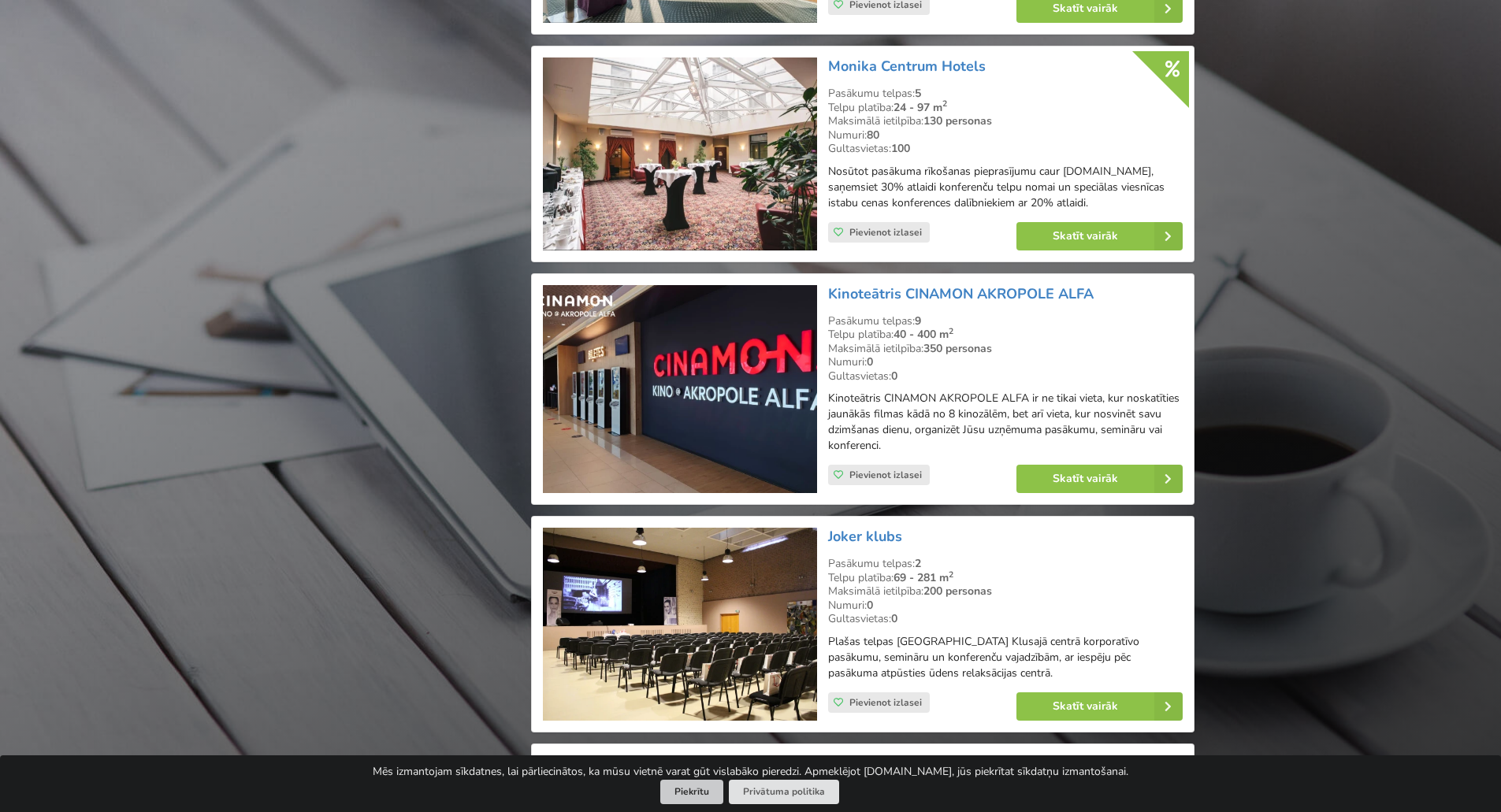
click at [706, 791] on button "Piekrītu" at bounding box center [692, 791] width 63 height 24
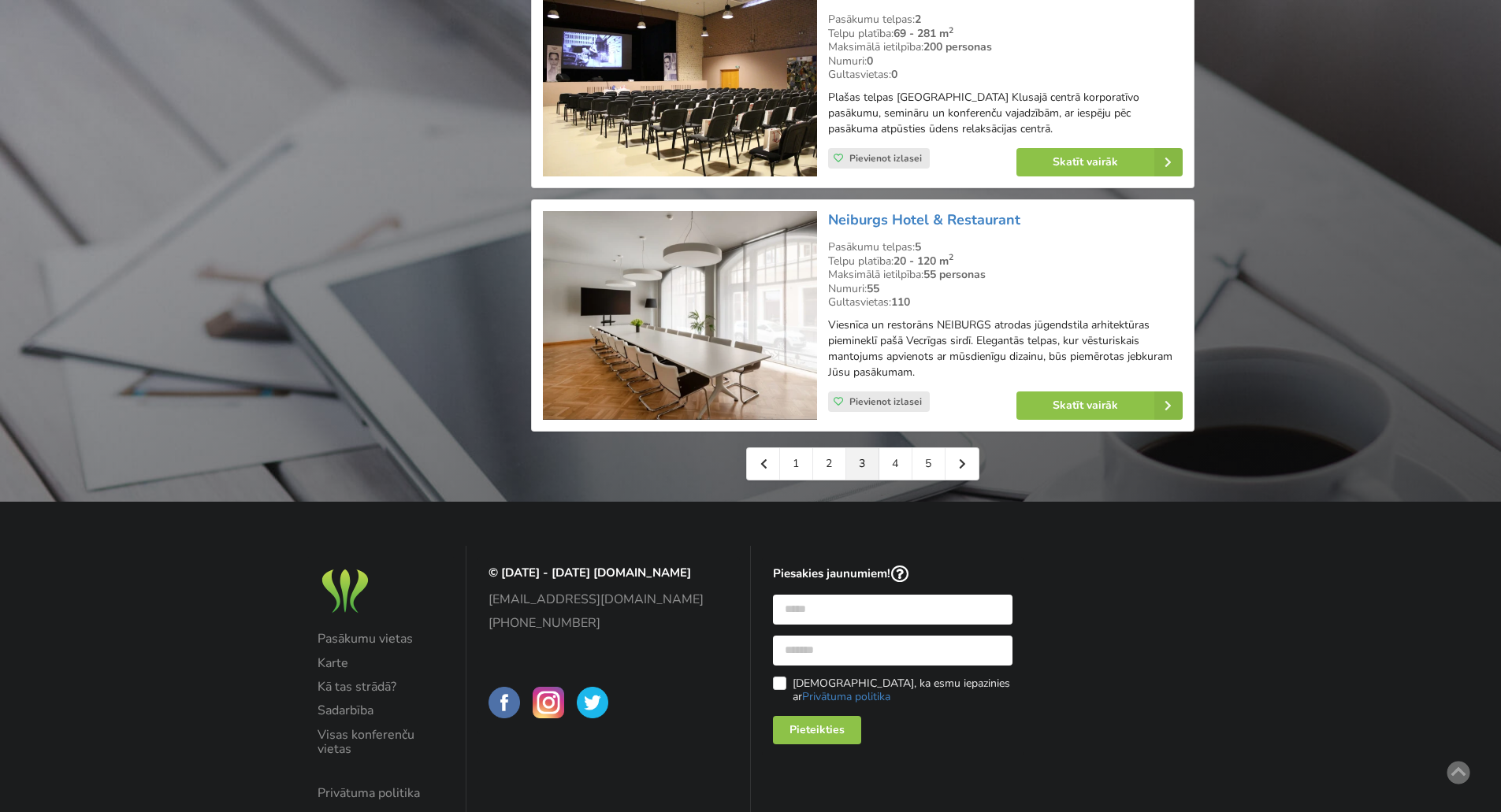
scroll to position [3624, 0]
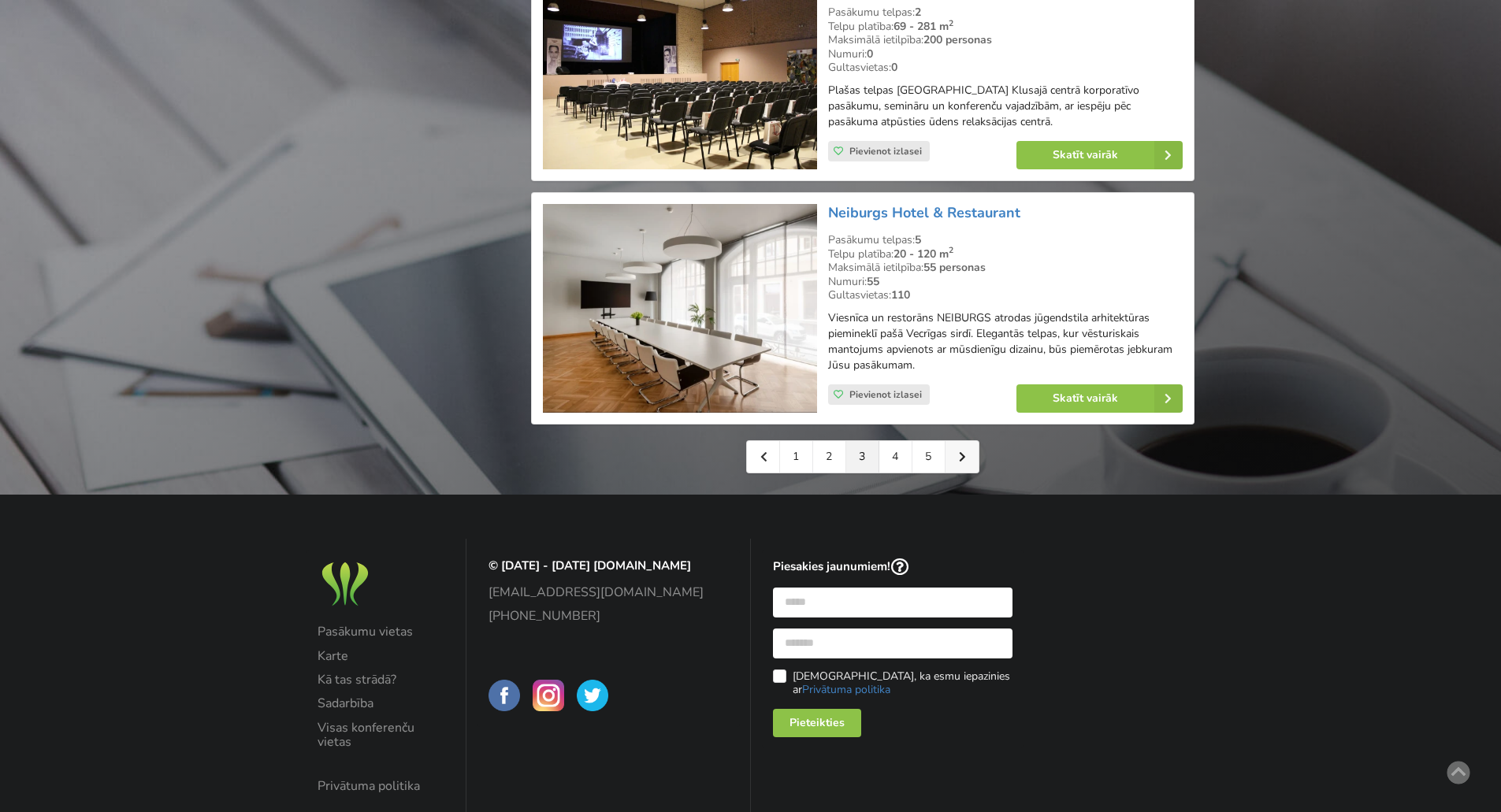
click at [962, 463] on icon at bounding box center [963, 457] width 7 height 11
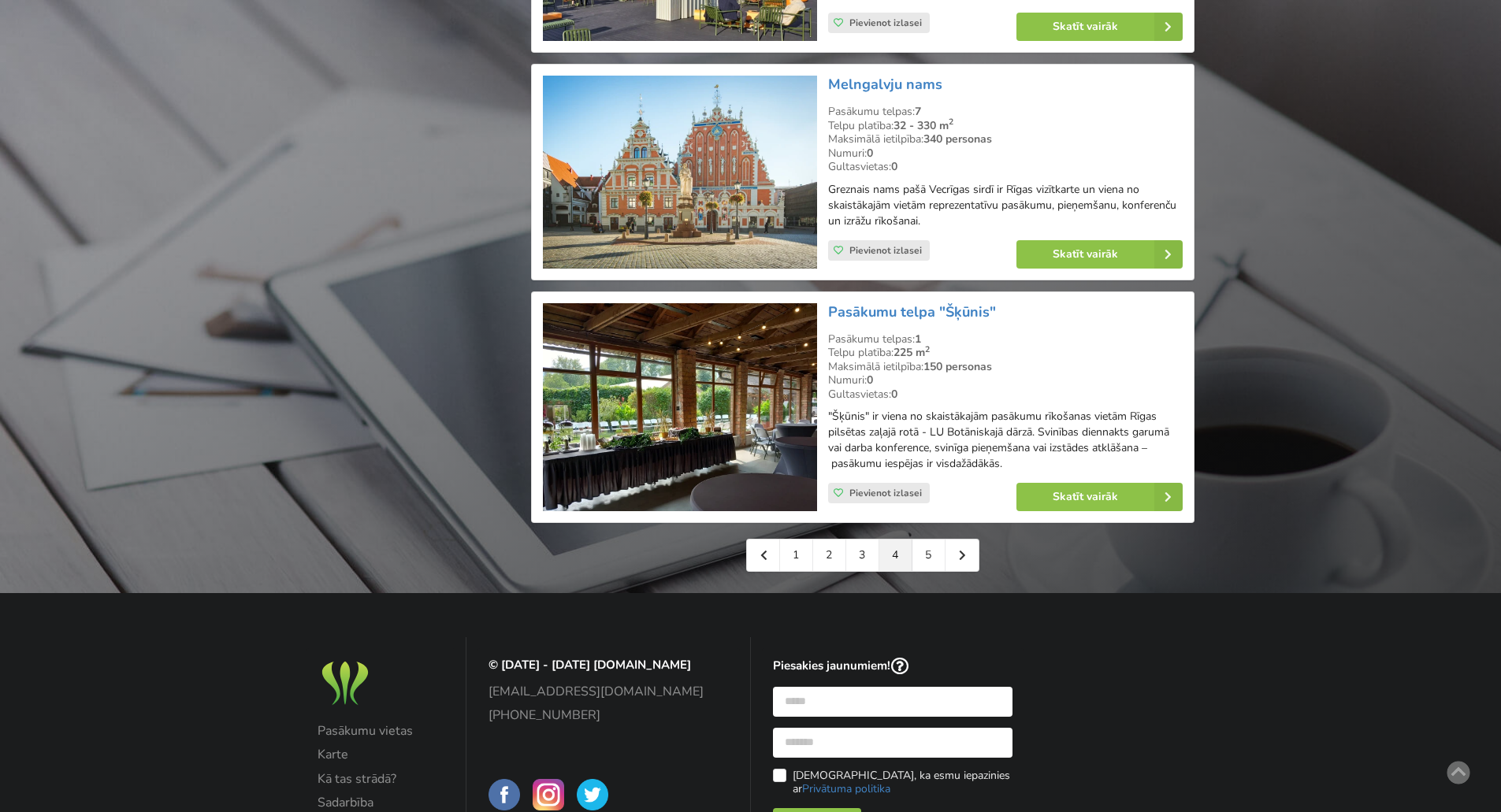
scroll to position [3466, 0]
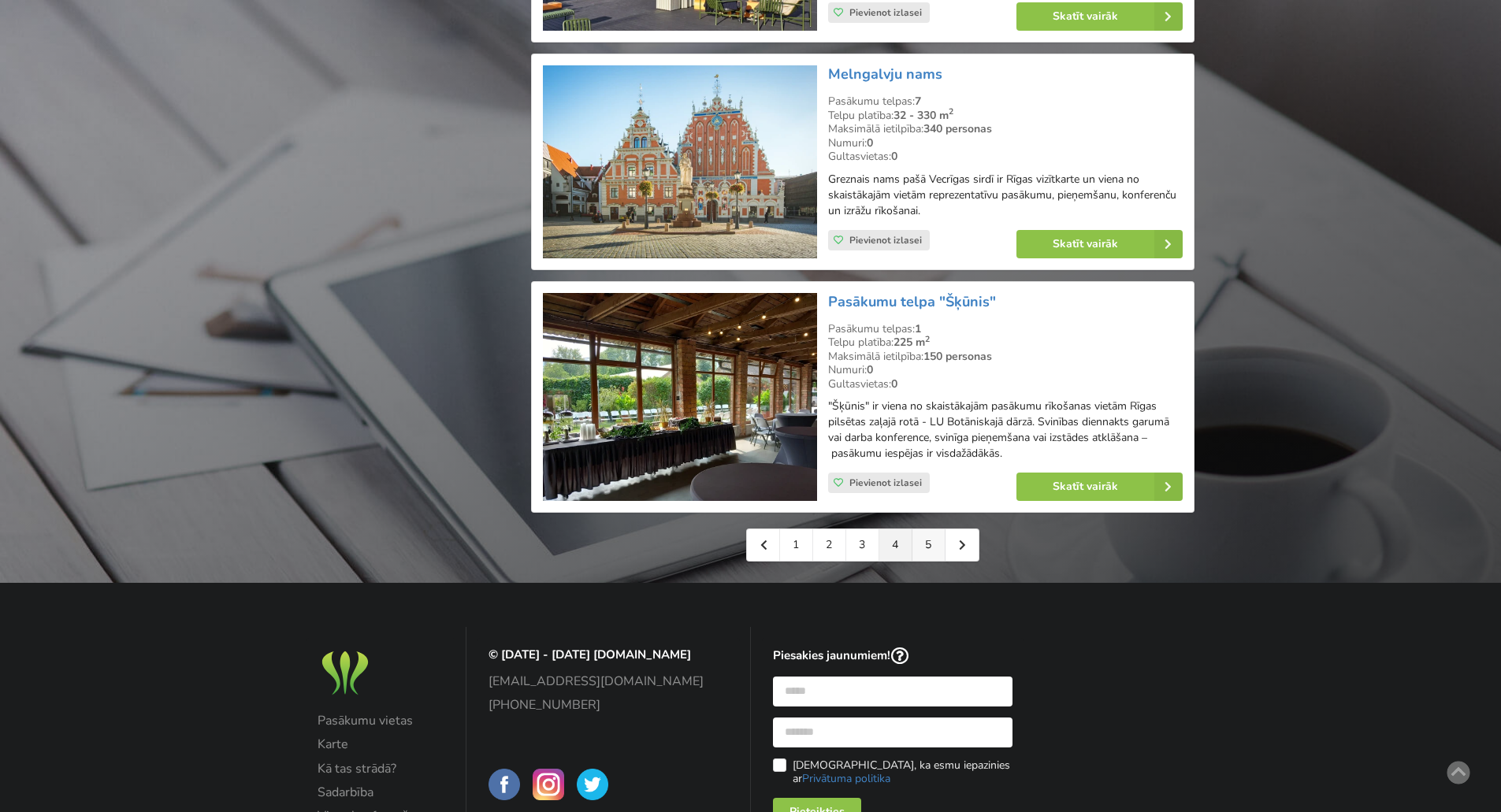
click at [931, 530] on link "5" at bounding box center [929, 545] width 33 height 32
